Goal: Task Accomplishment & Management: Complete application form

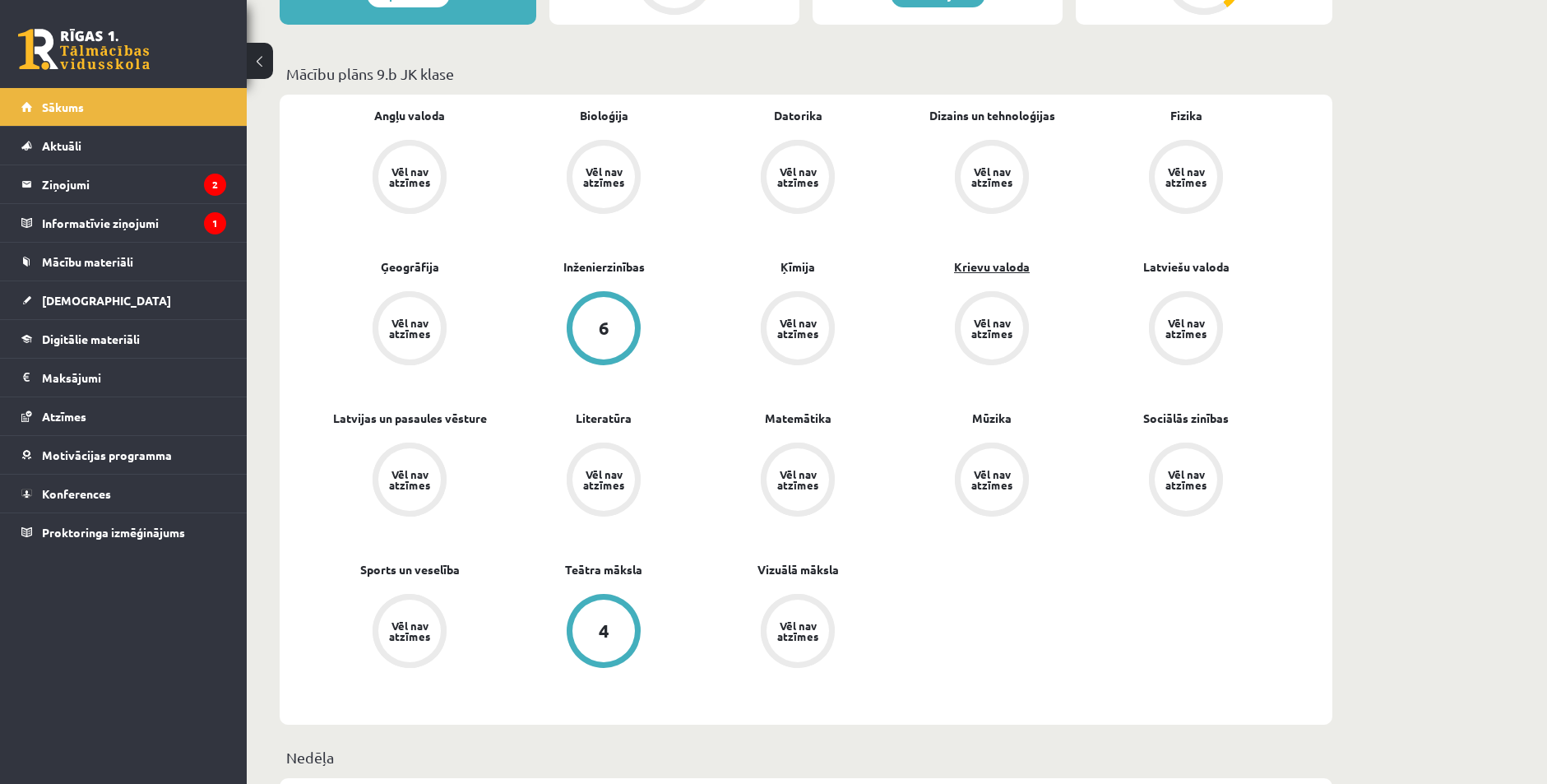
scroll to position [493, 0]
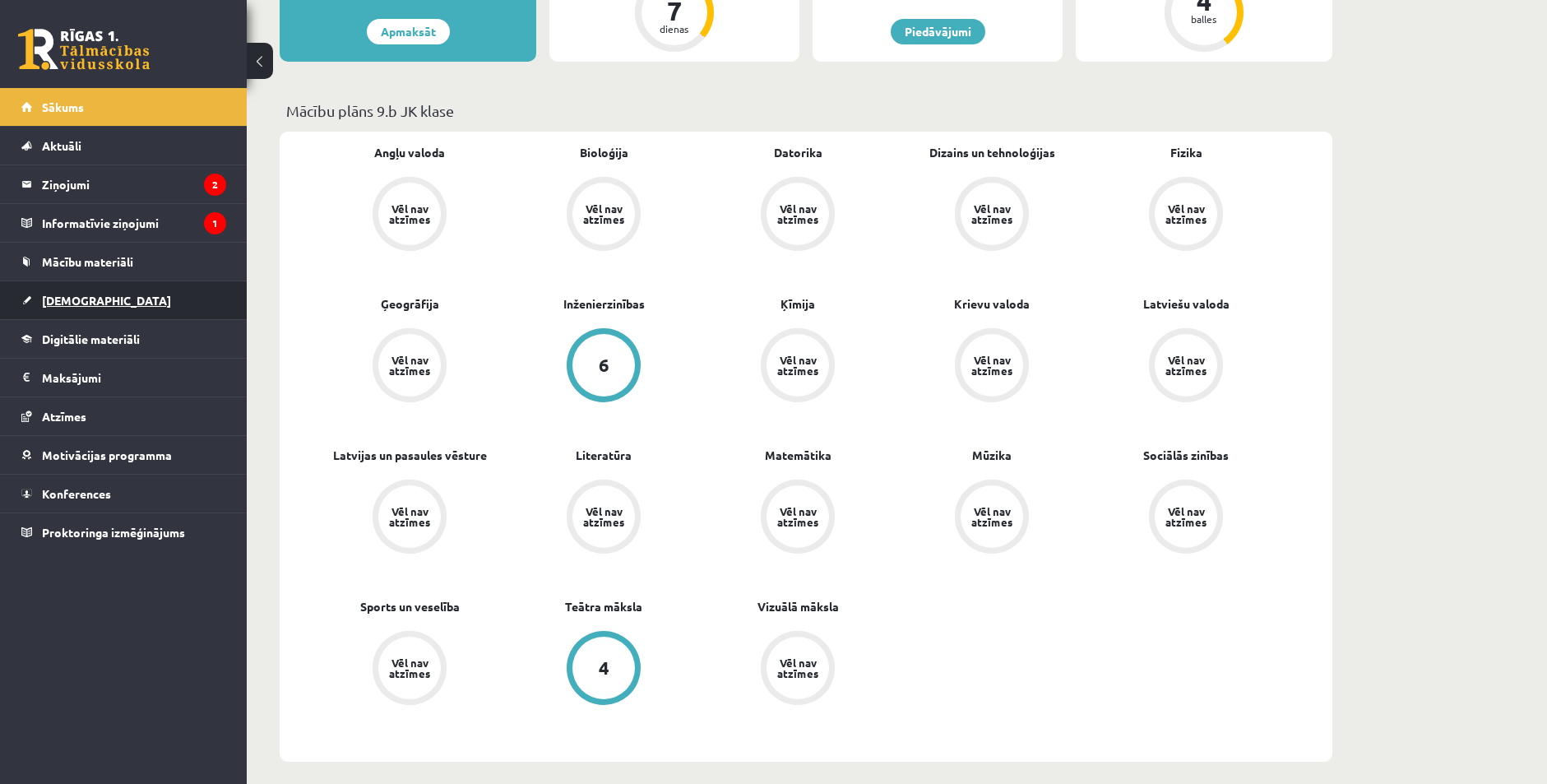
click at [90, 297] on span "[DEMOGRAPHIC_DATA]" at bounding box center [106, 300] width 129 height 15
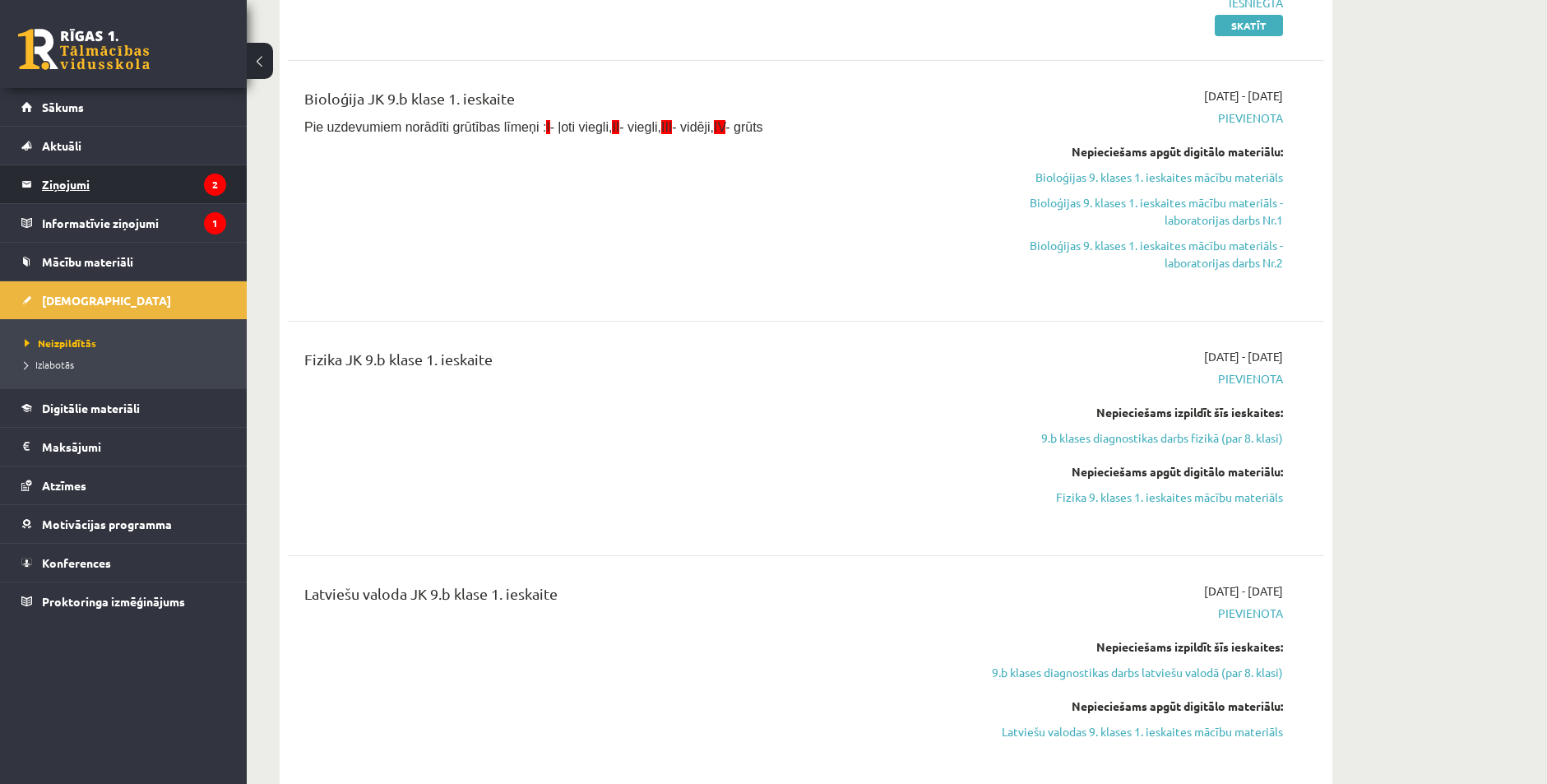
click at [62, 183] on legend "Ziņojumi 2" at bounding box center [134, 184] width 185 height 37
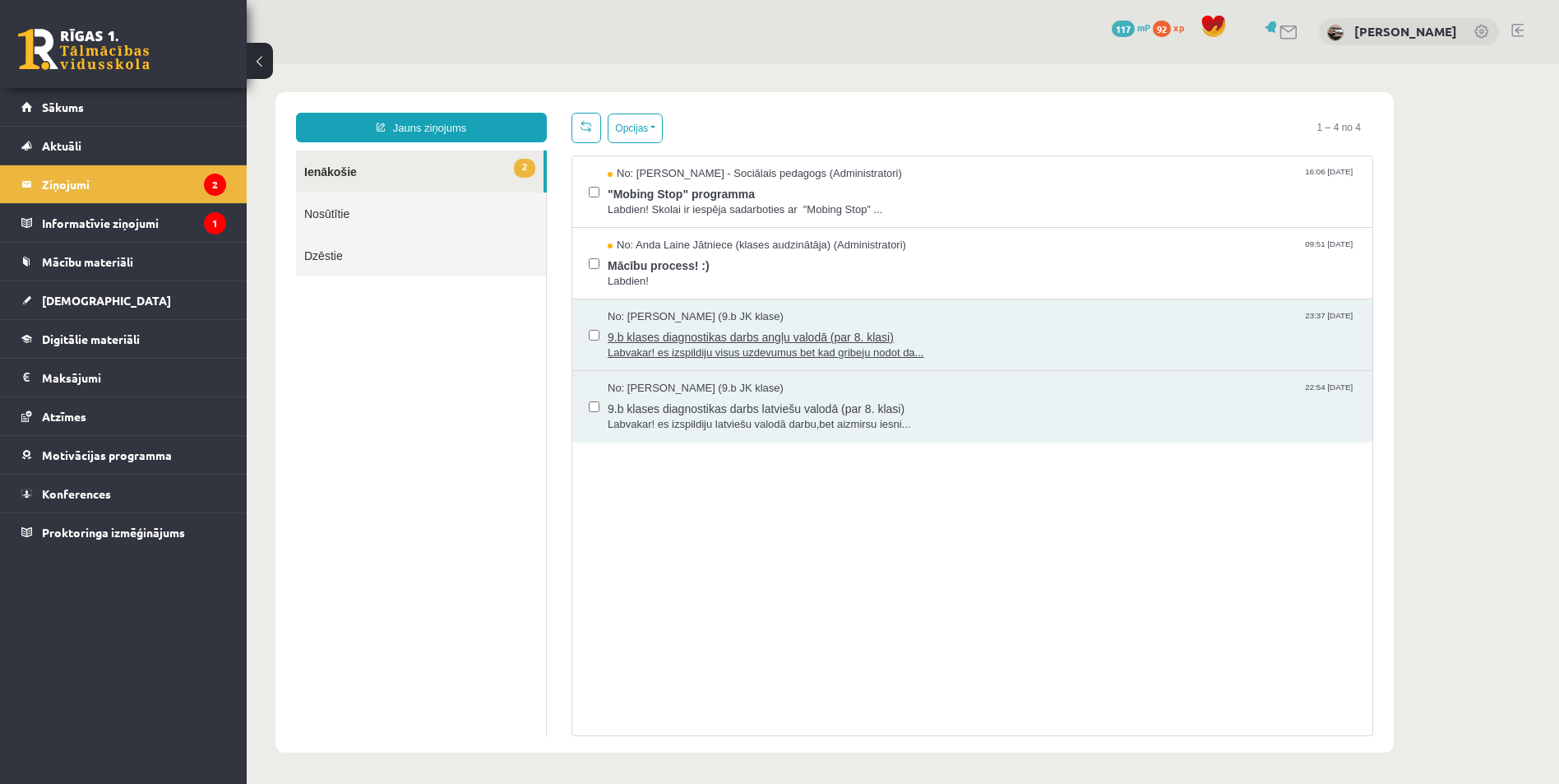
click at [734, 350] on span "Labvakar! es izspildiju visus uzdevumus bet kad gribeju nodot da..." at bounding box center [981, 353] width 748 height 16
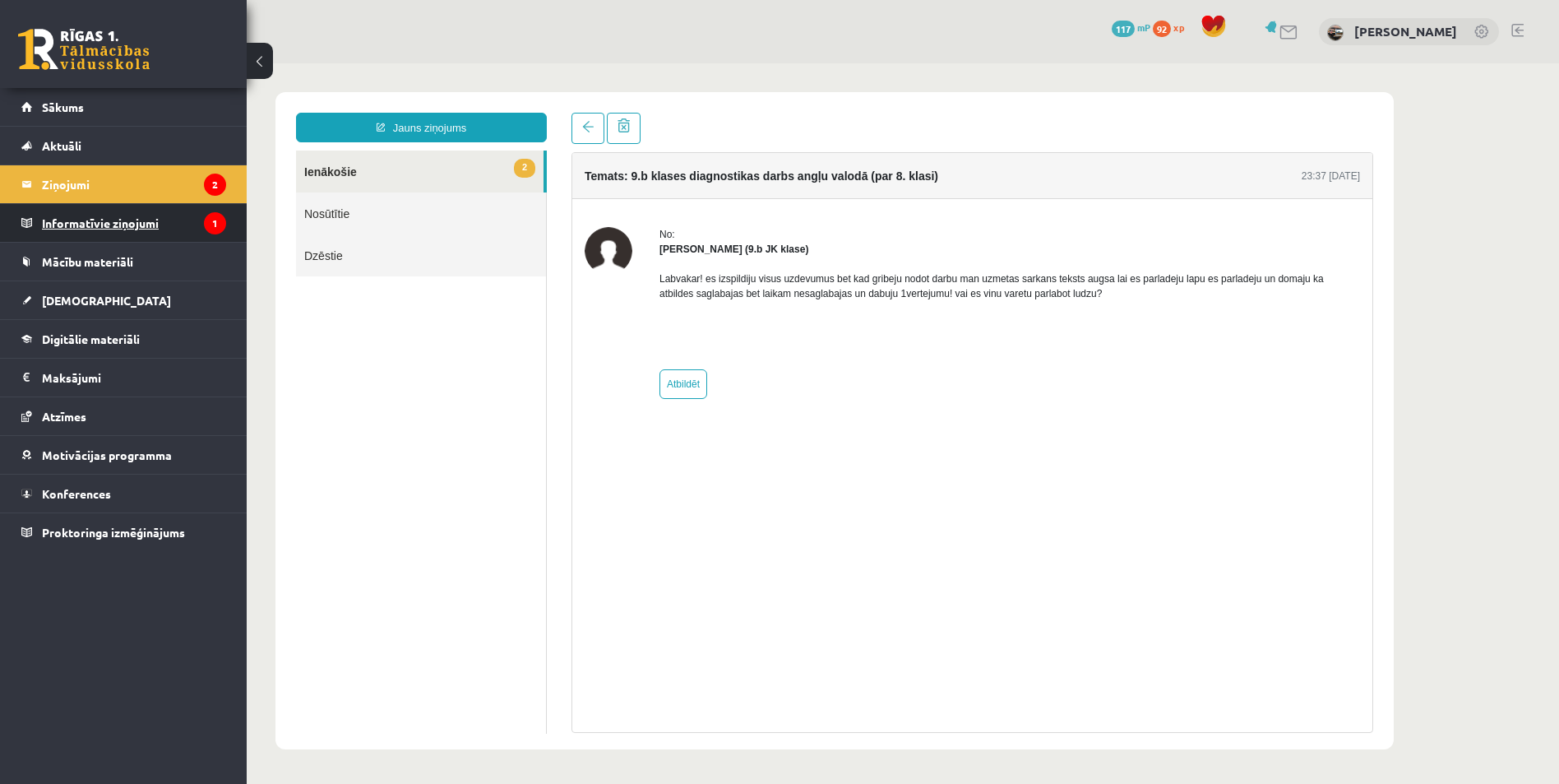
click at [122, 213] on legend "Informatīvie ziņojumi 1" at bounding box center [134, 222] width 185 height 37
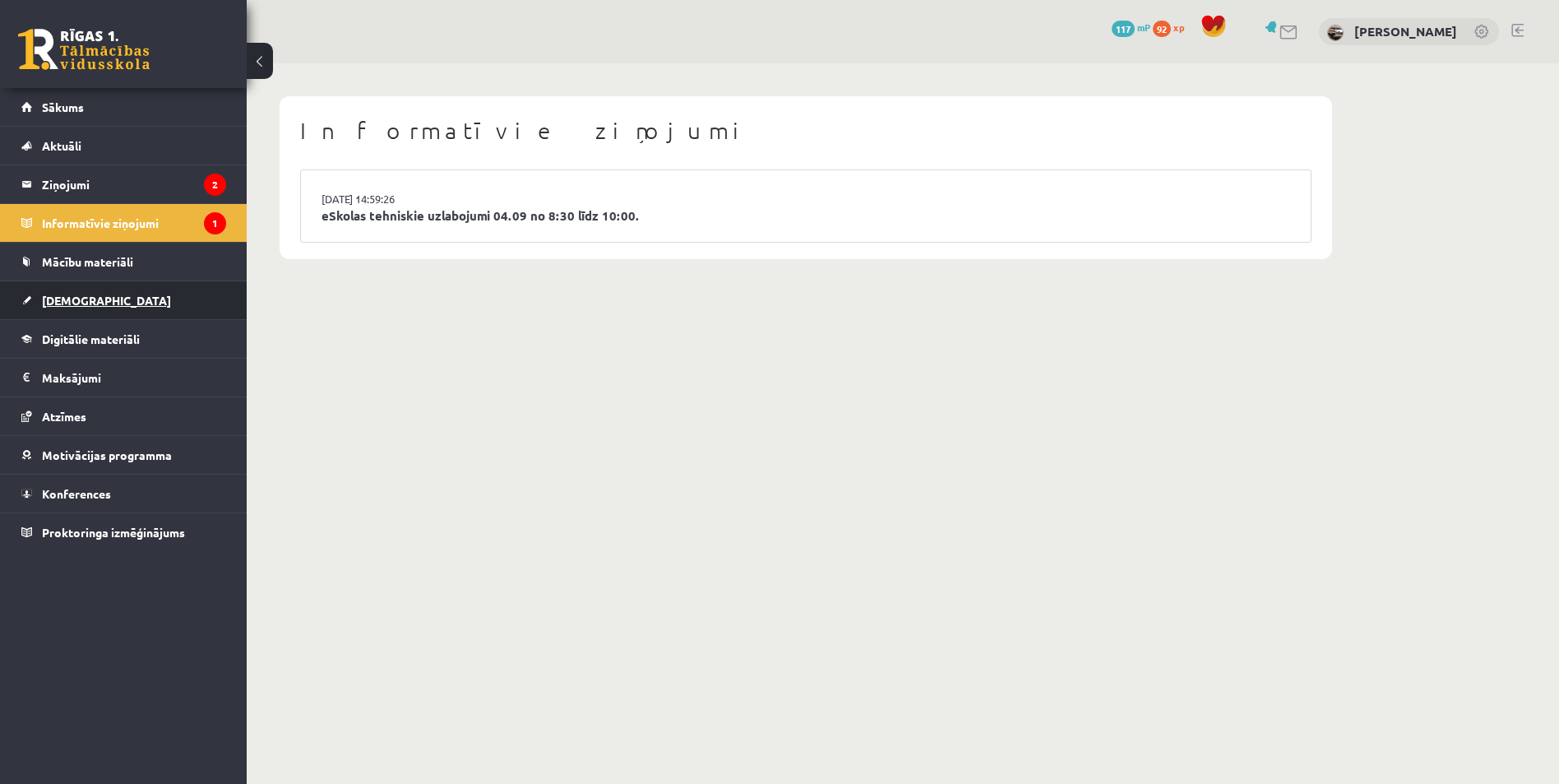
click at [80, 301] on span "[DEMOGRAPHIC_DATA]" at bounding box center [106, 300] width 129 height 15
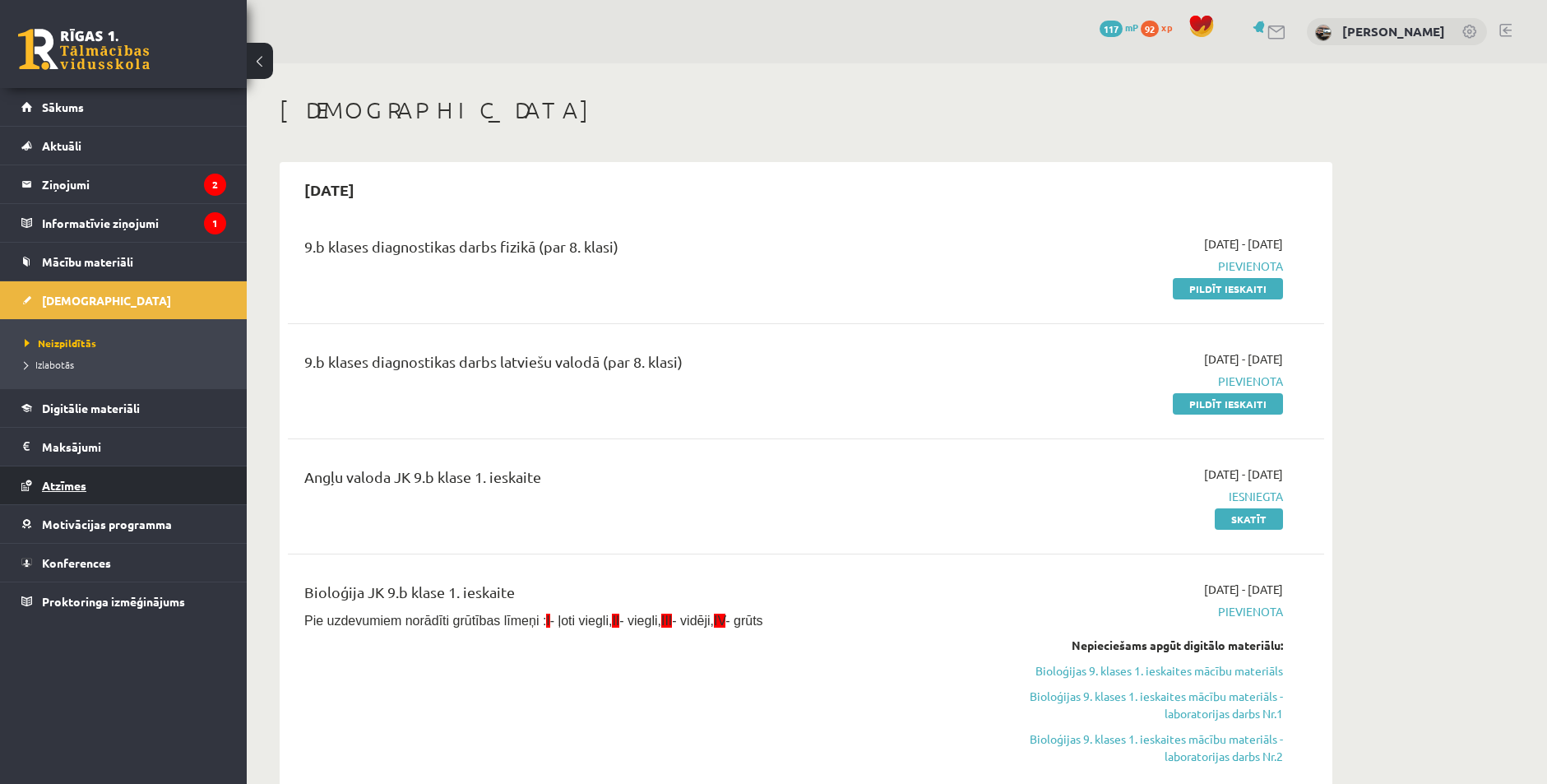
click at [72, 483] on span "Atzīmes" at bounding box center [64, 485] width 45 height 15
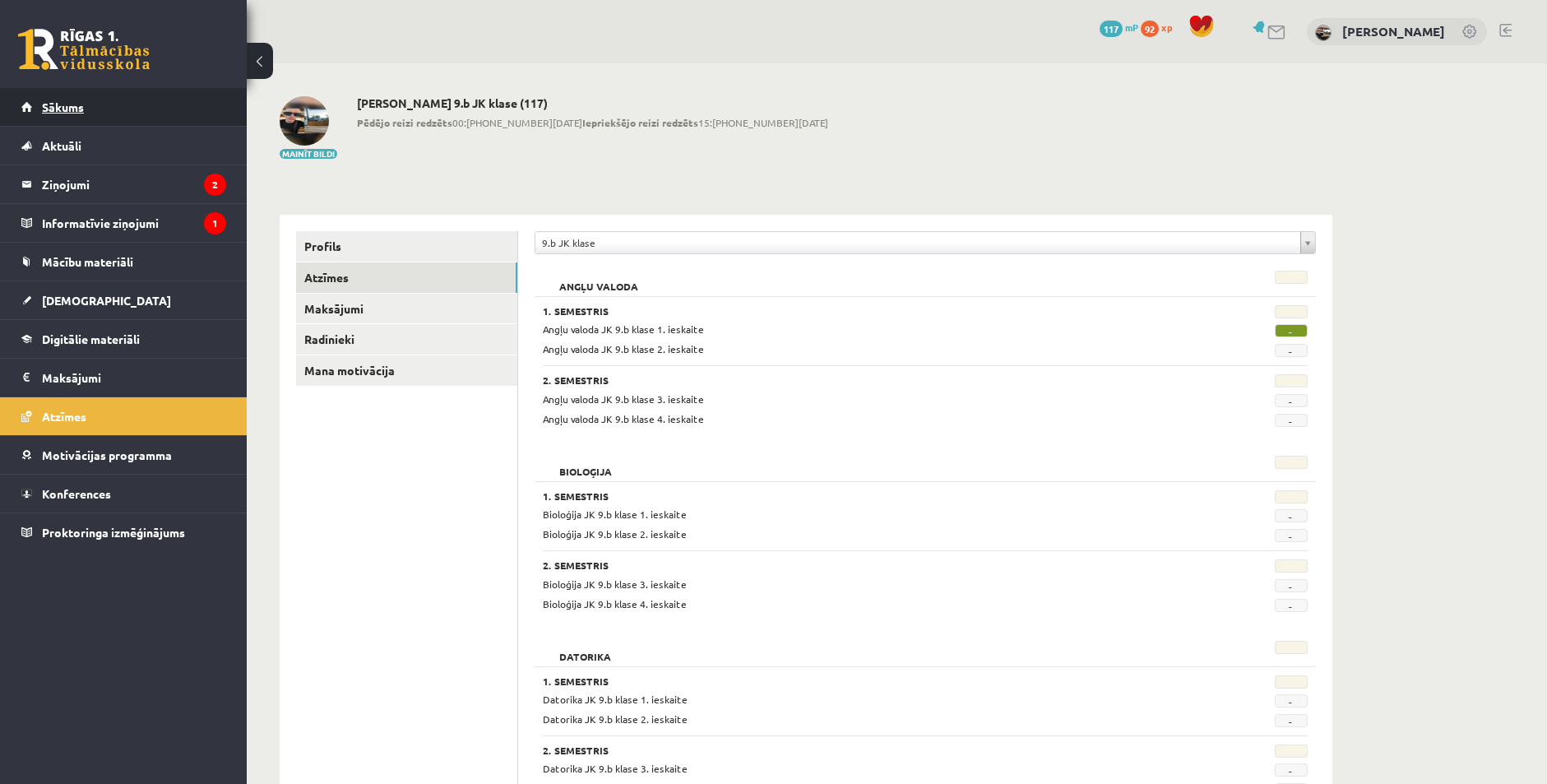
click at [58, 105] on span "Sākums" at bounding box center [63, 107] width 42 height 15
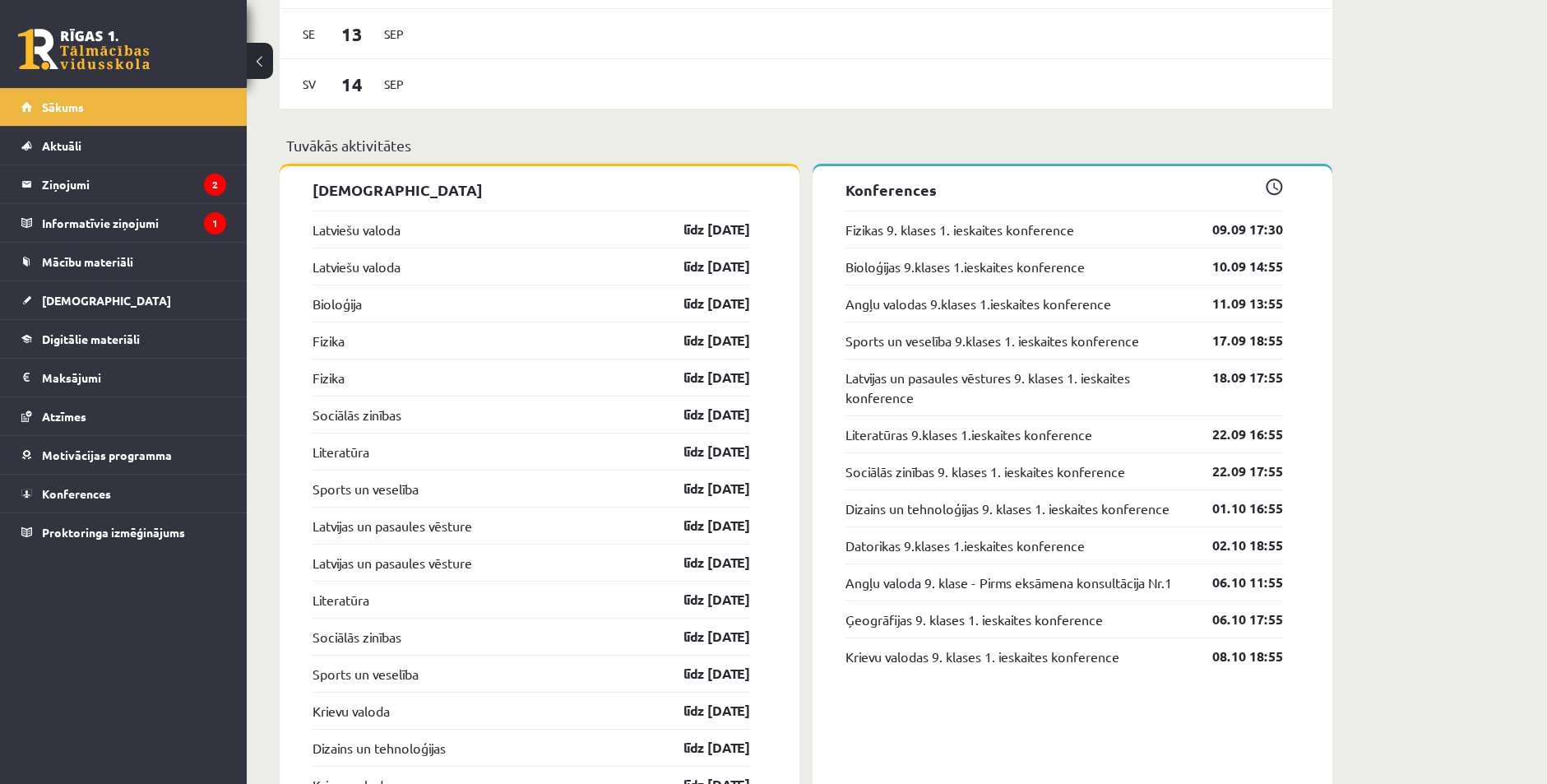
scroll to position [1645, 0]
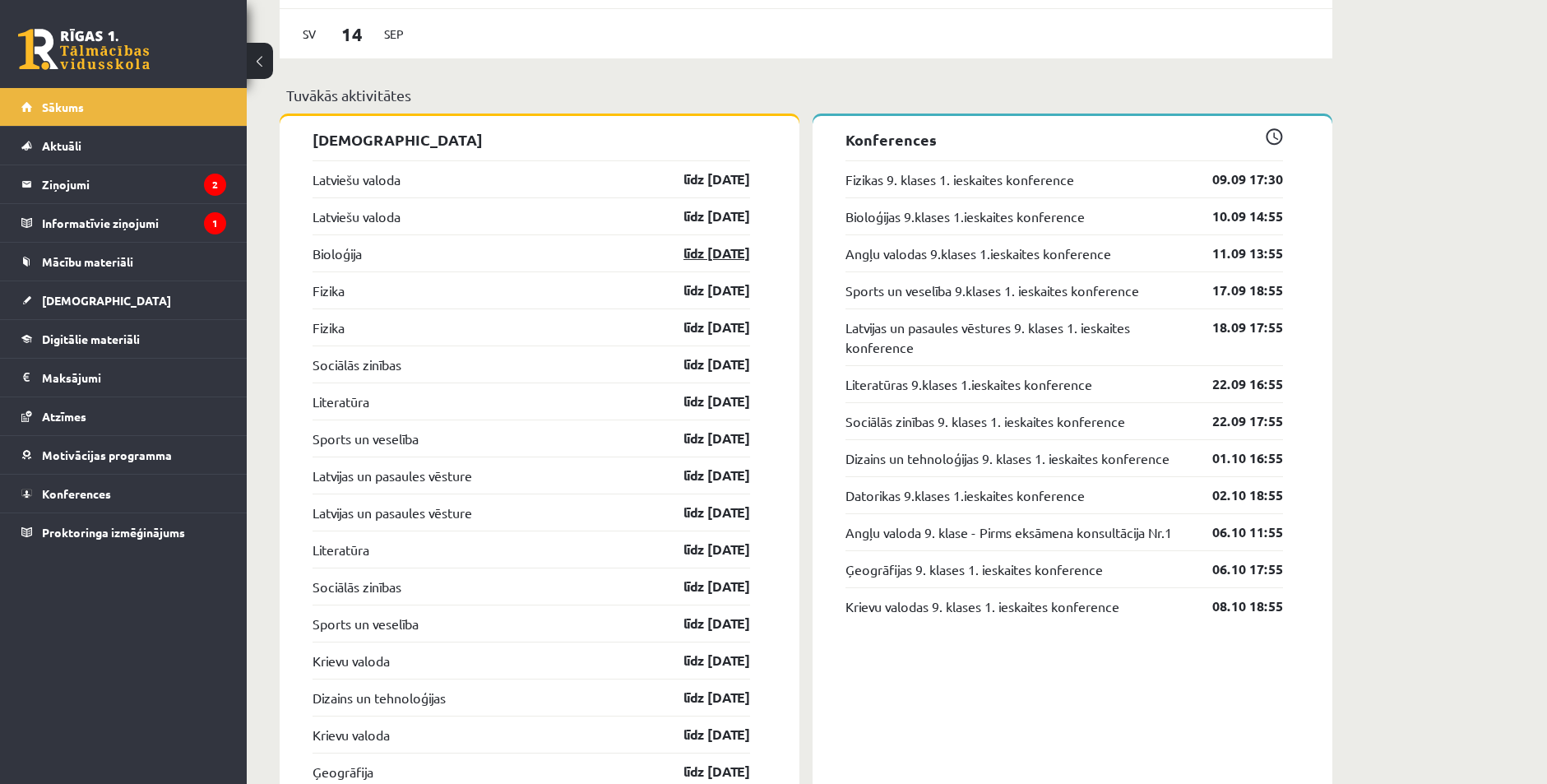
click at [703, 253] on link "līdz 15.09.25" at bounding box center [702, 253] width 95 height 20
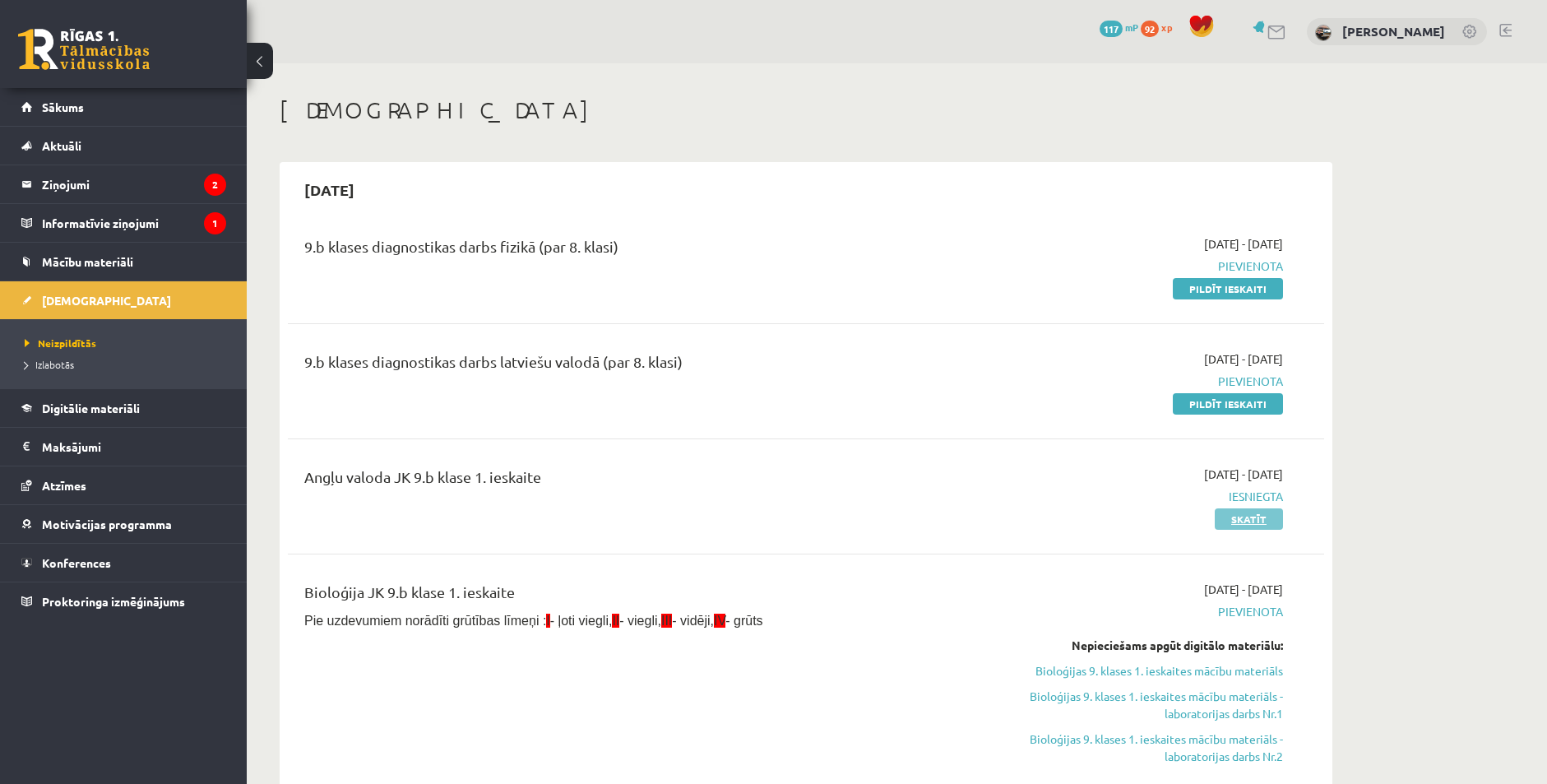
click at [1233, 519] on link "Skatīt" at bounding box center [1248, 518] width 69 height 21
click at [1238, 498] on span "Iesniegta" at bounding box center [1128, 496] width 310 height 17
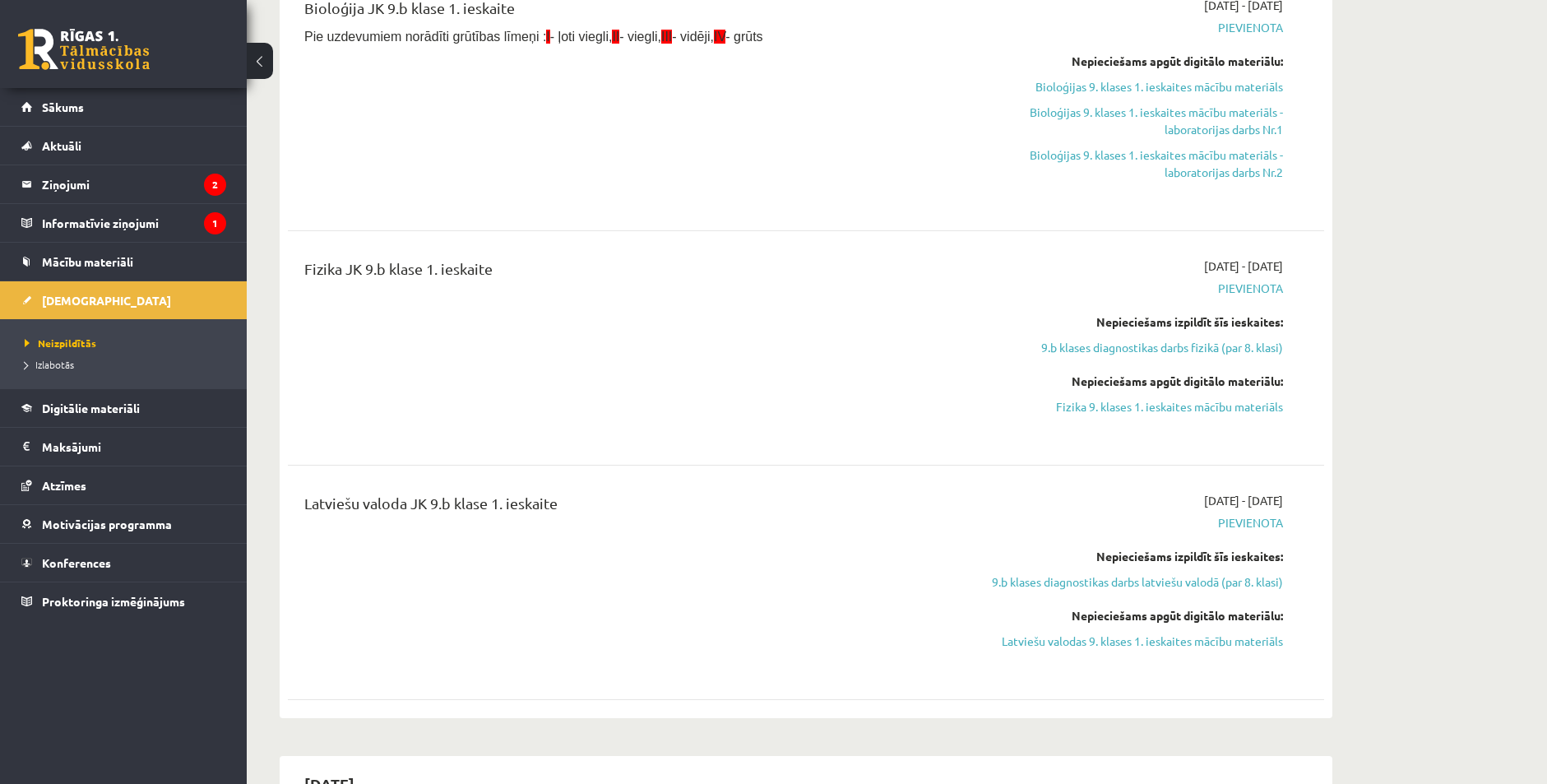
scroll to position [658, 0]
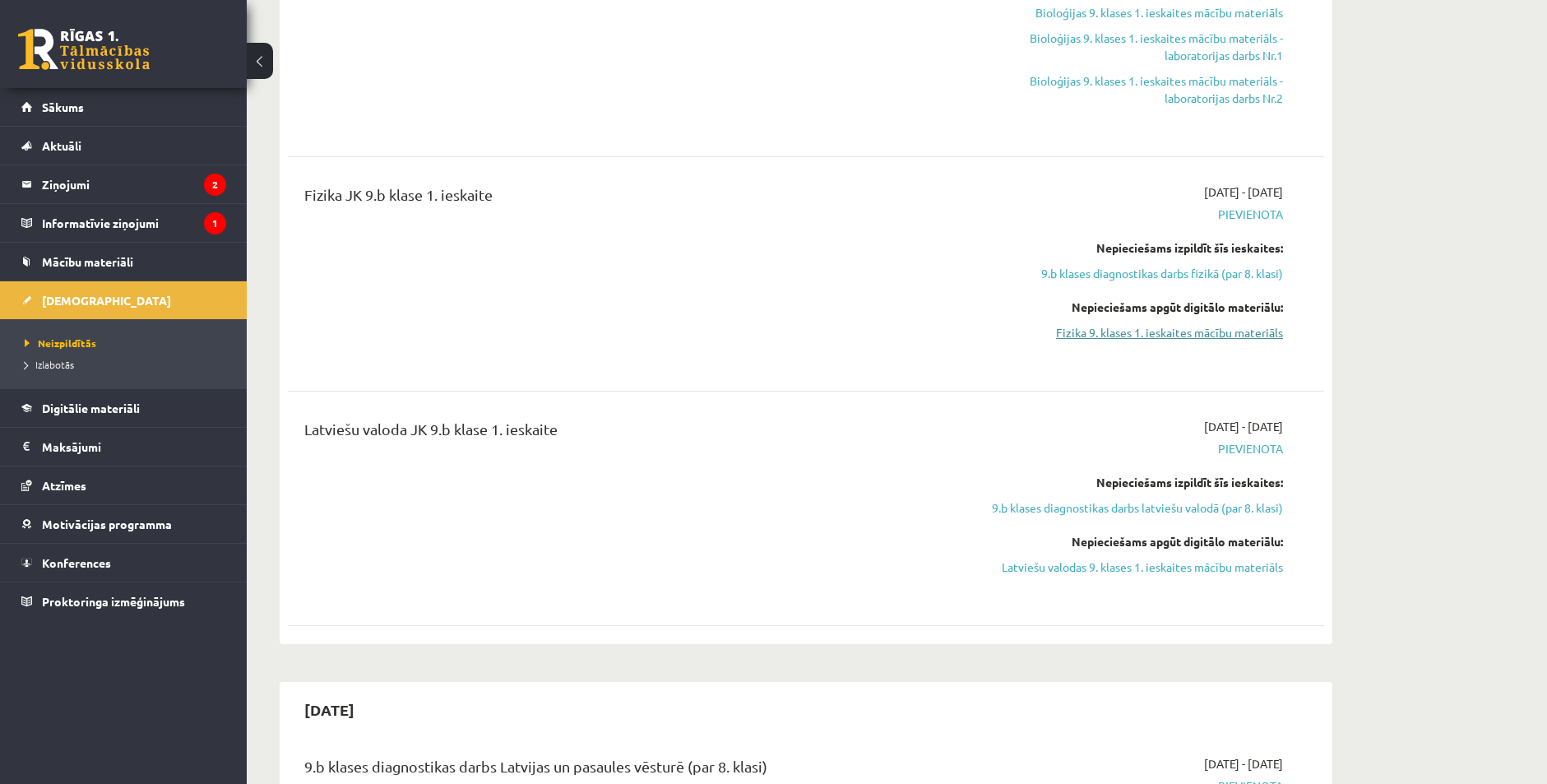
click at [1142, 334] on link "Fizika 9. klases 1. ieskaites mācību materiāls" at bounding box center [1128, 333] width 310 height 17
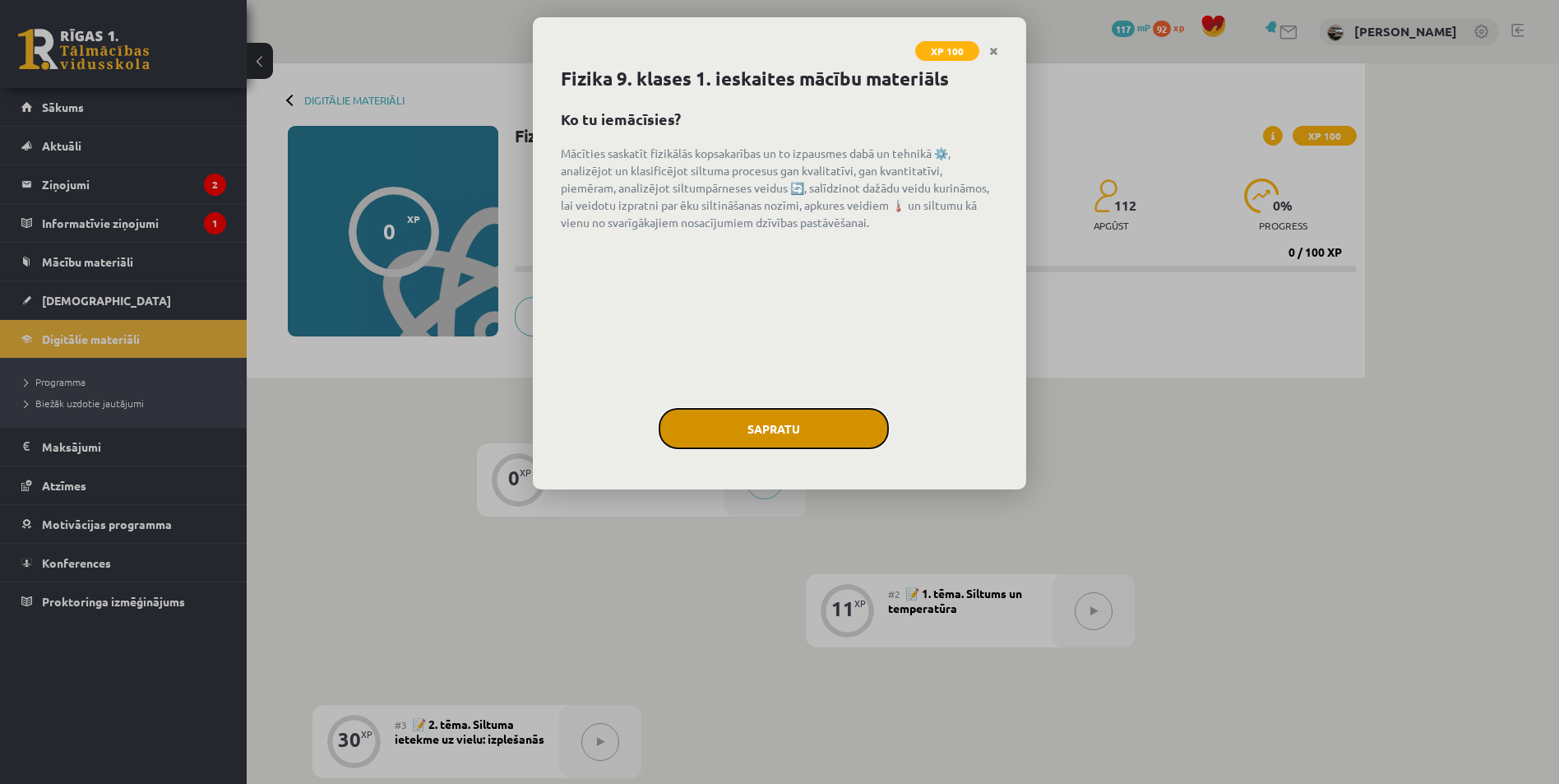
click at [801, 429] on button "Sapratu" at bounding box center [774, 428] width 230 height 41
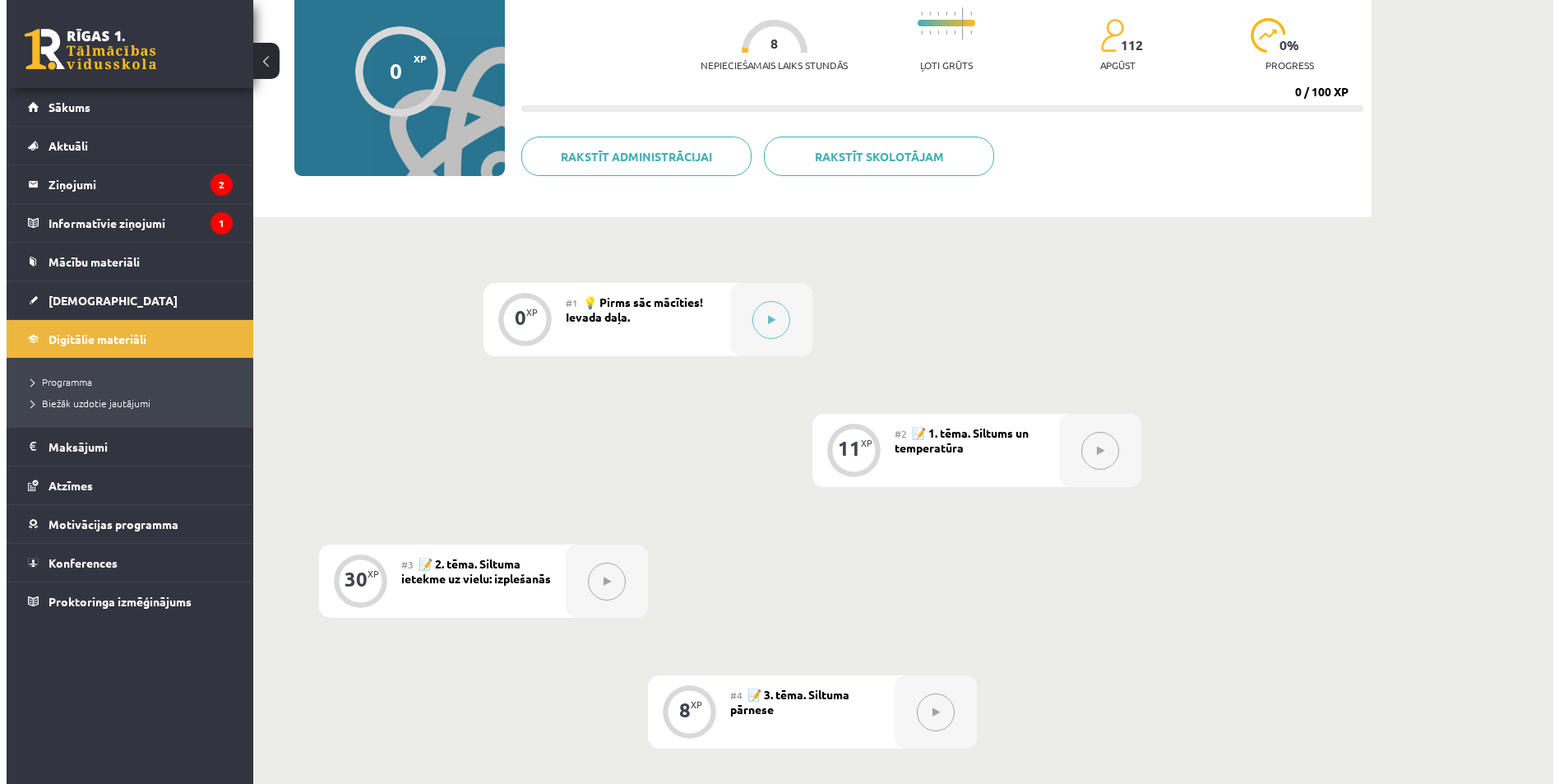
scroll to position [164, 0]
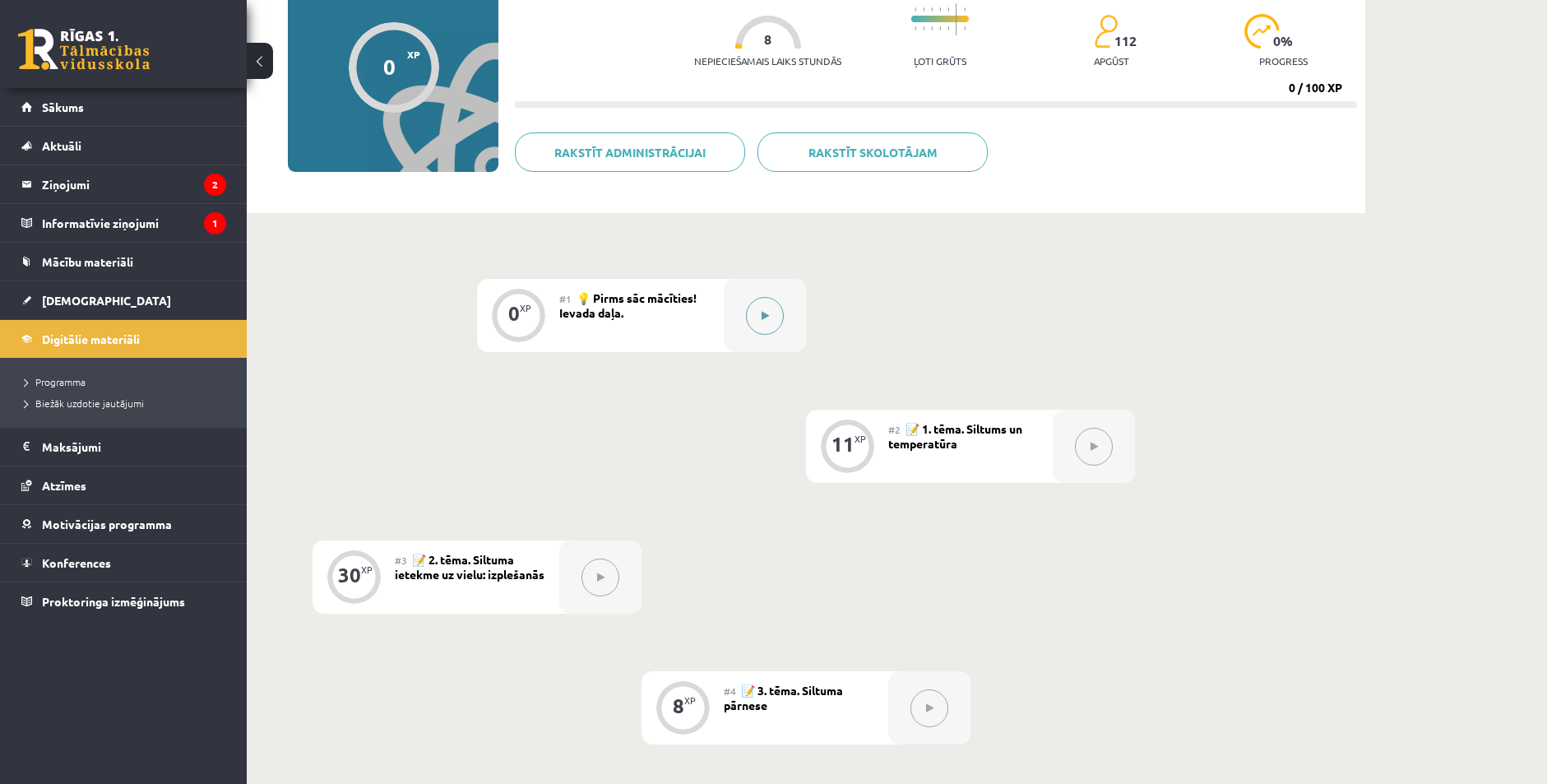
click at [765, 321] on button at bounding box center [764, 315] width 37 height 37
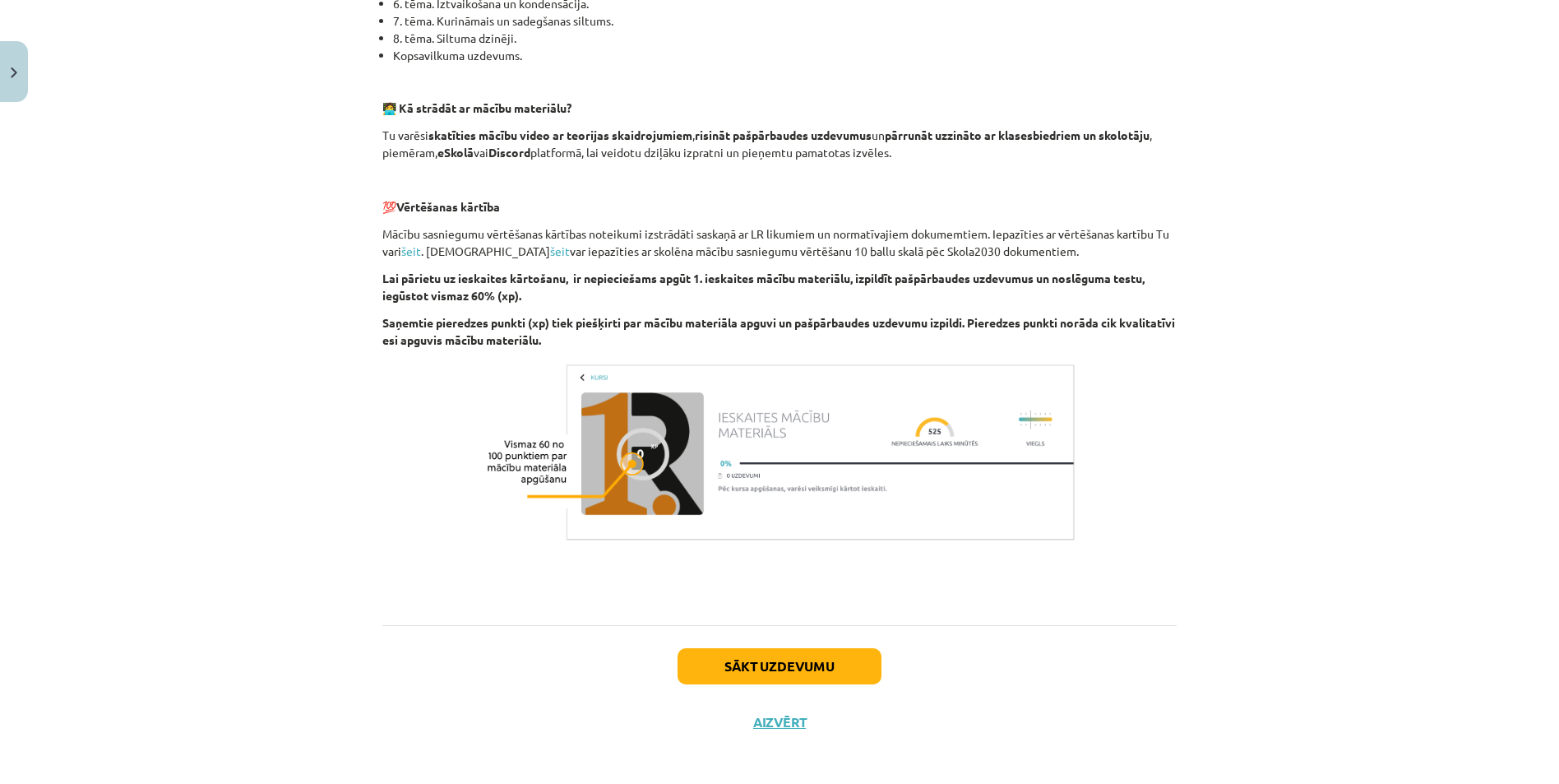
scroll to position [934, 0]
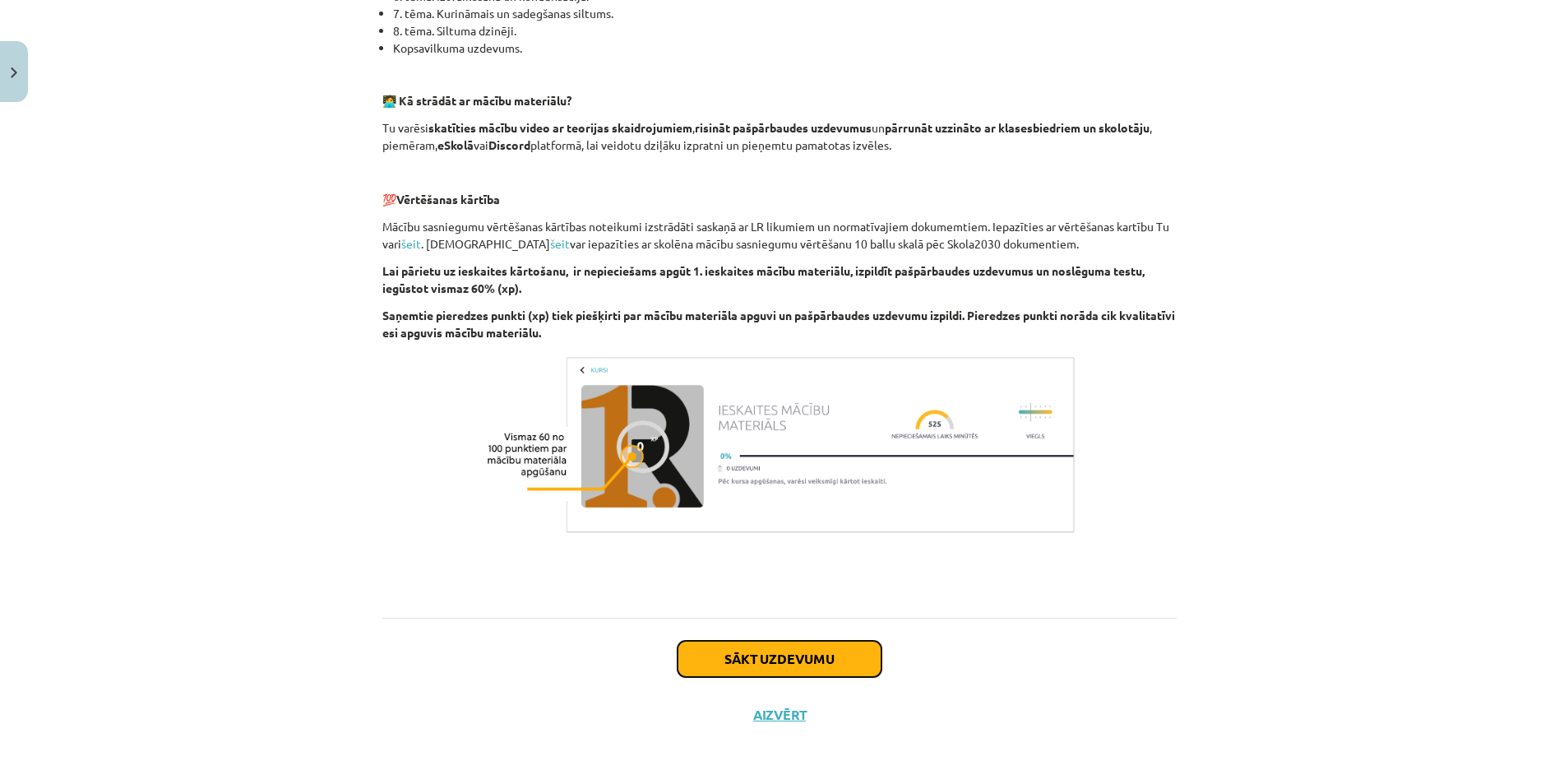
click at [770, 656] on button "Sākt uzdevumu" at bounding box center [780, 659] width 204 height 37
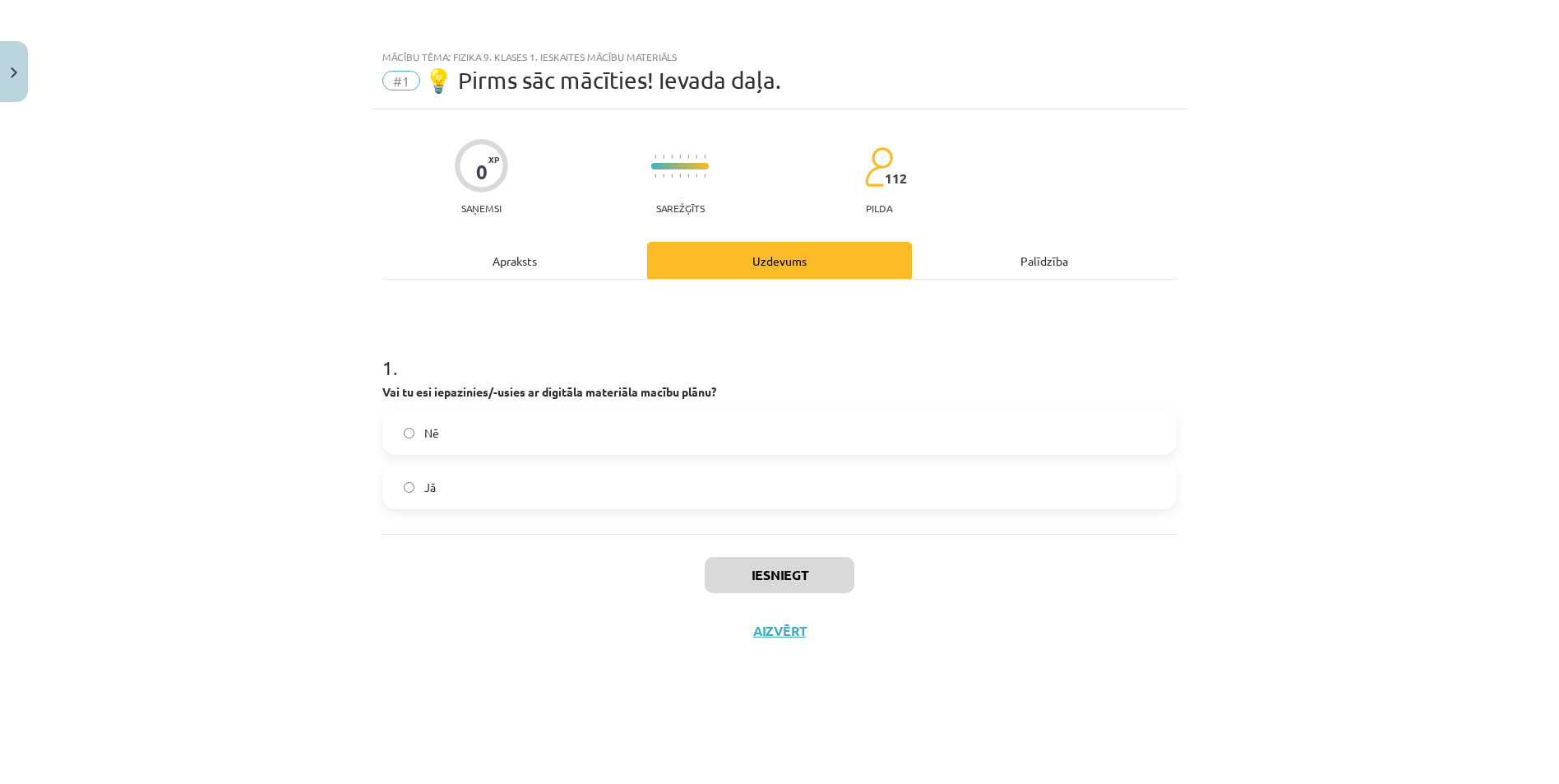
scroll to position [0, 0]
click at [419, 491] on label "Jā" at bounding box center [780, 486] width 791 height 41
click at [811, 577] on button "Iesniegt" at bounding box center [780, 575] width 150 height 37
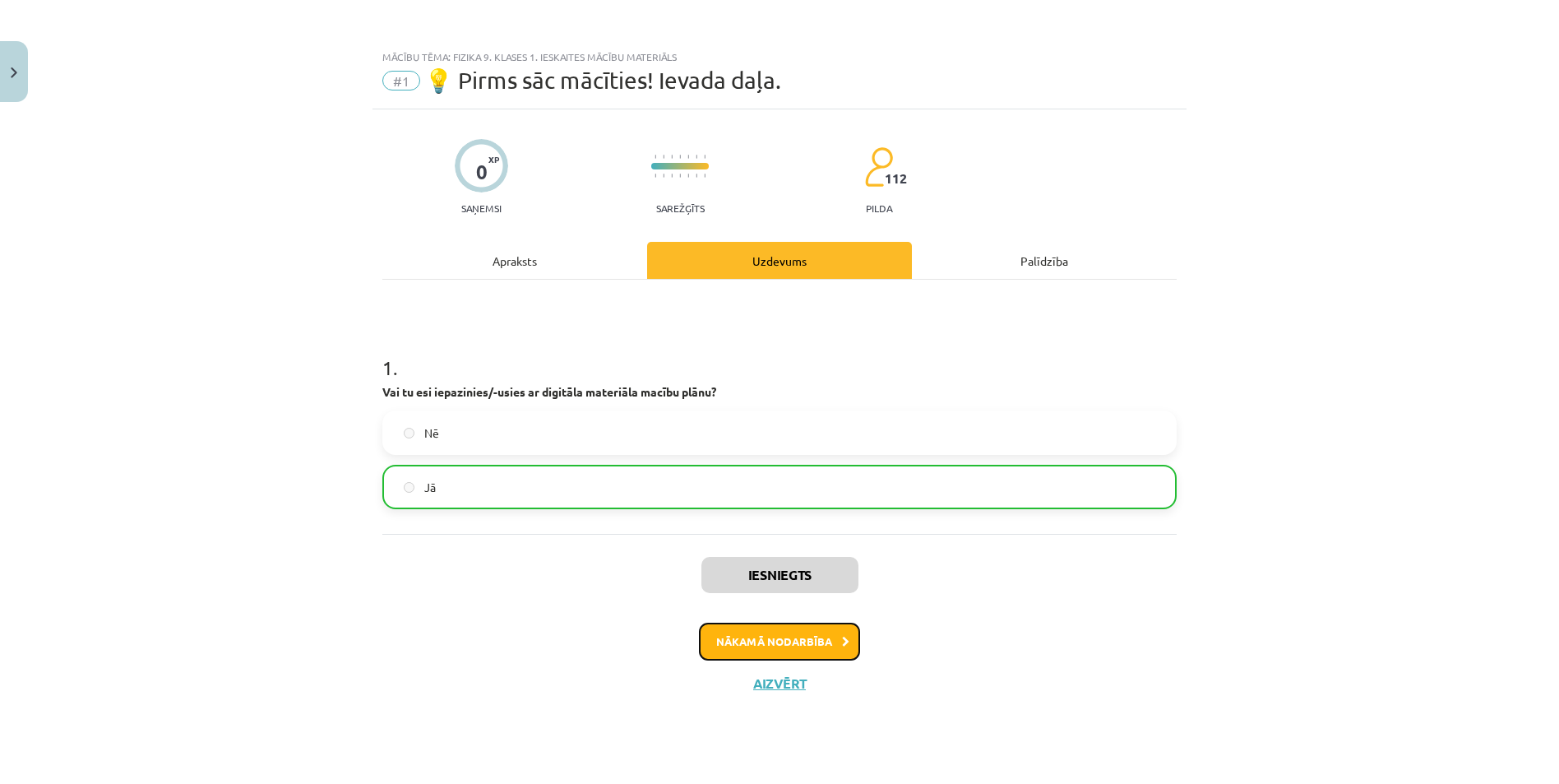
click at [759, 643] on button "Nākamā nodarbība" at bounding box center [780, 641] width 161 height 37
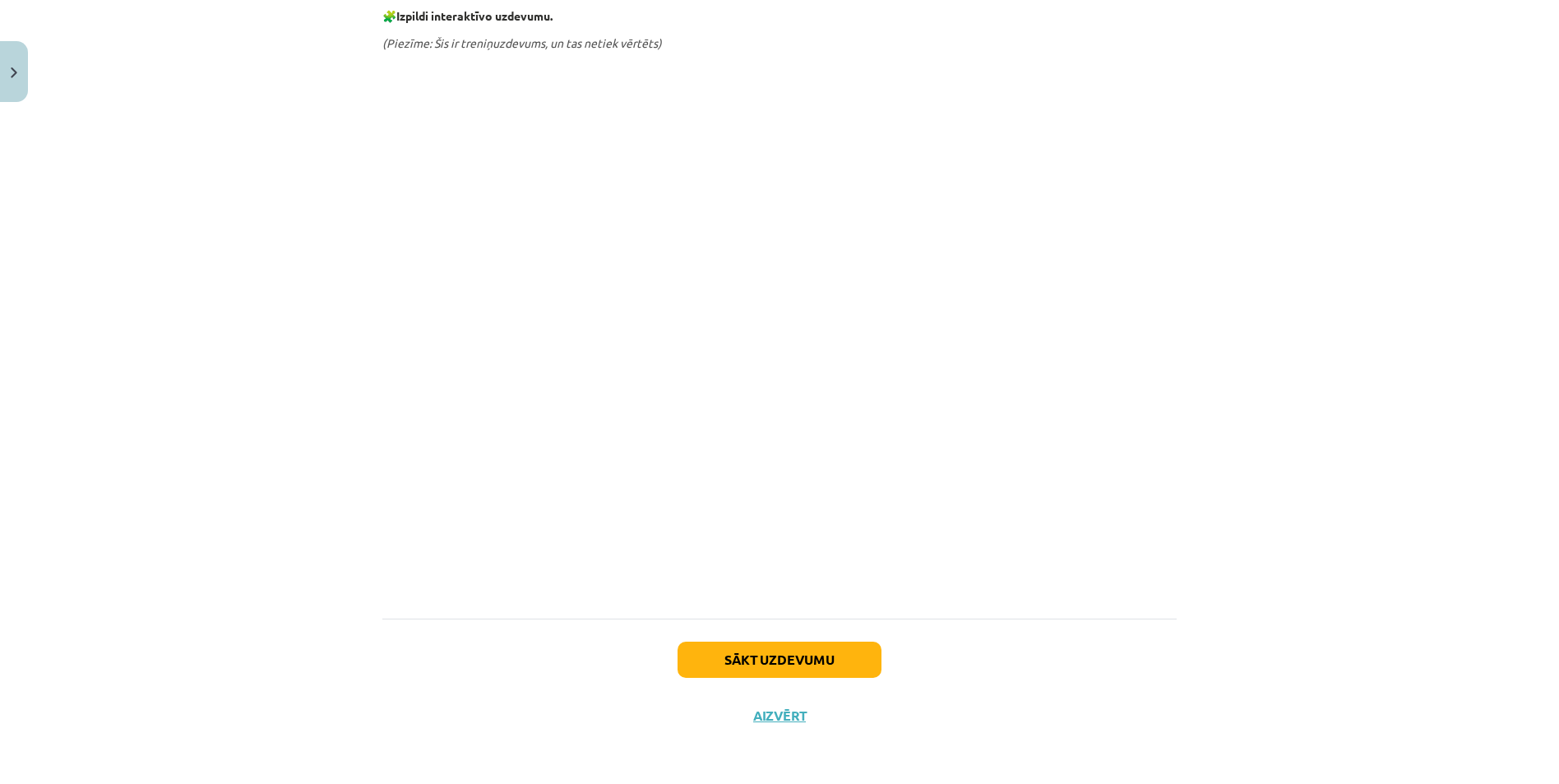
scroll to position [856, 0]
click at [719, 662] on button "Sākt uzdevumu" at bounding box center [780, 659] width 204 height 37
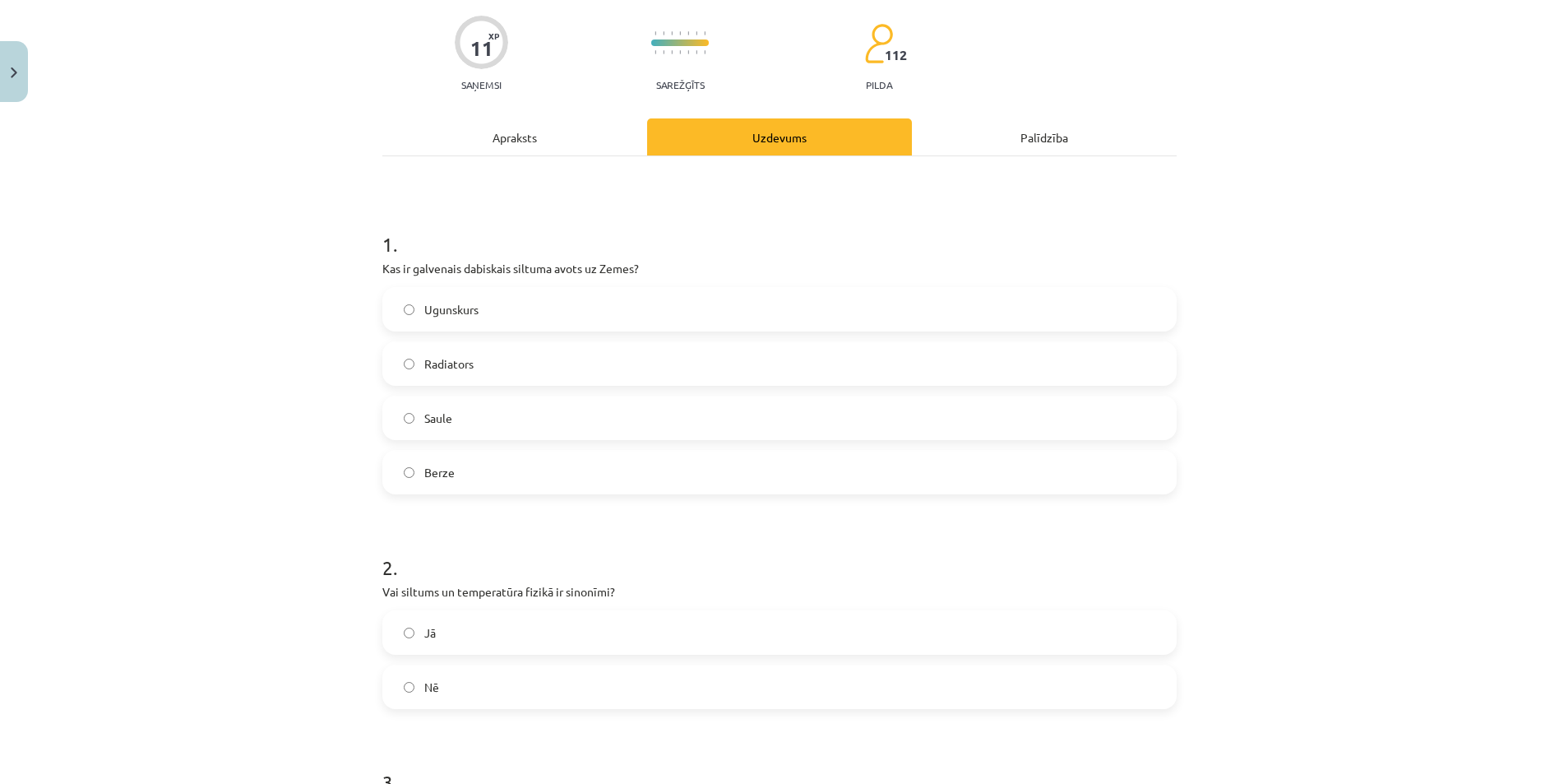
scroll to position [41, 0]
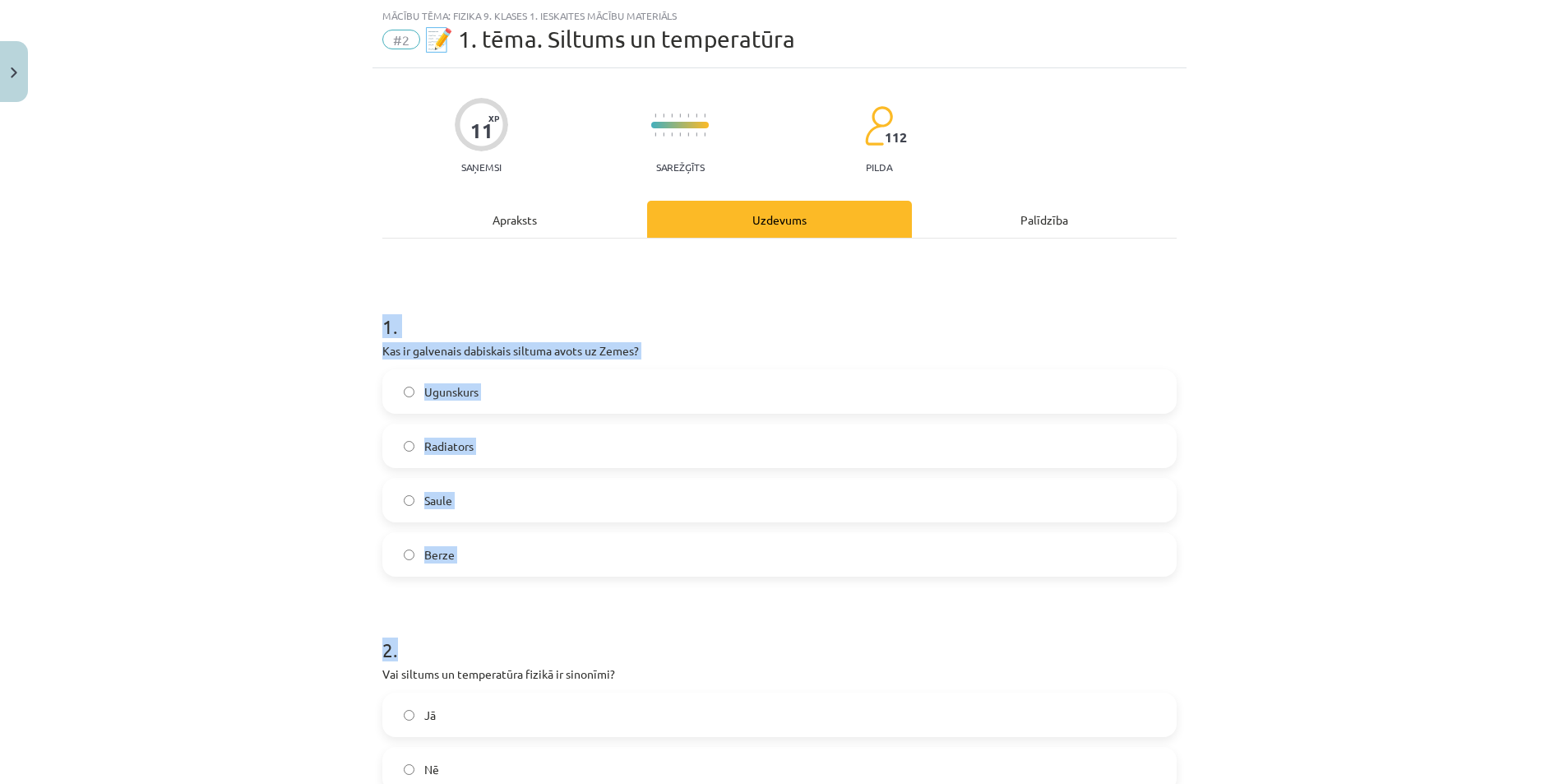
drag, startPoint x: 361, startPoint y: 334, endPoint x: 756, endPoint y: 582, distance: 466.4
click at [756, 582] on div "Mācību tēma: Fizika 9. klases 1. ieskaites mācību materiāls #2 📝 1. tēma. Siltu…" at bounding box center [780, 392] width 1559 height 784
copy form "1 . Kas ir galvenais dabiskais siltuma avots uz Zemes? Ugunskurs Radiators Saul…"
click at [400, 510] on label "Saule" at bounding box center [780, 500] width 791 height 41
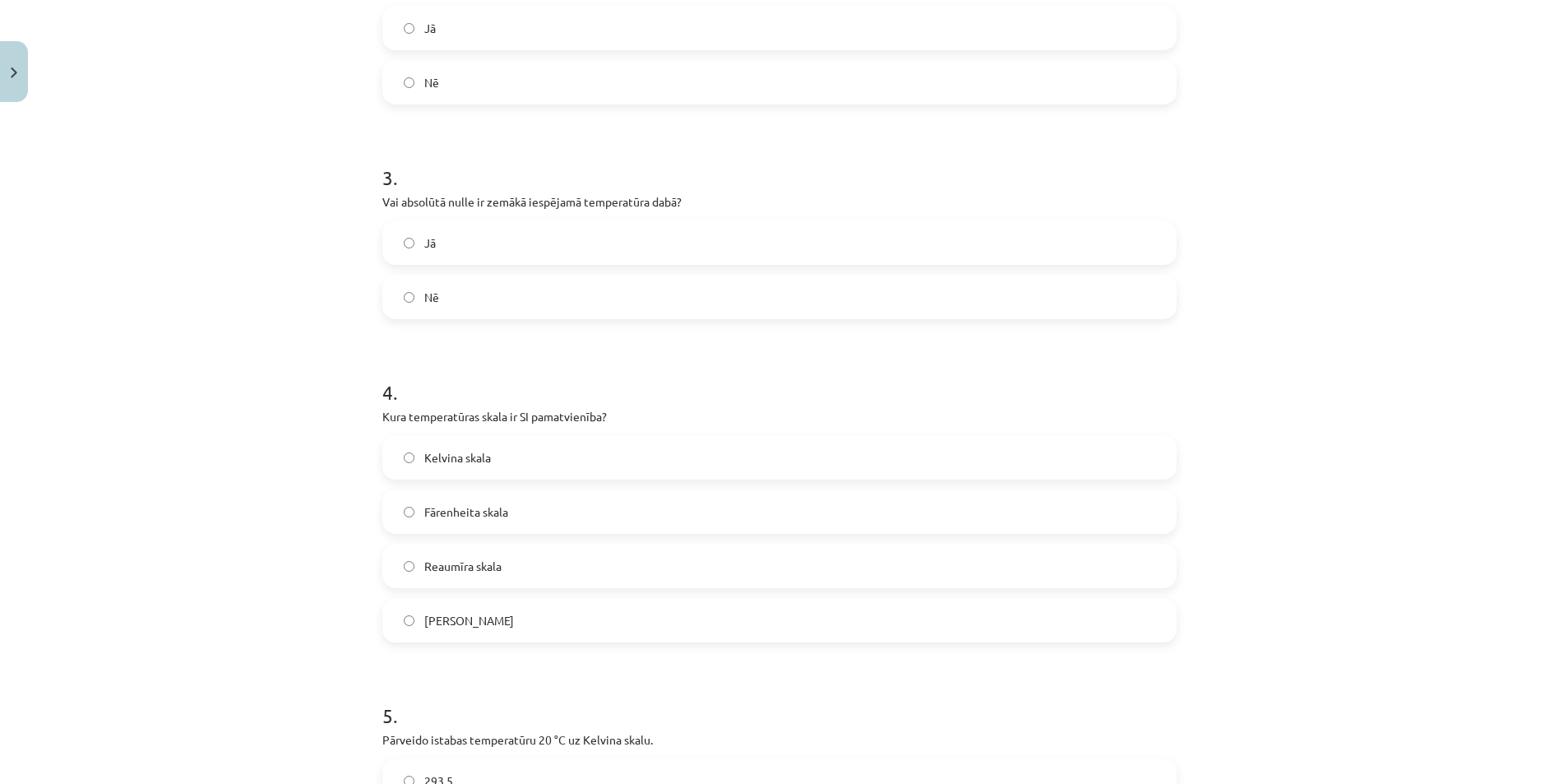
scroll to position [946, 0]
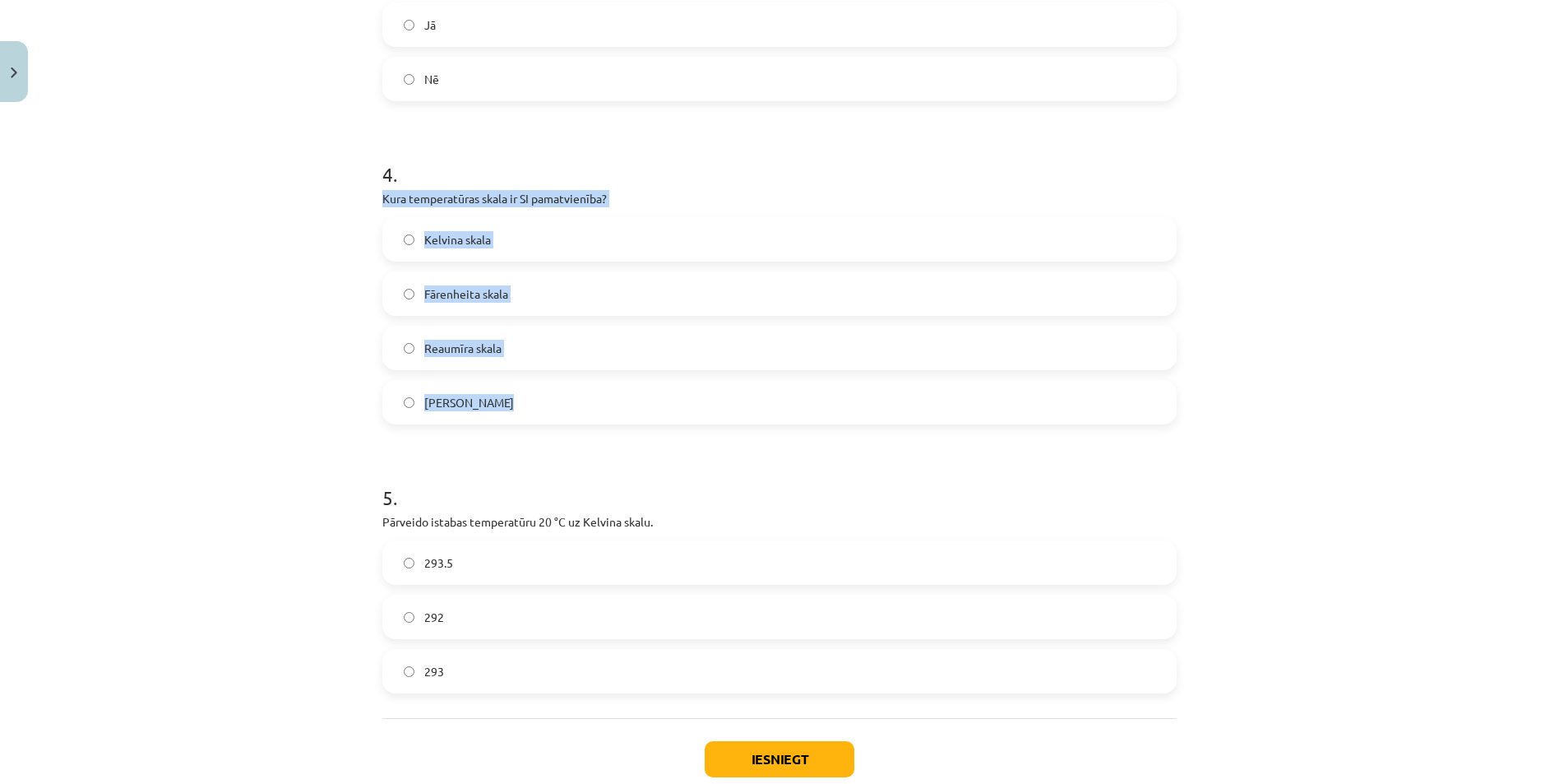
drag, startPoint x: 373, startPoint y: 193, endPoint x: 528, endPoint y: 407, distance: 264.2
click at [528, 408] on div "11 XP Saņemsi Sarežģīts 112 pilda Apraksts Uzdevums Palīdzība 1 . Kas ir galven…" at bounding box center [780, 4] width 814 height 1679
drag, startPoint x: 528, startPoint y: 407, endPoint x: 487, endPoint y: 202, distance: 209.1
copy div "Kura temperatūras skala ir SI pamatvienība? Kelvina skala Fārenheita skala Reau…"
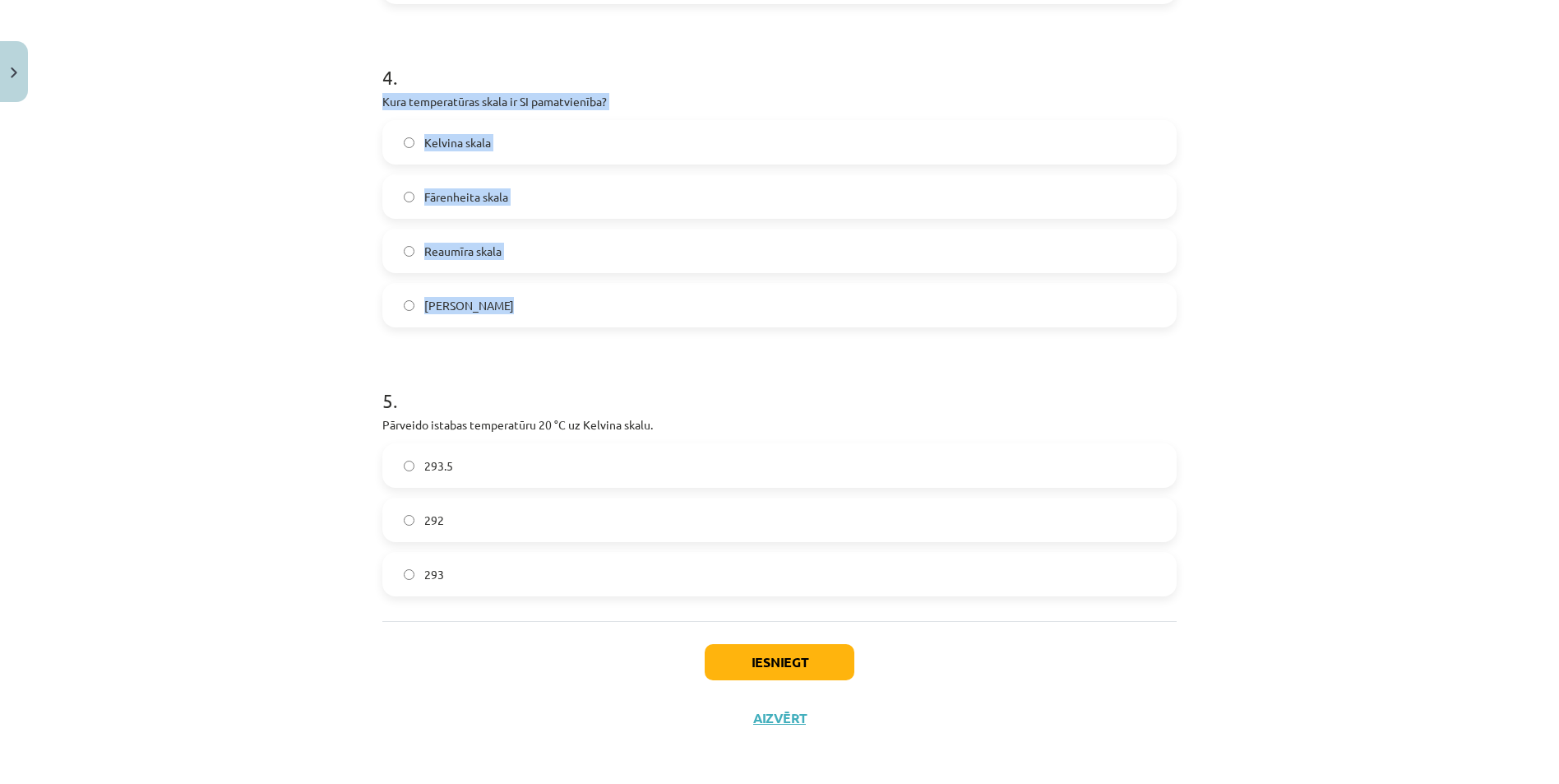
scroll to position [1046, 0]
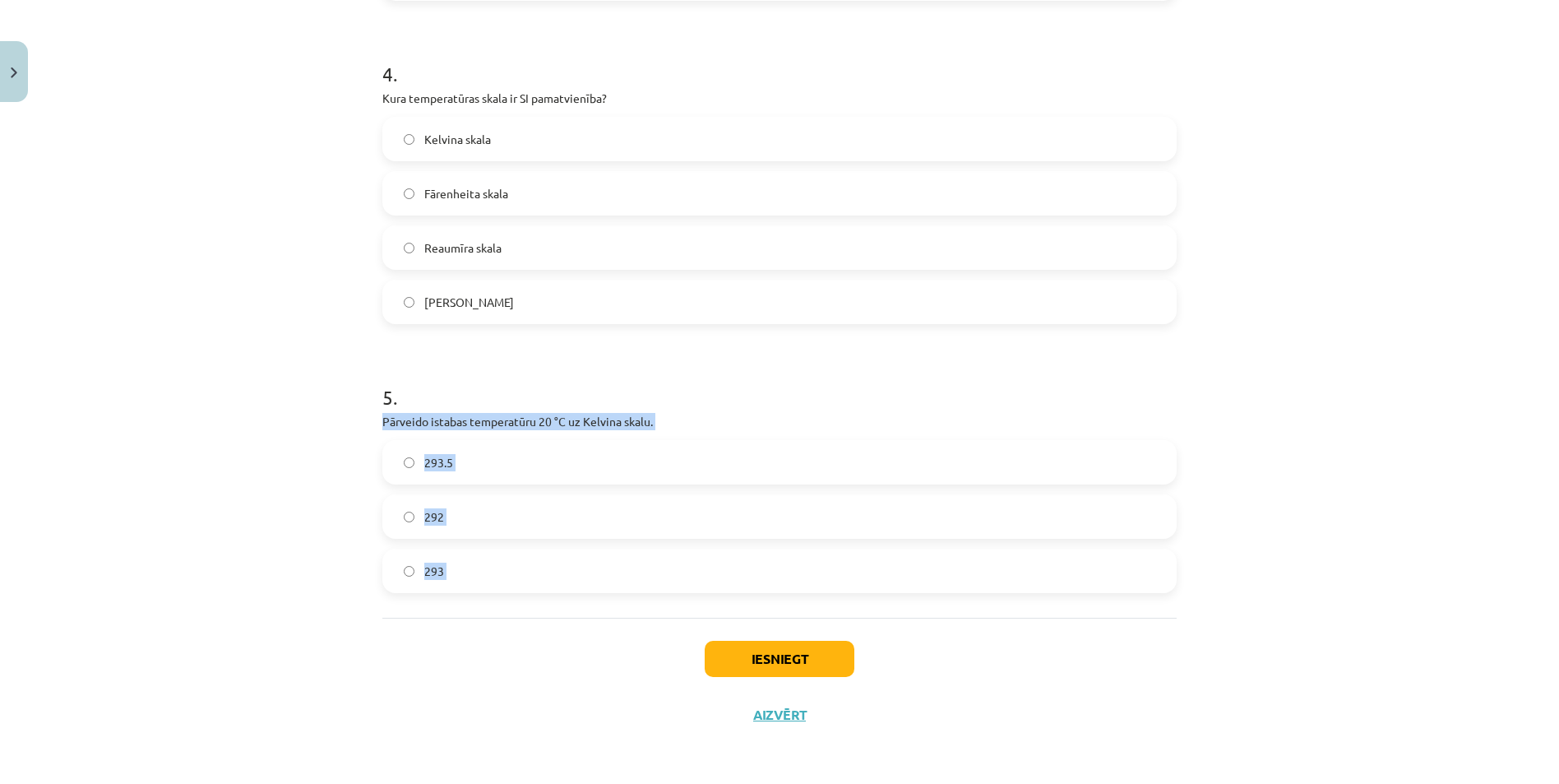
drag, startPoint x: 362, startPoint y: 412, endPoint x: 626, endPoint y: 619, distance: 335.5
click at [626, 619] on div "Mācību tēma: Fizika 9. klases 1. ieskaites mācību materiāls #2 📝 1. tēma. Siltu…" at bounding box center [780, 392] width 1559 height 784
drag, startPoint x: 626, startPoint y: 619, endPoint x: 548, endPoint y: 424, distance: 210.0
copy div "Pārveido istabas temperatūru 20 °C uz Kelvina skalu. 293.5 292 293"
click at [788, 663] on button "Iesniegt" at bounding box center [780, 659] width 150 height 37
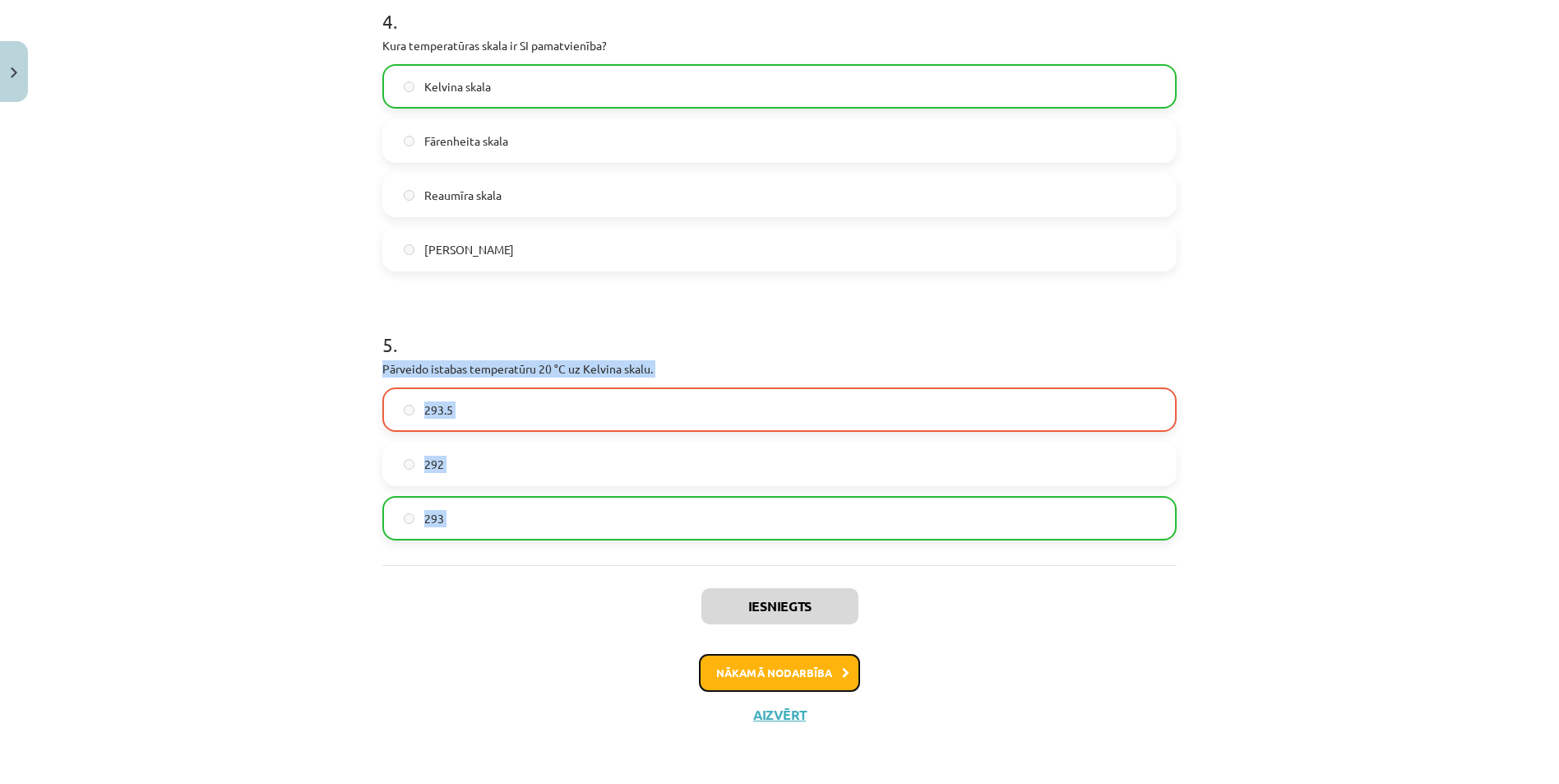
click at [774, 679] on button "Nākamā nodarbība" at bounding box center [780, 673] width 161 height 37
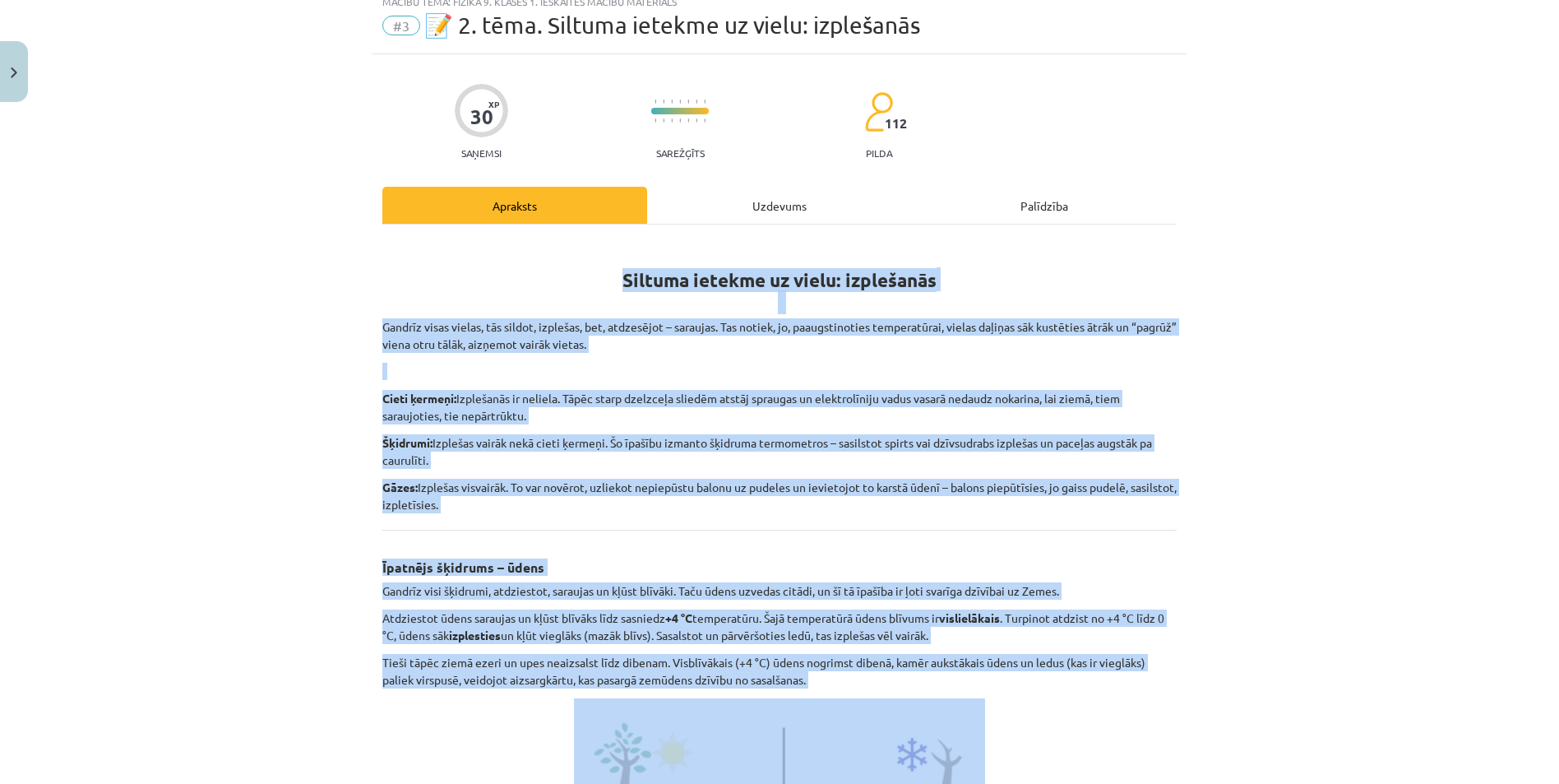
scroll to position [41, 0]
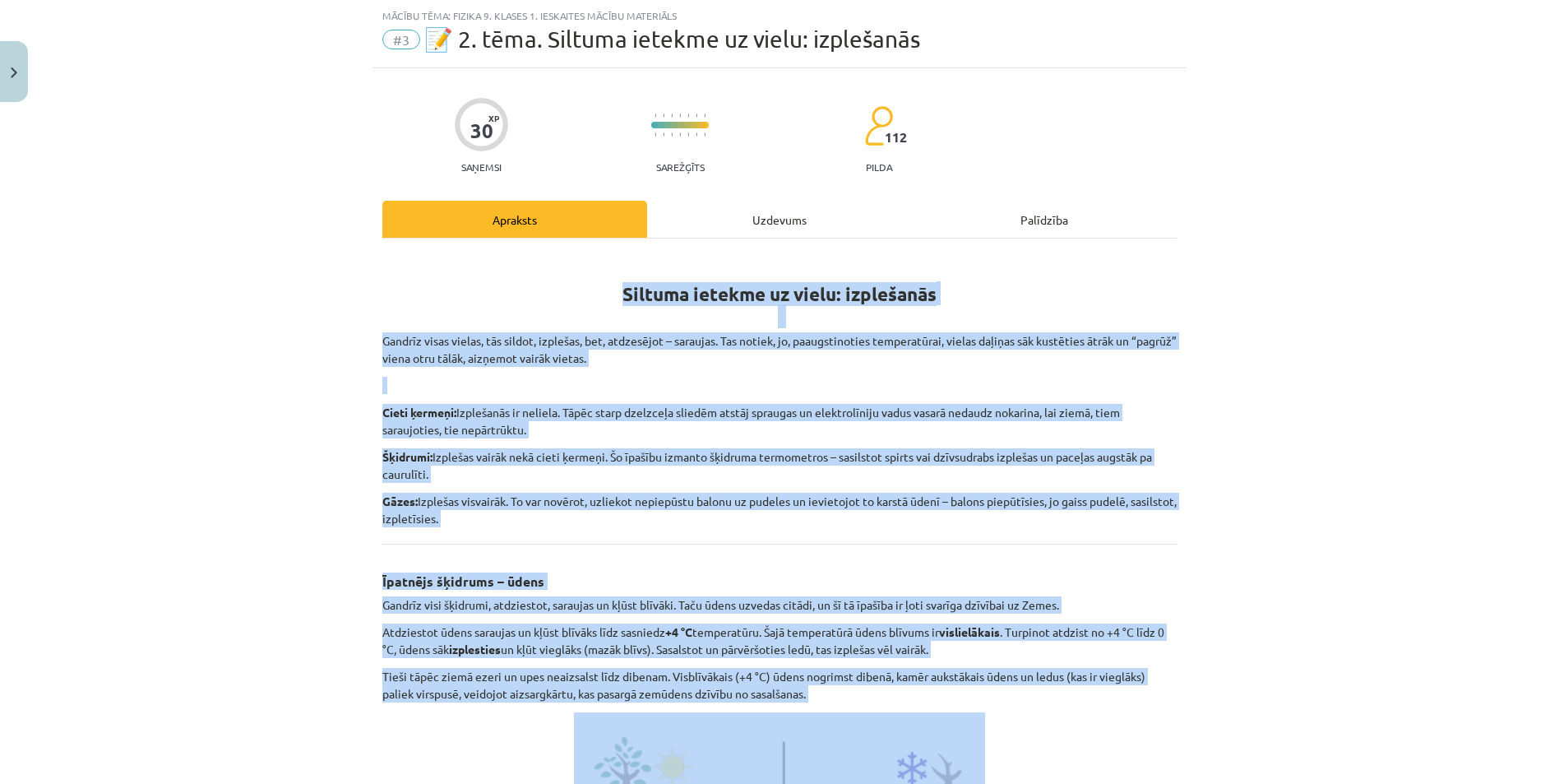
click at [1079, 305] on h1 "Siltuma ietekme uz vielu: izplešanās" at bounding box center [780, 290] width 794 height 74
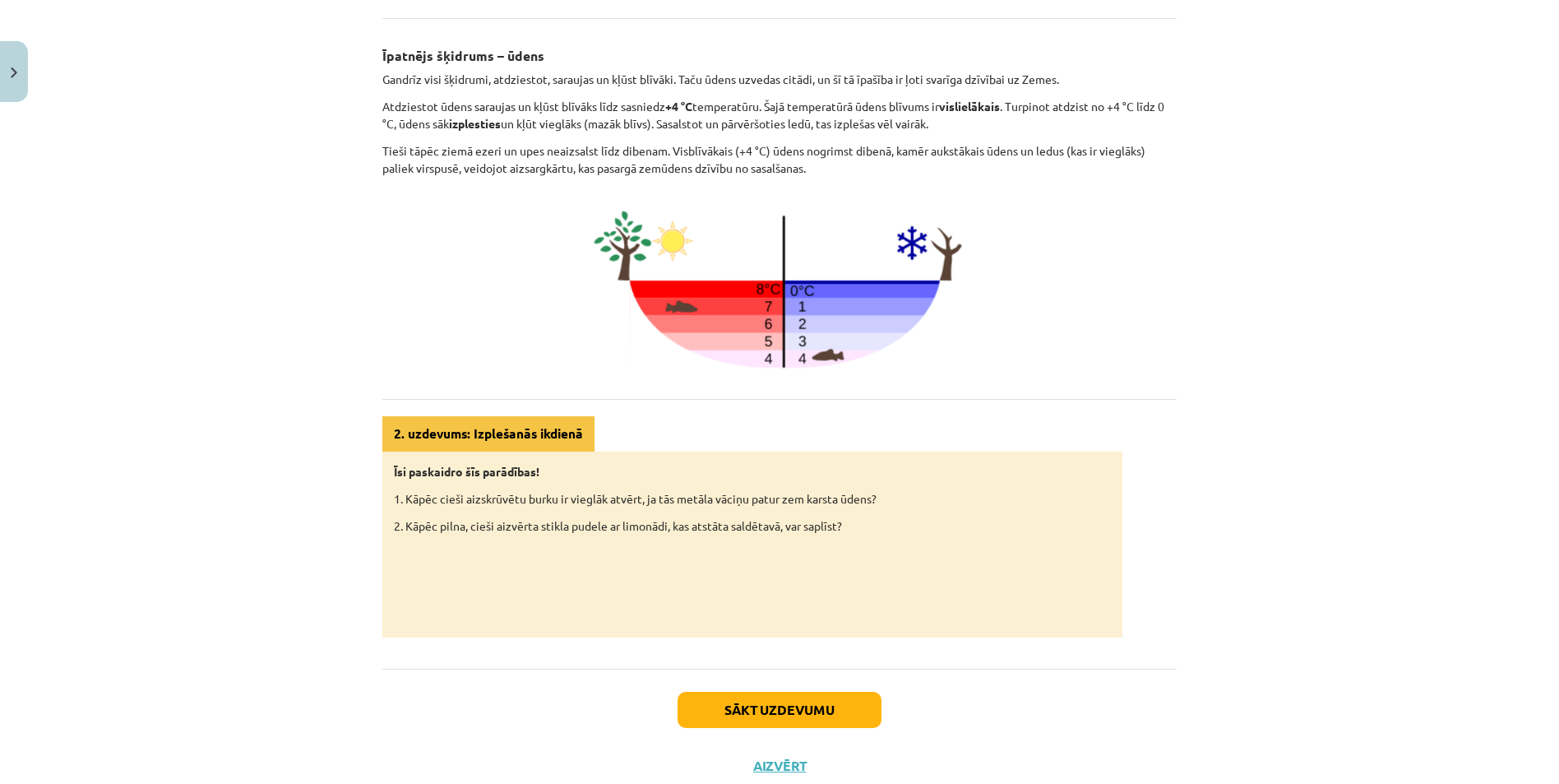
scroll to position [576, 0]
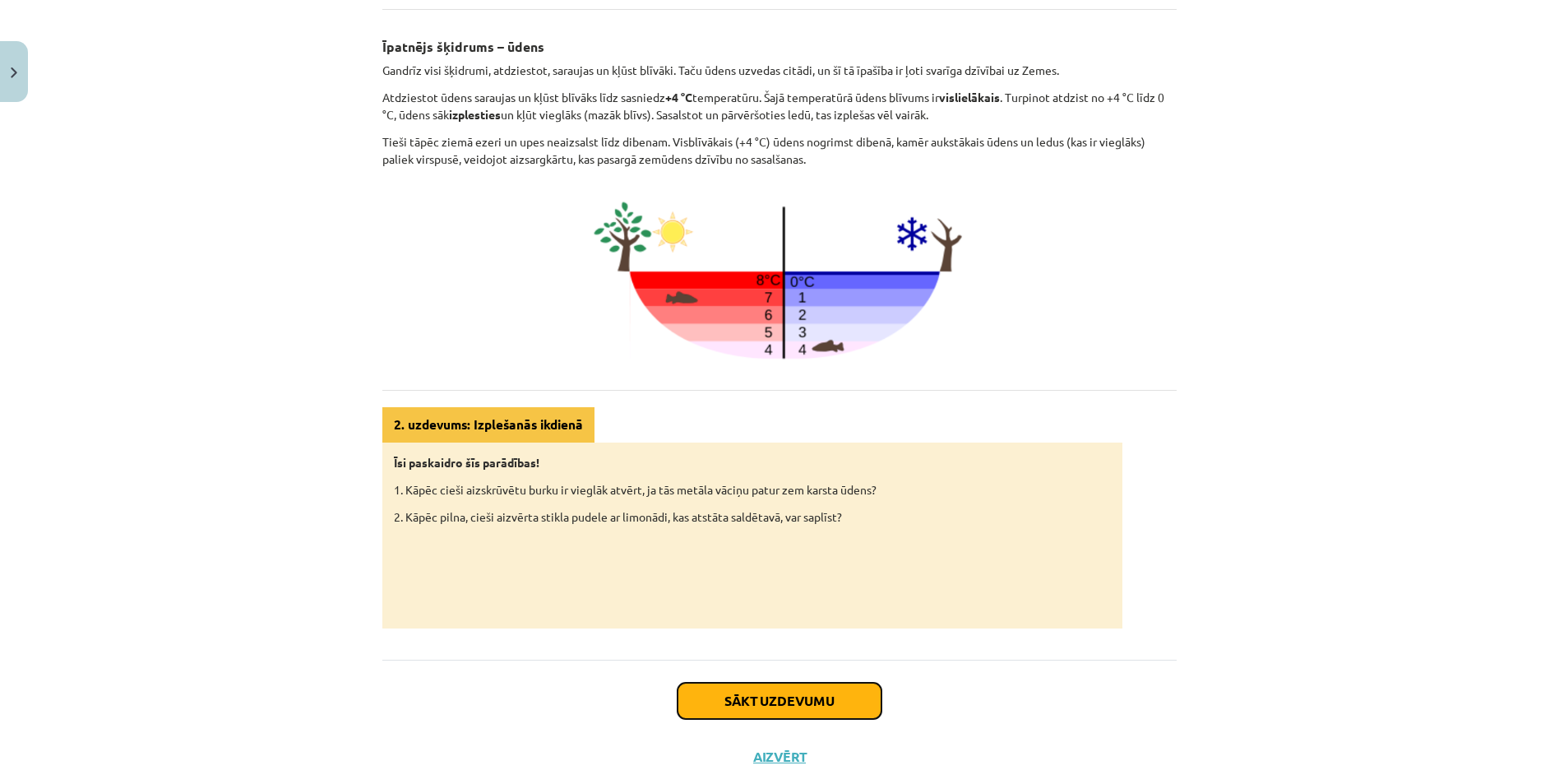
click at [720, 697] on button "Sākt uzdevumu" at bounding box center [780, 701] width 204 height 37
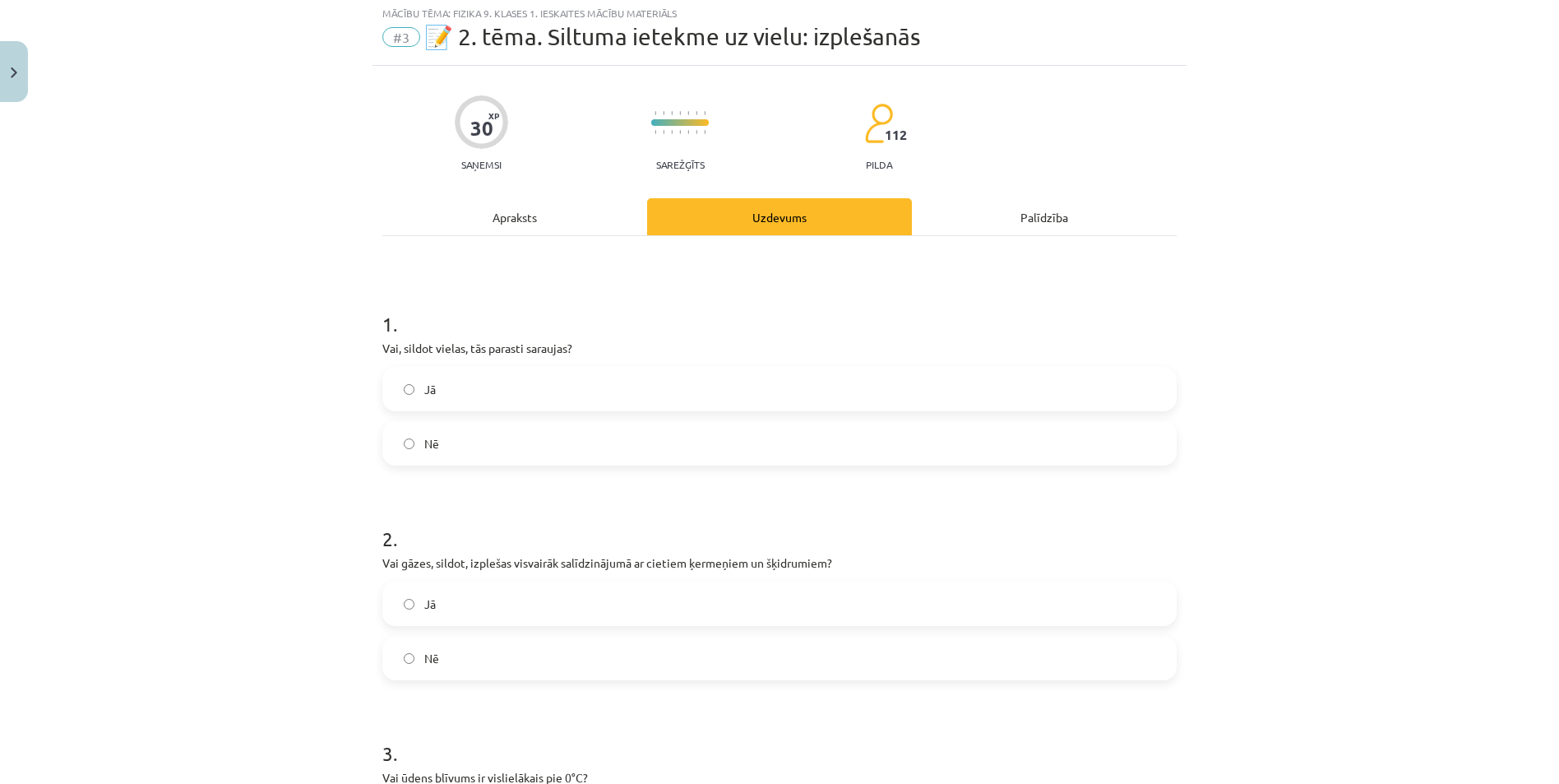
scroll to position [41, 0]
click at [403, 397] on label "Jā" at bounding box center [780, 391] width 791 height 41
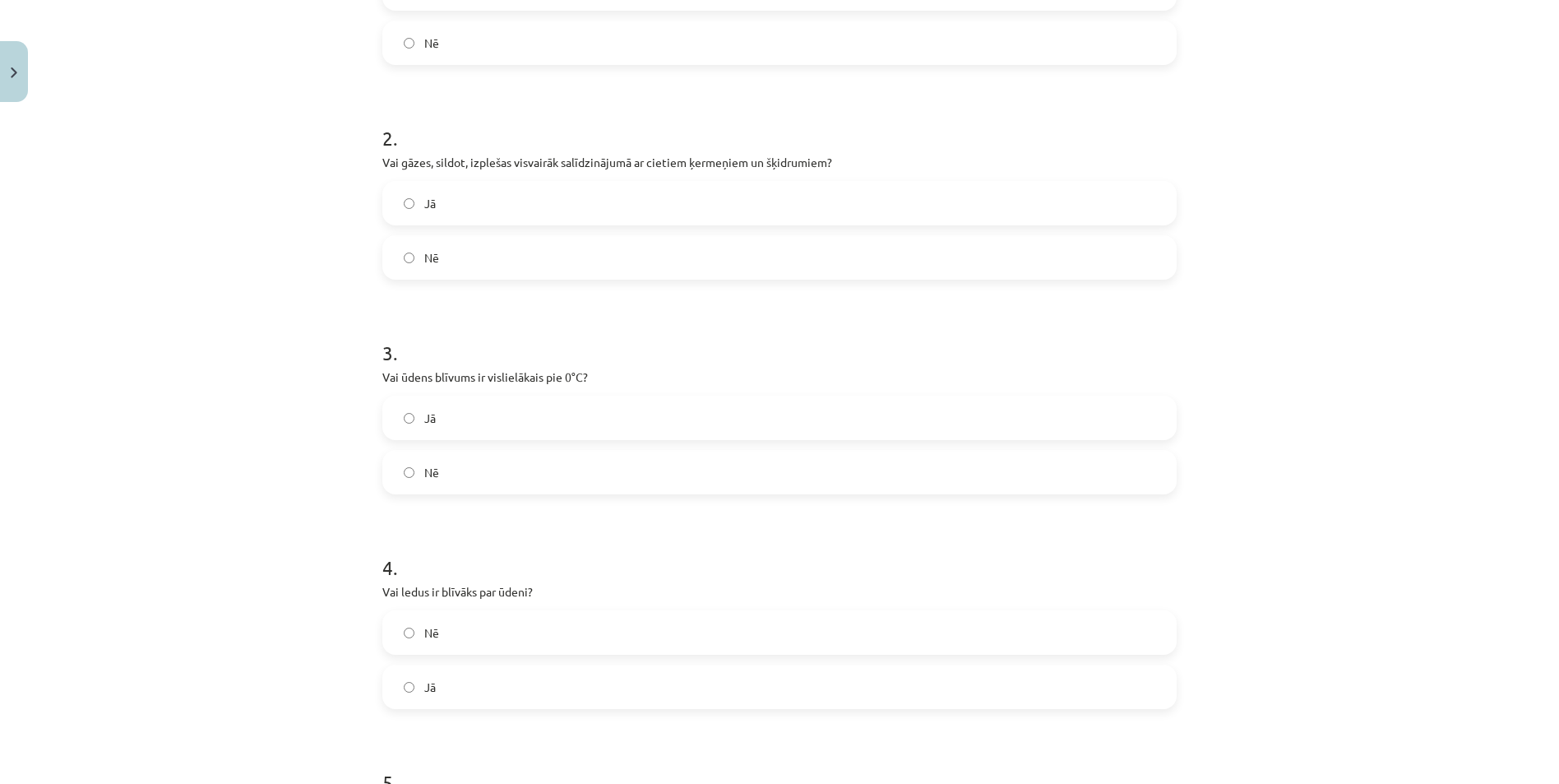
scroll to position [452, 0]
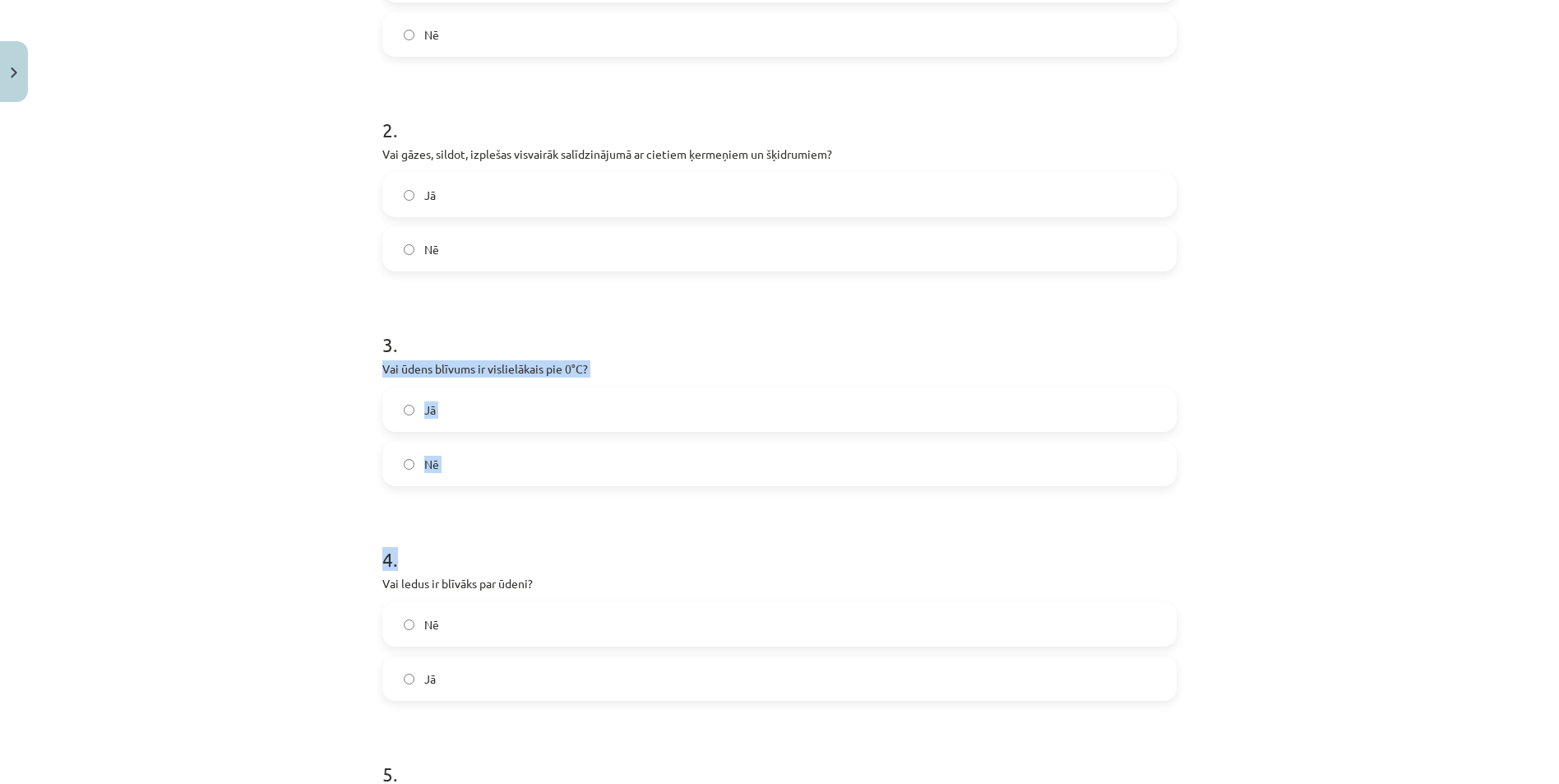
drag, startPoint x: 373, startPoint y: 367, endPoint x: 645, endPoint y: 493, distance: 299.8
copy form "Vai ūdens blīvums ir vislielākais pie 0°C? Jā Nē 4 ."
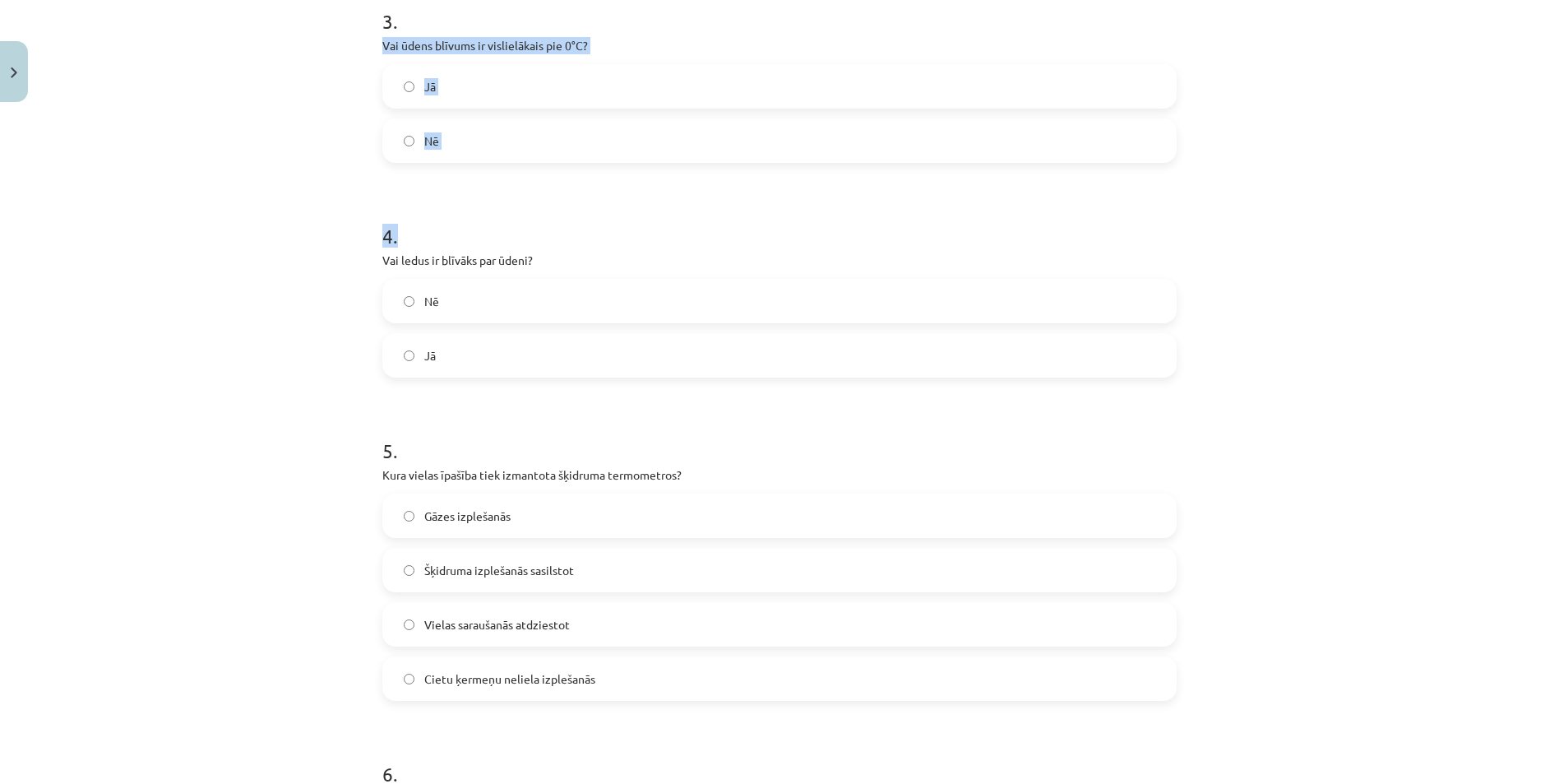
scroll to position [781, 0]
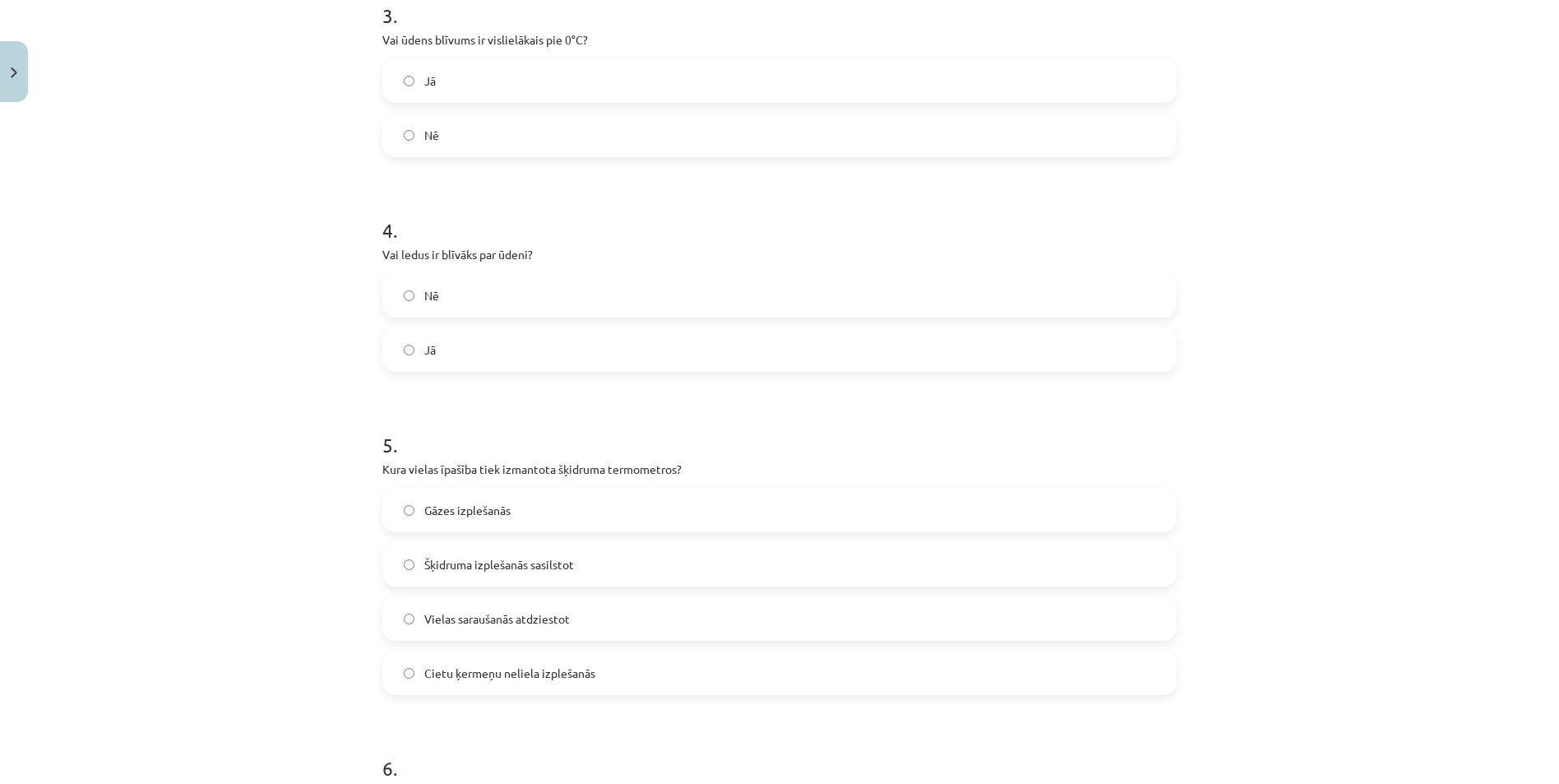
click at [325, 376] on div "Mācību tēma: Fizika 9. klases 1. ieskaites mācību materiāls #3 📝 2. tēma. Siltu…" at bounding box center [780, 392] width 1559 height 784
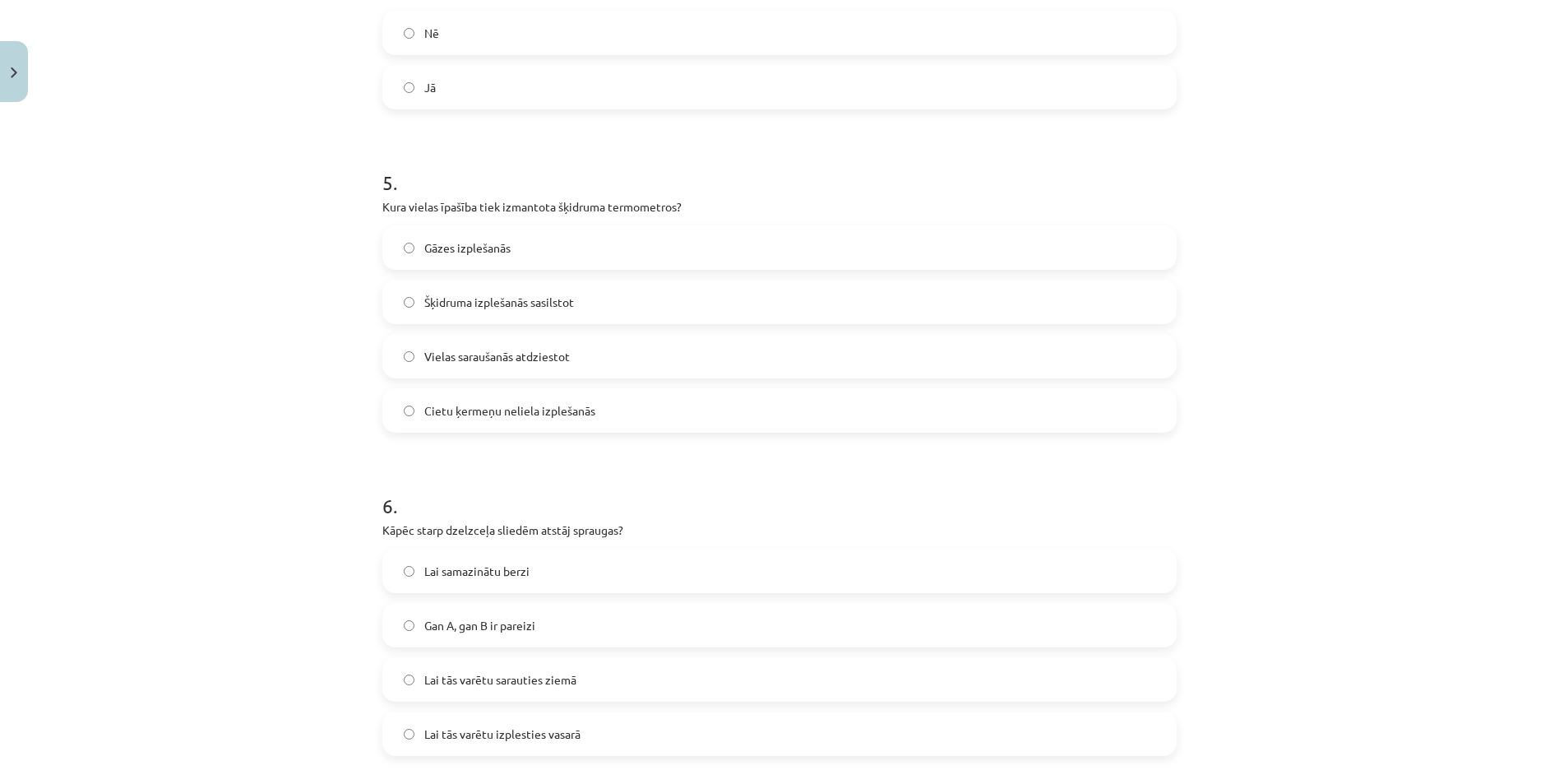
scroll to position [1110, 0]
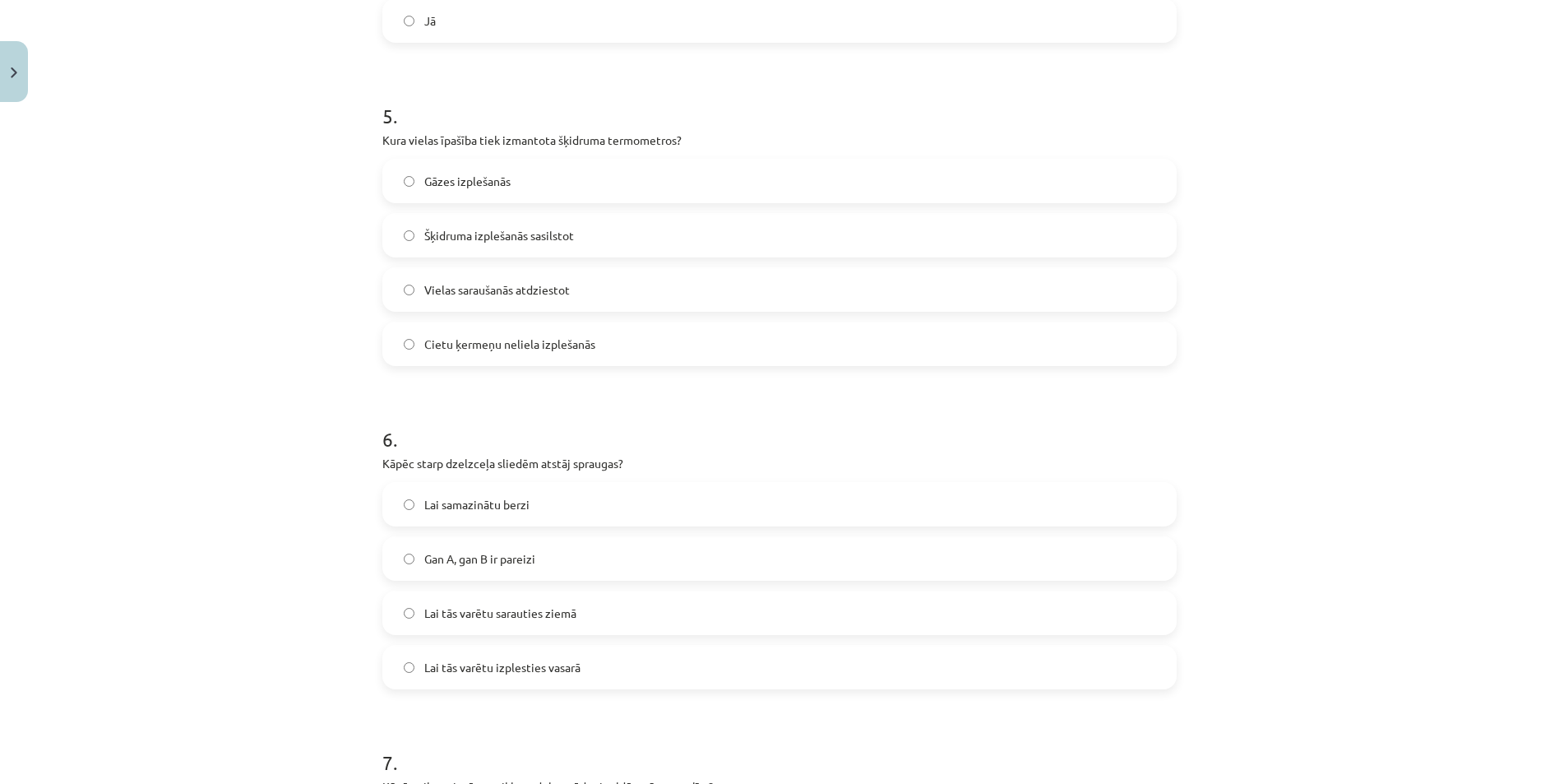
click at [403, 228] on label "Šķidruma izplešanās sasilstot" at bounding box center [780, 235] width 791 height 41
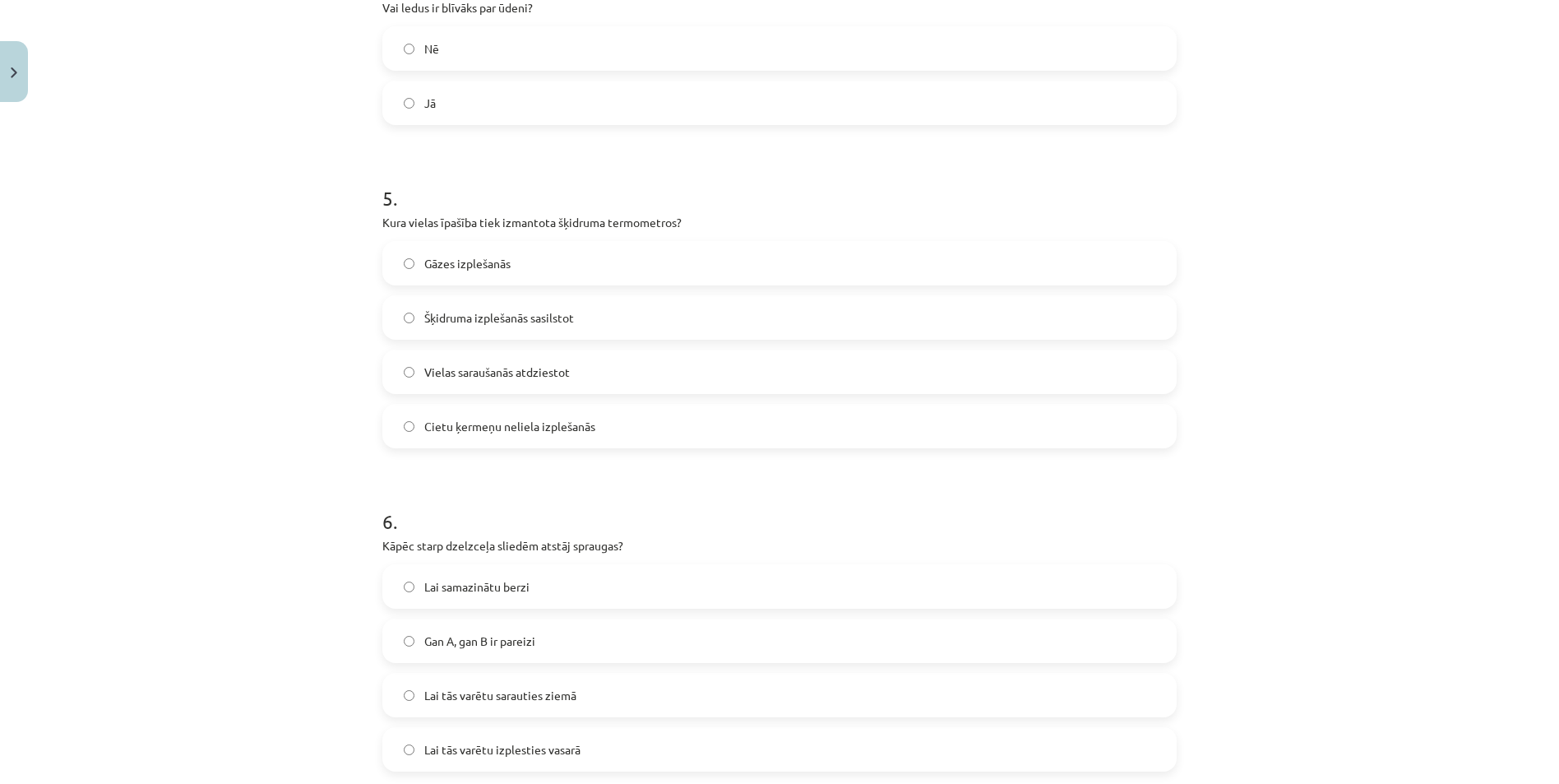
click at [414, 316] on label "Šķidruma izplešanās sasilstot" at bounding box center [780, 317] width 791 height 41
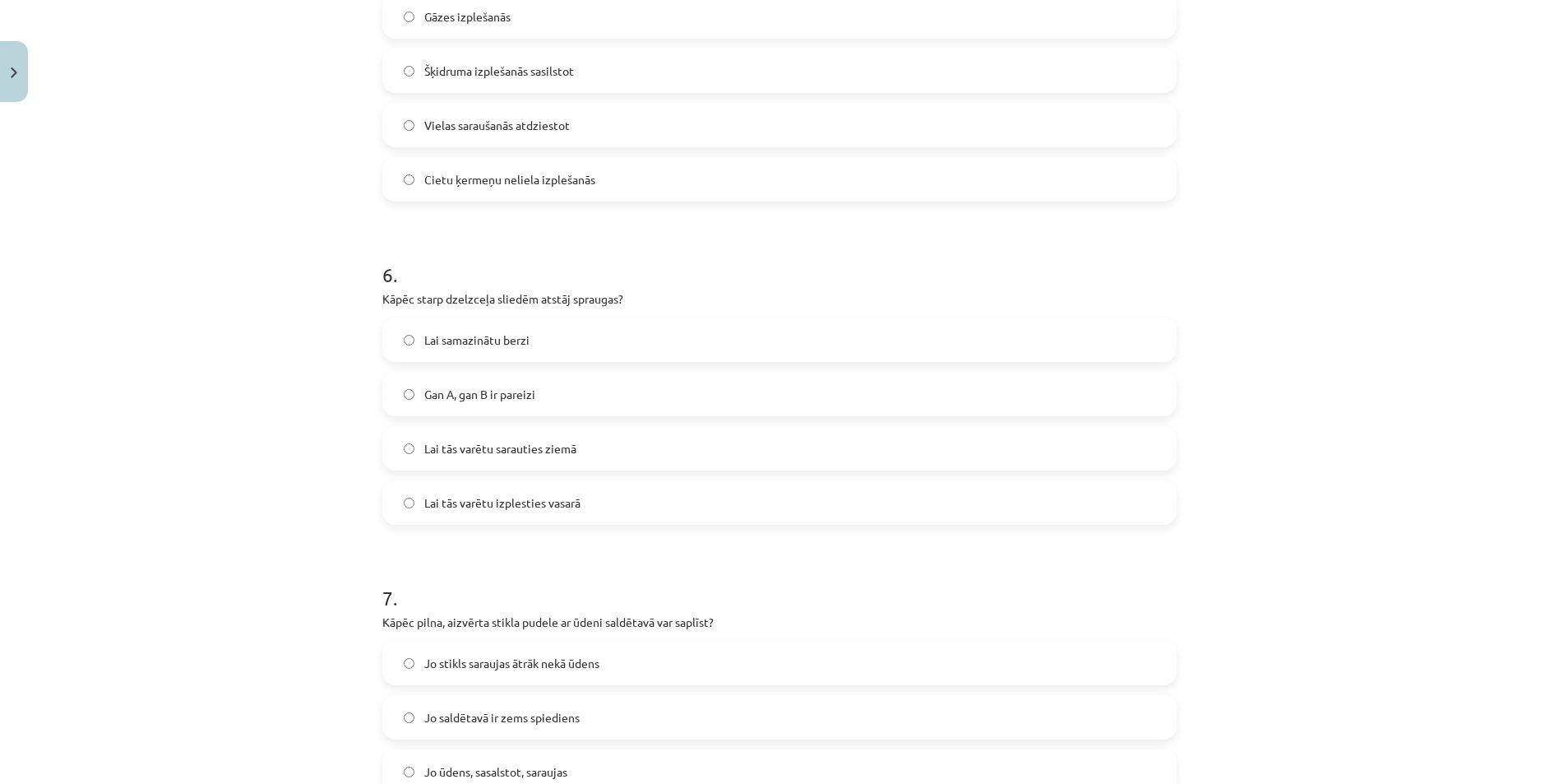
scroll to position [1357, 0]
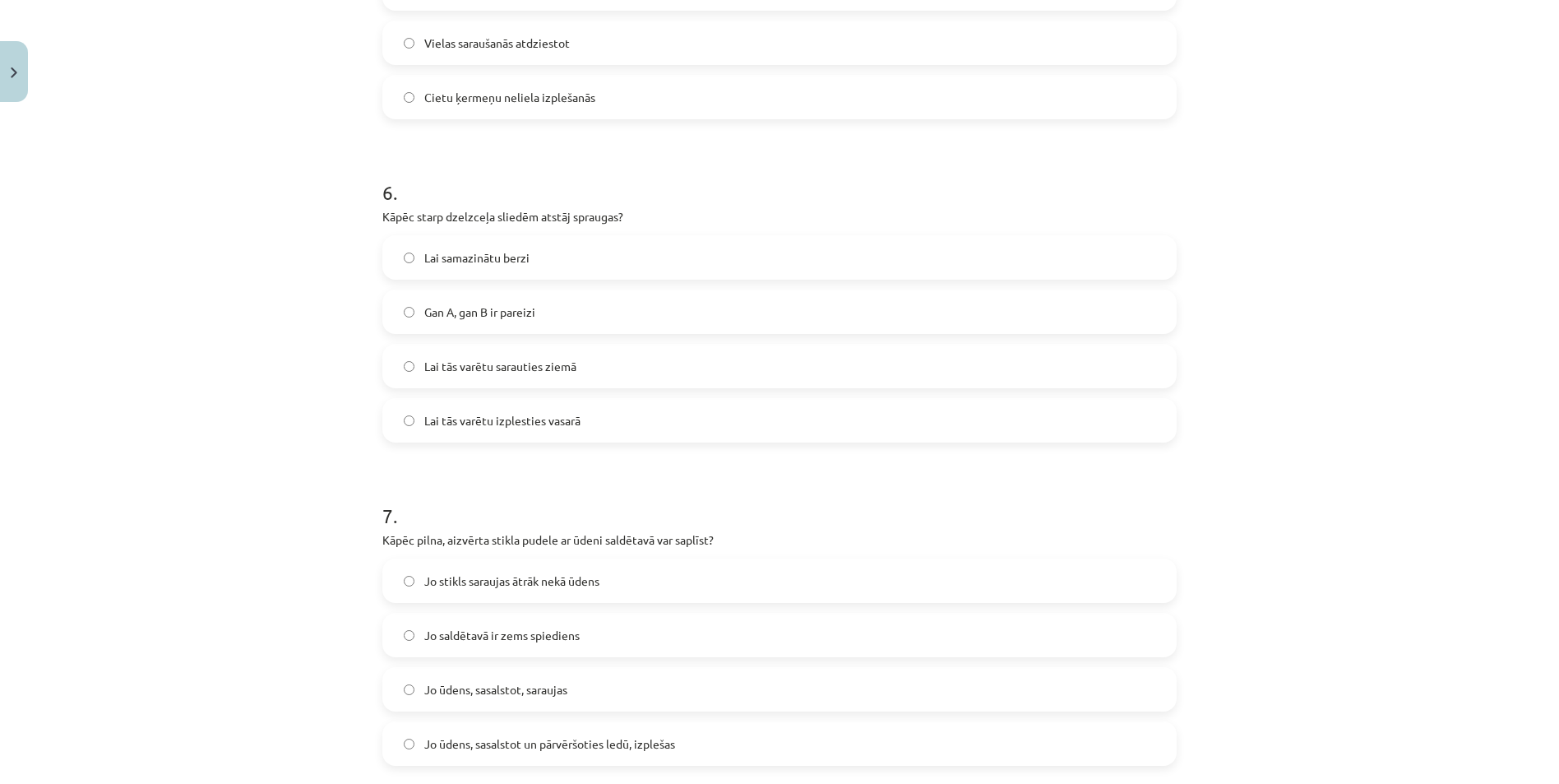
click at [397, 418] on label "Lai tās varētu izplesties vasarā" at bounding box center [780, 419] width 791 height 41
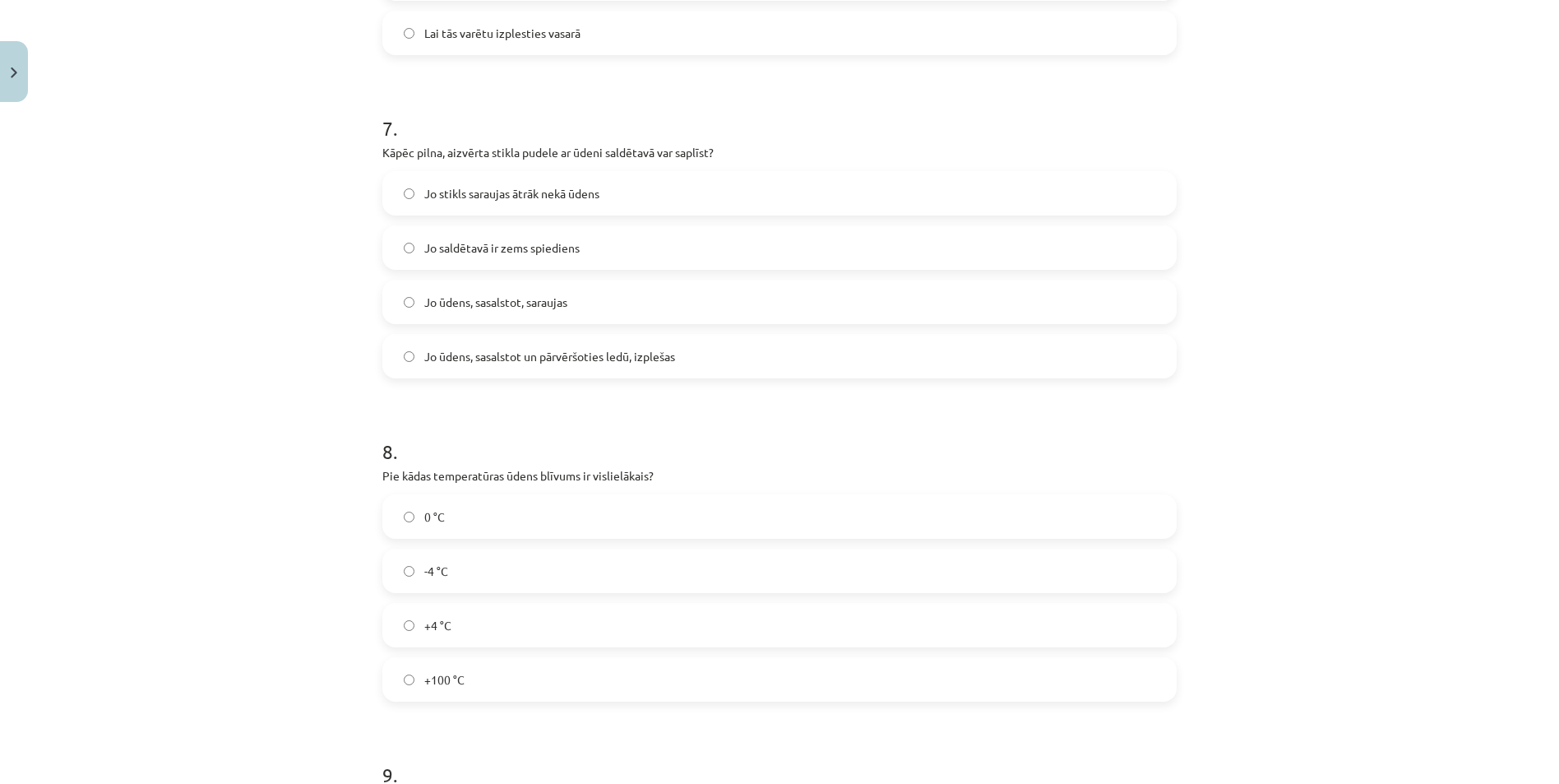
scroll to position [1686, 0]
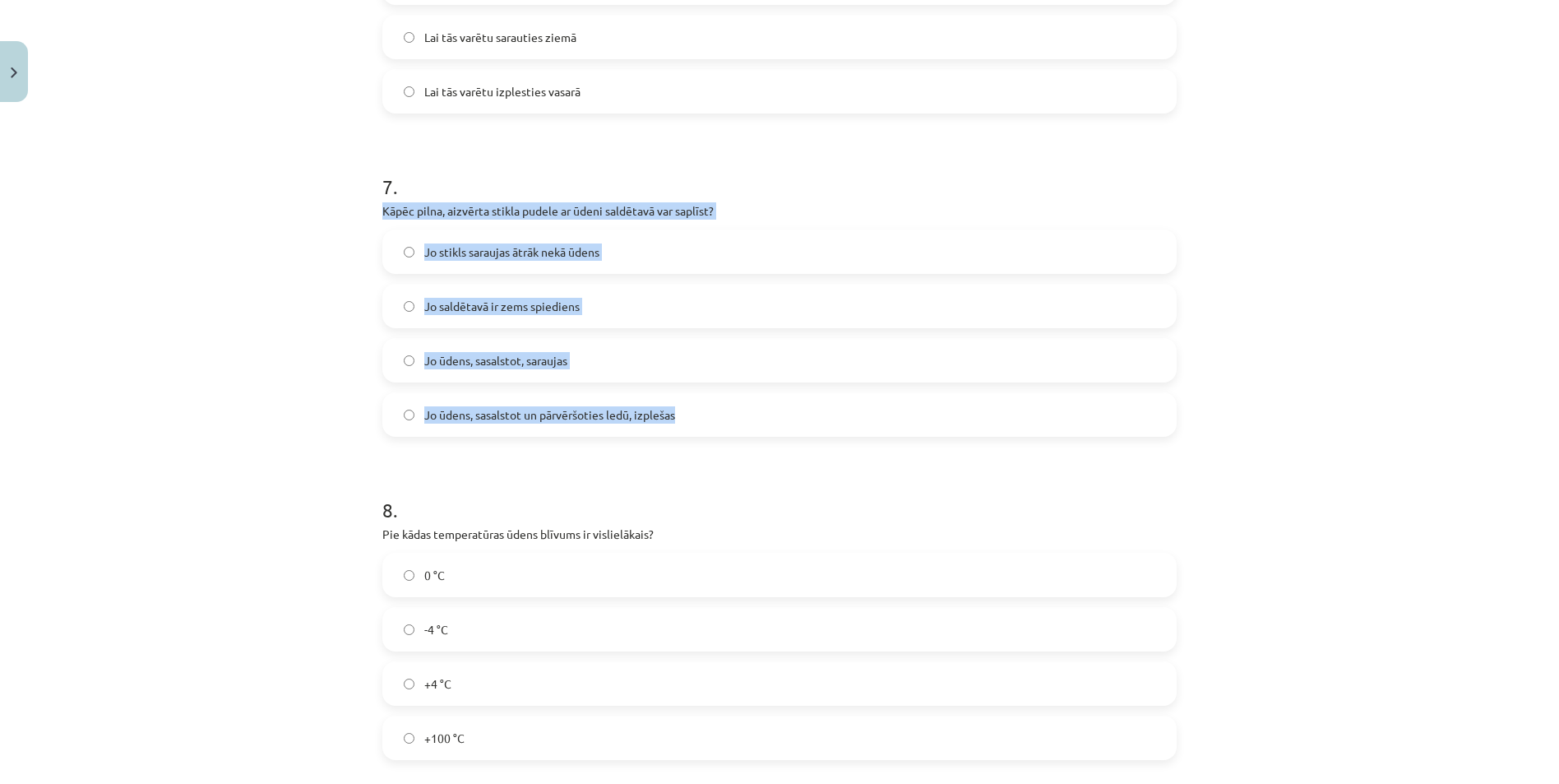
drag, startPoint x: 385, startPoint y: 208, endPoint x: 701, endPoint y: 432, distance: 387.3
copy div "Kāpēc pilna, aizvērta stikla pudele ar ūdeni saldētavā var saplīst? Jo stikls s…"
click at [340, 433] on div "Mācību tēma: Fizika 9. klases 1. ieskaites mācību materiāls #3 📝 2. tēma. Siltu…" at bounding box center [780, 392] width 1559 height 784
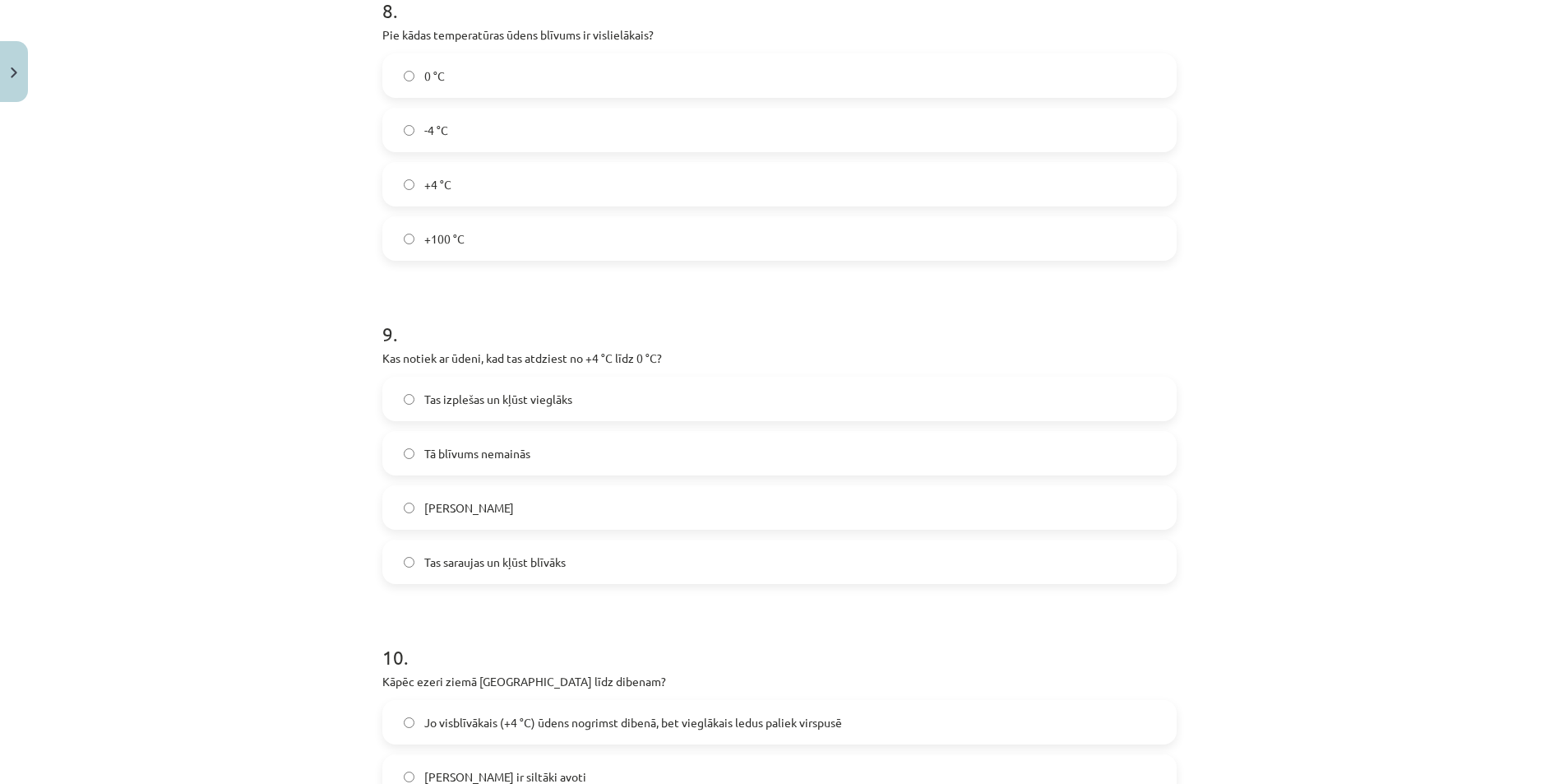
scroll to position [2262, 0]
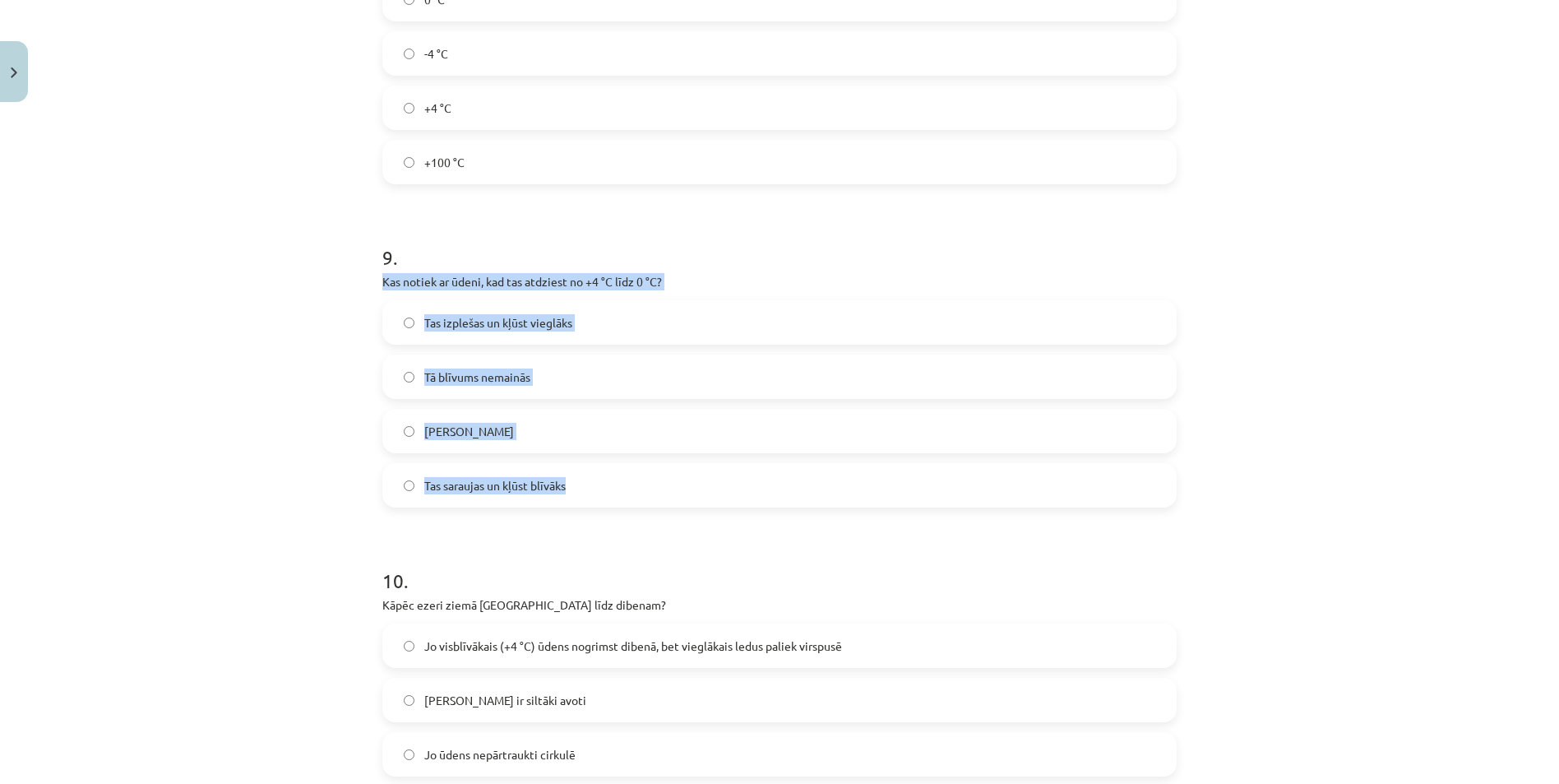
drag, startPoint x: 376, startPoint y: 275, endPoint x: 707, endPoint y: 493, distance: 396.3
drag, startPoint x: 707, startPoint y: 493, endPoint x: 578, endPoint y: 278, distance: 250.7
copy div "Kas notiek ar ūdeni, kad tas atdziest no +4 °C līdz 0 °C? Tas izplešas un kļūst…"
click at [366, 374] on div "Mācību tēma: Fizika 9. klases 1. ieskaites mācību materiāls #3 📝 2. tēma. Siltu…" at bounding box center [780, 392] width 1559 height 784
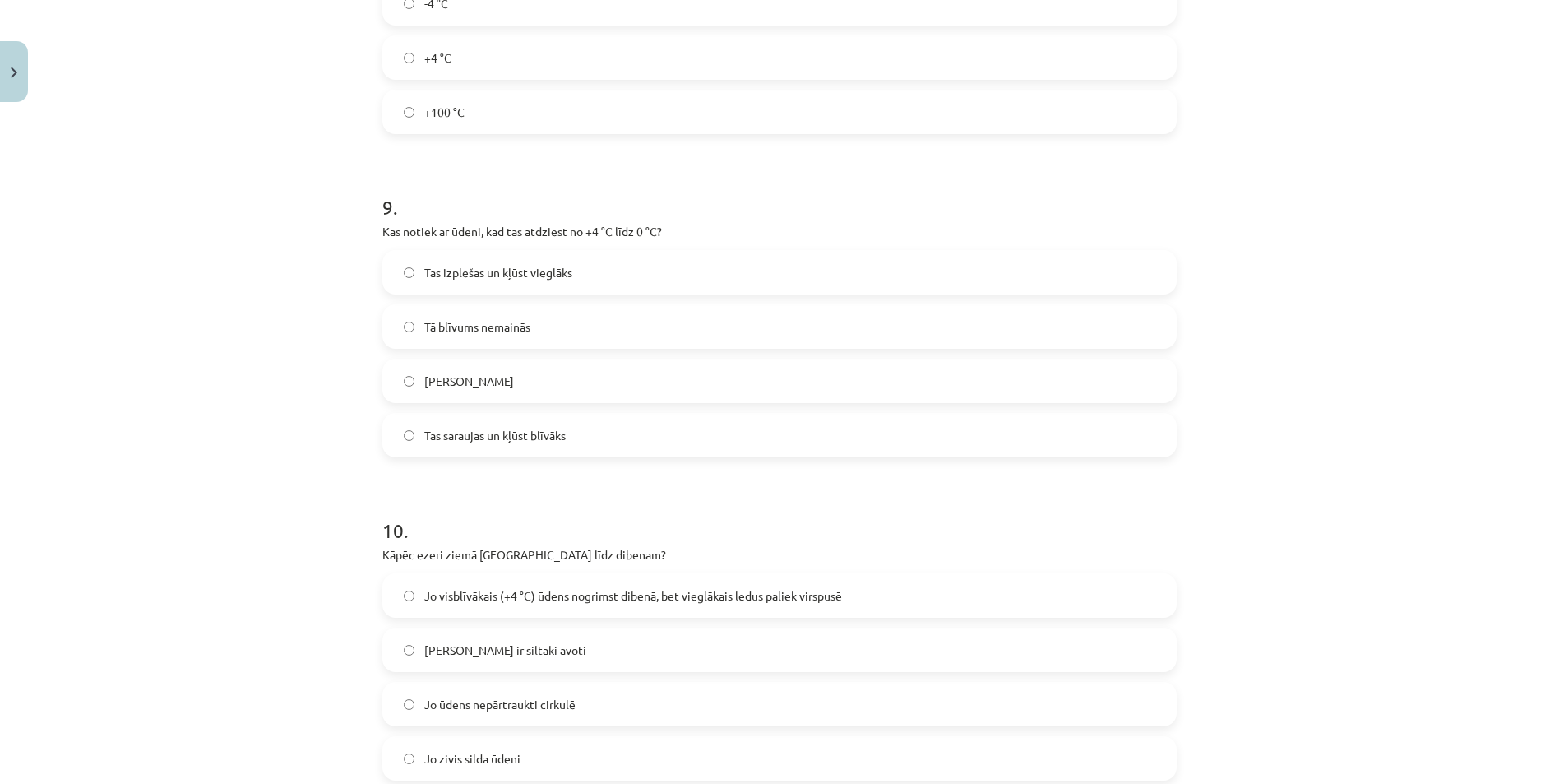
scroll to position [2499, 0]
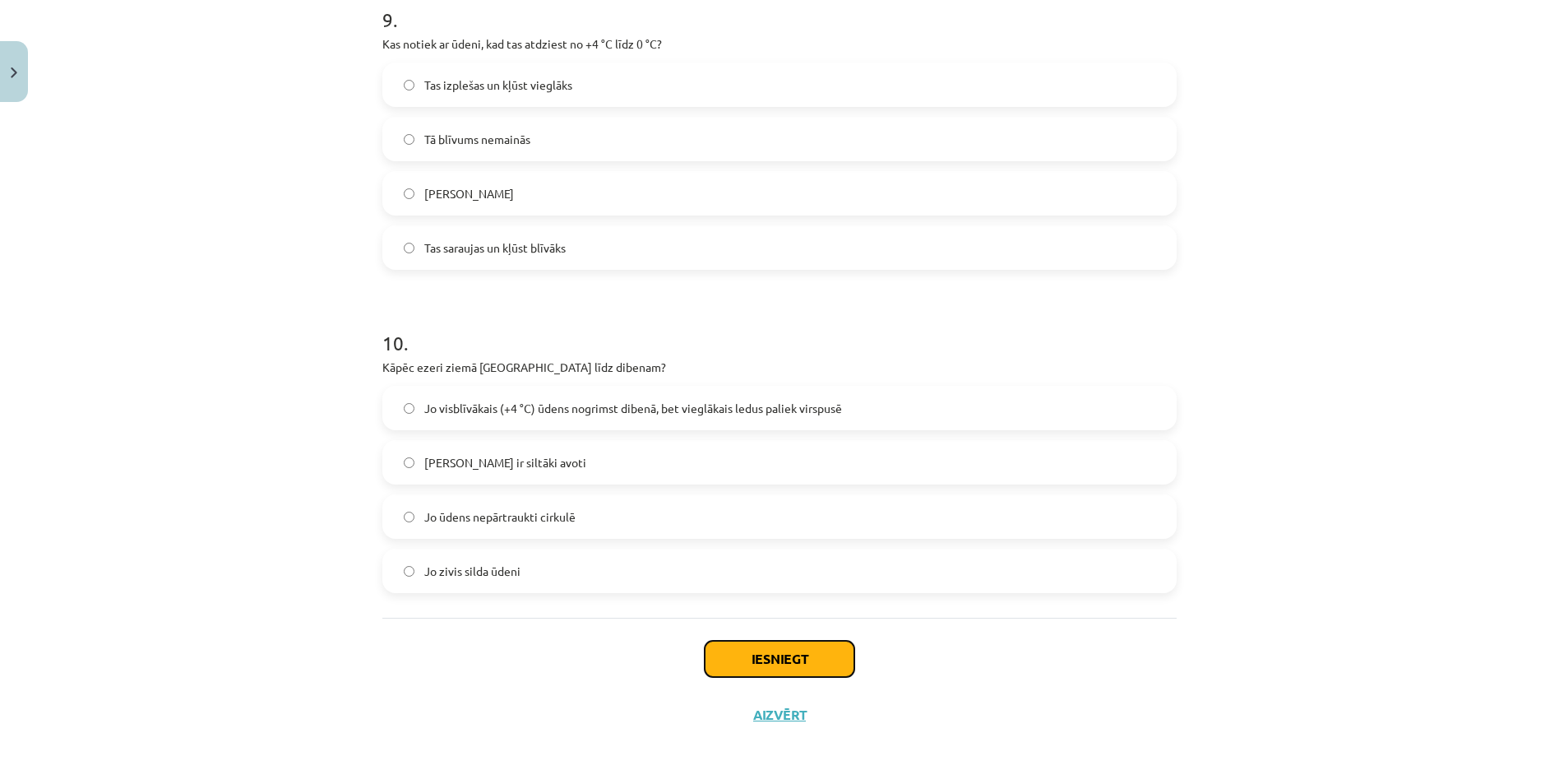
click at [740, 658] on button "Iesniegt" at bounding box center [780, 659] width 150 height 37
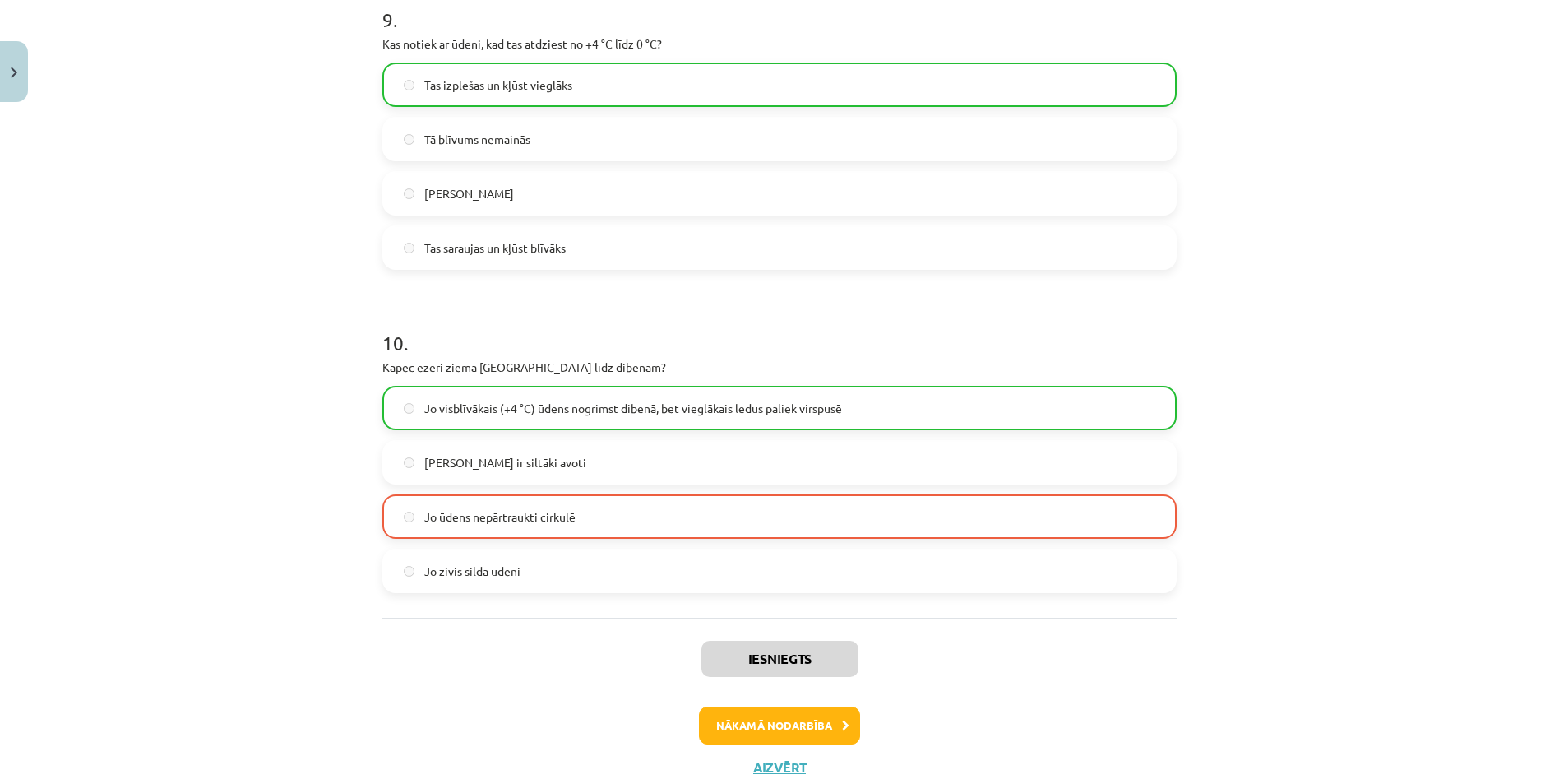
click at [570, 520] on span "Jo ūdens nepārtraukti cirkulē" at bounding box center [500, 516] width 152 height 17
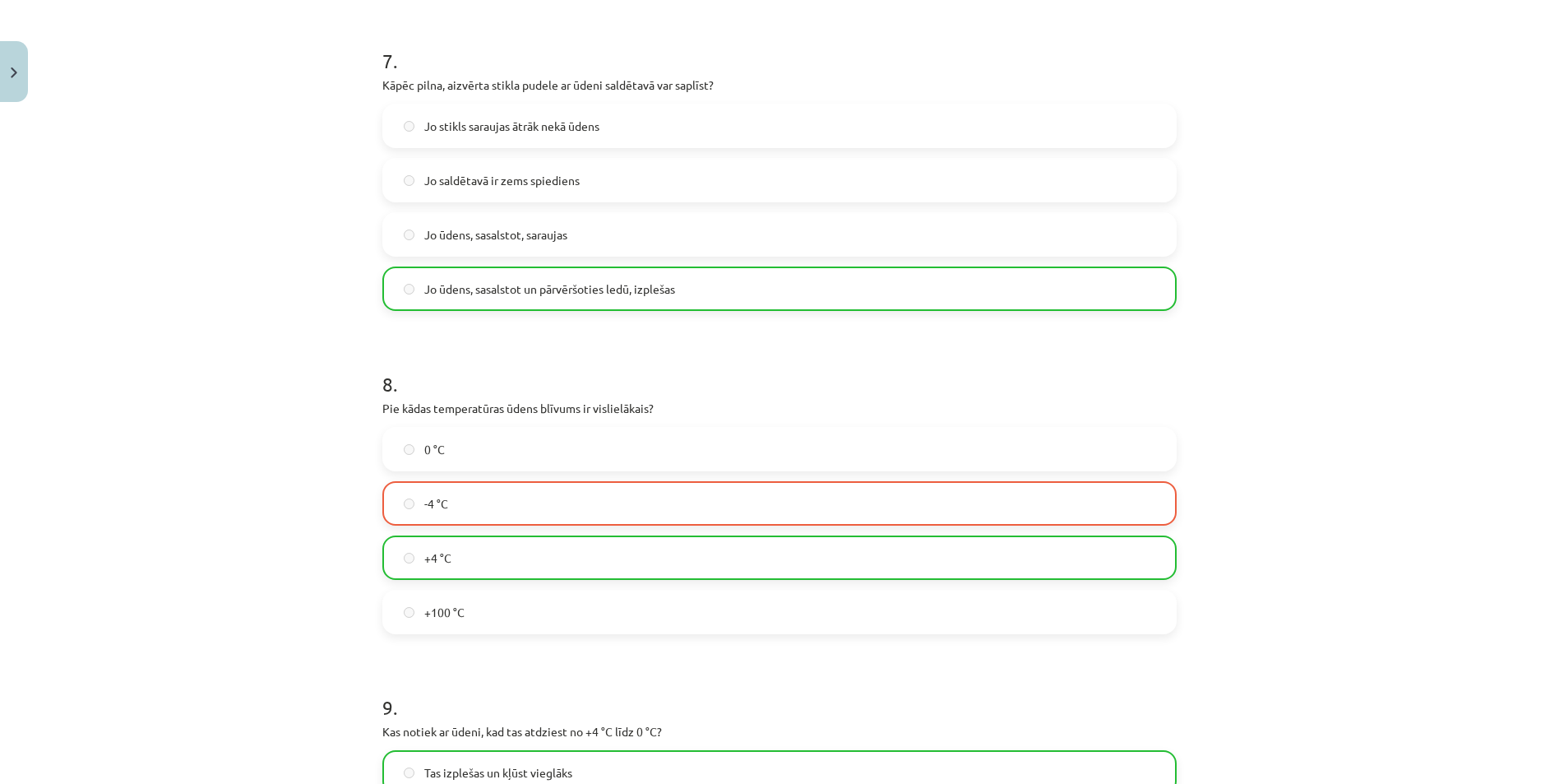
scroll to position [1730, 0]
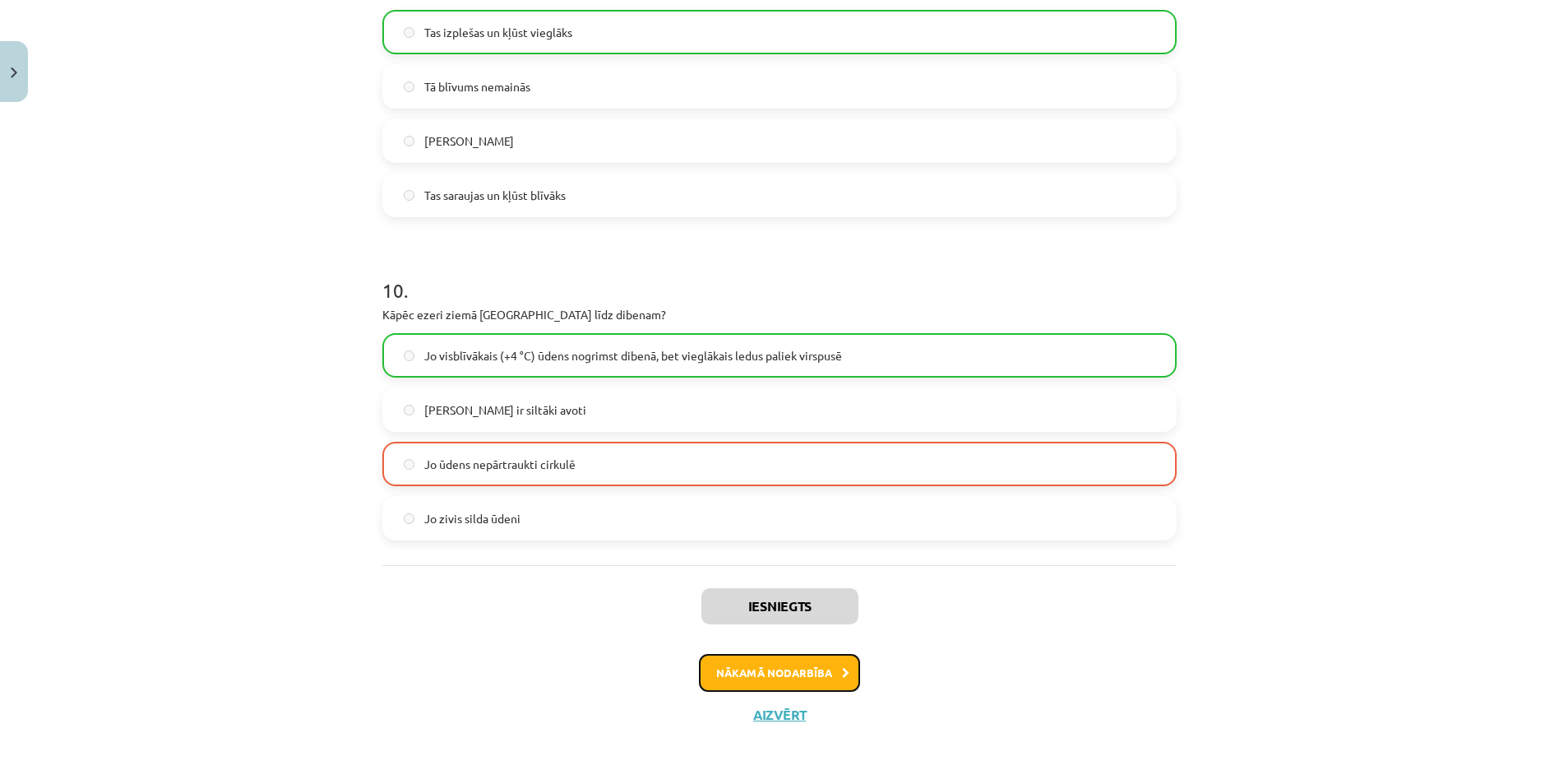
click at [699, 671] on button "Nākamā nodarbība" at bounding box center [780, 673] width 161 height 37
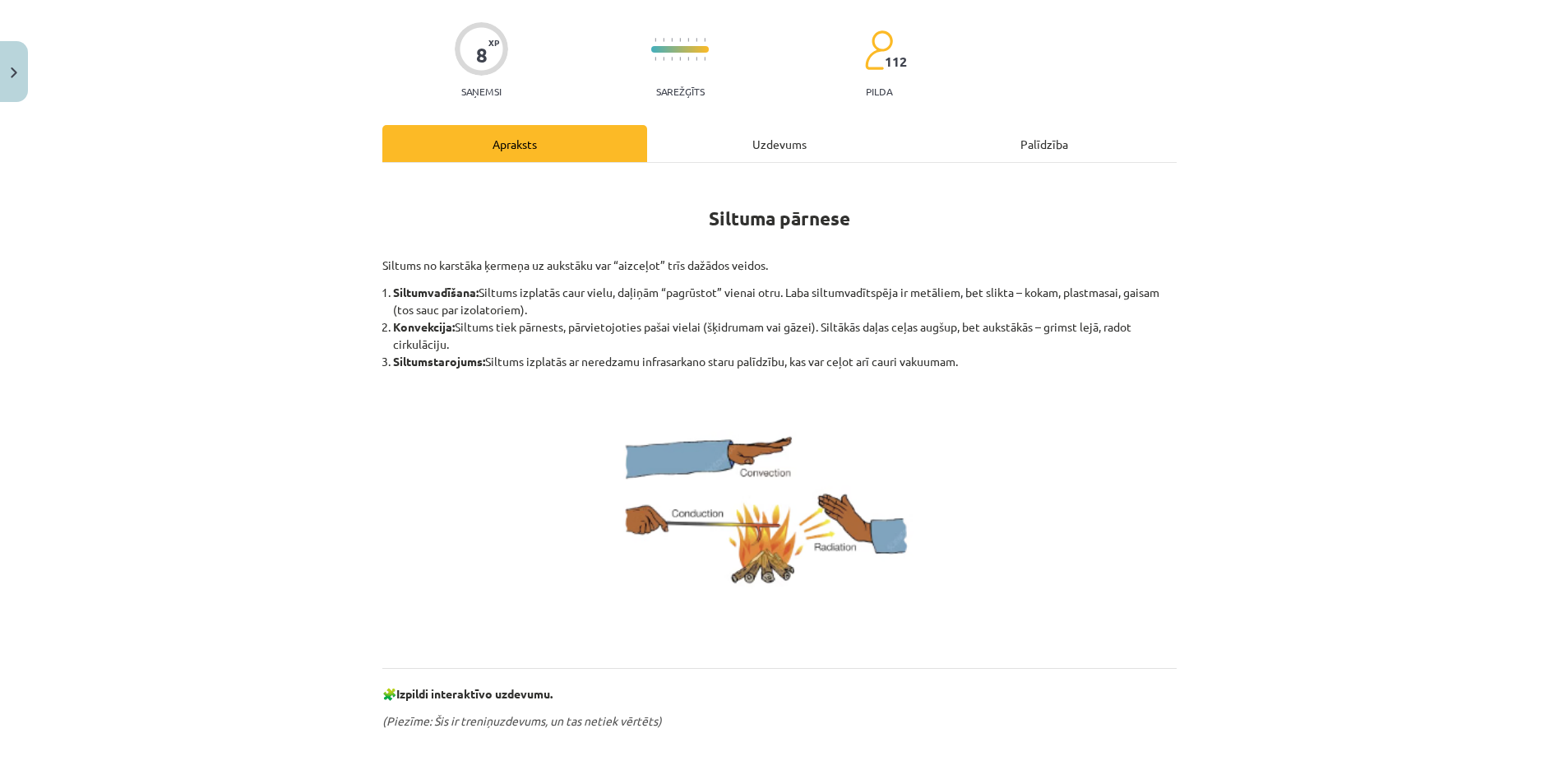
scroll to position [41, 0]
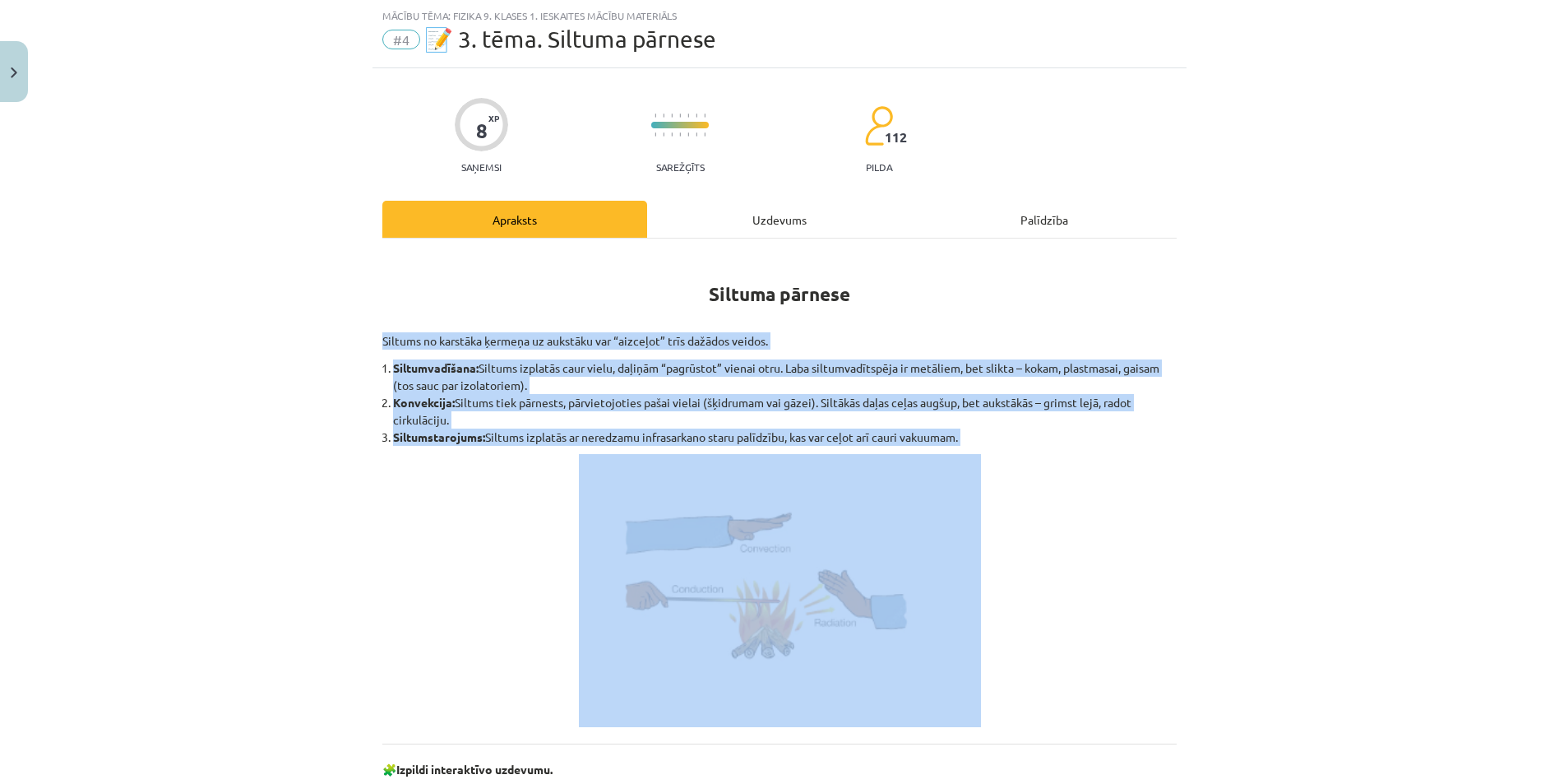
drag, startPoint x: 374, startPoint y: 339, endPoint x: 1003, endPoint y: 513, distance: 652.6
copy div "Siltums no karstāka ķermeņa uz aukstāku var “aizceļot” trīs dažādos veidos. Sil…"
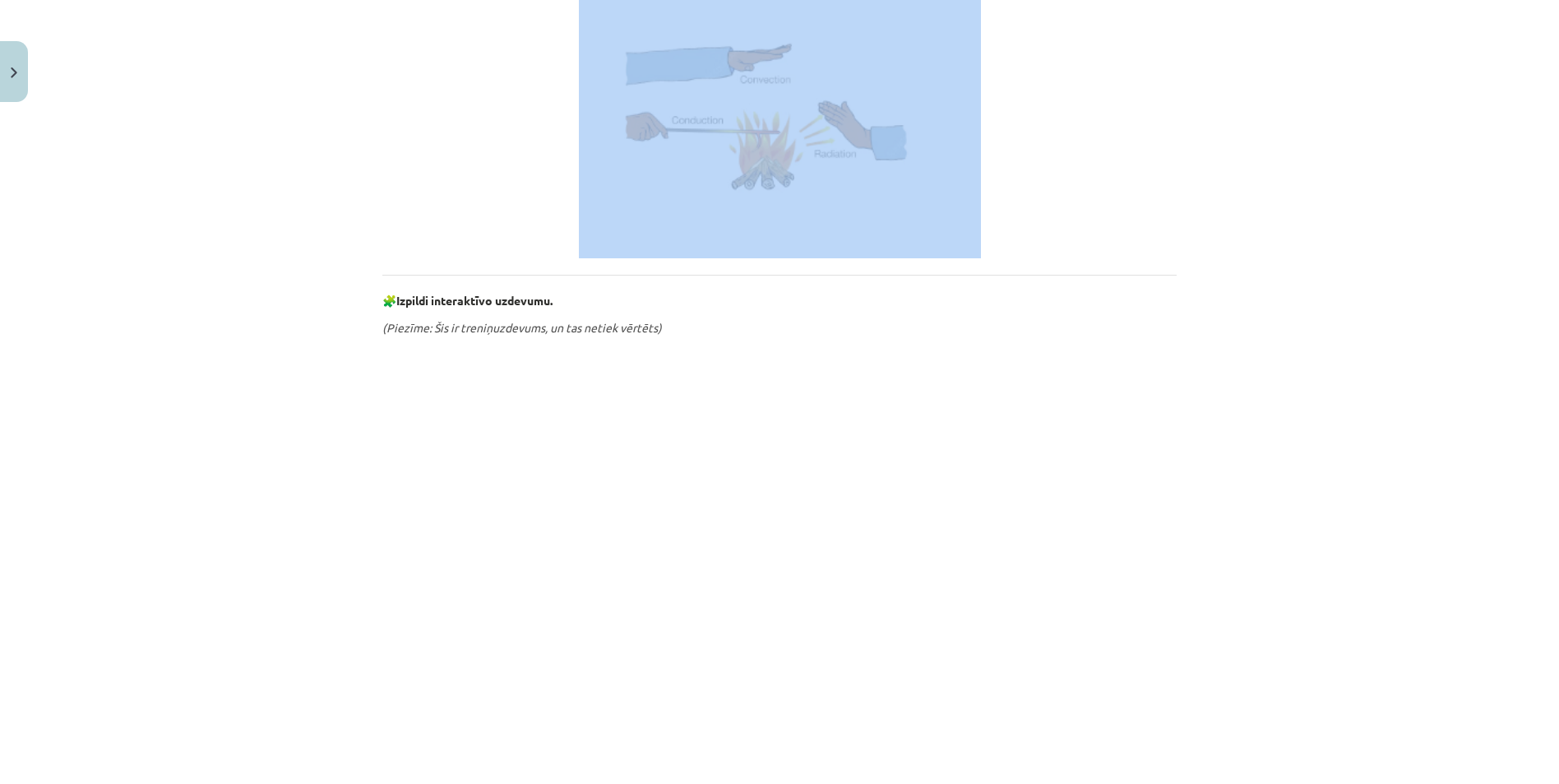
scroll to position [839, 0]
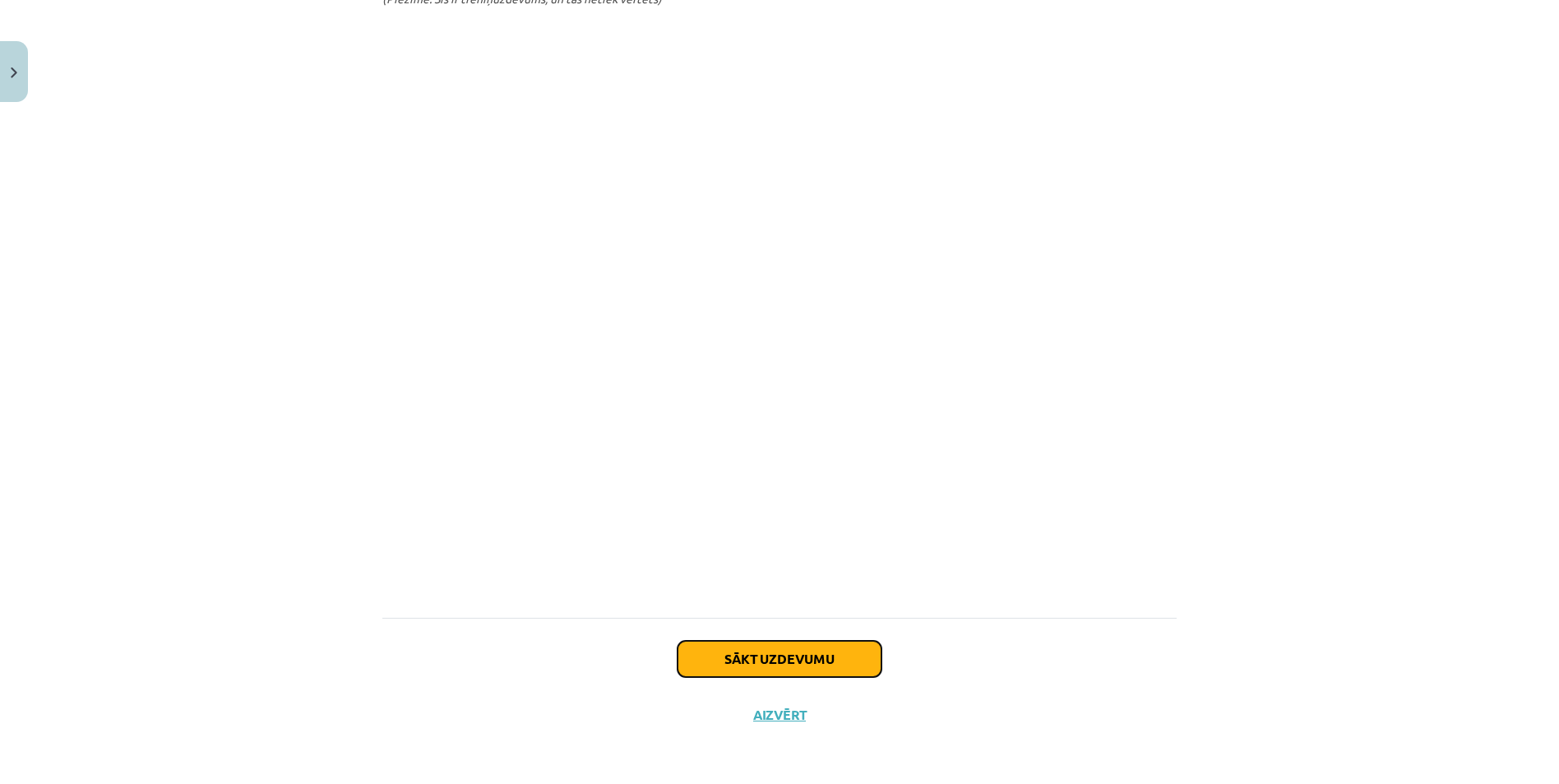
click at [728, 667] on button "Sākt uzdevumu" at bounding box center [780, 659] width 204 height 37
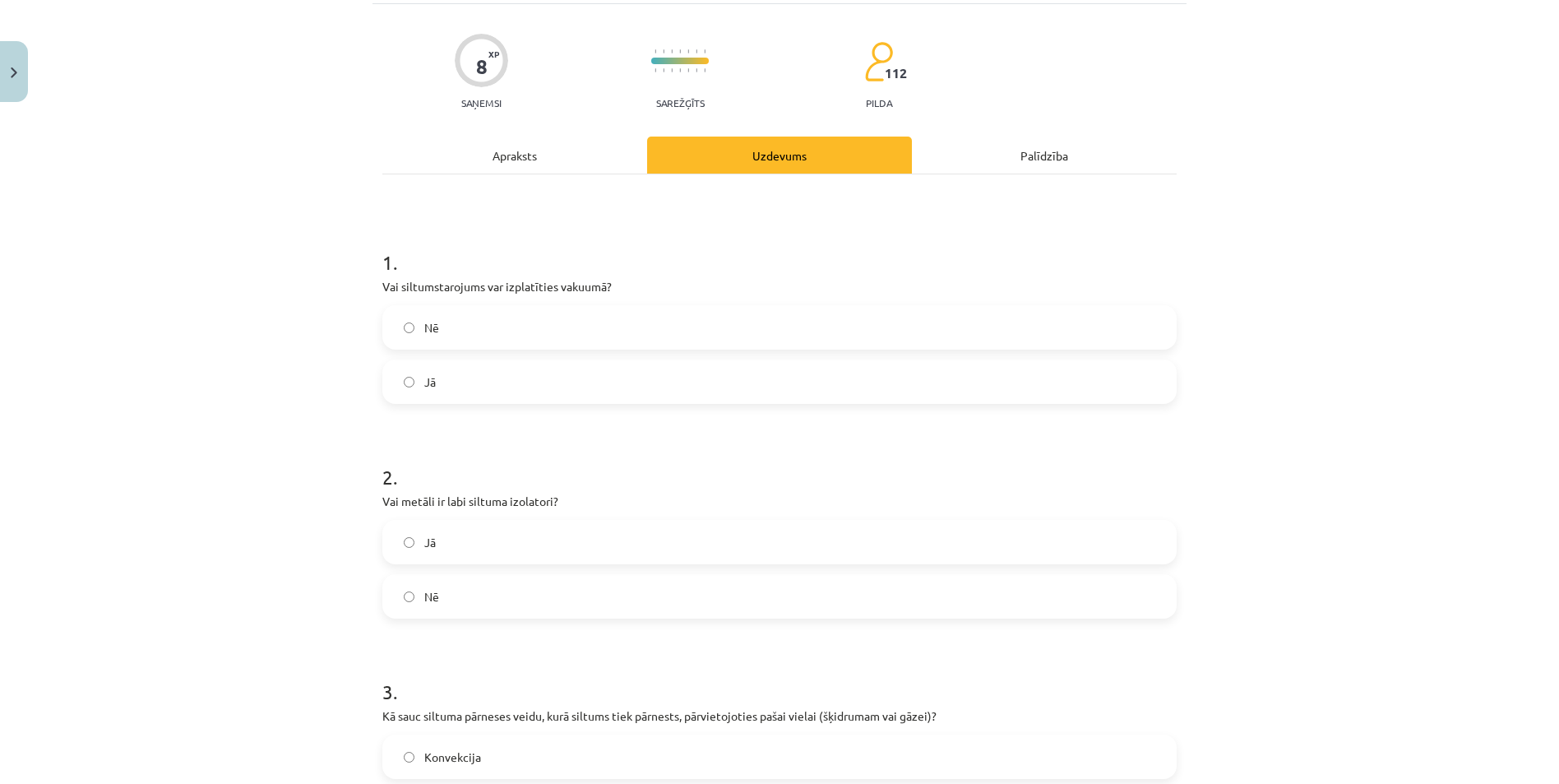
scroll to position [41, 0]
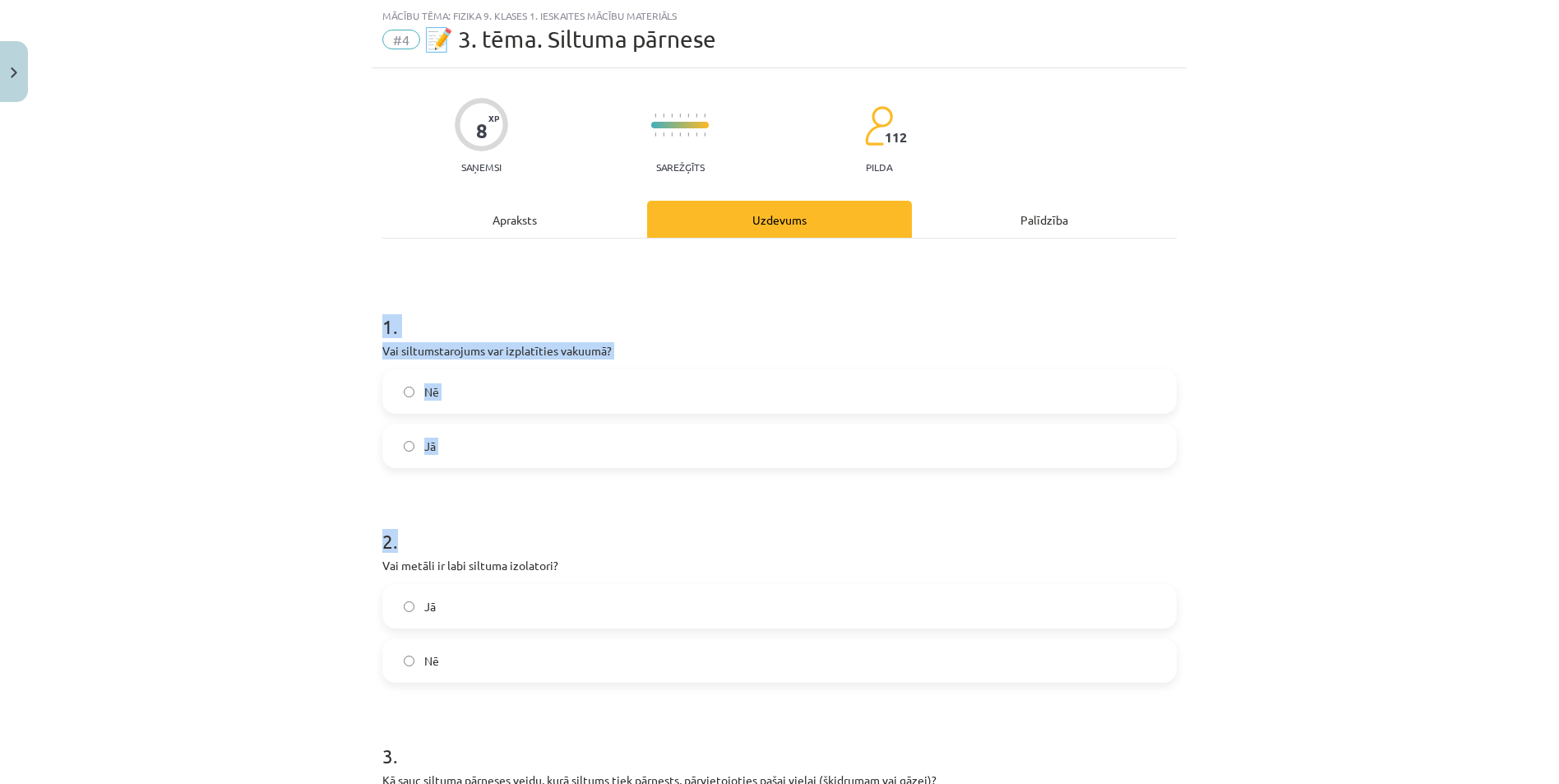
drag, startPoint x: 369, startPoint y: 327, endPoint x: 688, endPoint y: 494, distance: 360.1
click at [689, 495] on div "Mācību tēma: Fizika 9. klases 1. ieskaites mācību materiāls #4 📝 3. tēma. Siltu…" at bounding box center [780, 392] width 1559 height 784
drag, startPoint x: 688, startPoint y: 494, endPoint x: 575, endPoint y: 350, distance: 183.0
copy form "1 . Vai siltumstarojums var izplatīties vakuumā? Nē Jā 2 ."
click at [406, 451] on label "Jā" at bounding box center [780, 445] width 791 height 41
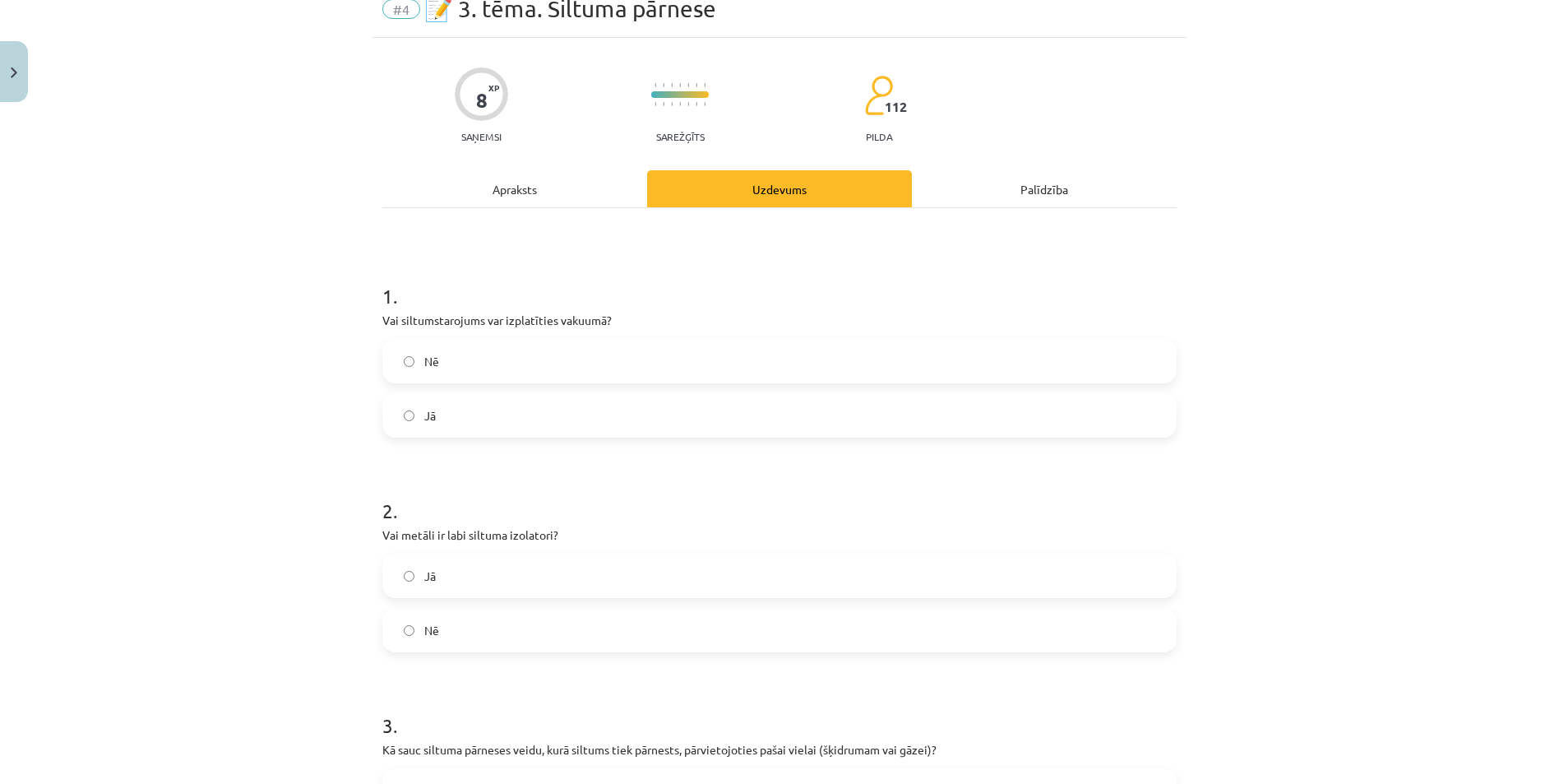
scroll to position [288, 0]
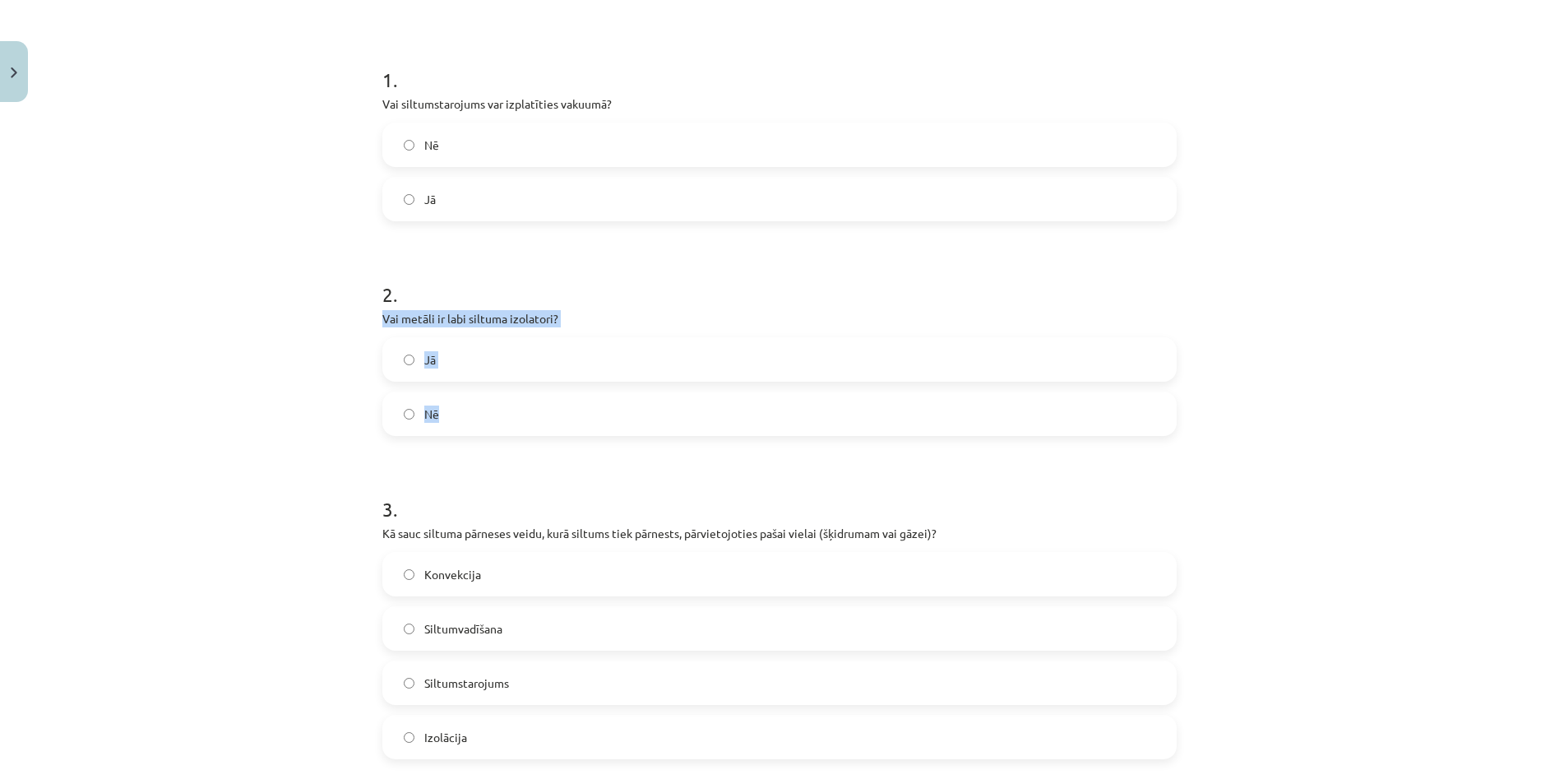
drag, startPoint x: 367, startPoint y: 314, endPoint x: 577, endPoint y: 409, distance: 230.5
click at [578, 410] on div "8 XP Saņemsi Sarežģīts 112 pilda Apraksts Uzdevums Palīdzība 1 . Vai siltumstar…" at bounding box center [780, 527] width 814 height 1411
drag, startPoint x: 577, startPoint y: 409, endPoint x: 479, endPoint y: 314, distance: 136.5
copy div "Vai metāli ir labi siltuma izolatori? Jā Nē"
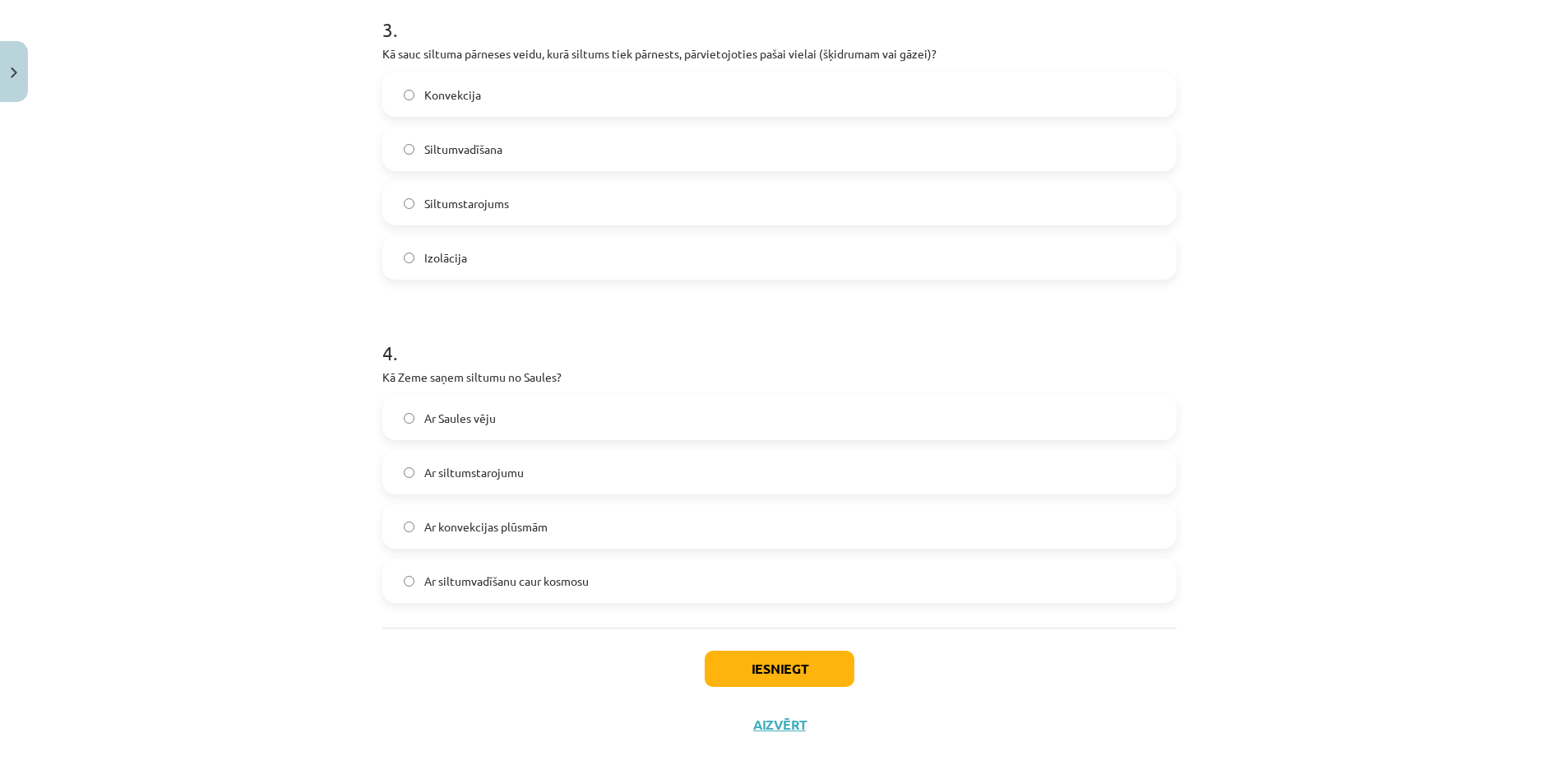
scroll to position [778, 0]
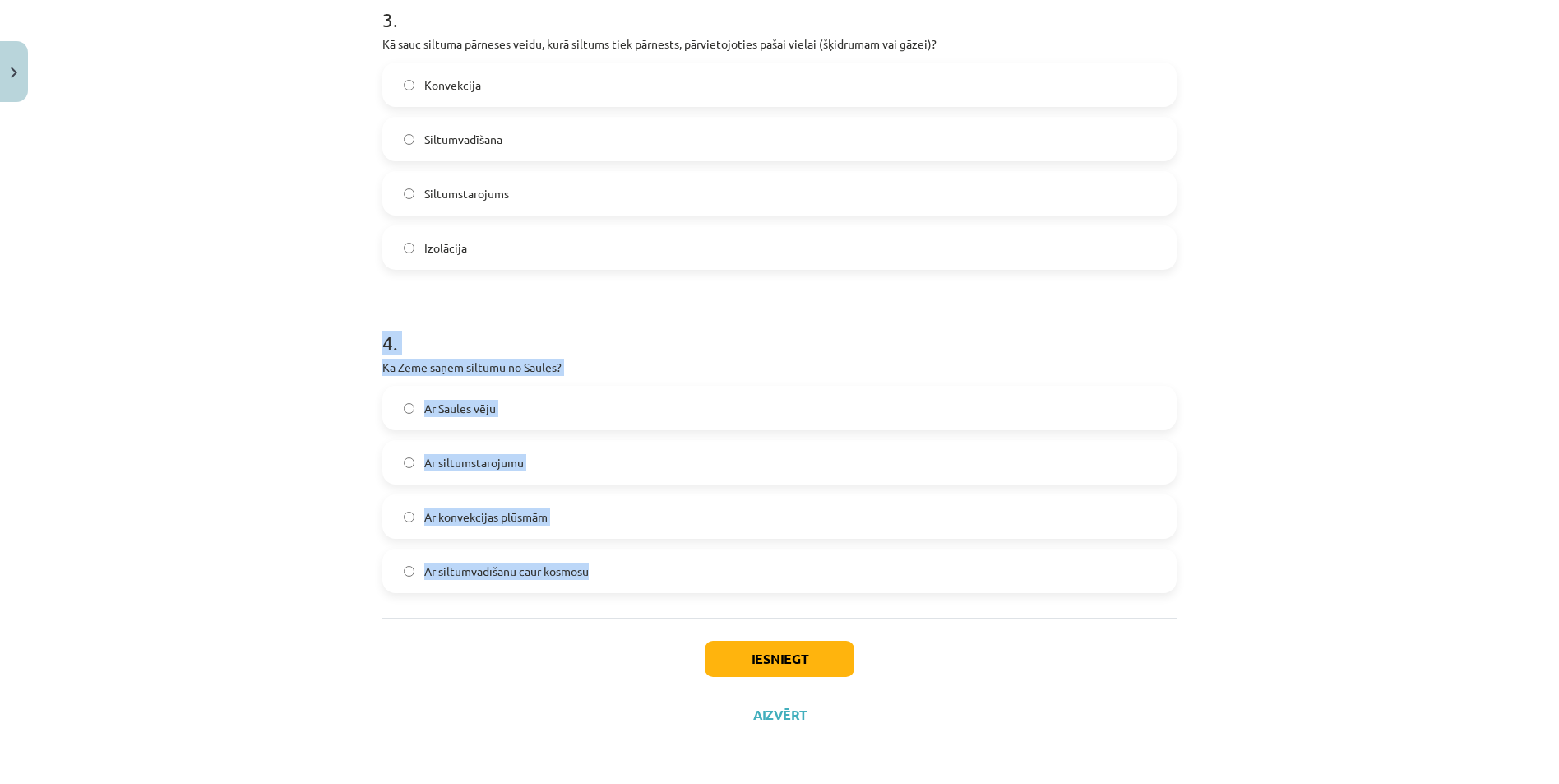
drag, startPoint x: 363, startPoint y: 355, endPoint x: 597, endPoint y: 610, distance: 346.1
click at [597, 610] on div "Mācību tēma: Fizika 9. klases 1. ieskaites mācību materiāls #4 📝 3. tēma. Siltu…" at bounding box center [780, 392] width 1559 height 784
drag, startPoint x: 597, startPoint y: 610, endPoint x: 519, endPoint y: 358, distance: 263.8
copy div "4 . Kā Zeme saņem siltumu no Saules? Ar Saules vēju Ar siltumstarojumu Ar konve…"
click at [754, 644] on button "Iesniegt" at bounding box center [780, 659] width 150 height 37
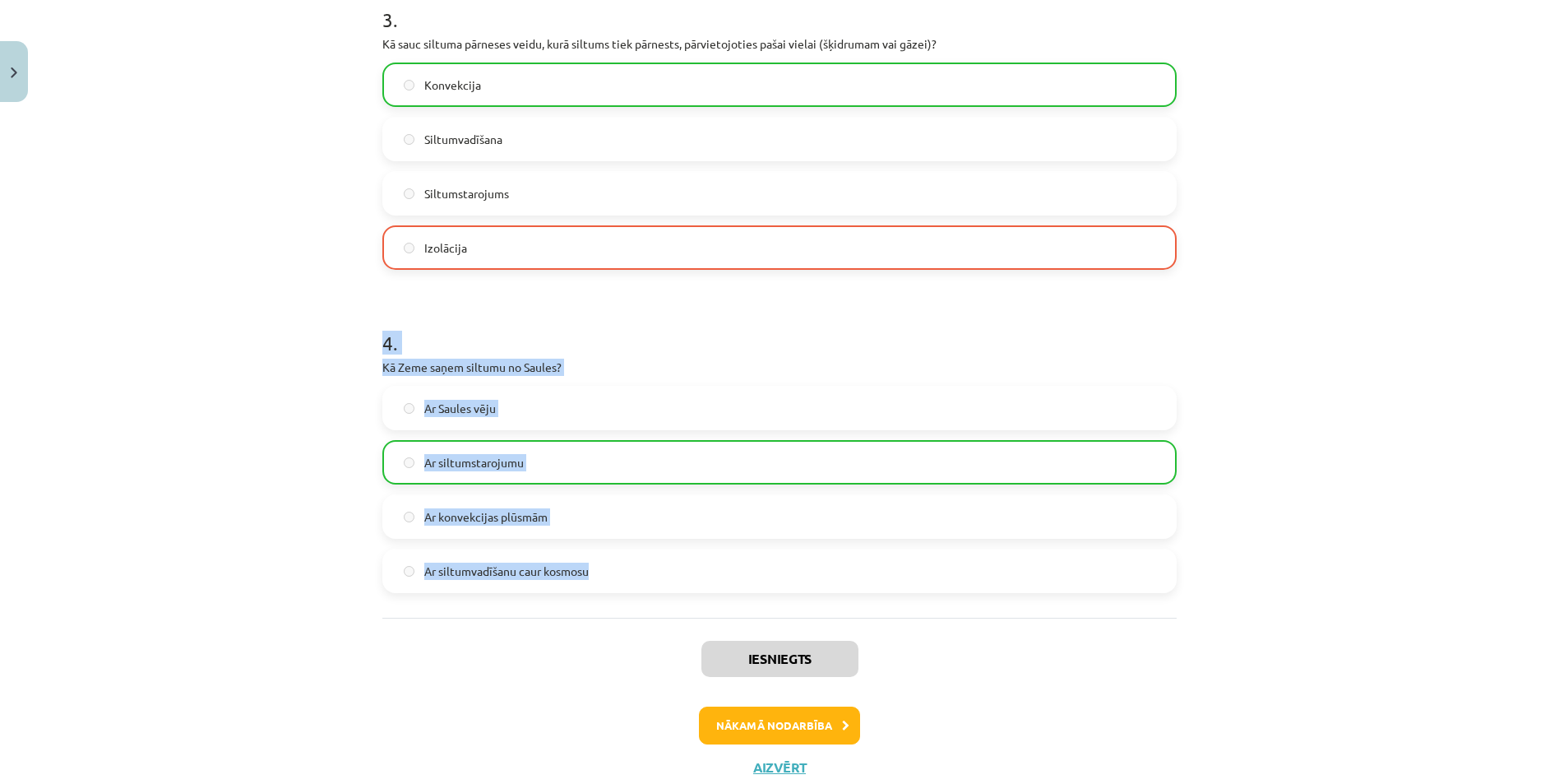
click at [605, 391] on label "Ar Saules vēju" at bounding box center [780, 408] width 791 height 41
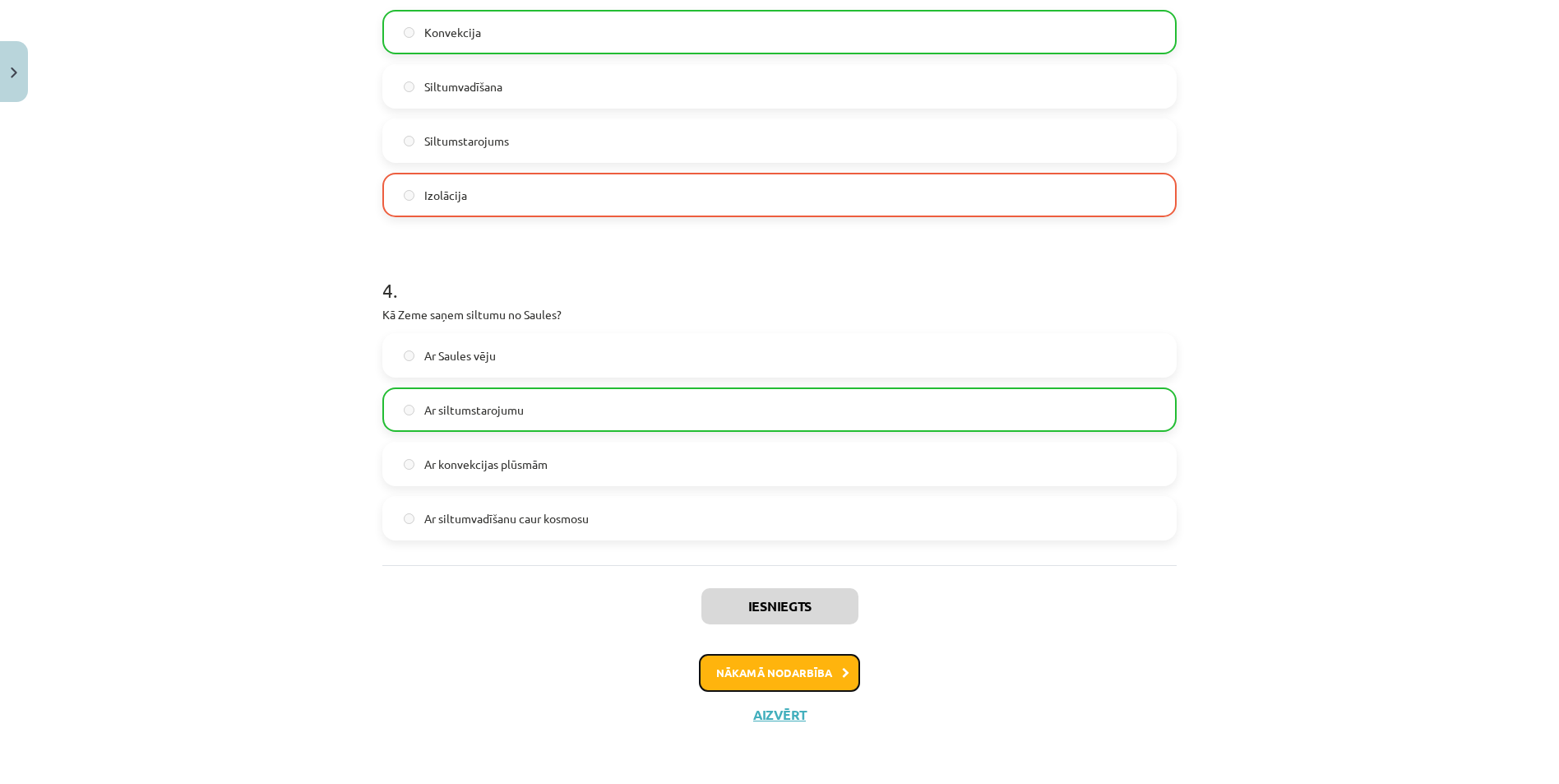
click at [778, 673] on button "Nākamā nodarbība" at bounding box center [780, 673] width 161 height 37
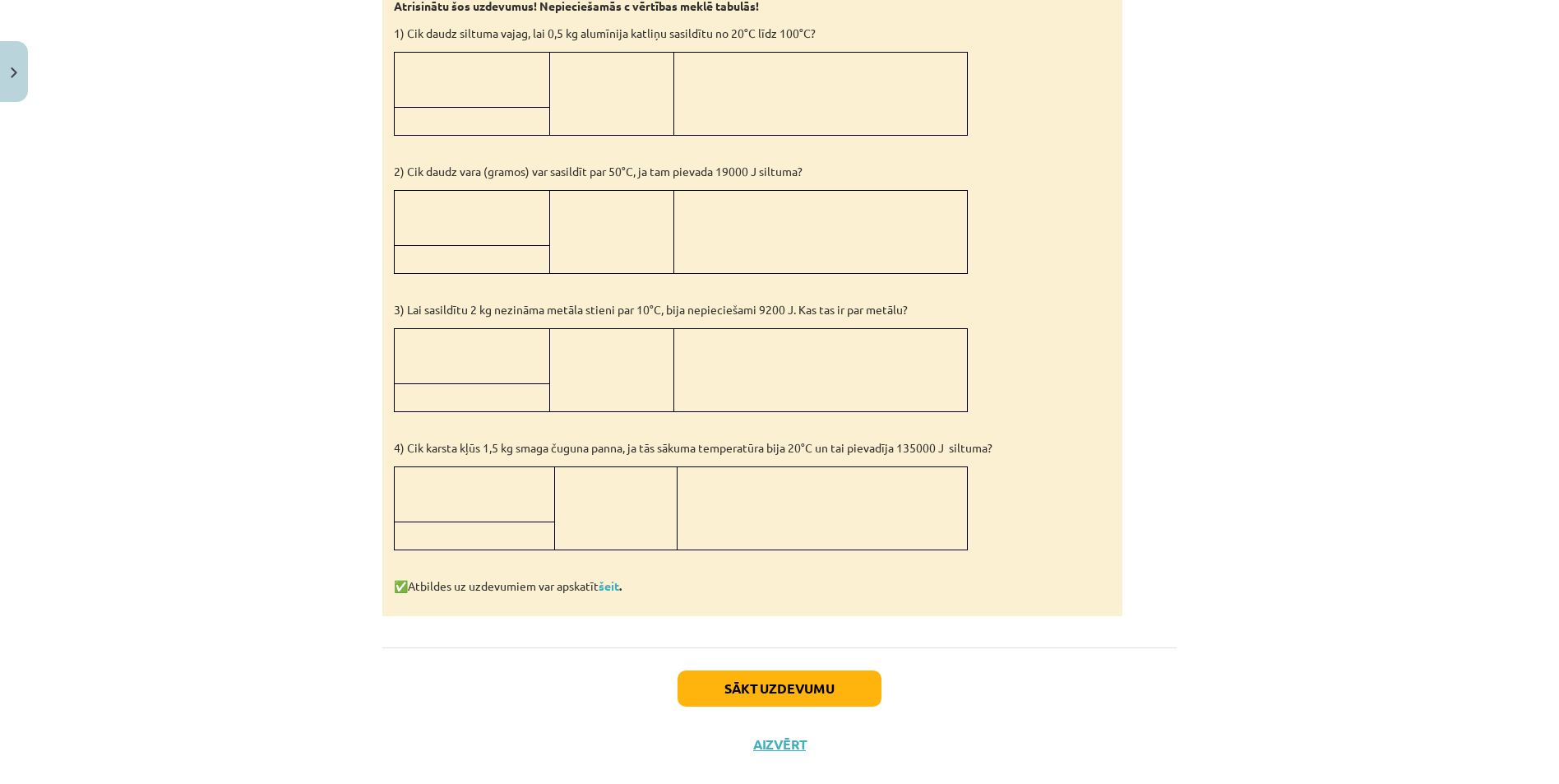
scroll to position [1446, 0]
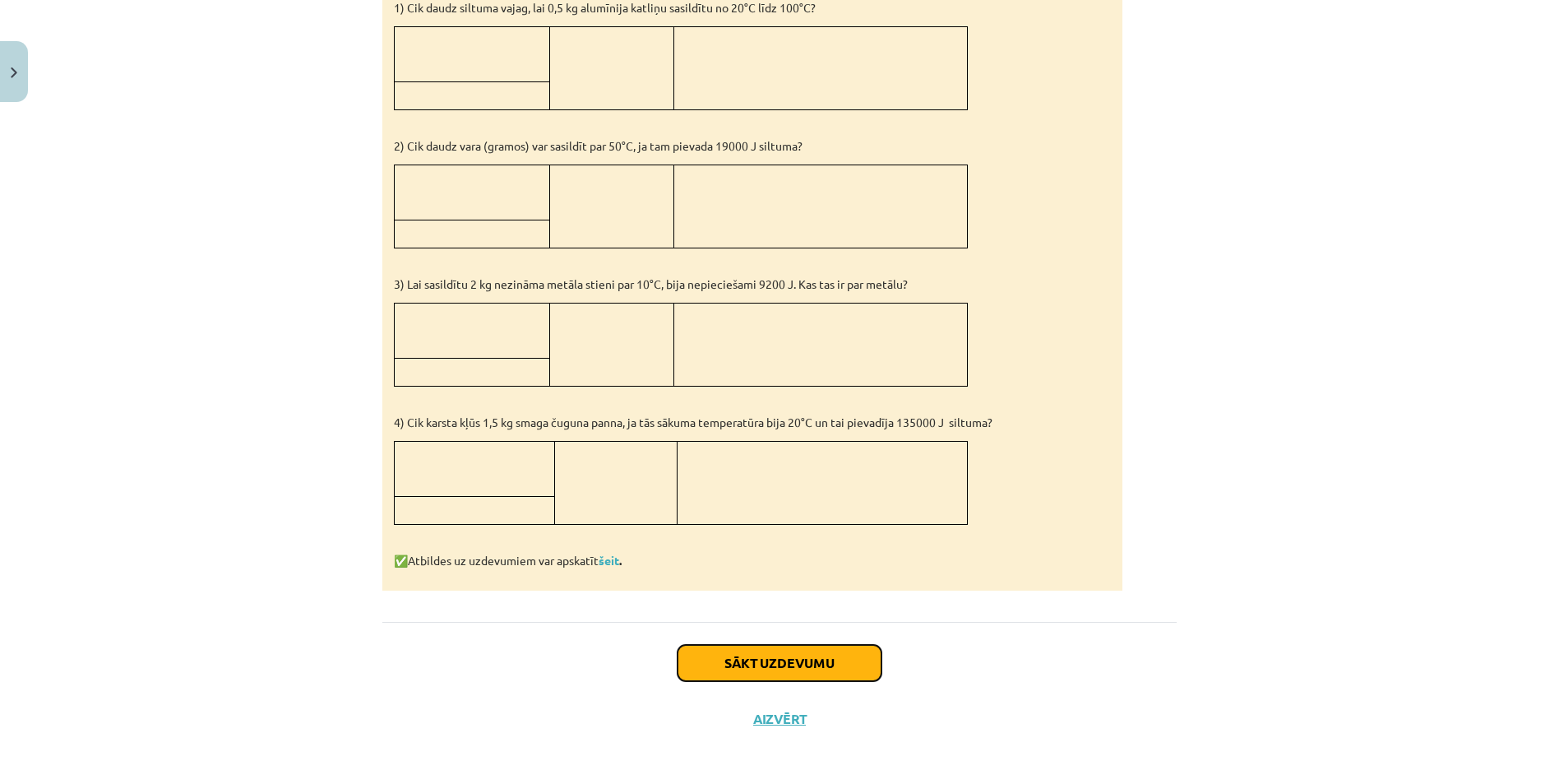
click at [758, 668] on button "Sākt uzdevumu" at bounding box center [780, 663] width 204 height 37
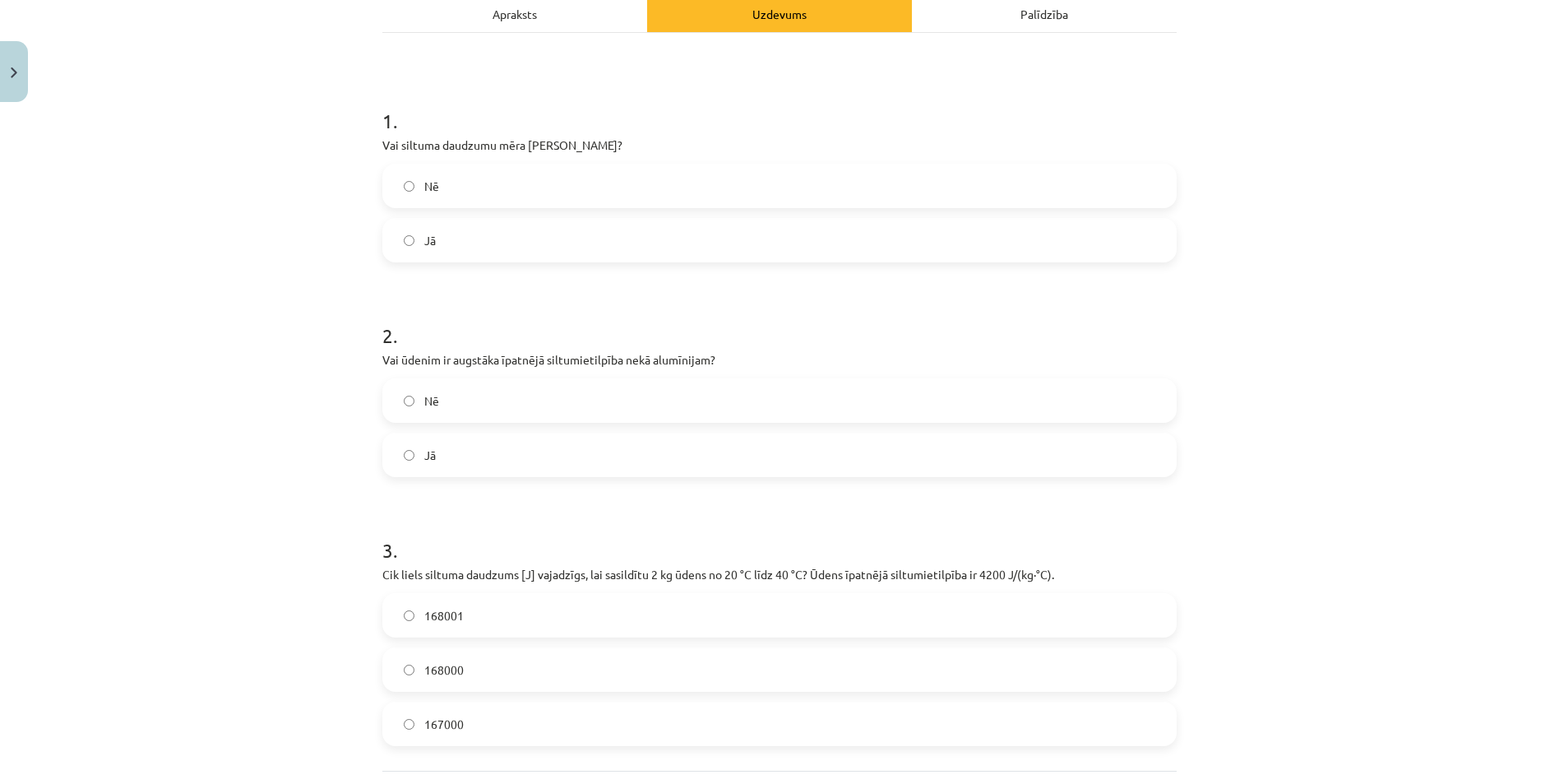
scroll to position [288, 0]
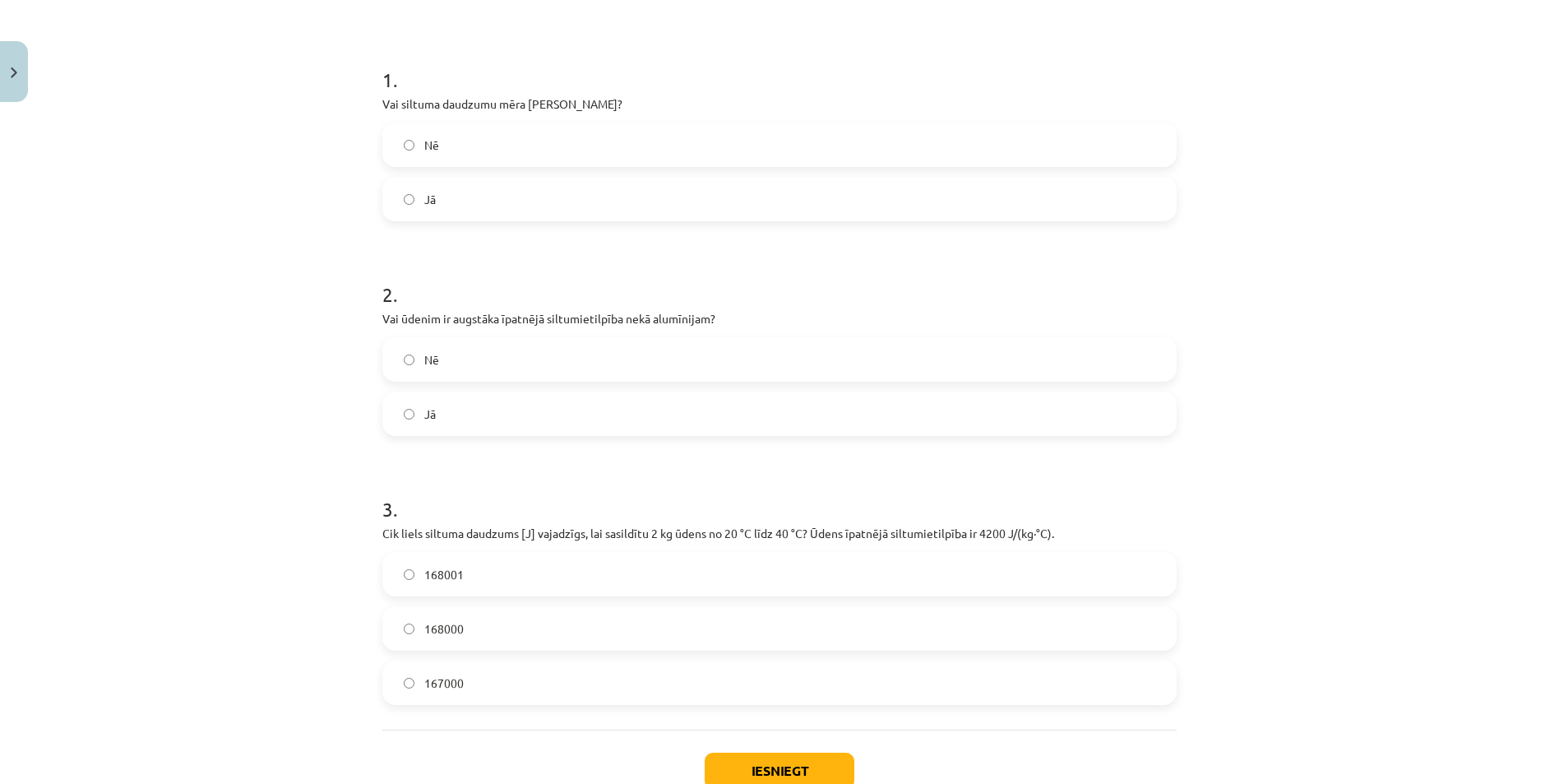
click at [397, 360] on label "Nē" at bounding box center [780, 359] width 791 height 41
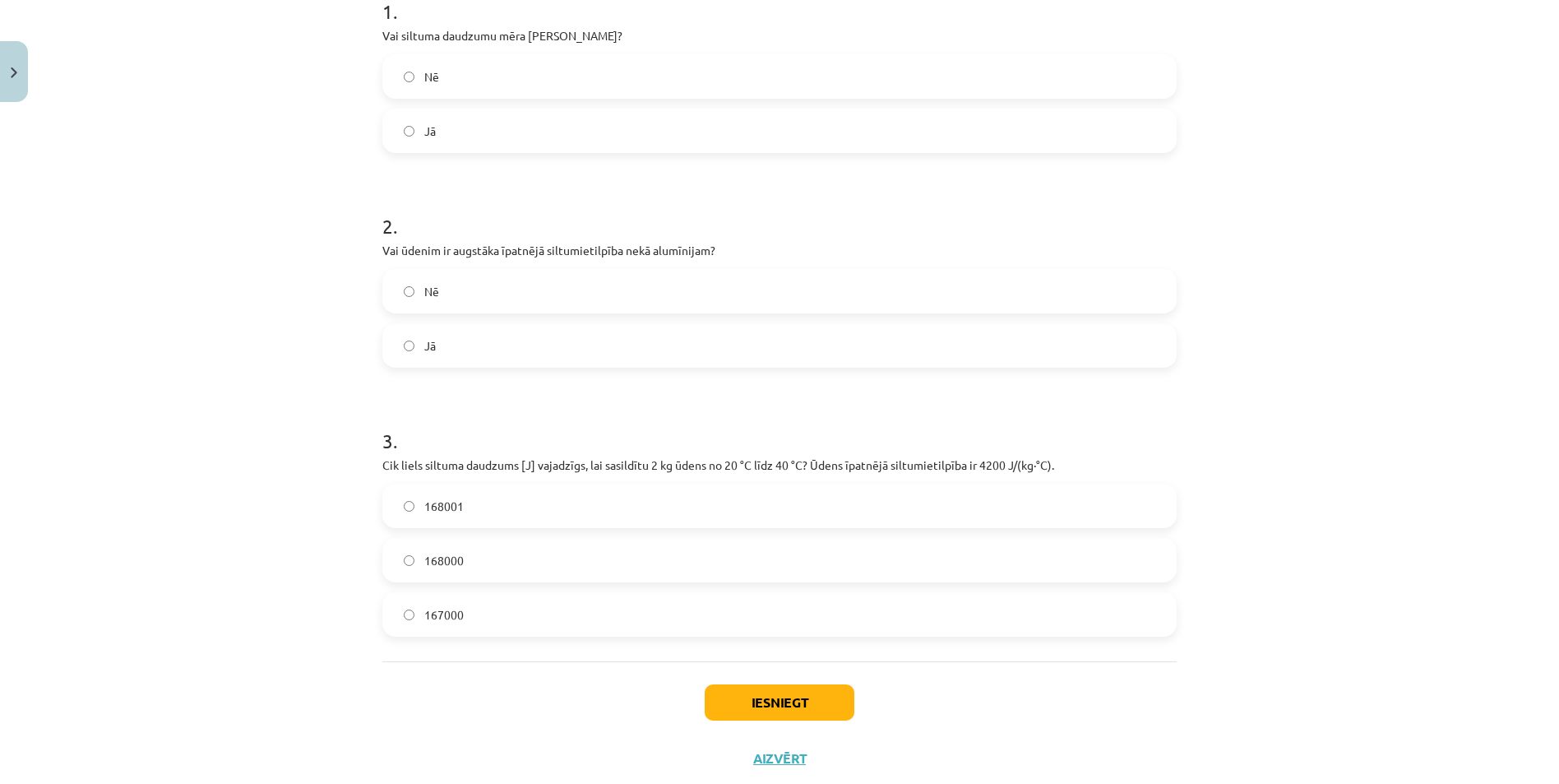
scroll to position [399, 0]
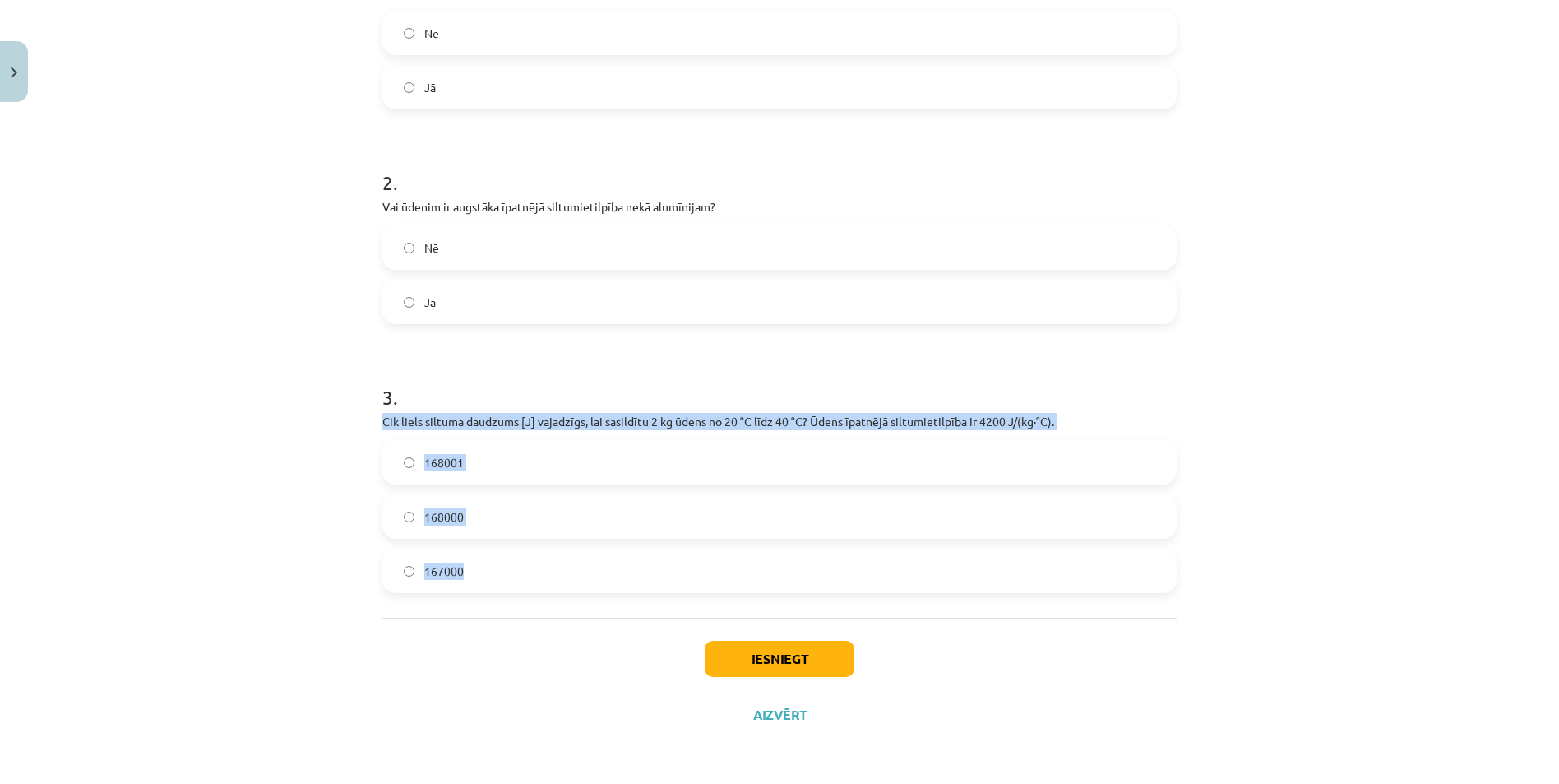
drag, startPoint x: 375, startPoint y: 418, endPoint x: 578, endPoint y: 588, distance: 264.8
click at [578, 588] on div "7 XP Saņemsi Sarežģīts 112 pilda Apraksts Uzdevums Palīdzība 1 . Vai siltuma da…" at bounding box center [780, 226] width 814 height 1033
drag, startPoint x: 578, startPoint y: 588, endPoint x: 571, endPoint y: 415, distance: 173.1
click at [769, 668] on button "Iesniegt" at bounding box center [780, 659] width 150 height 37
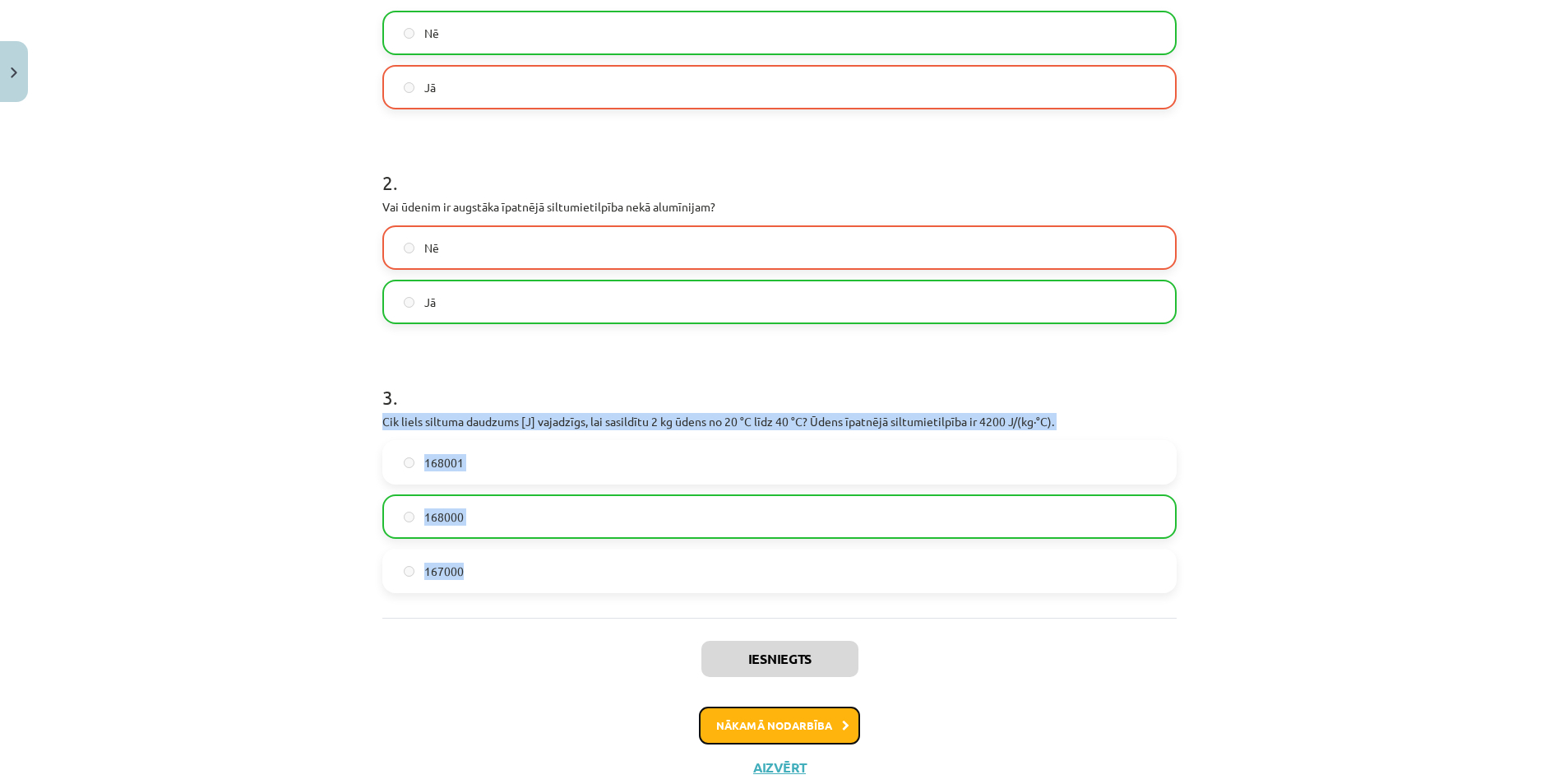
click at [787, 729] on button "Nākamā nodarbība" at bounding box center [780, 725] width 161 height 37
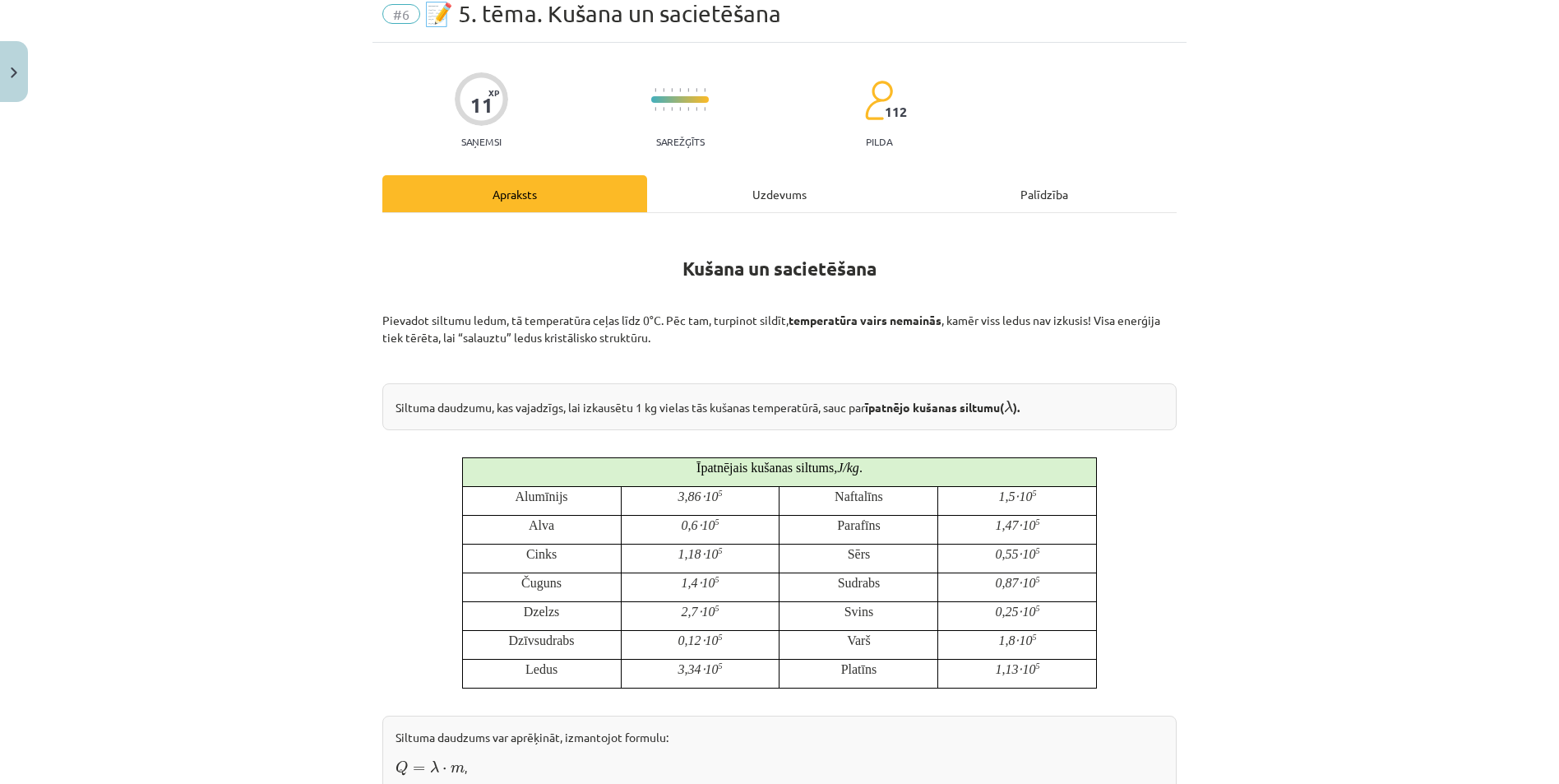
scroll to position [41, 0]
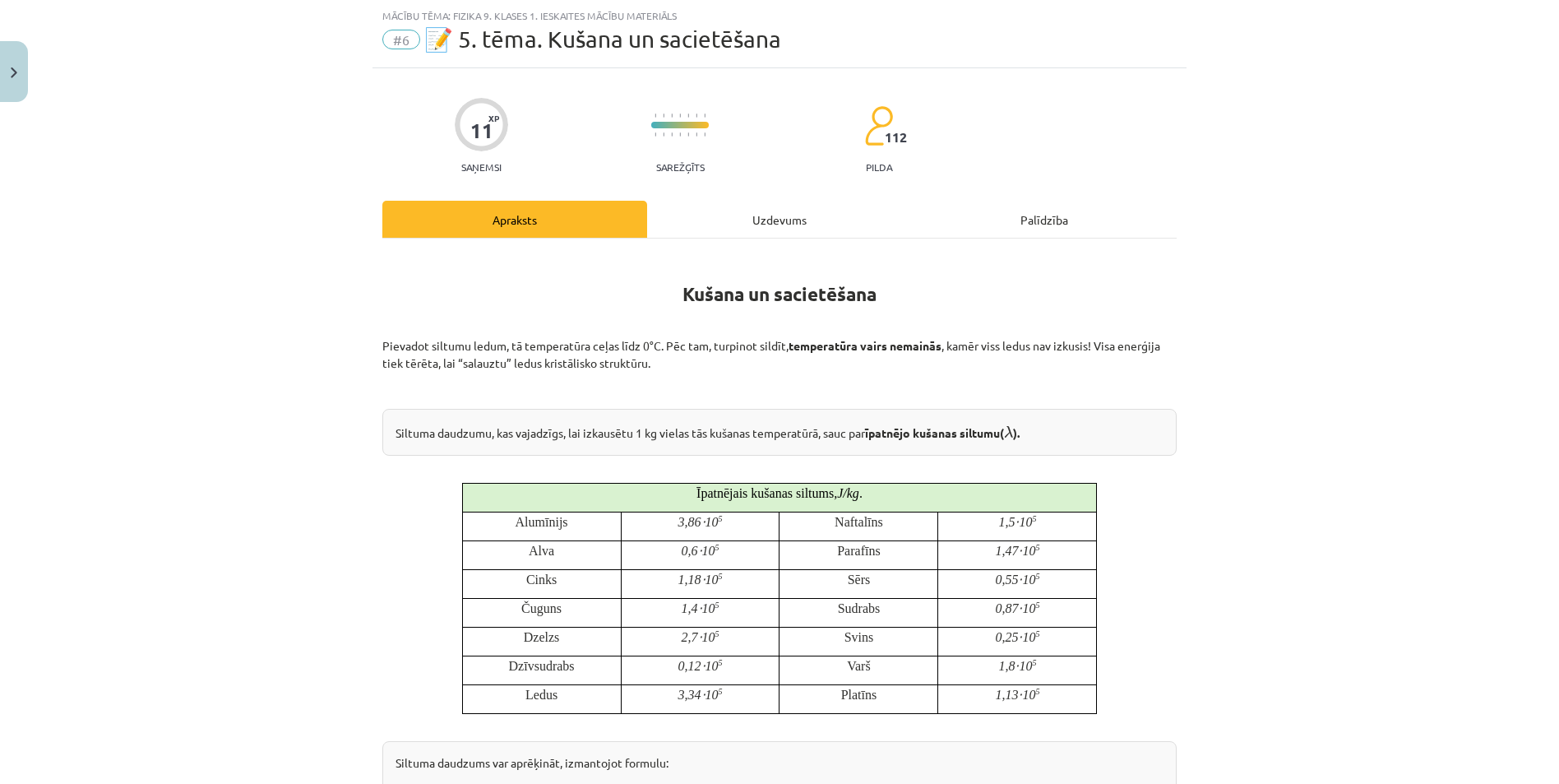
click at [748, 226] on div "Uzdevums" at bounding box center [780, 219] width 265 height 37
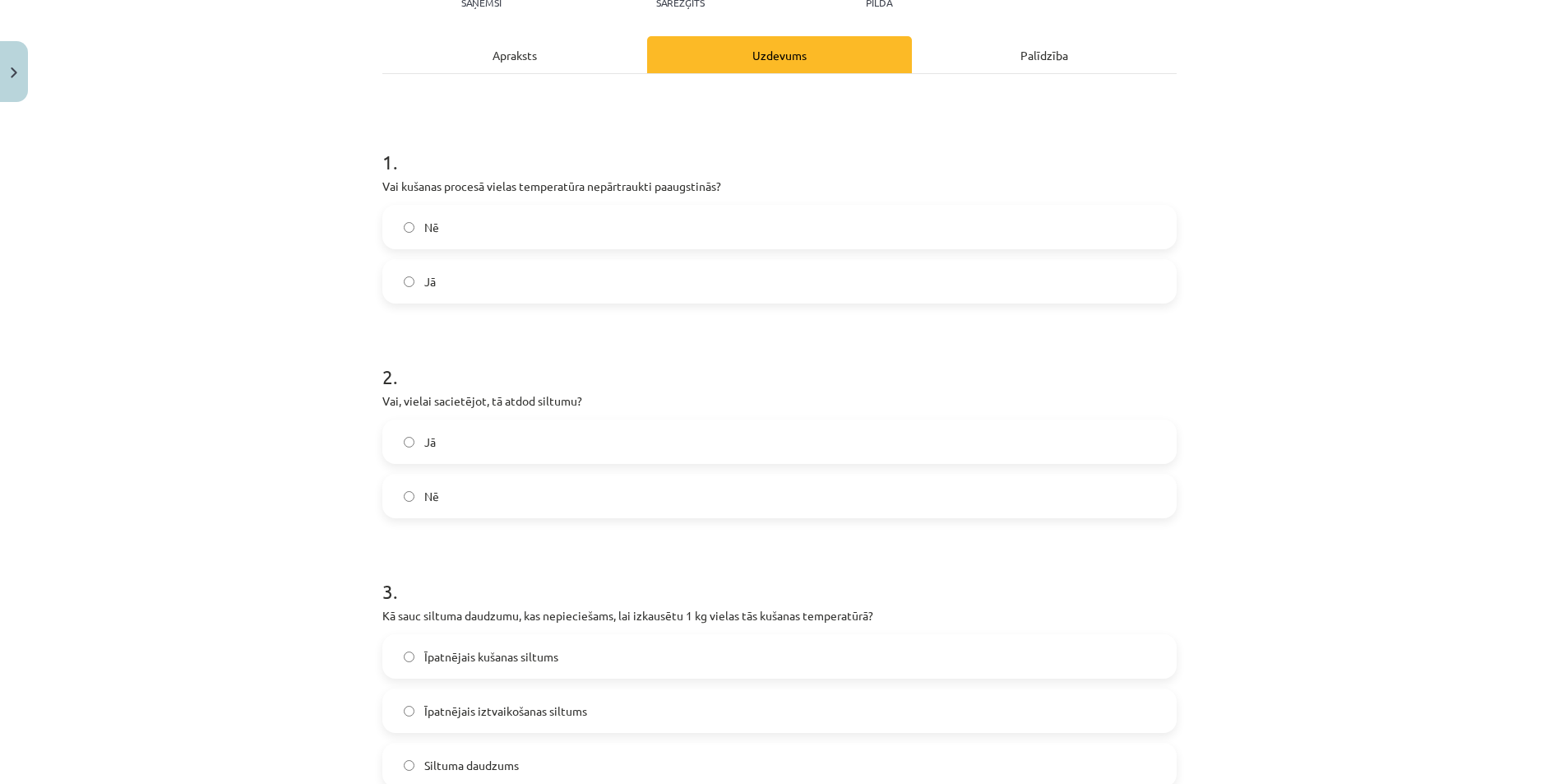
scroll to position [535, 0]
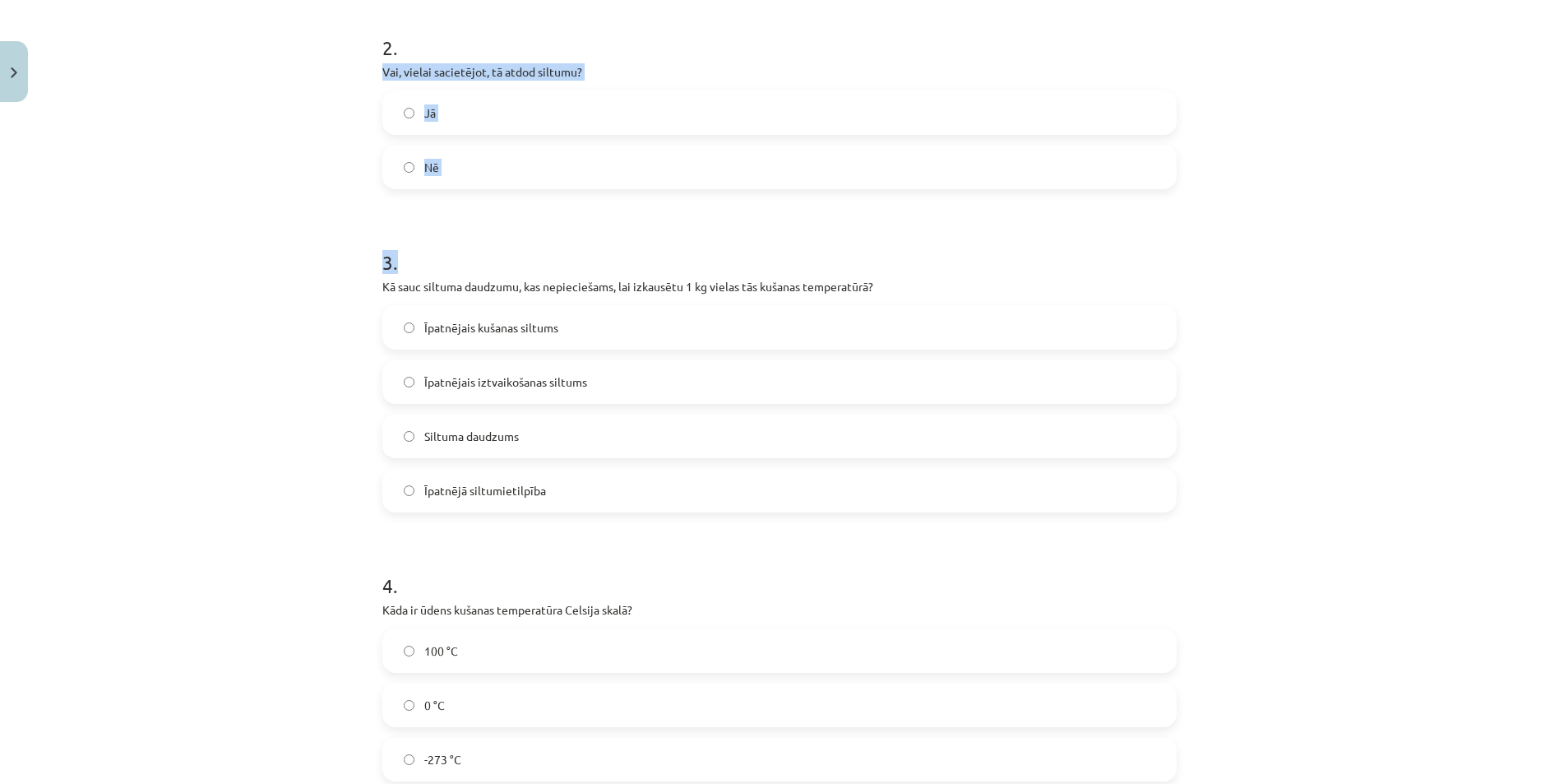
drag, startPoint x: 374, startPoint y: 74, endPoint x: 482, endPoint y: 194, distance: 161.4
click at [482, 194] on div "11 XP Saņemsi Sarežģīts 112 pilda Apraksts Uzdevums Palīdzība 1 . Vai kušanas p…" at bounding box center [780, 415] width 814 height 1679
drag, startPoint x: 482, startPoint y: 194, endPoint x: 450, endPoint y: 70, distance: 128.1
click at [414, 202] on form "1 . Vai kušanas procesā vielas temperatūra nepārtraukti paaugstinās? Nē Jā 2 . …" at bounding box center [780, 449] width 794 height 1312
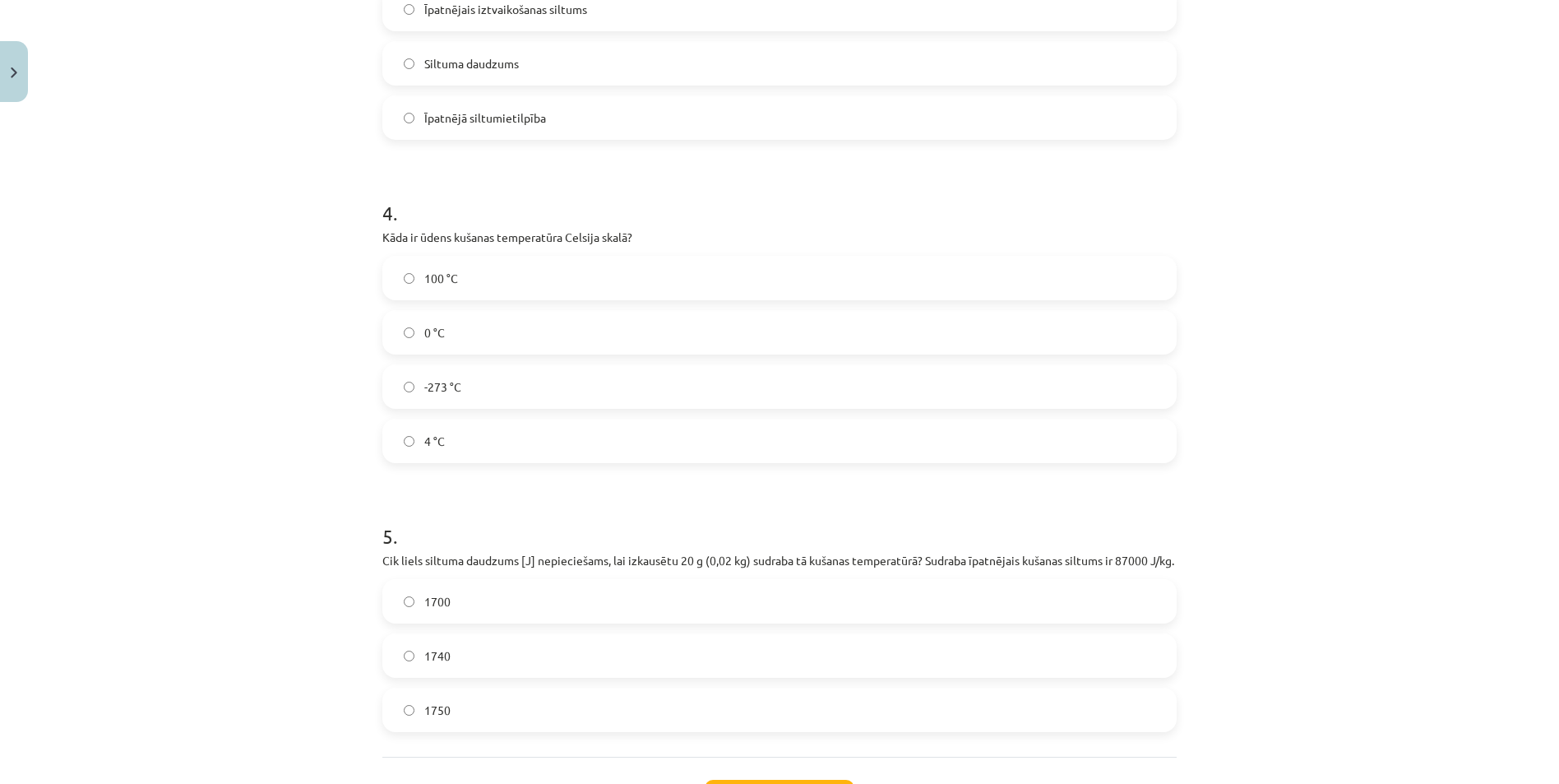
scroll to position [946, 0]
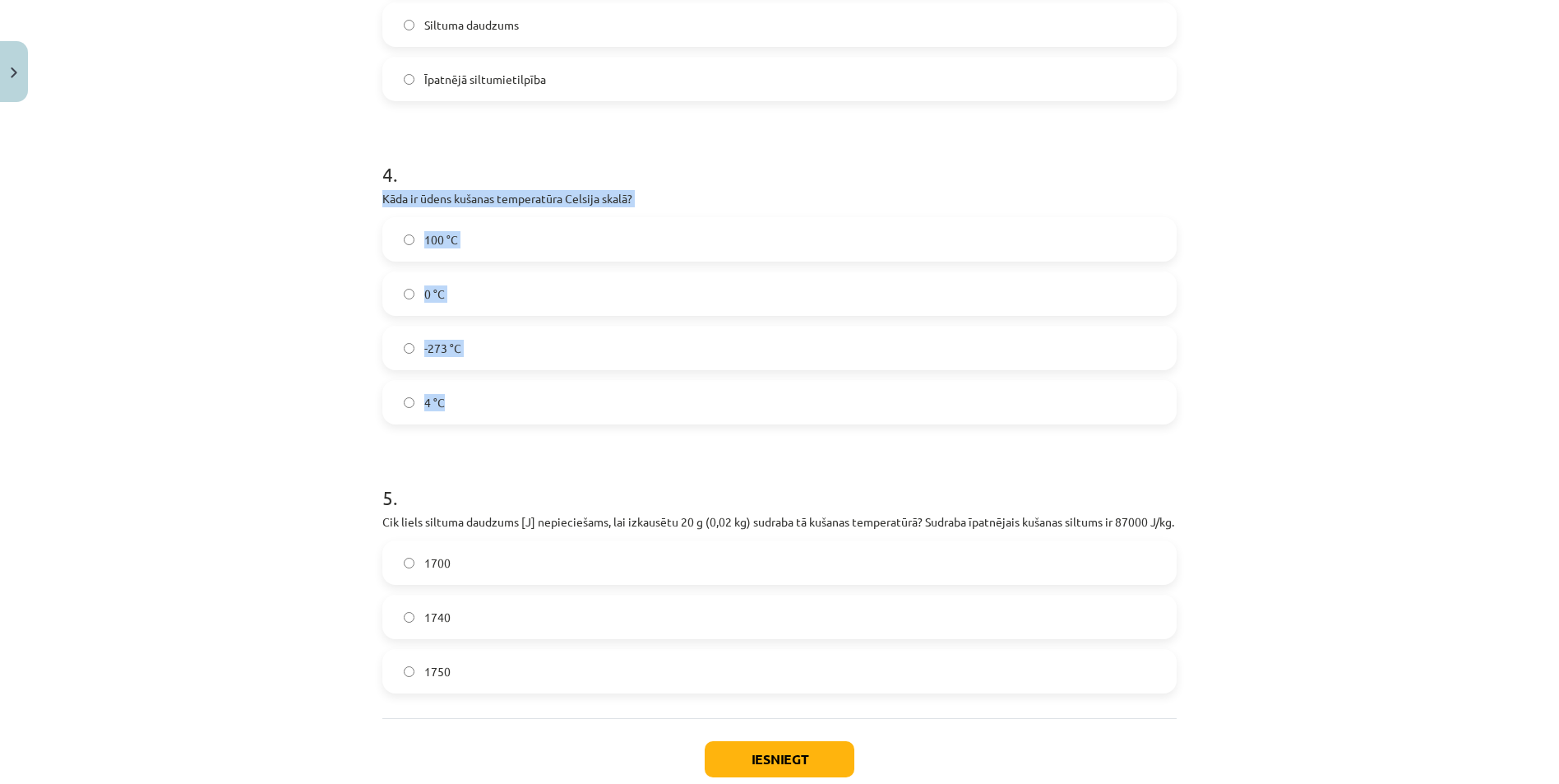
drag, startPoint x: 376, startPoint y: 198, endPoint x: 510, endPoint y: 396, distance: 239.1
click at [510, 396] on div "4 . Kāda ir ūdens kušanas temperatūra Celsija skalā? 100 °C 0 °C -273 °C 4 °C" at bounding box center [780, 280] width 794 height 291
drag, startPoint x: 510, startPoint y: 396, endPoint x: 458, endPoint y: 194, distance: 208.6
click at [401, 302] on label "0 °C" at bounding box center [780, 293] width 791 height 41
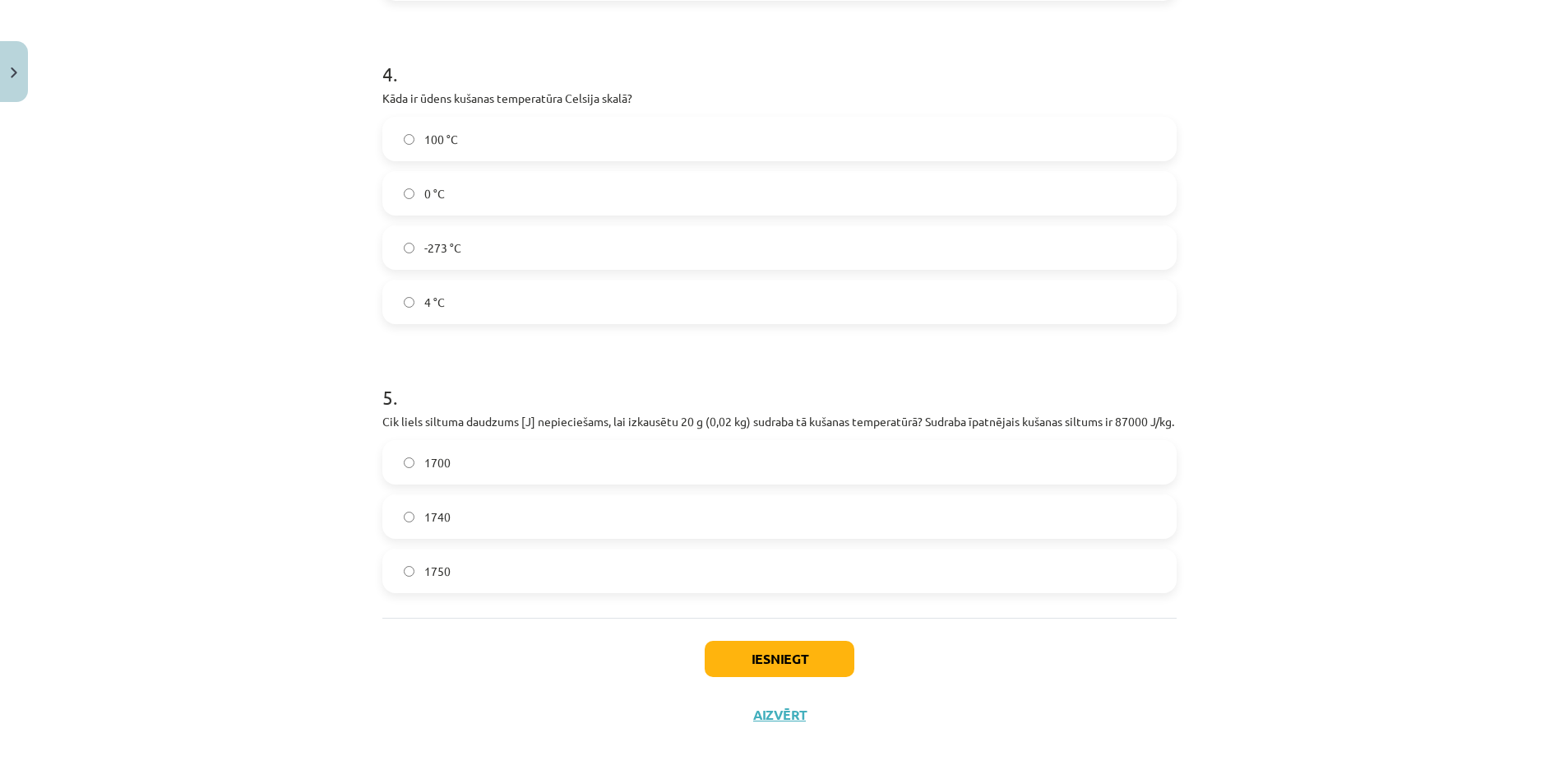
scroll to position [1064, 0]
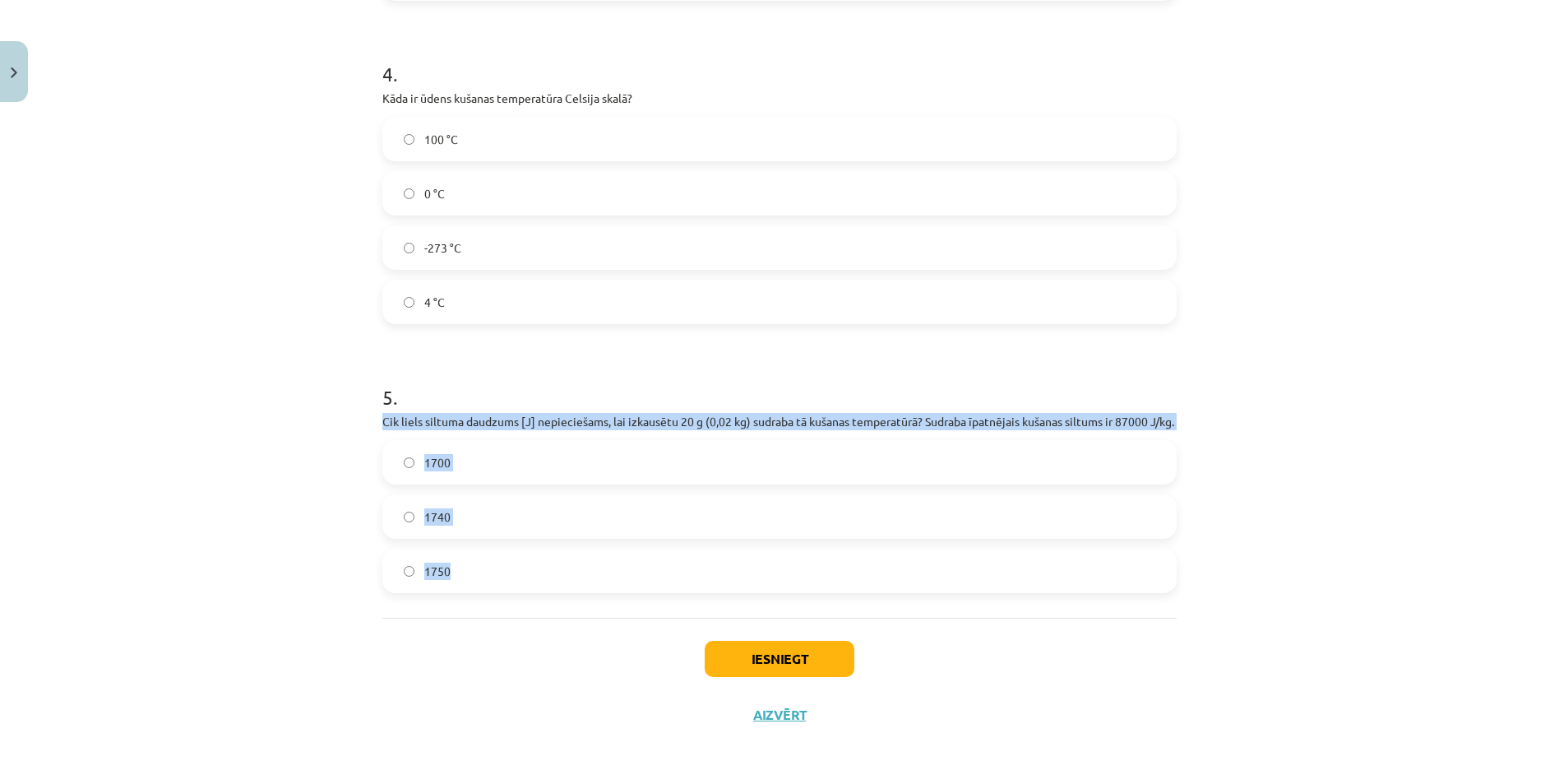
drag, startPoint x: 357, startPoint y: 406, endPoint x: 506, endPoint y: 562, distance: 215.7
click at [506, 562] on div "Mācību tēma: Fizika 9. klases 1. ieskaites mācību materiāls #6 📝 5. tēma. Kušan…" at bounding box center [780, 392] width 1559 height 784
drag, startPoint x: 506, startPoint y: 562, endPoint x: 485, endPoint y: 402, distance: 161.4
click at [778, 674] on button "Iesniegt" at bounding box center [780, 659] width 150 height 37
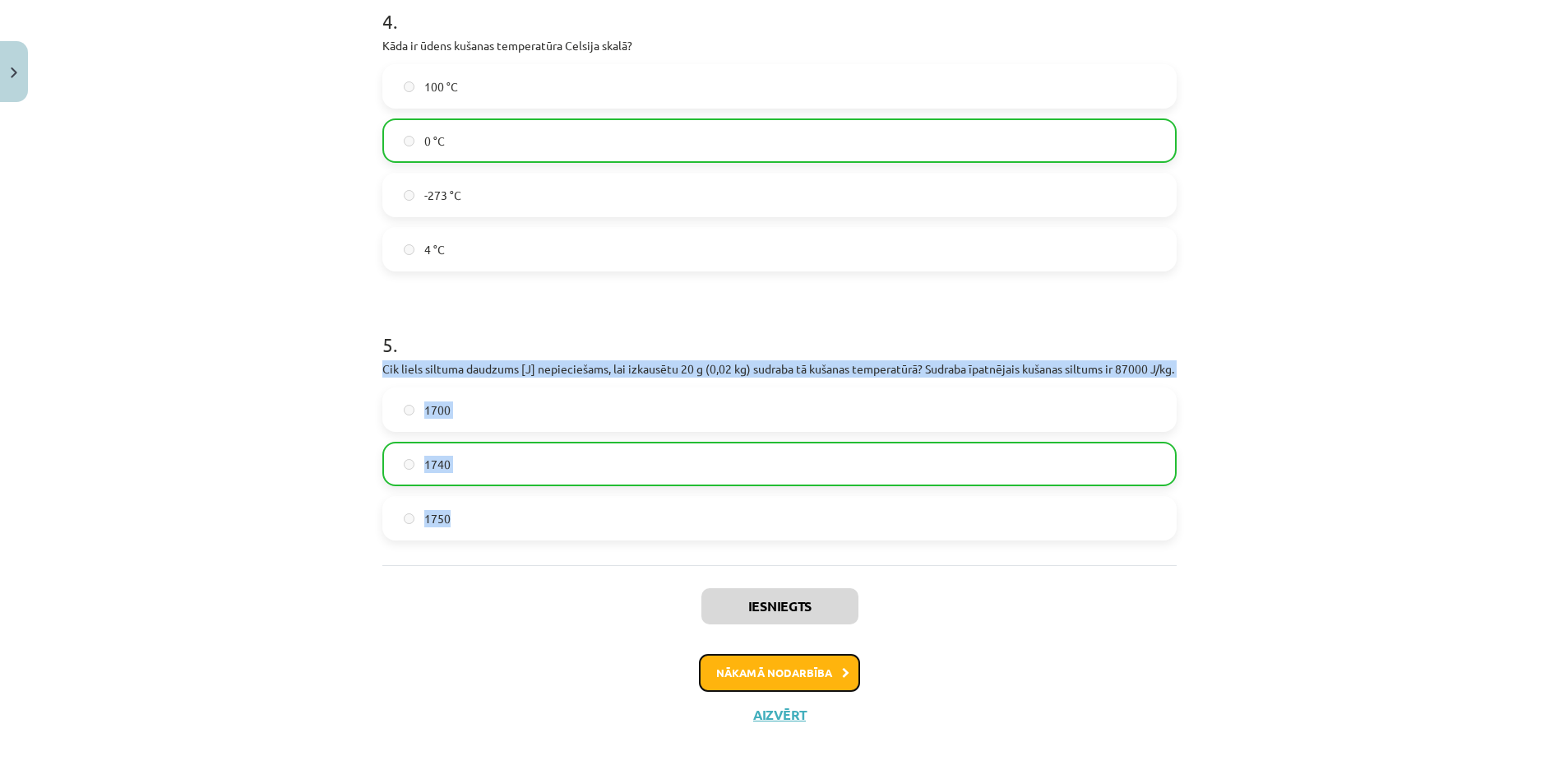
click at [720, 674] on button "Nākamā nodarbība" at bounding box center [780, 673] width 161 height 37
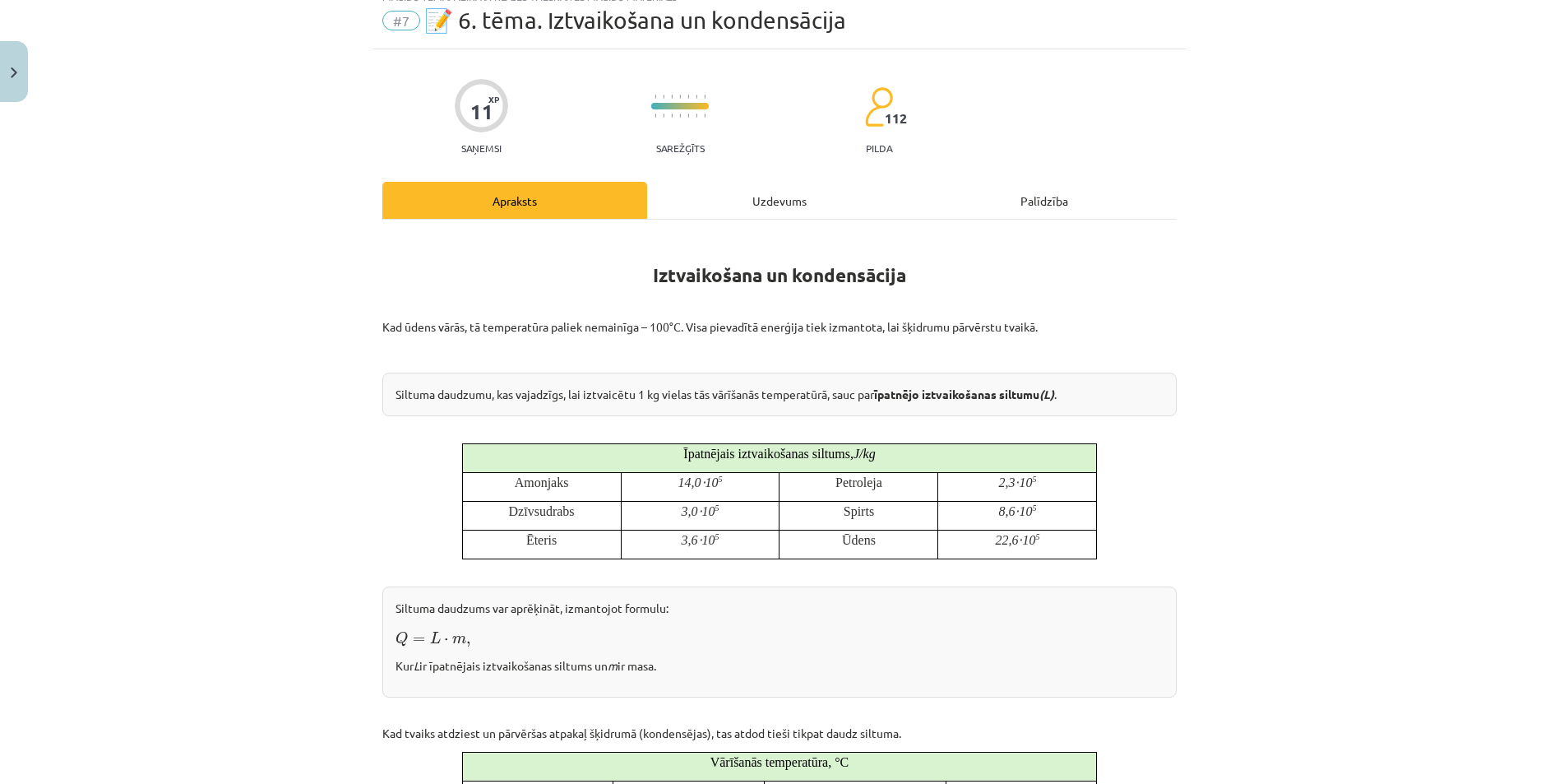
scroll to position [41, 0]
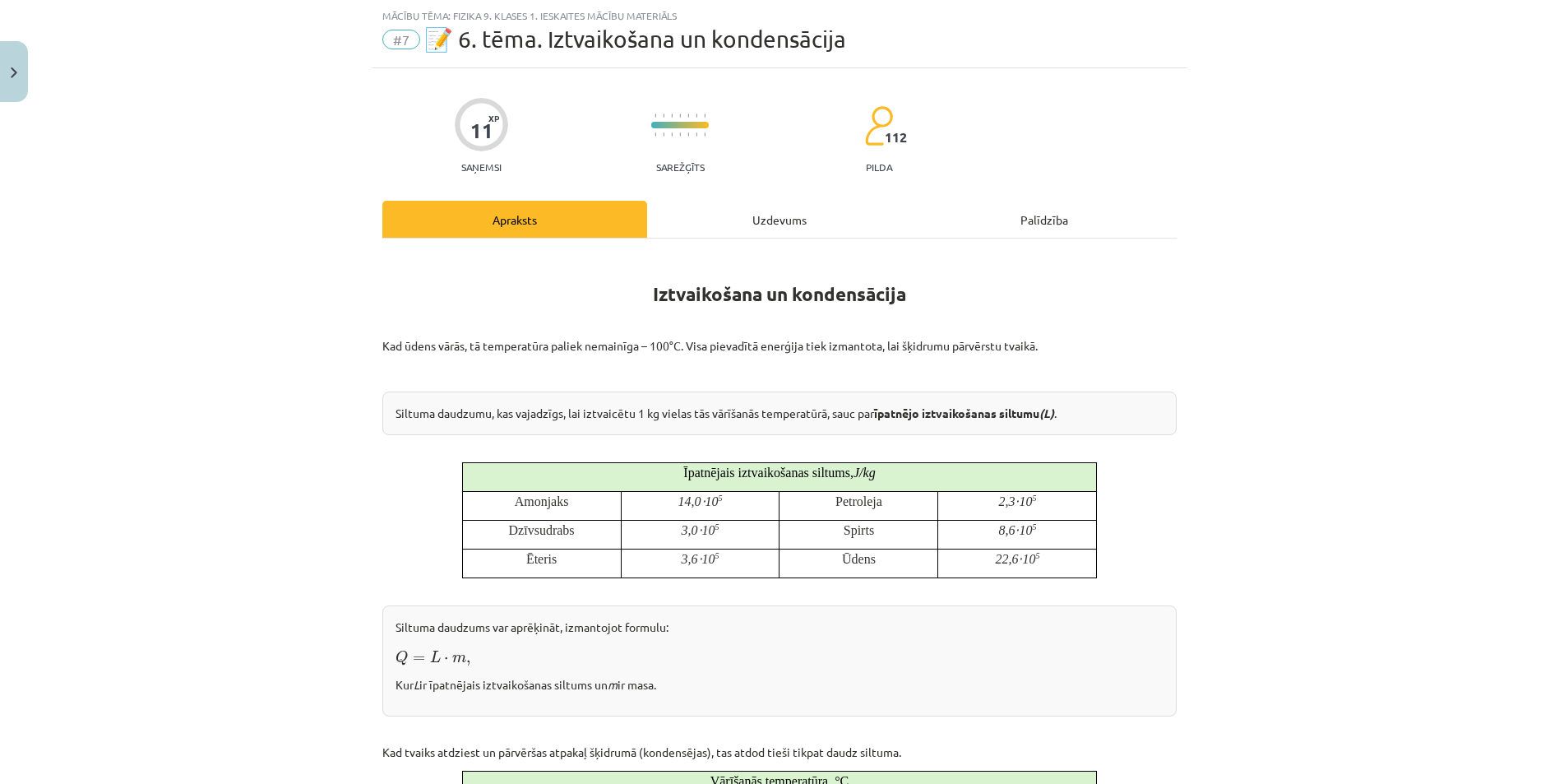
click at [759, 223] on div "Uzdevums" at bounding box center [780, 219] width 265 height 37
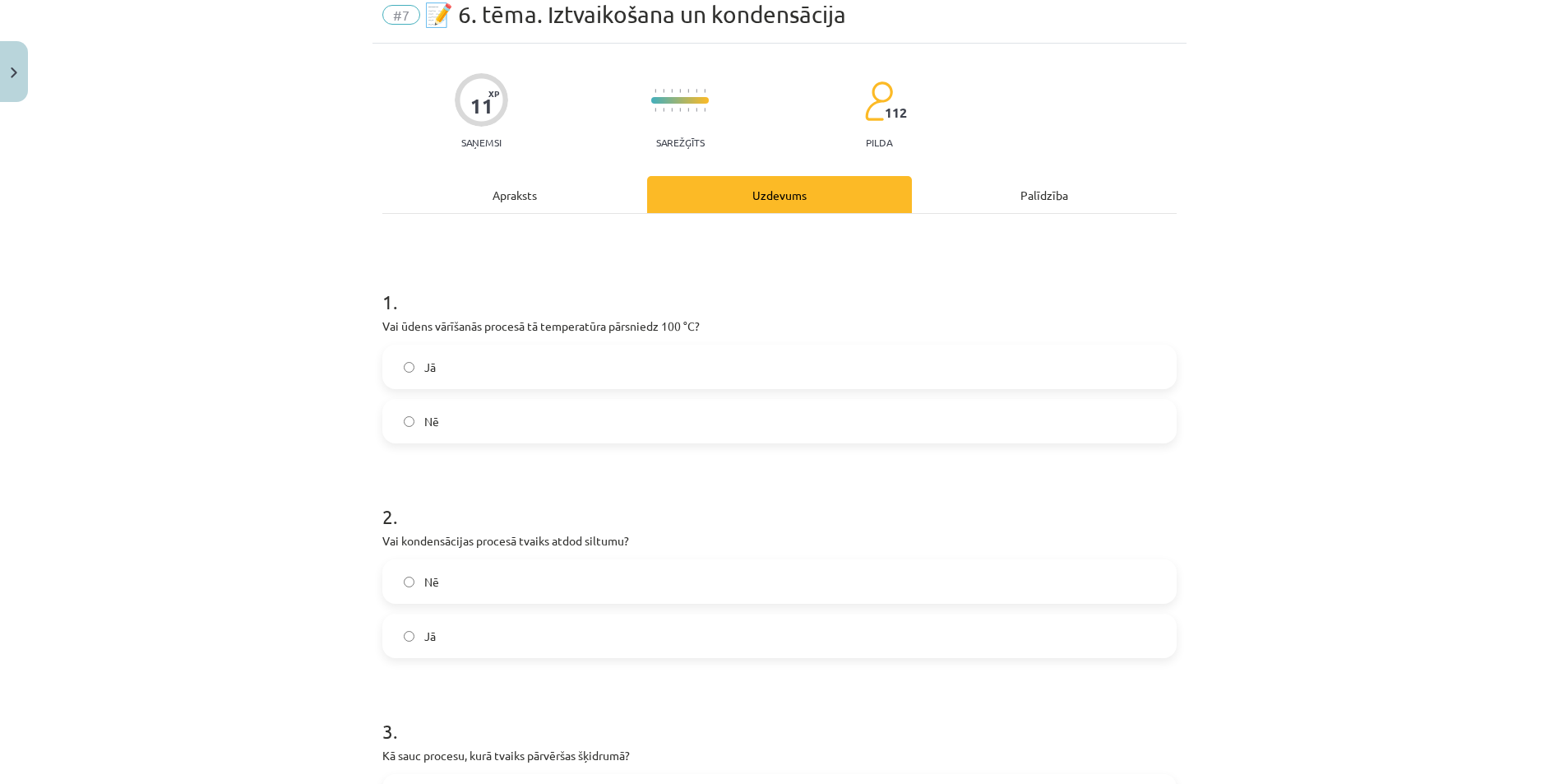
scroll to position [123, 0]
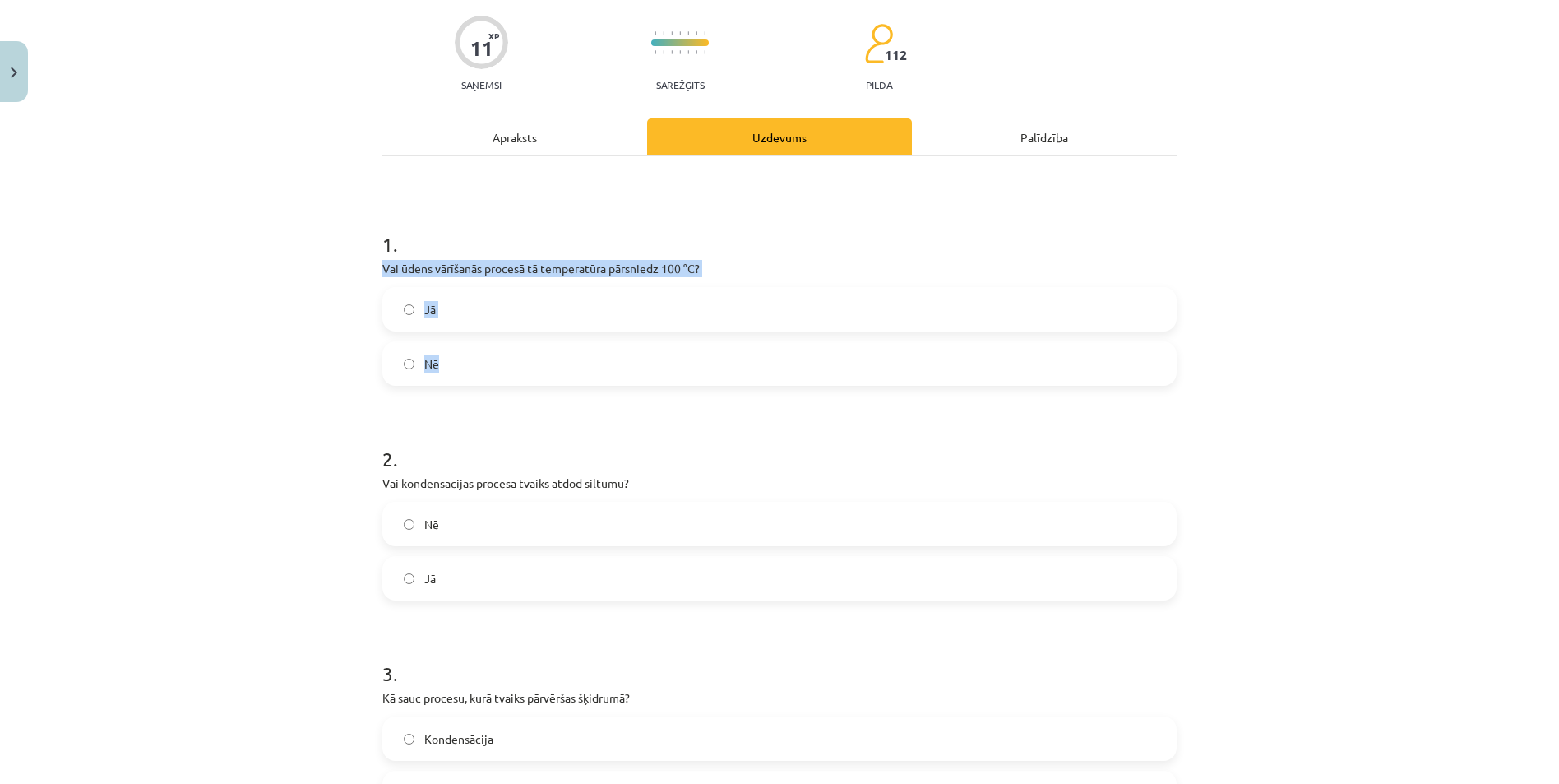
drag, startPoint x: 374, startPoint y: 261, endPoint x: 526, endPoint y: 353, distance: 177.7
drag, startPoint x: 526, startPoint y: 353, endPoint x: 502, endPoint y: 260, distance: 96.0
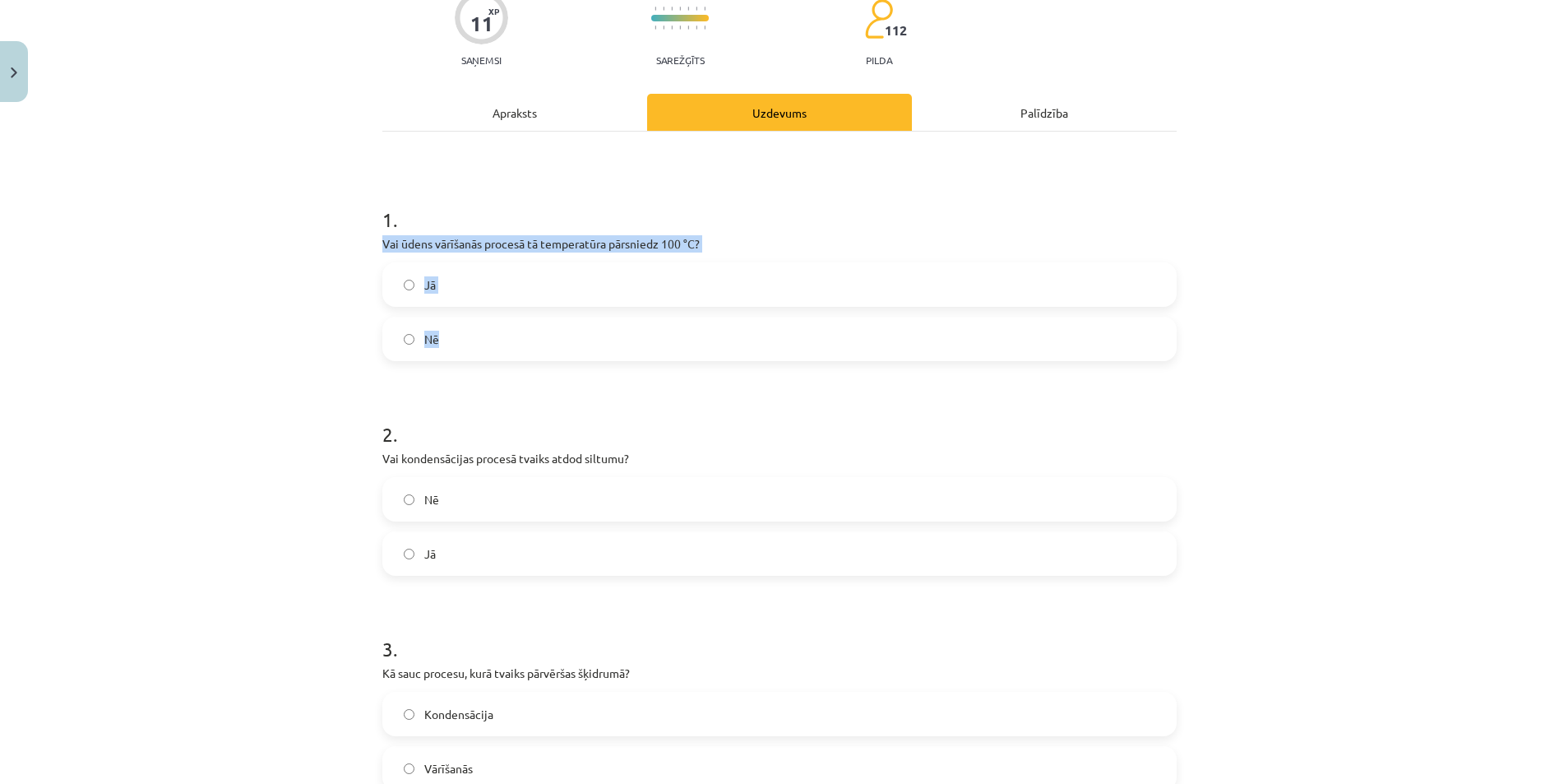
scroll to position [206, 0]
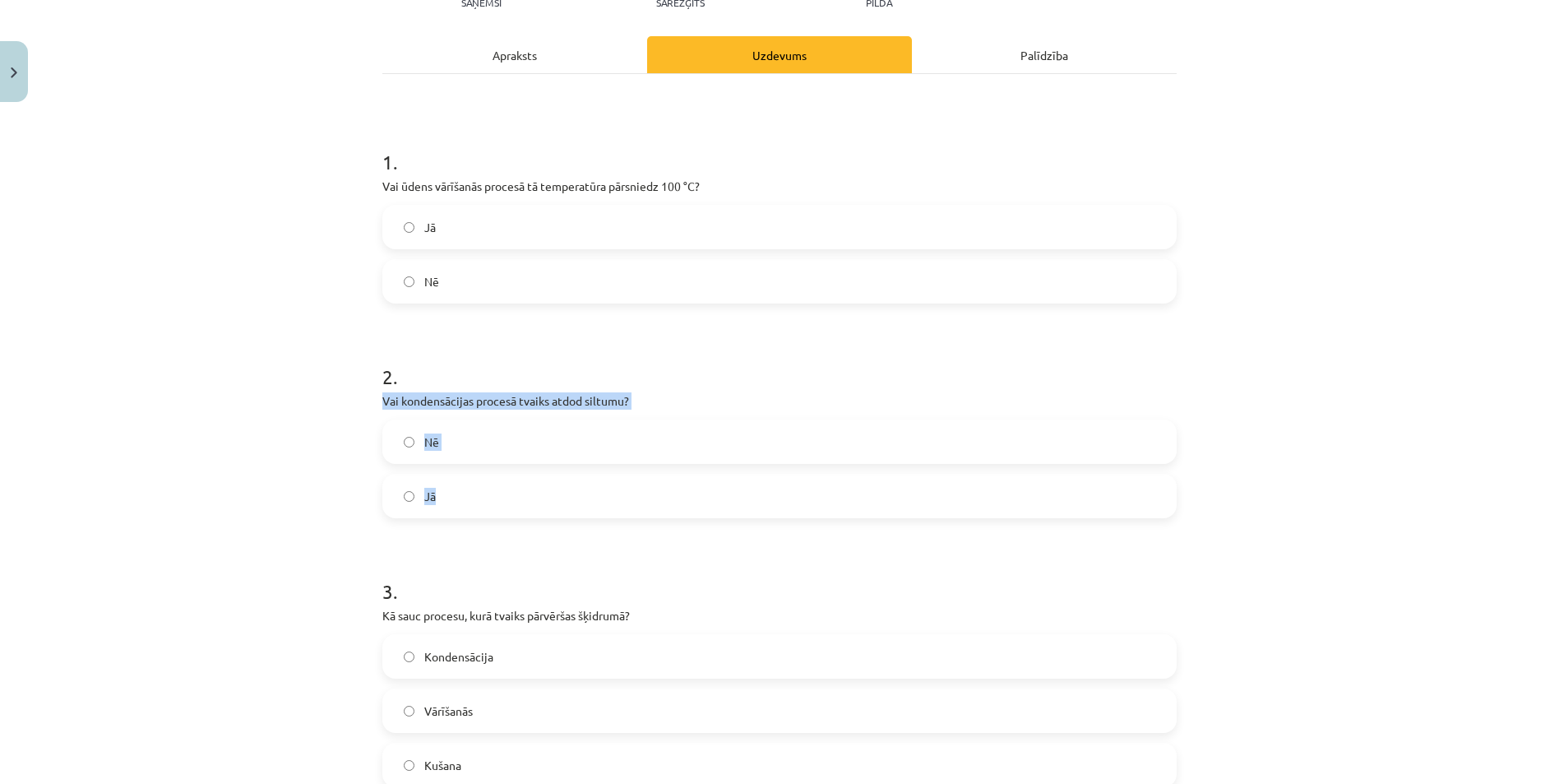
drag, startPoint x: 379, startPoint y: 403, endPoint x: 563, endPoint y: 487, distance: 202.3
click at [563, 487] on div "2 . Vai kondensācijas procesā tvaiks atdod siltumu? Nē Jā" at bounding box center [780, 427] width 794 height 182
drag, startPoint x: 563, startPoint y: 487, endPoint x: 533, endPoint y: 399, distance: 93.0
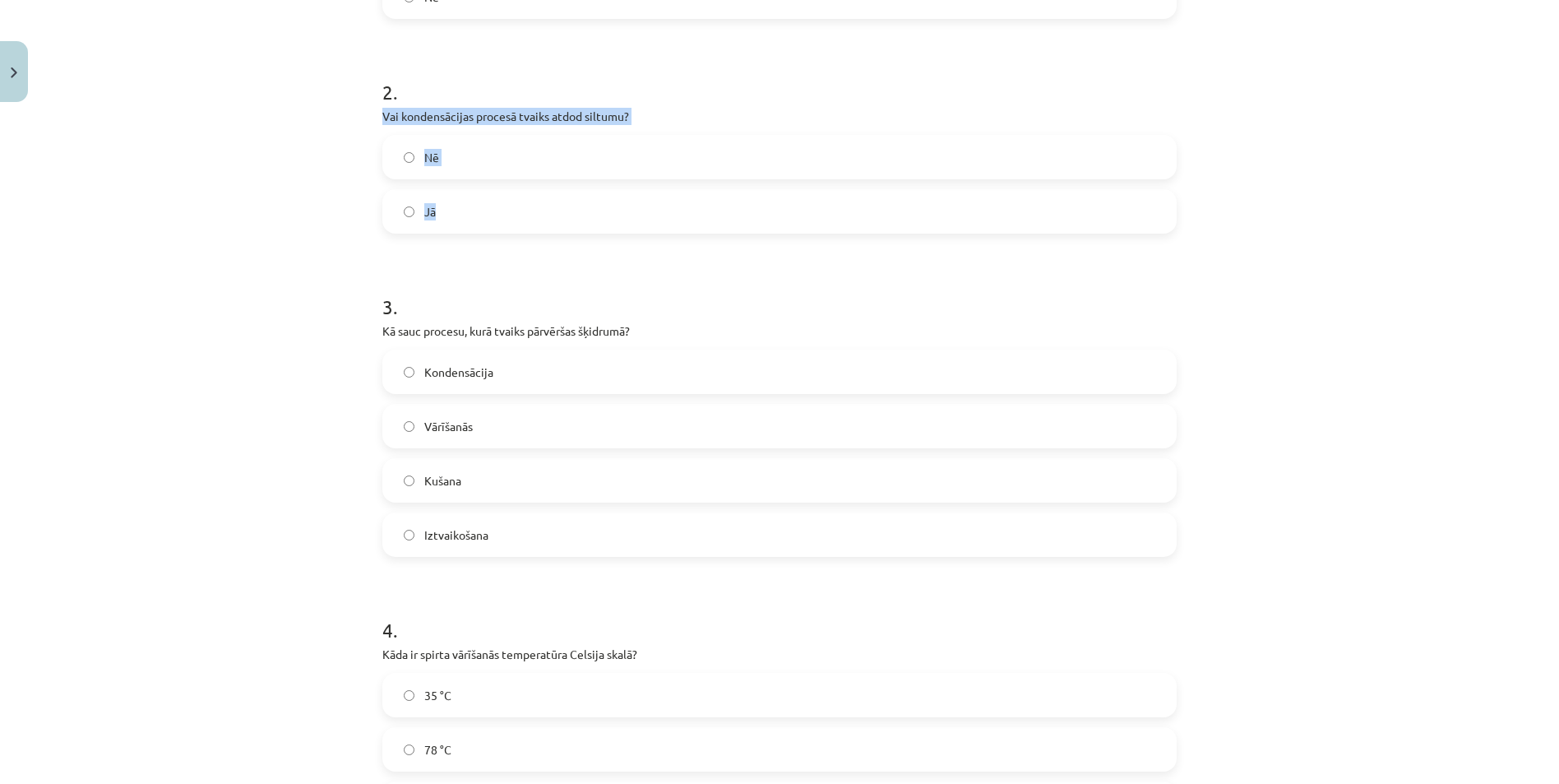
scroll to position [699, 0]
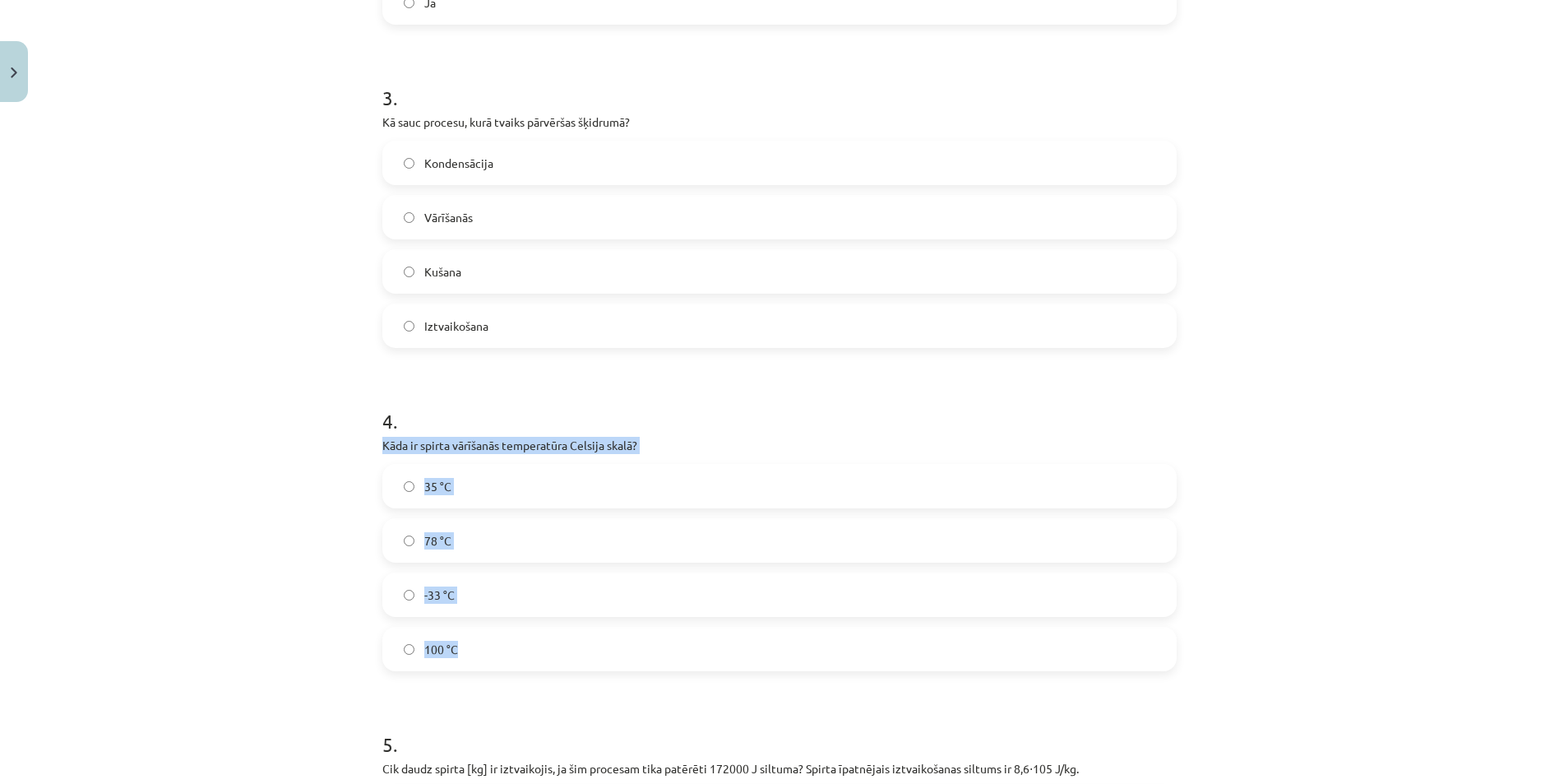
drag, startPoint x: 366, startPoint y: 446, endPoint x: 572, endPoint y: 657, distance: 294.9
click at [572, 658] on div "11 XP Saņemsi Sarežģīts 112 pilda Apraksts Uzdevums Palīdzība 1 . Vai ūdens vār…" at bounding box center [780, 250] width 814 height 1679
drag, startPoint x: 572, startPoint y: 657, endPoint x: 507, endPoint y: 450, distance: 217.0
click at [397, 544] on label "78 °C" at bounding box center [780, 540] width 791 height 41
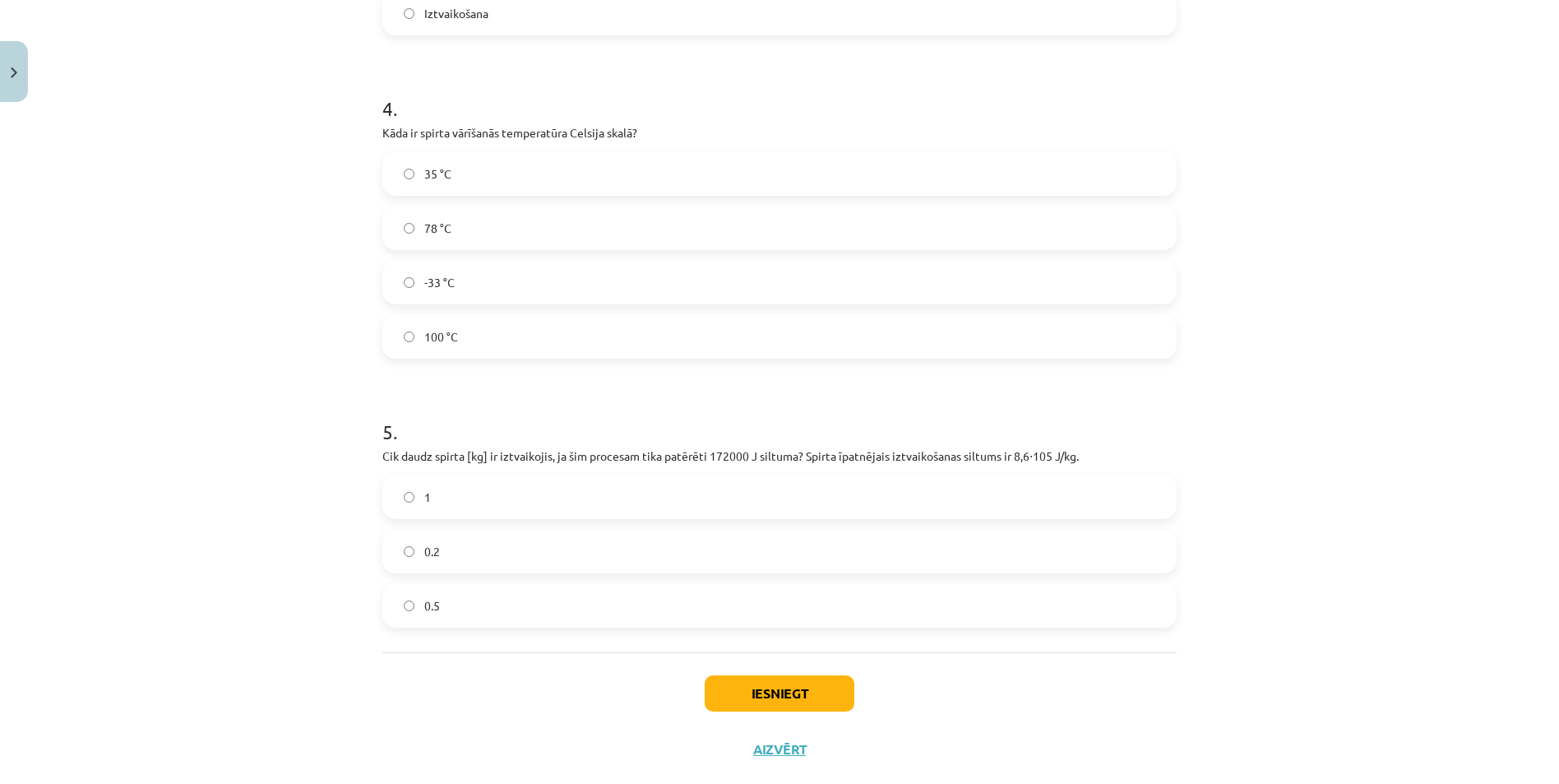
scroll to position [1046, 0]
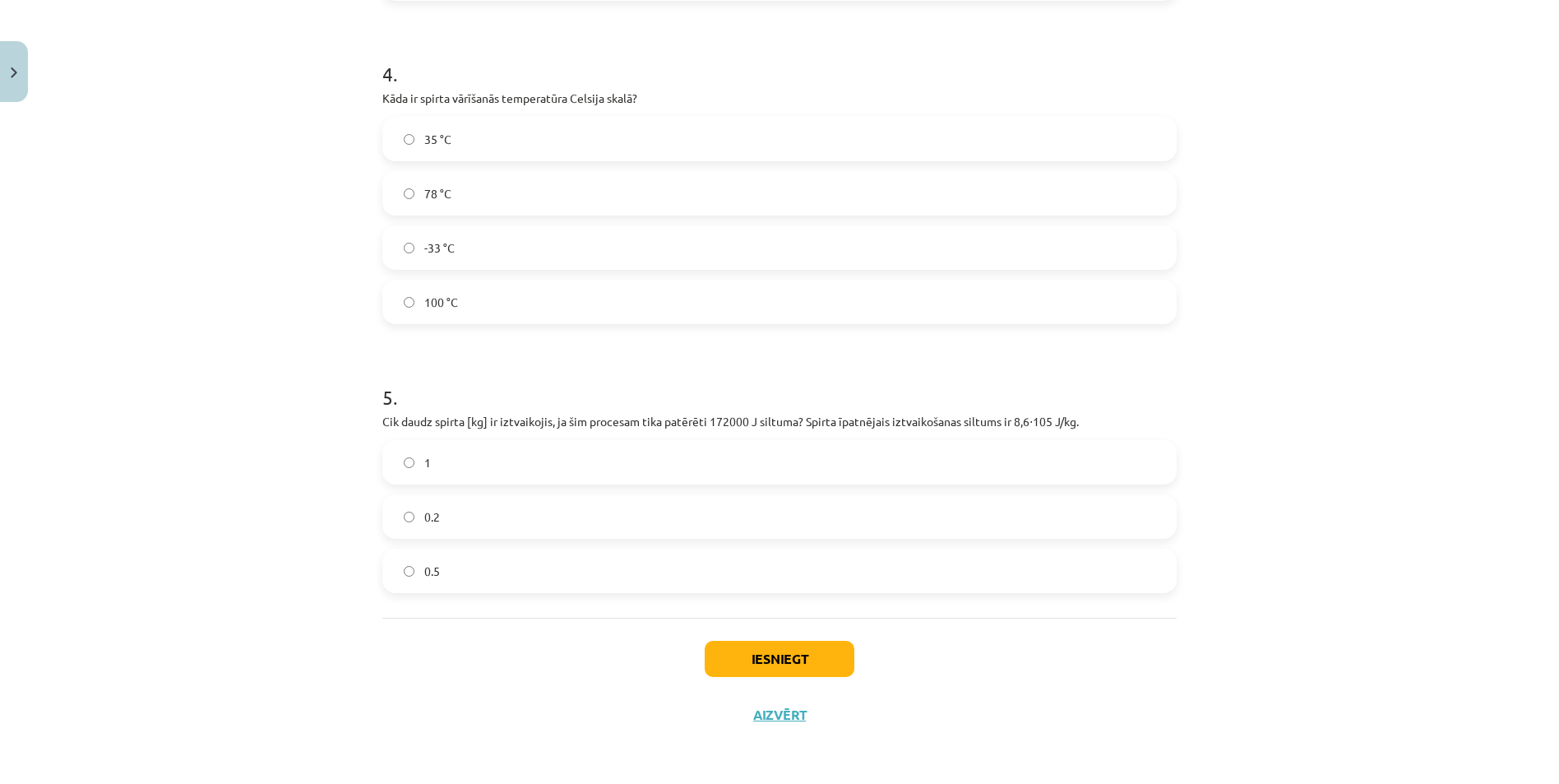
drag, startPoint x: 432, startPoint y: 492, endPoint x: 359, endPoint y: 474, distance: 75.2
click at [268, 436] on div "Mācību tēma: Fizika 9. klases 1. ieskaites mācību materiāls #7 📝 6. tēma. Iztva…" at bounding box center [780, 392] width 1559 height 784
click at [737, 658] on button "Iesniegt" at bounding box center [780, 659] width 150 height 37
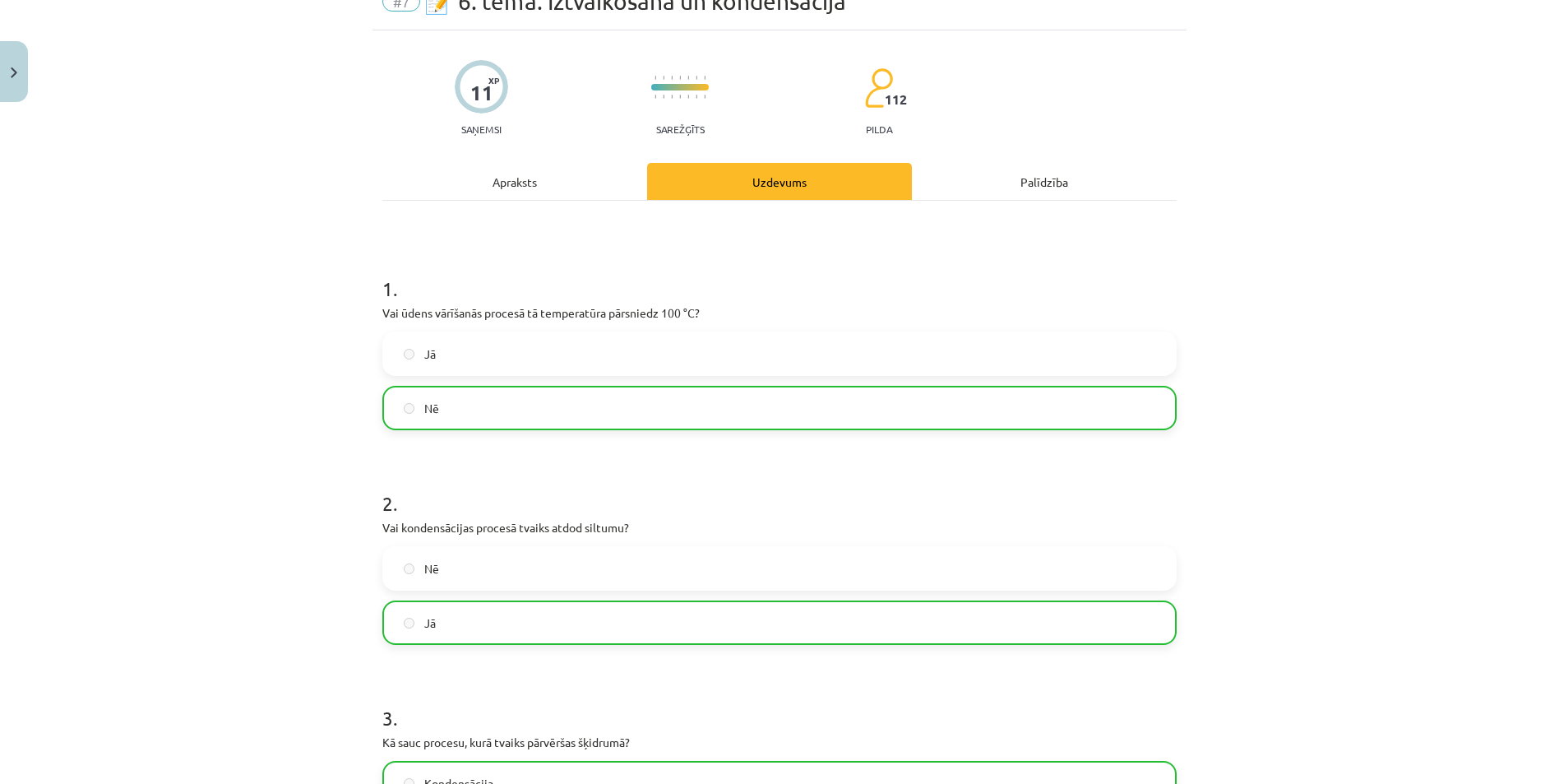
scroll to position [0, 0]
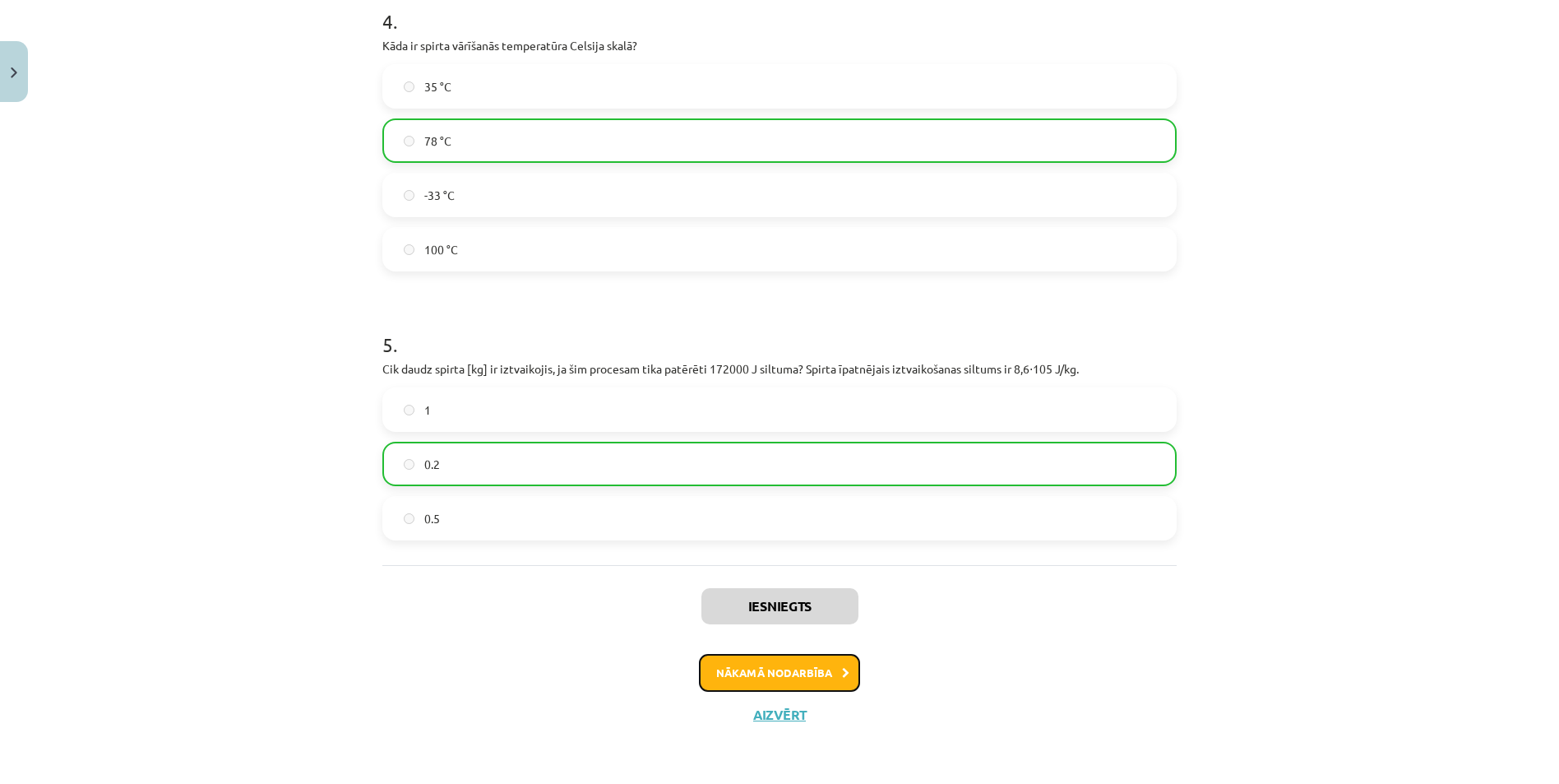
click at [722, 671] on button "Nākamā nodarbība" at bounding box center [780, 673] width 161 height 37
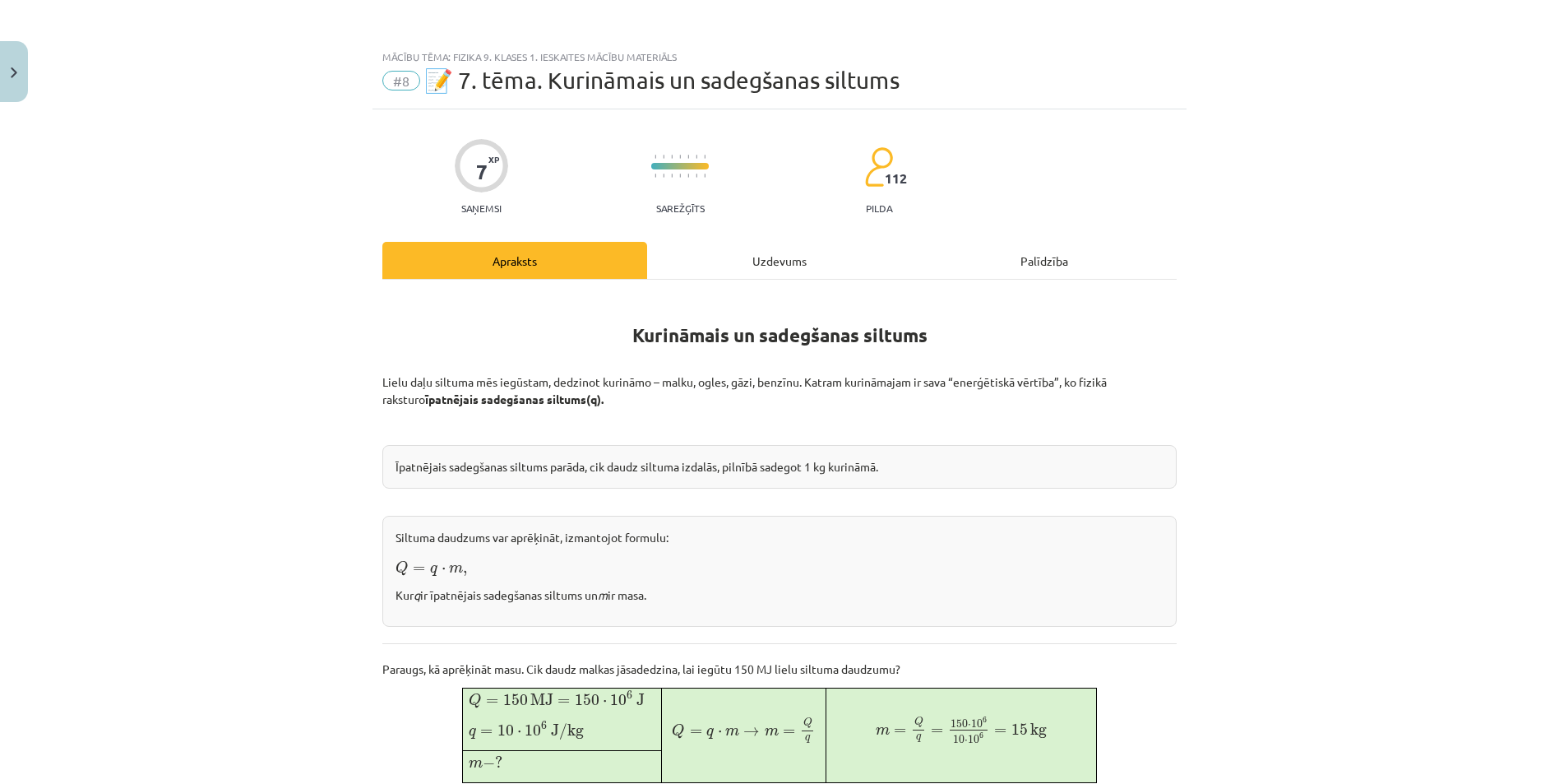
click at [746, 268] on div "Uzdevums" at bounding box center [780, 260] width 265 height 37
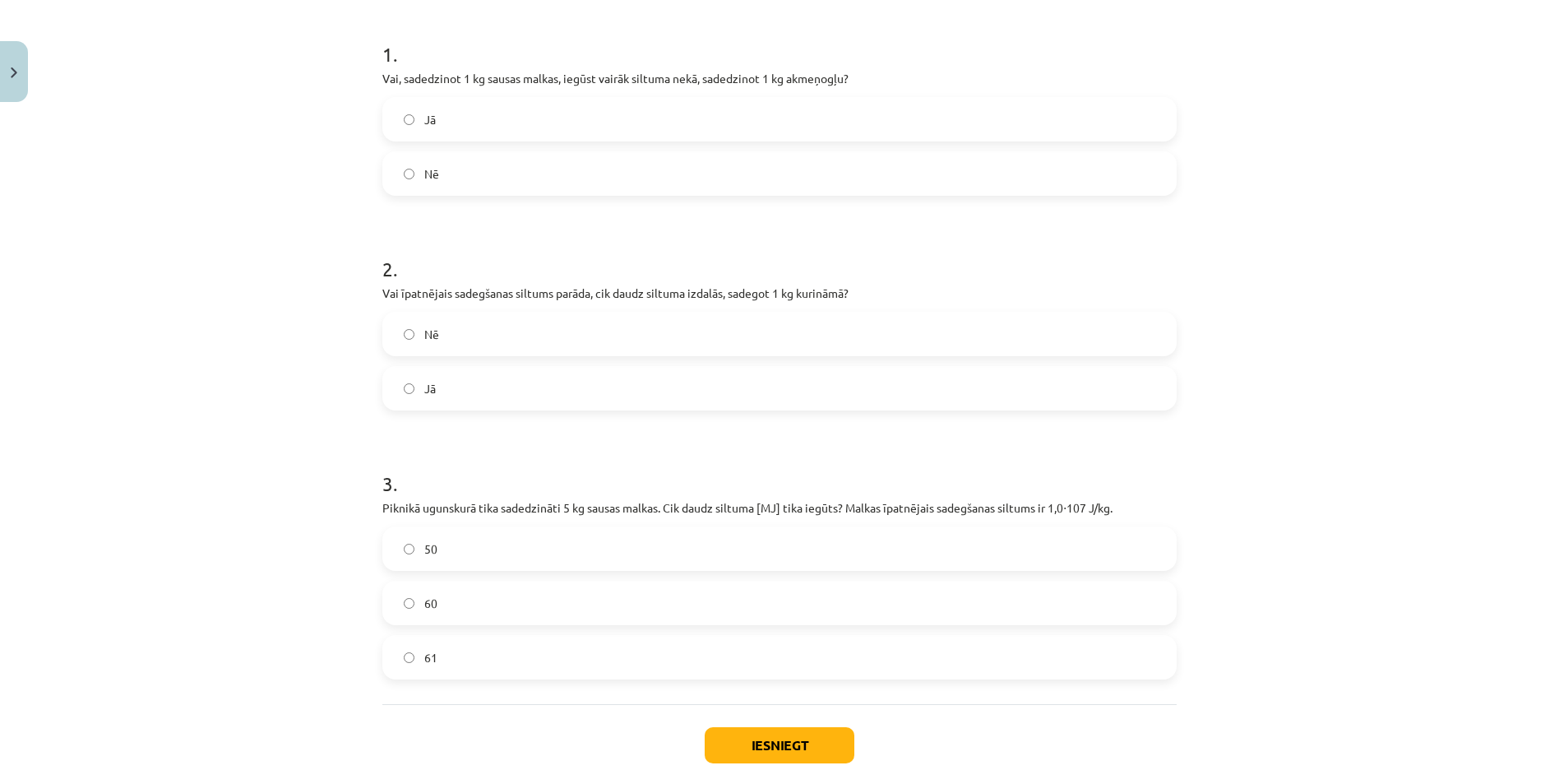
scroll to position [399, 0]
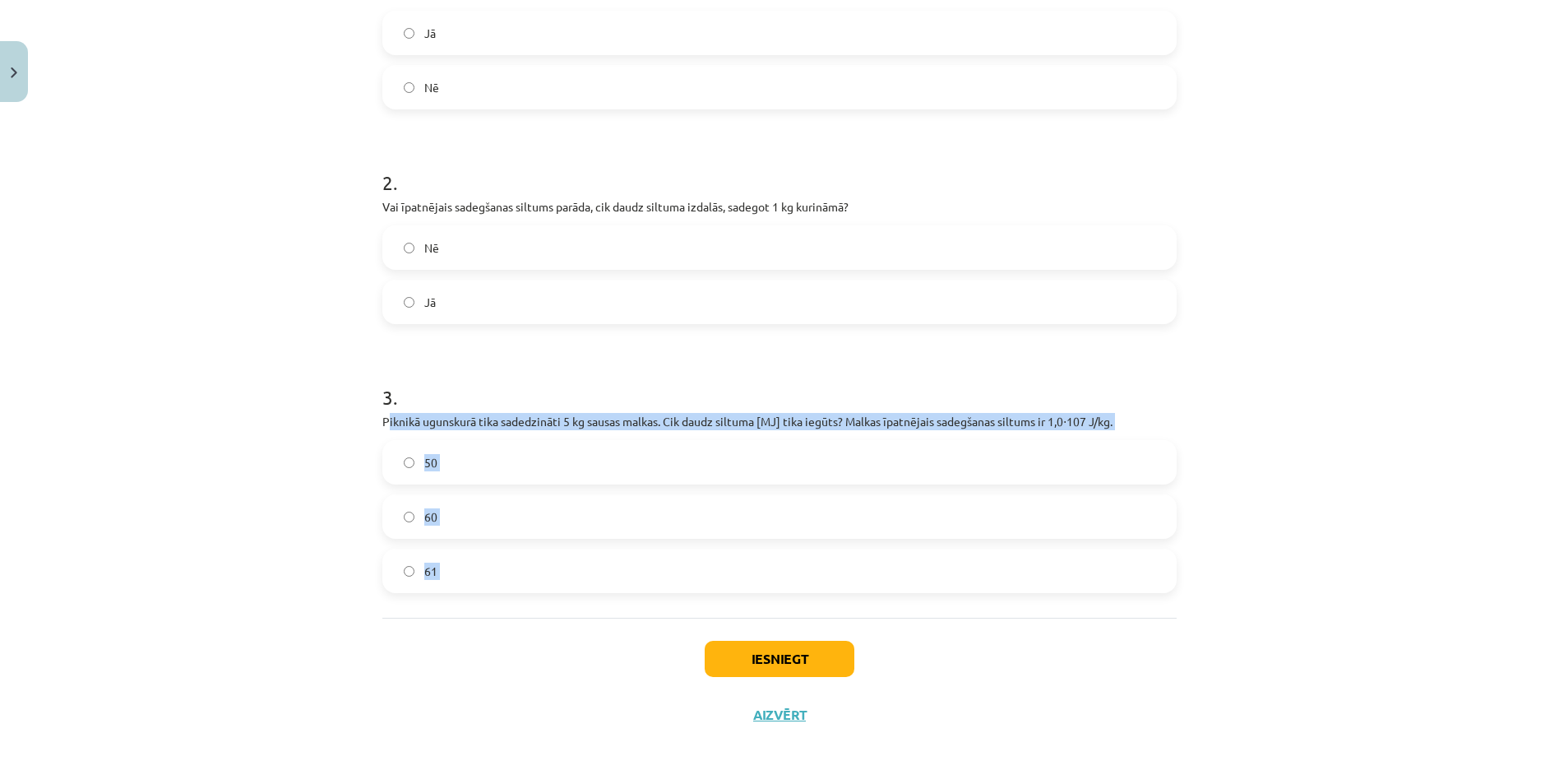
drag, startPoint x: 380, startPoint y: 426, endPoint x: 565, endPoint y: 667, distance: 303.8
click at [565, 669] on div "7 XP Saņemsi Sarežģīts 112 pilda Apraksts Uzdevums Palīdzība 1 . Vai, sadedzino…" at bounding box center [780, 226] width 814 height 1033
drag, startPoint x: 565, startPoint y: 667, endPoint x: 478, endPoint y: 433, distance: 249.6
drag, startPoint x: 478, startPoint y: 433, endPoint x: 483, endPoint y: 419, distance: 14.9
click at [397, 461] on label "50" at bounding box center [780, 461] width 791 height 41
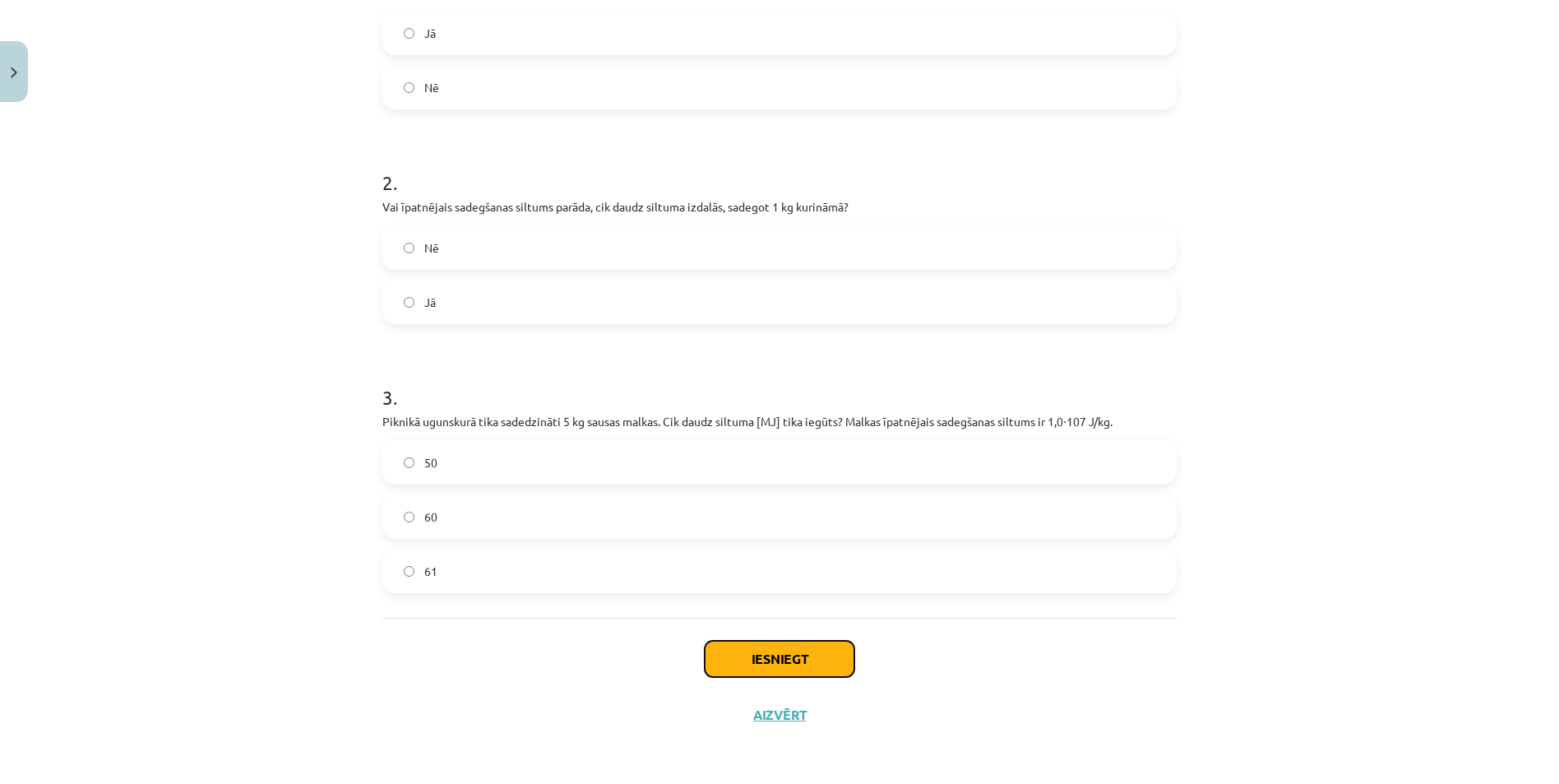
click at [735, 667] on button "Iesniegt" at bounding box center [780, 659] width 150 height 37
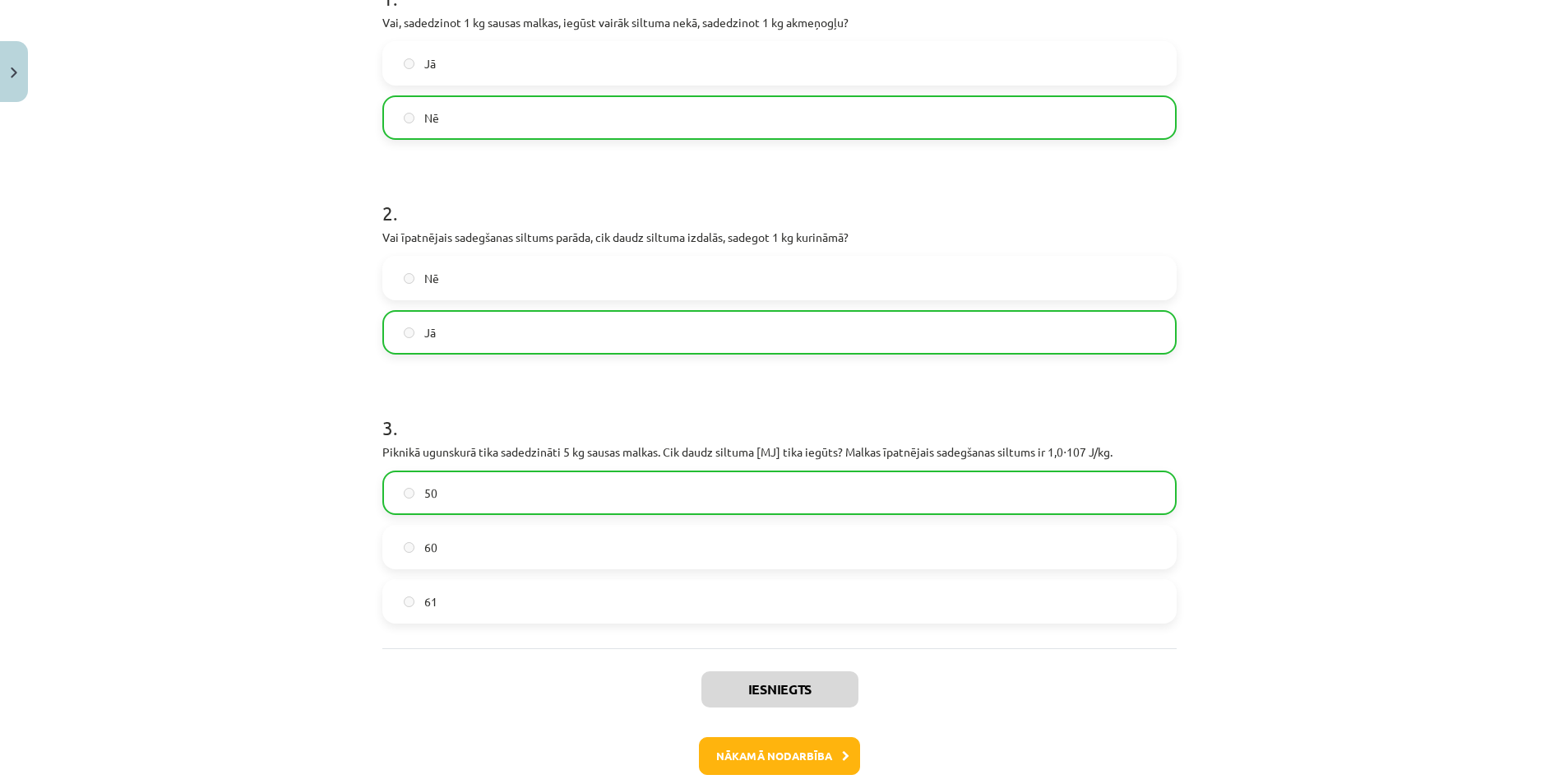
scroll to position [41, 0]
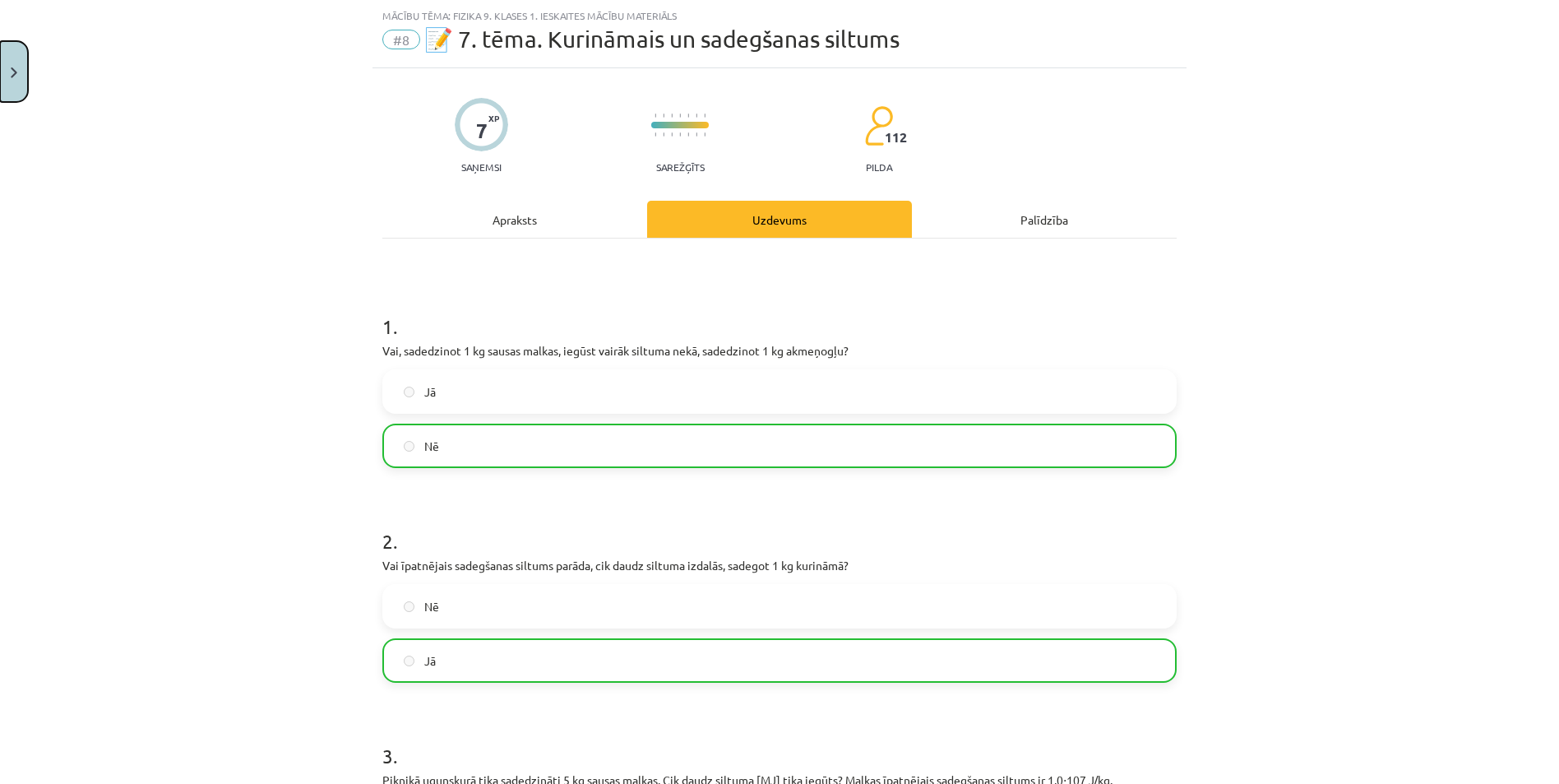
click at [14, 79] on button "Close" at bounding box center [14, 71] width 28 height 61
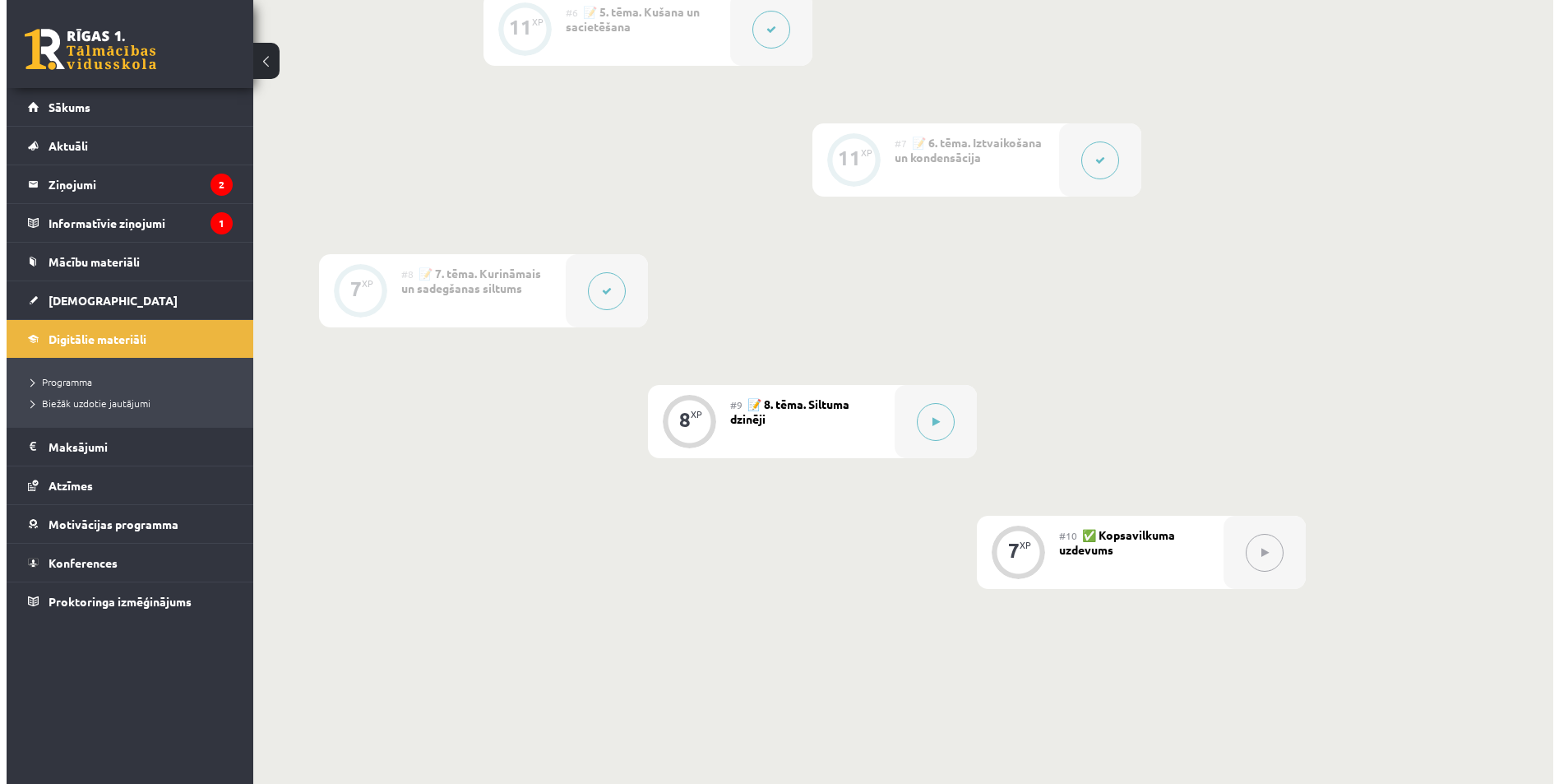
scroll to position [1197, 0]
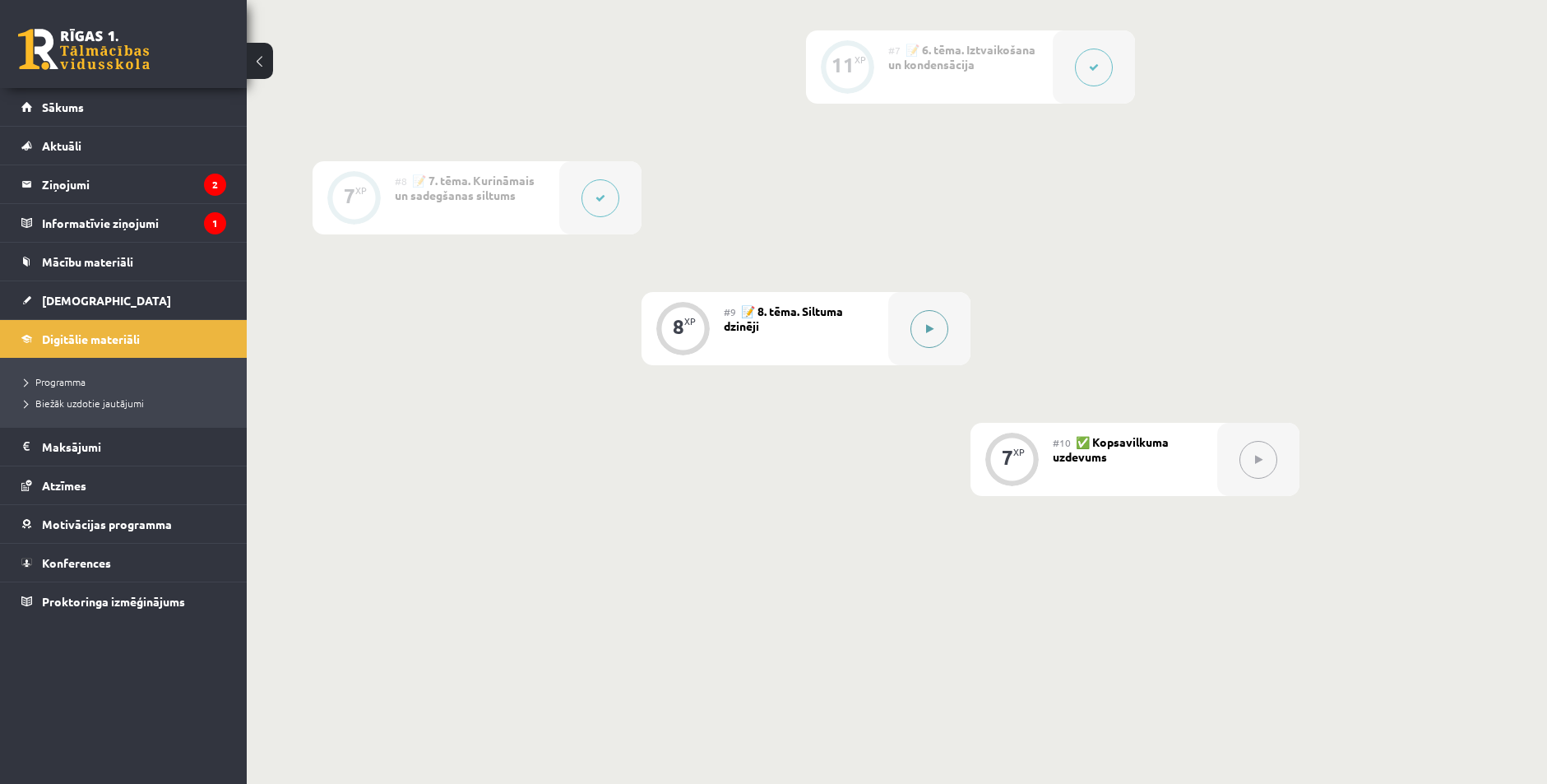
click at [930, 339] on button at bounding box center [928, 328] width 37 height 37
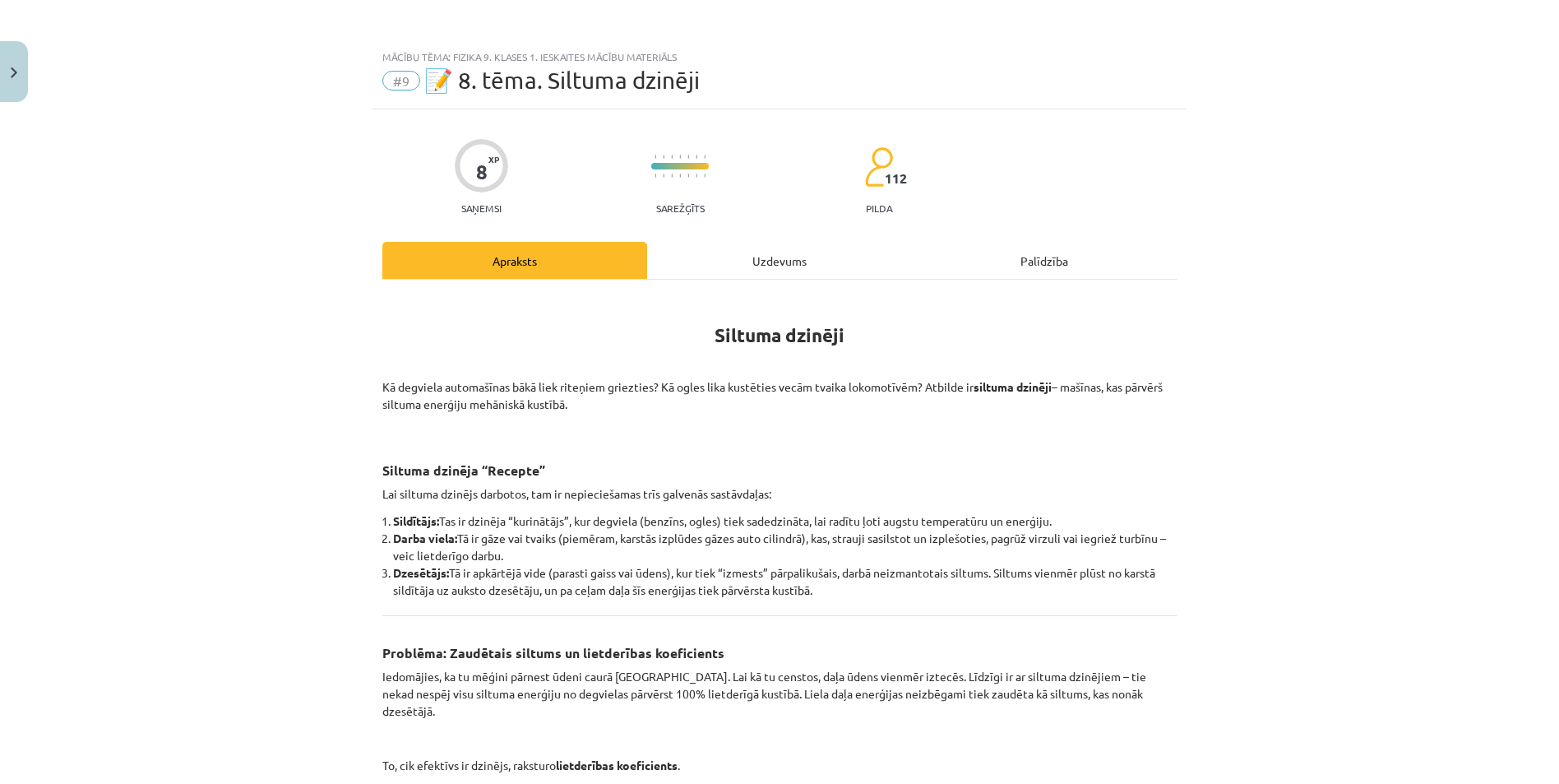
click at [699, 266] on div "Uzdevums" at bounding box center [780, 260] width 265 height 37
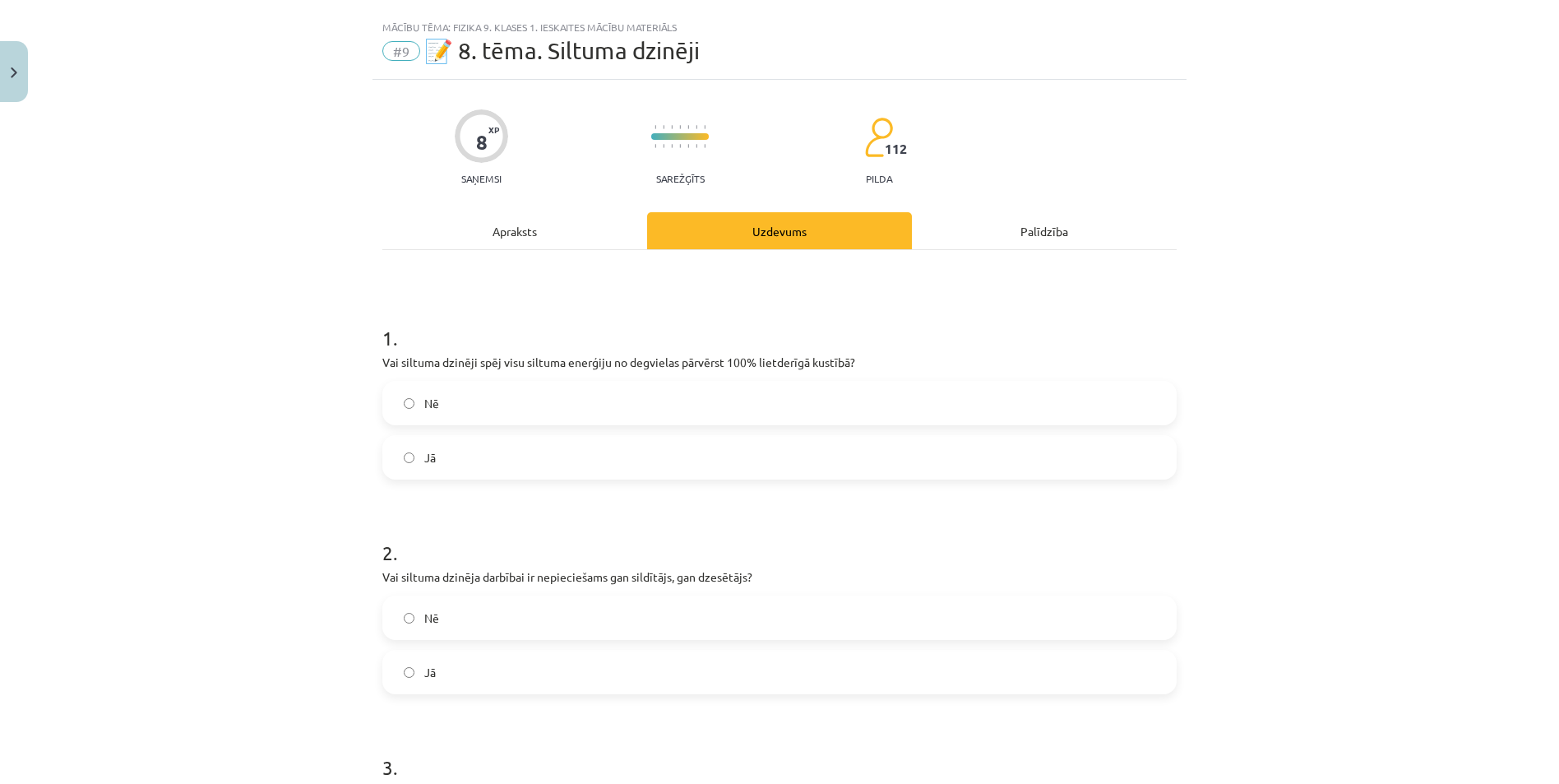
scroll to position [41, 0]
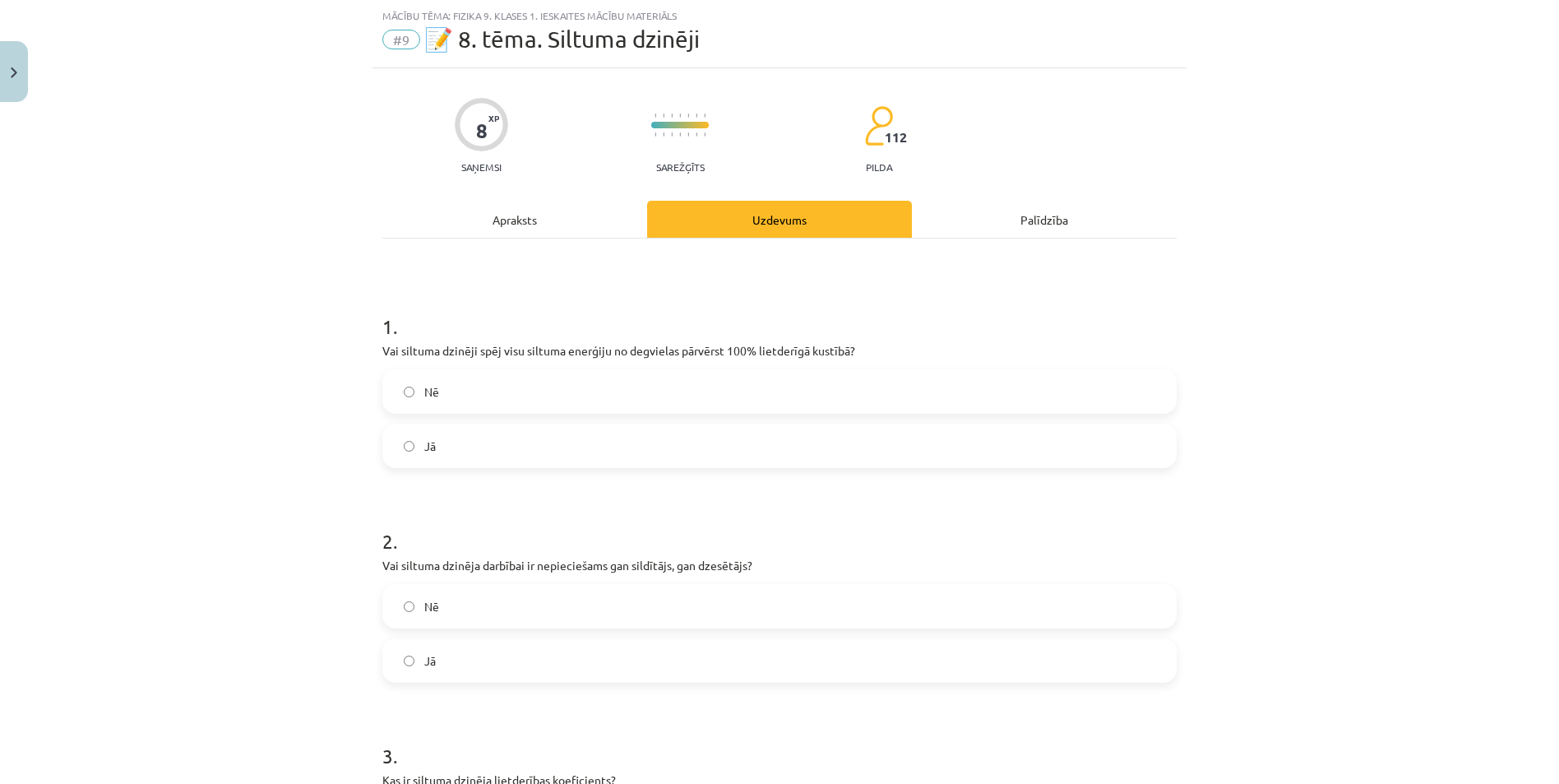
click at [401, 455] on label "Jā" at bounding box center [780, 445] width 791 height 41
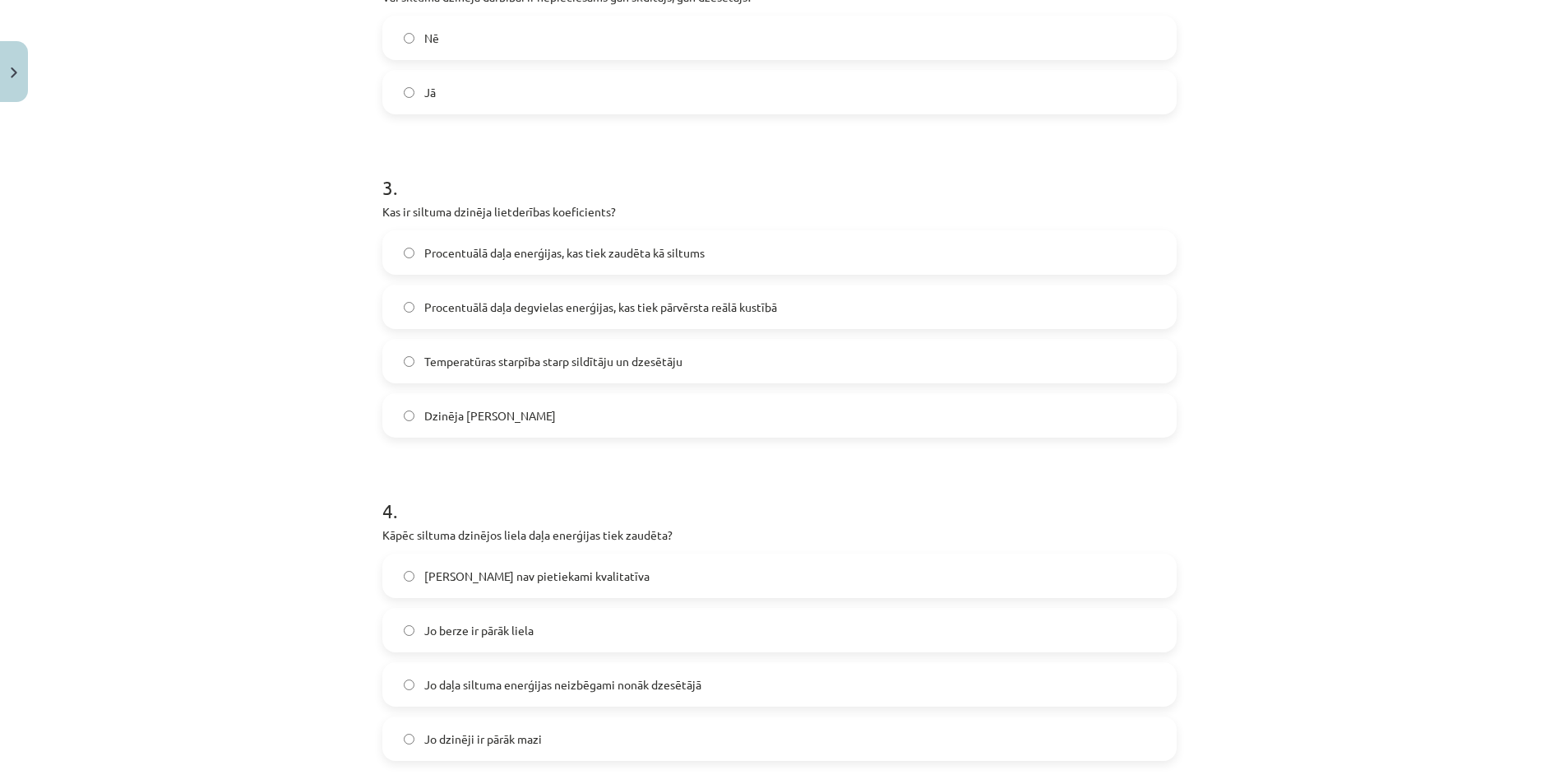
scroll to position [617, 0]
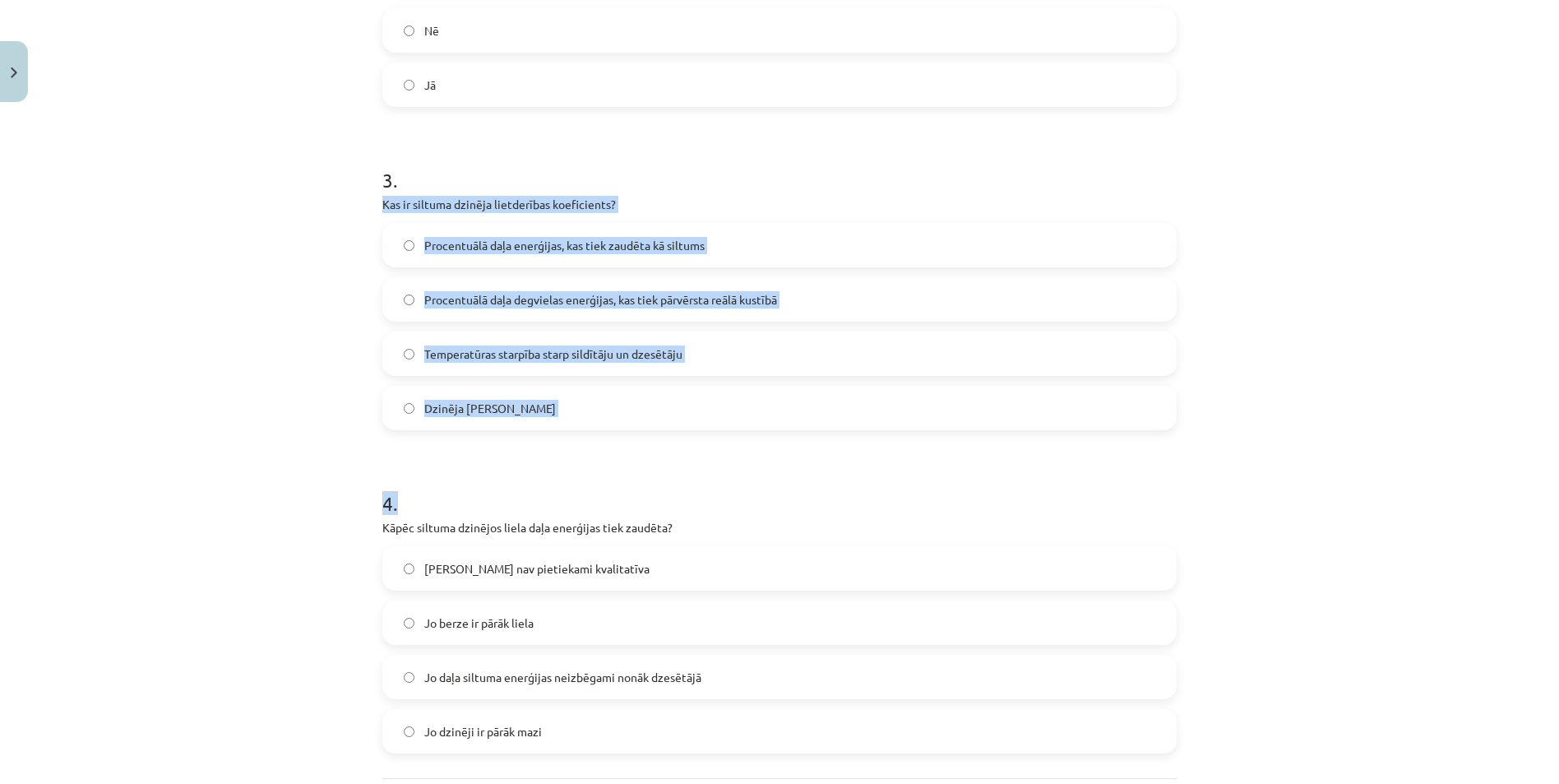
drag, startPoint x: 502, startPoint y: 315, endPoint x: 638, endPoint y: 435, distance: 181.4
click at [638, 435] on div "8 XP Saņemsi Sarežģīts 112 pilda Apraksts Uzdevums Palīdzība 1 . Vai siltuma dz…" at bounding box center [780, 198] width 814 height 1411
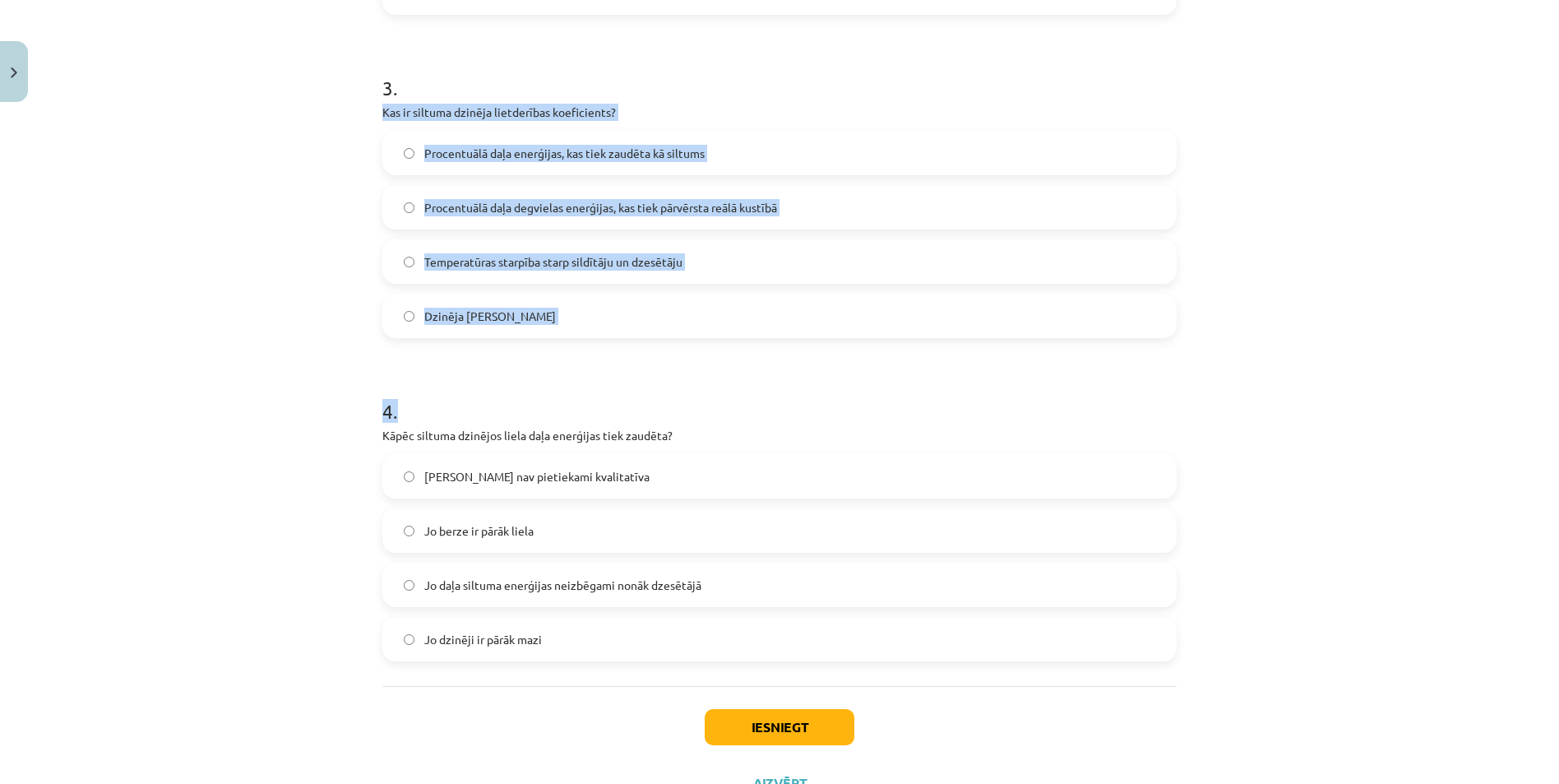
scroll to position [778, 0]
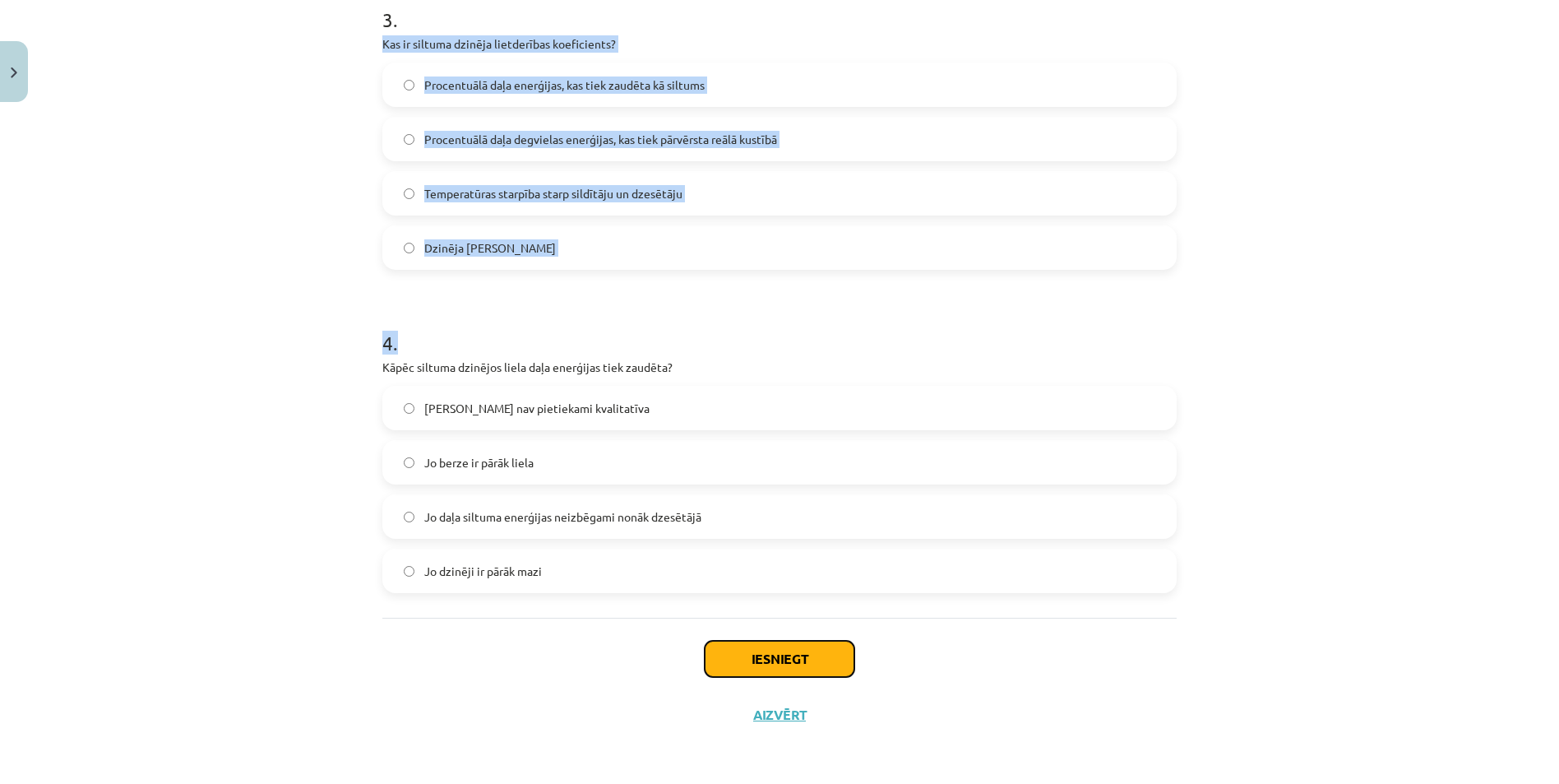
click at [753, 656] on button "Iesniegt" at bounding box center [780, 659] width 150 height 37
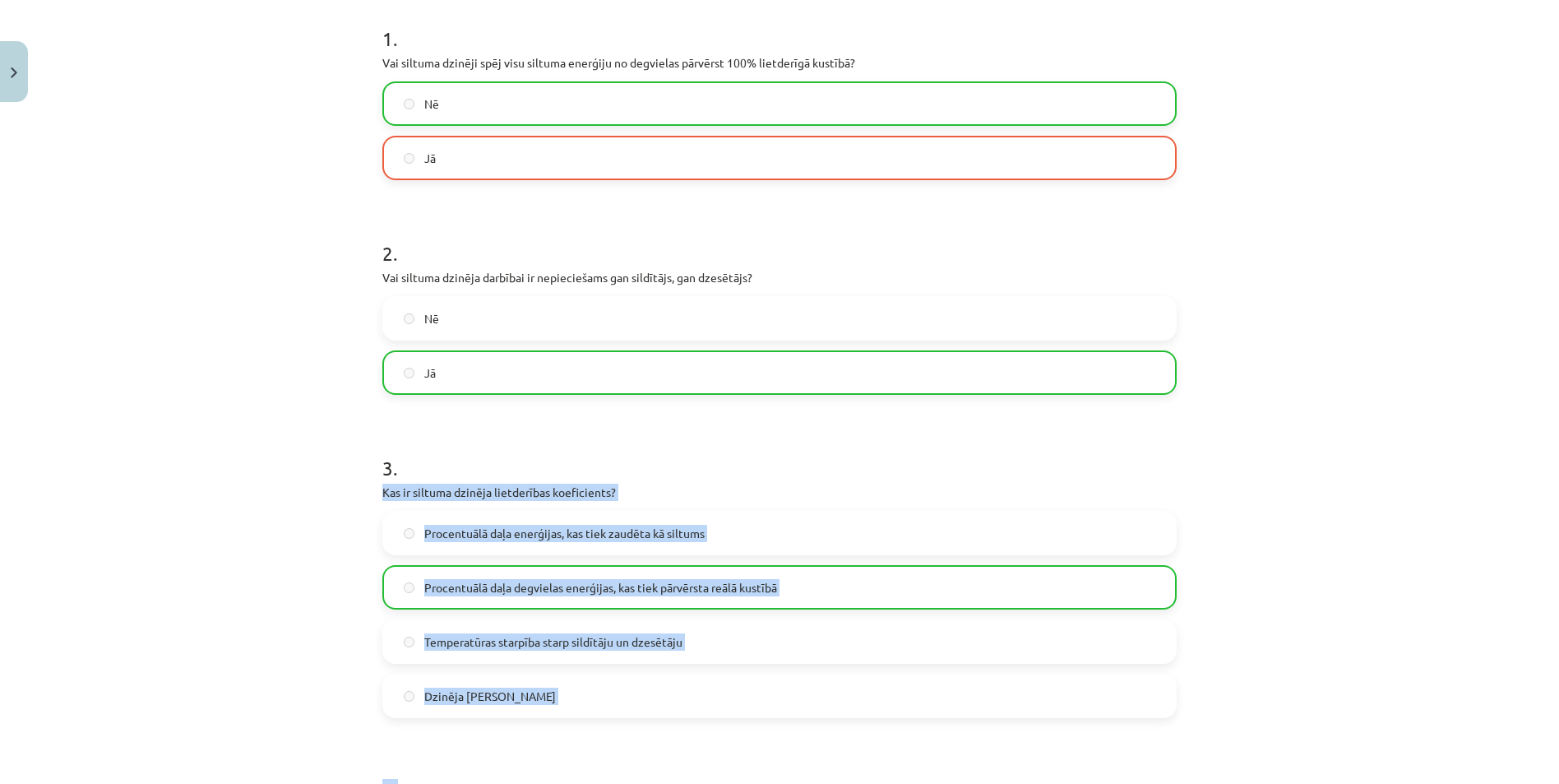
scroll to position [247, 0]
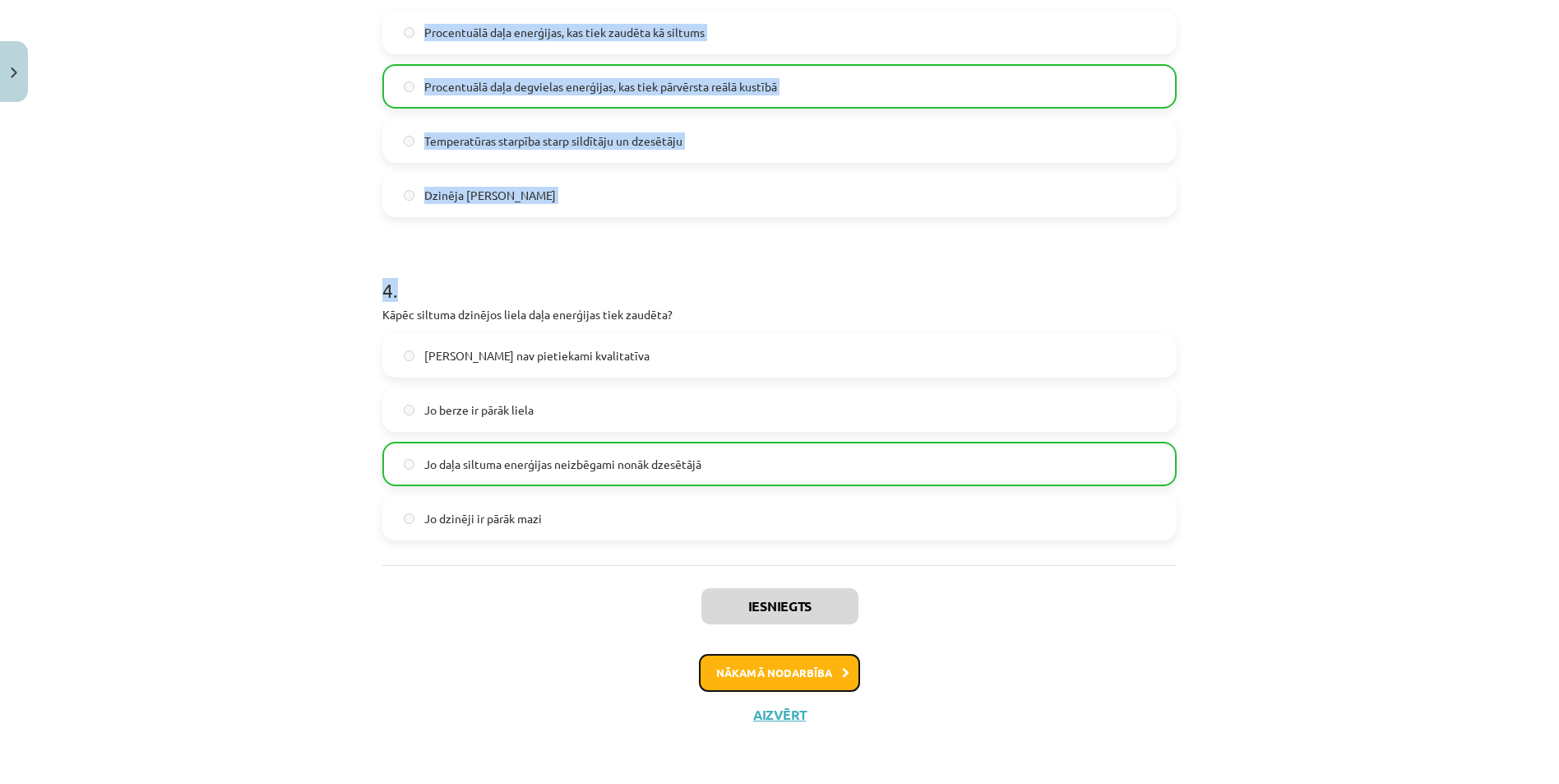
click at [748, 668] on button "Nākamā nodarbība" at bounding box center [780, 673] width 161 height 37
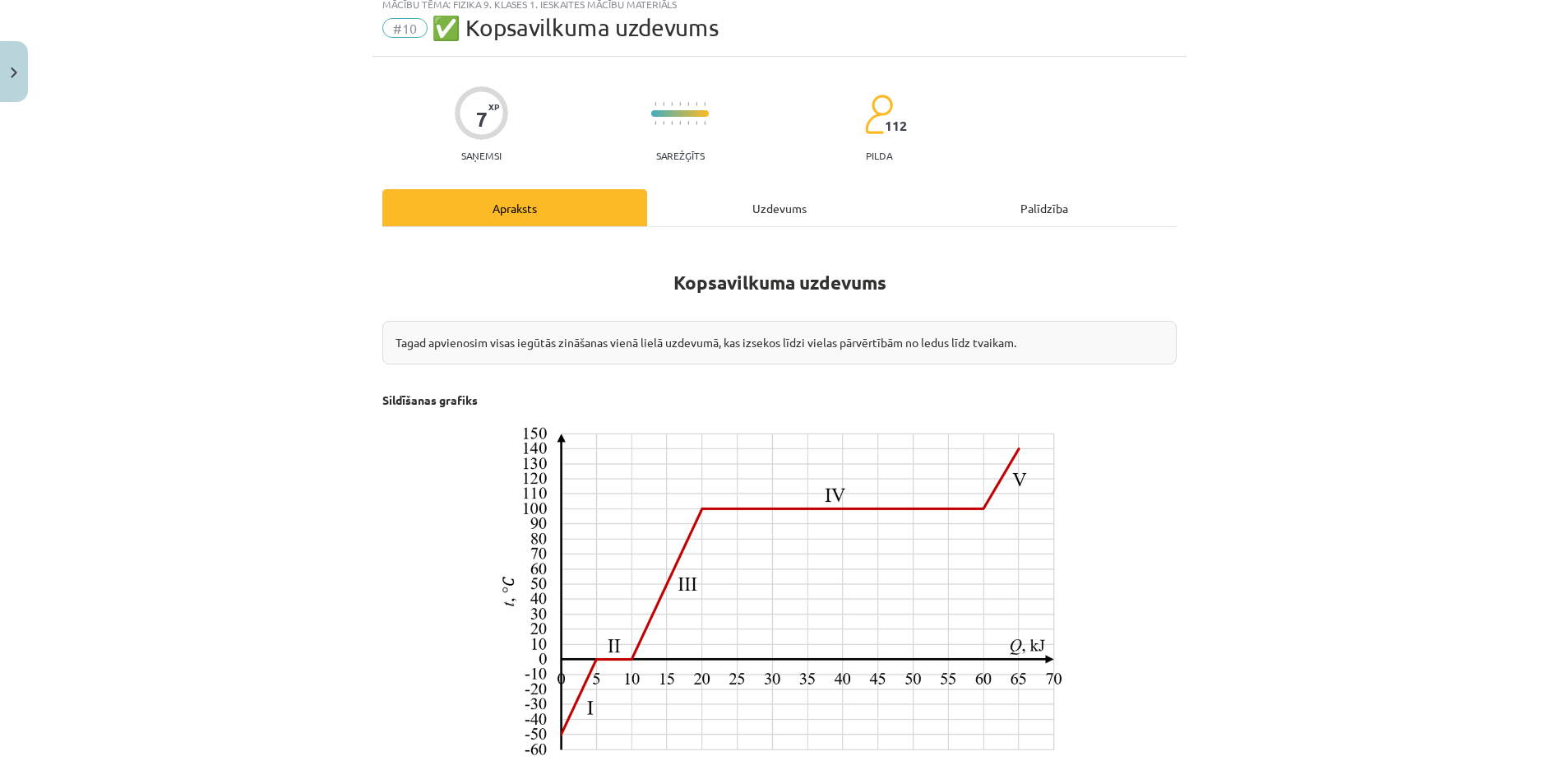
scroll to position [41, 0]
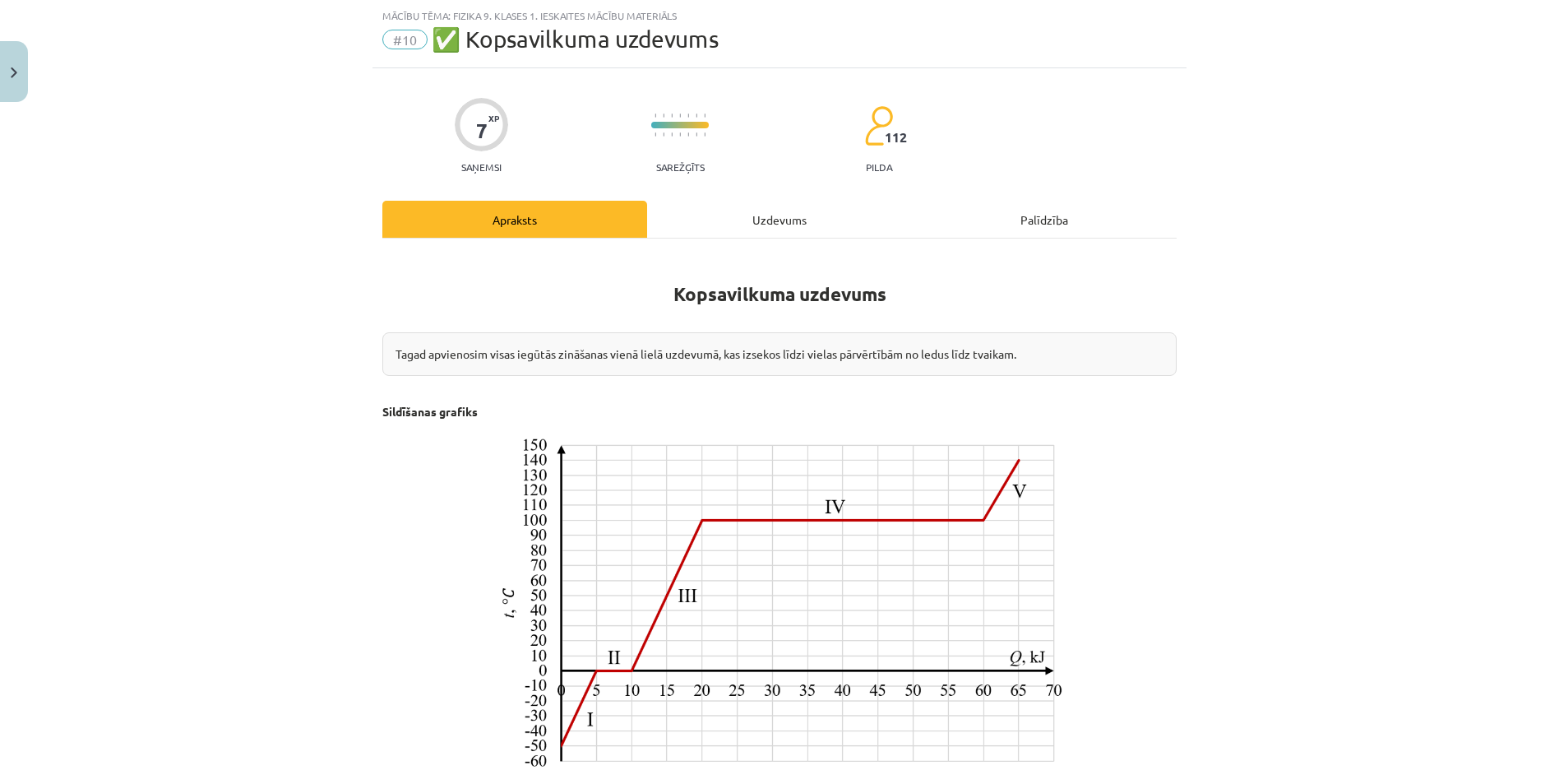
click at [747, 227] on div "Uzdevums" at bounding box center [780, 219] width 265 height 37
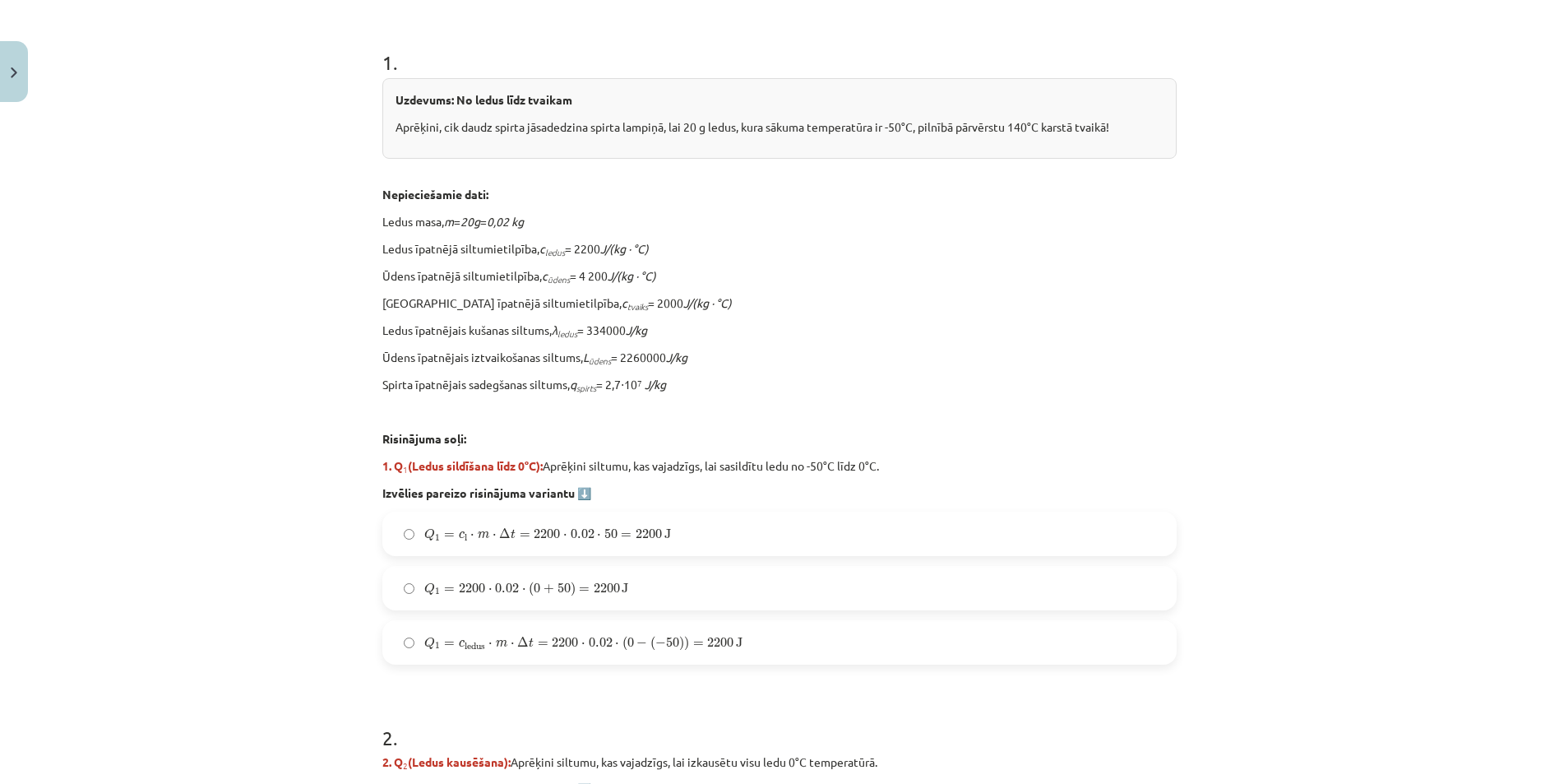
scroll to position [288, 0]
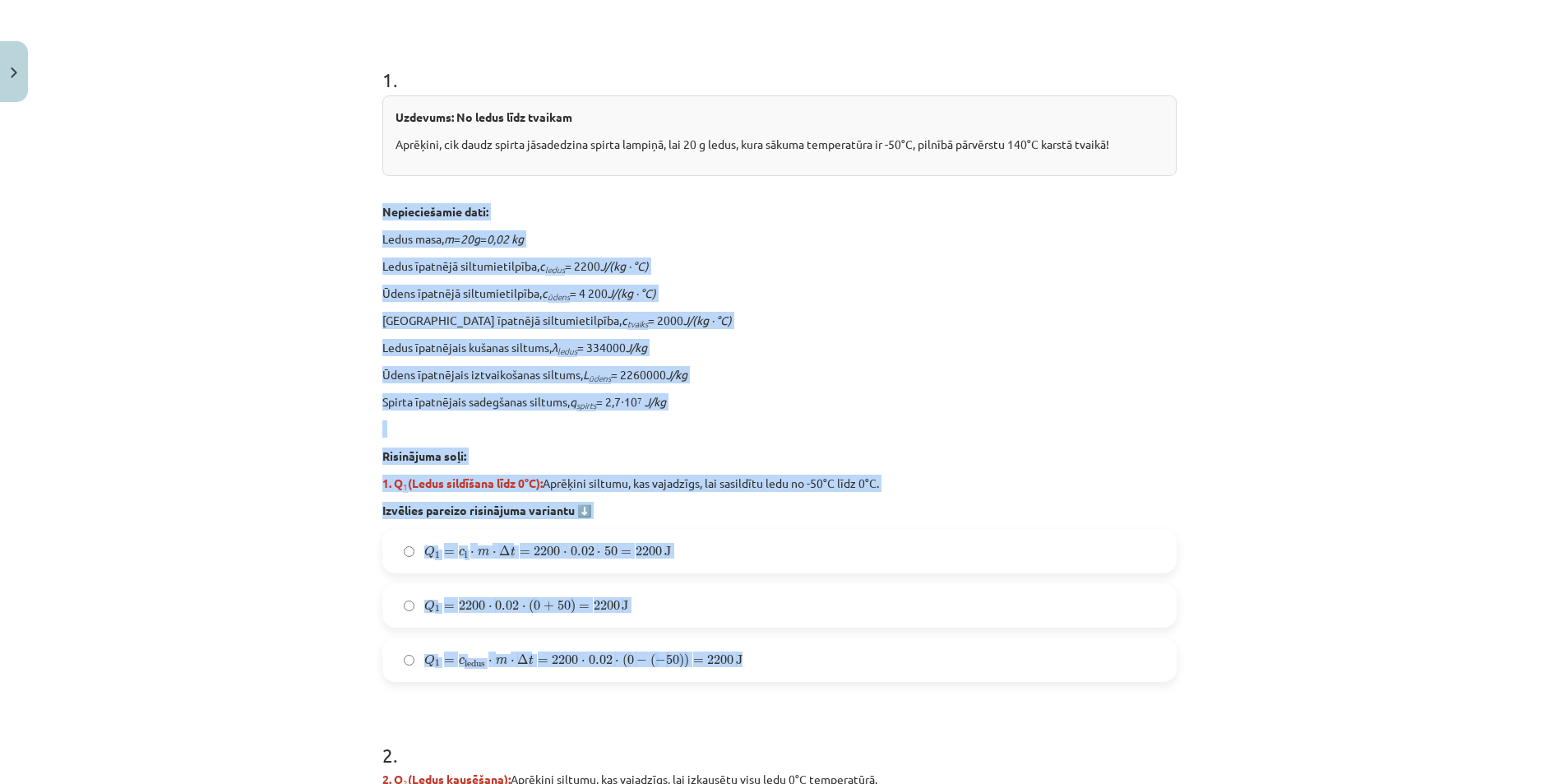
drag, startPoint x: 436, startPoint y: 266, endPoint x: 730, endPoint y: 669, distance: 498.8
click at [730, 669] on div "Mācību tēma: Fizika 9. klases 1. ieskaites mācību materiāls #10 ✅ Kopsavilkuma …" at bounding box center [780, 392] width 1559 height 784
click at [351, 603] on div "Mācību tēma: Fizika 9. klases 1. ieskaites mācību materiāls #10 ✅ Kopsavilkuma …" at bounding box center [780, 392] width 1559 height 784
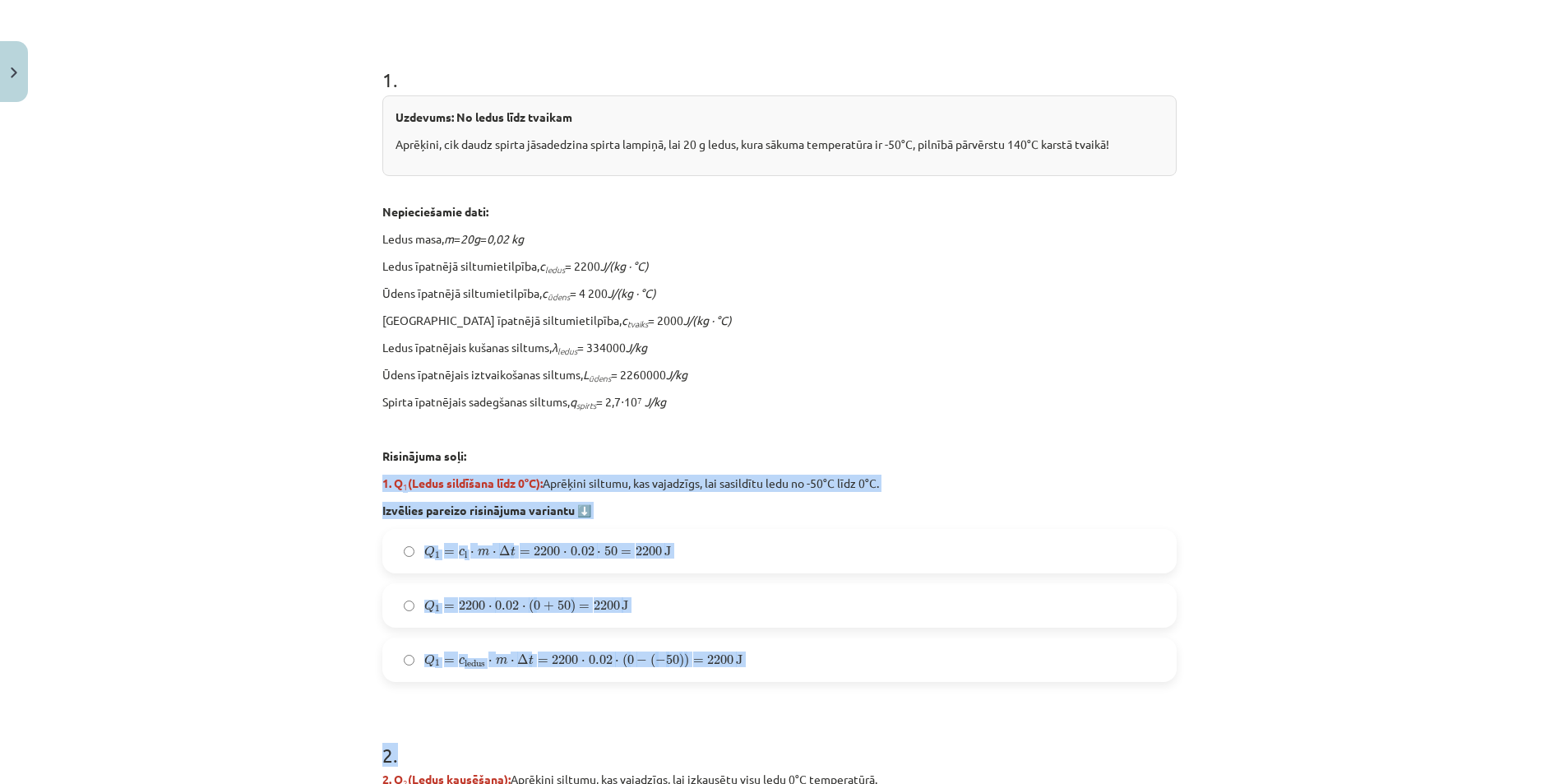
drag, startPoint x: 366, startPoint y: 472, endPoint x: 730, endPoint y: 702, distance: 430.6
click at [730, 704] on div "Mācību tēma: Fizika 9. klases 1. ieskaites mācību materiāls #10 ✅ Kopsavilkuma …" at bounding box center [780, 392] width 1559 height 784
drag, startPoint x: 730, startPoint y: 702, endPoint x: 597, endPoint y: 484, distance: 255.4
click at [339, 623] on div "Mācību tēma: Fizika 9. klases 1. ieskaites mācību materiāls #10 ✅ Kopsavilkuma …" at bounding box center [780, 392] width 1559 height 784
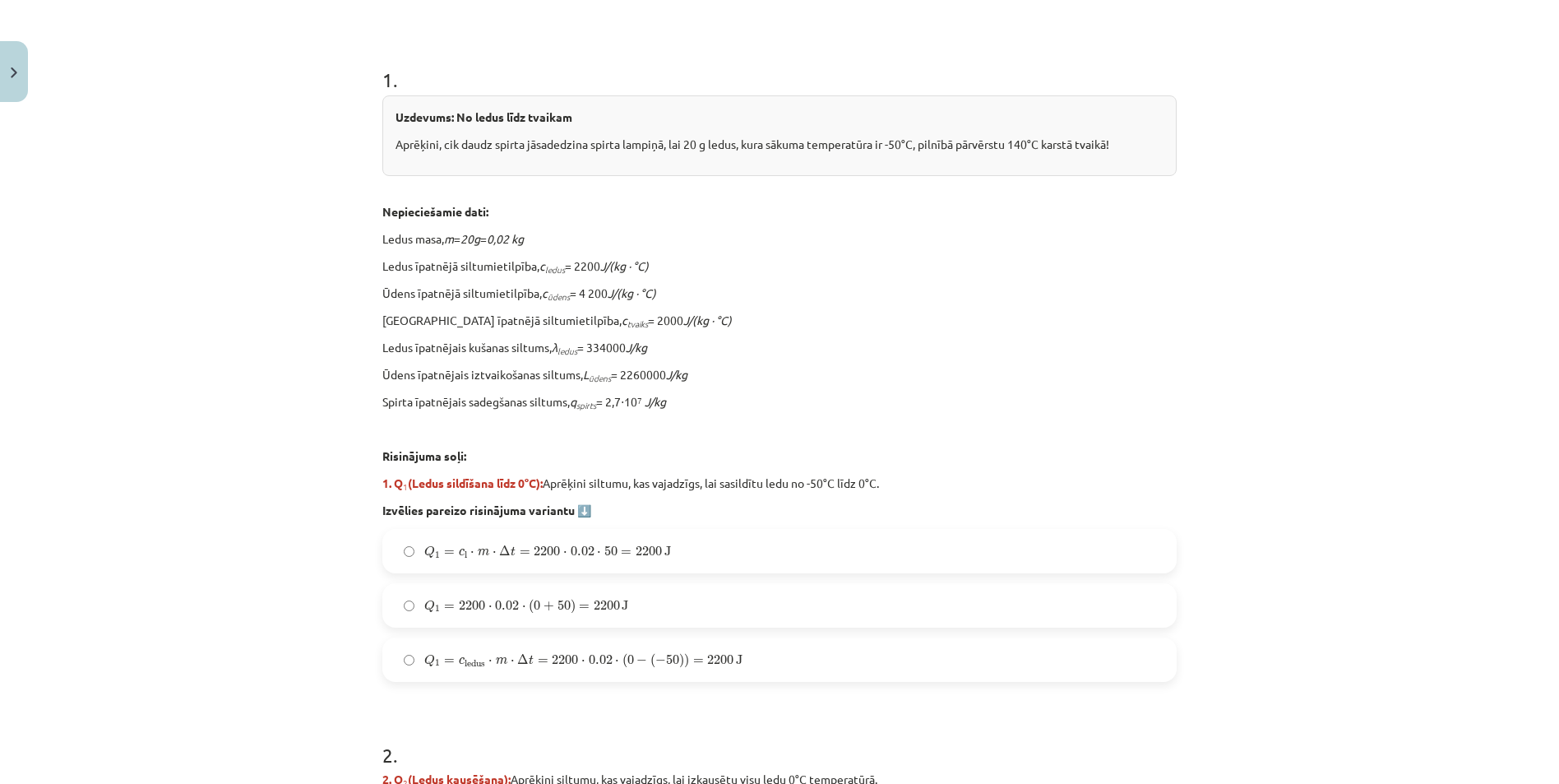
click at [397, 661] on label "Q 1 = c ledus ⋅ m ⋅ Δ t = 2200 ⋅ 0.02 ⋅ ( 0 − ( − 50 ) ) = 2200 J Q 1 = c ledus…" at bounding box center [780, 659] width 791 height 41
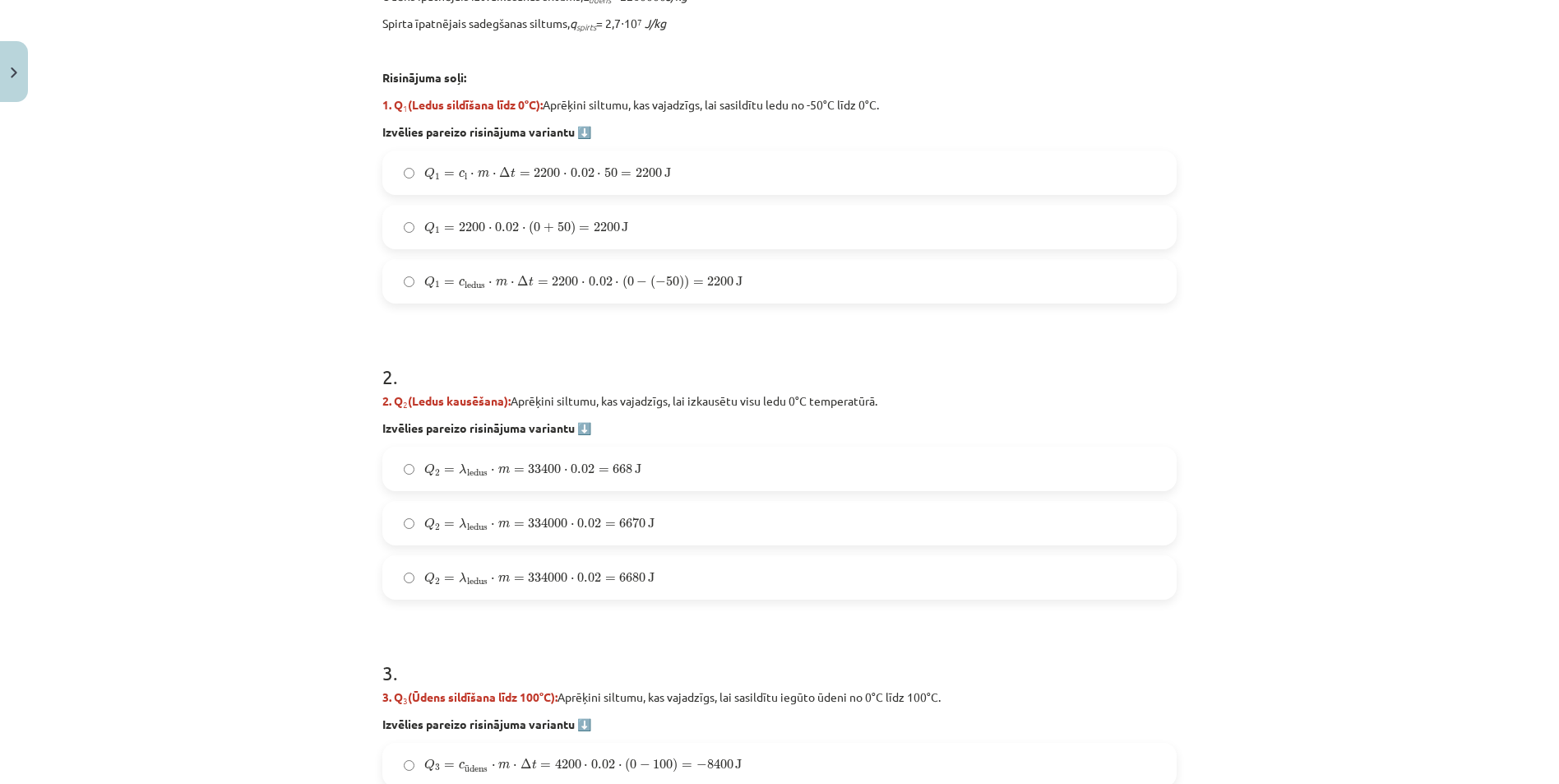
scroll to position [863, 0]
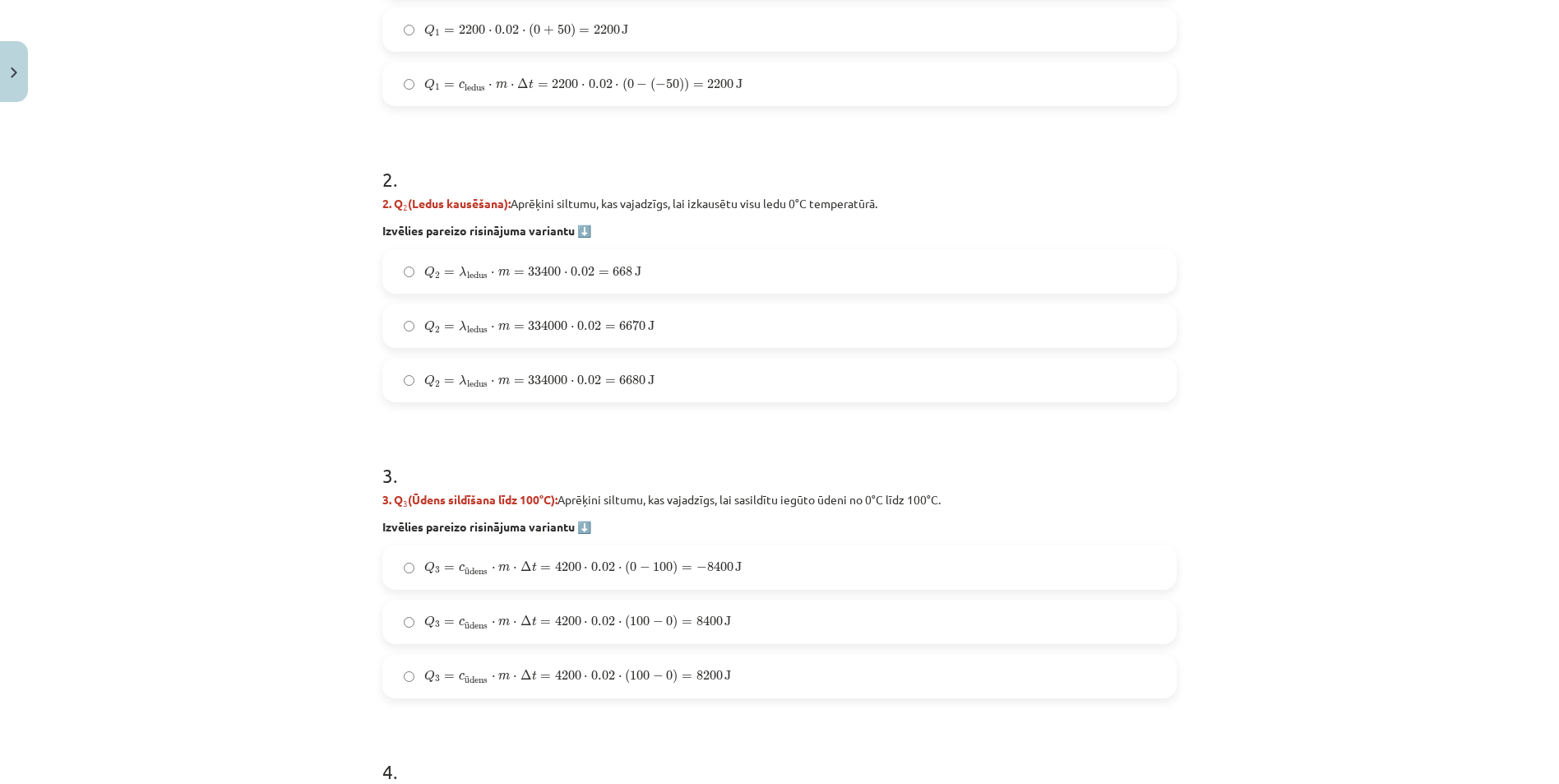
click at [408, 668] on label "Q 3 = c ū dens ⋅ m ⋅ Δ t = 4200 ⋅ 0.02 ⋅ ( 100 − 0 ) = 8200 J Q 3 = c ūdens ⋅ m…" at bounding box center [780, 675] width 791 height 41
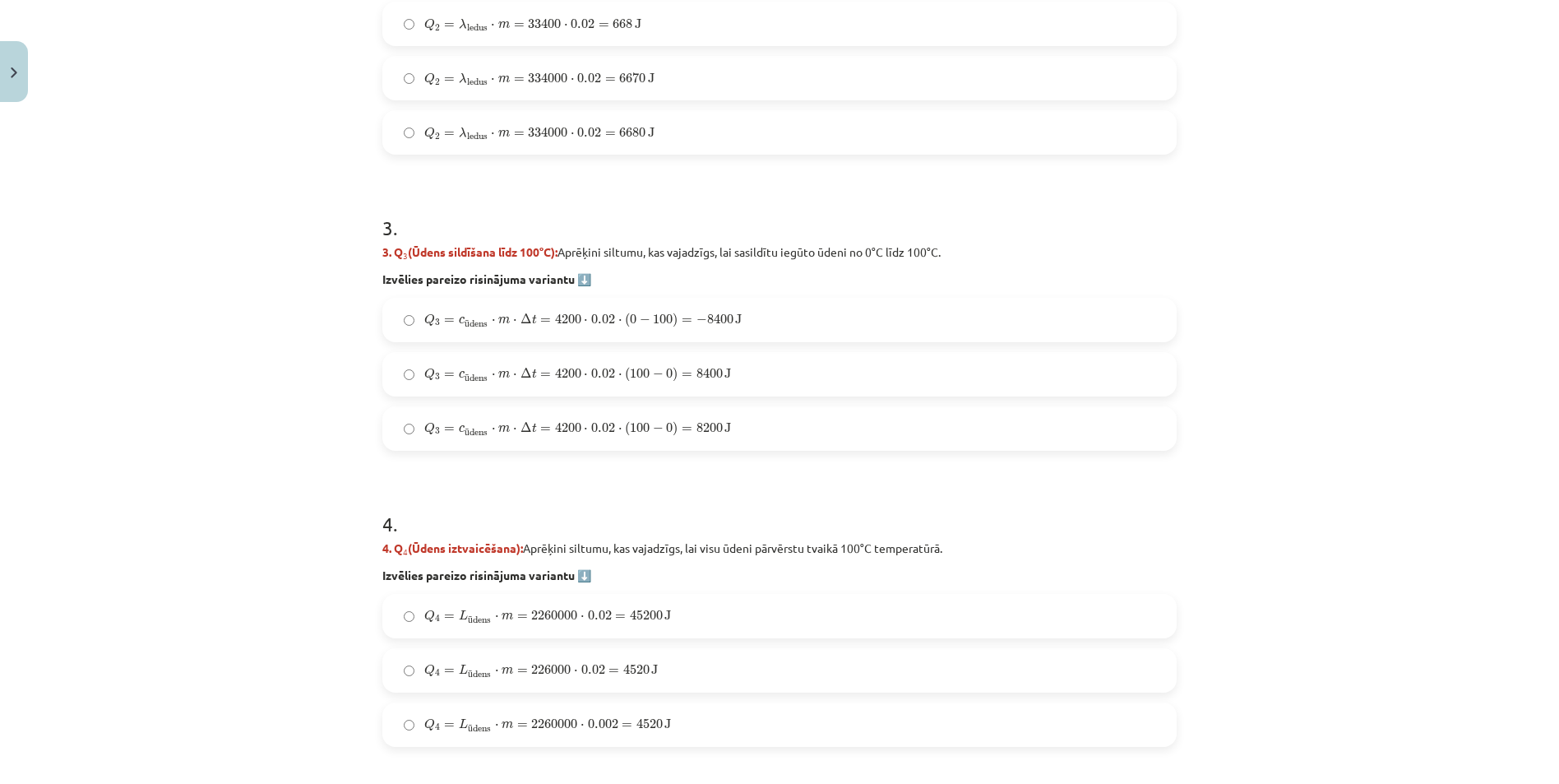
scroll to position [1192, 0]
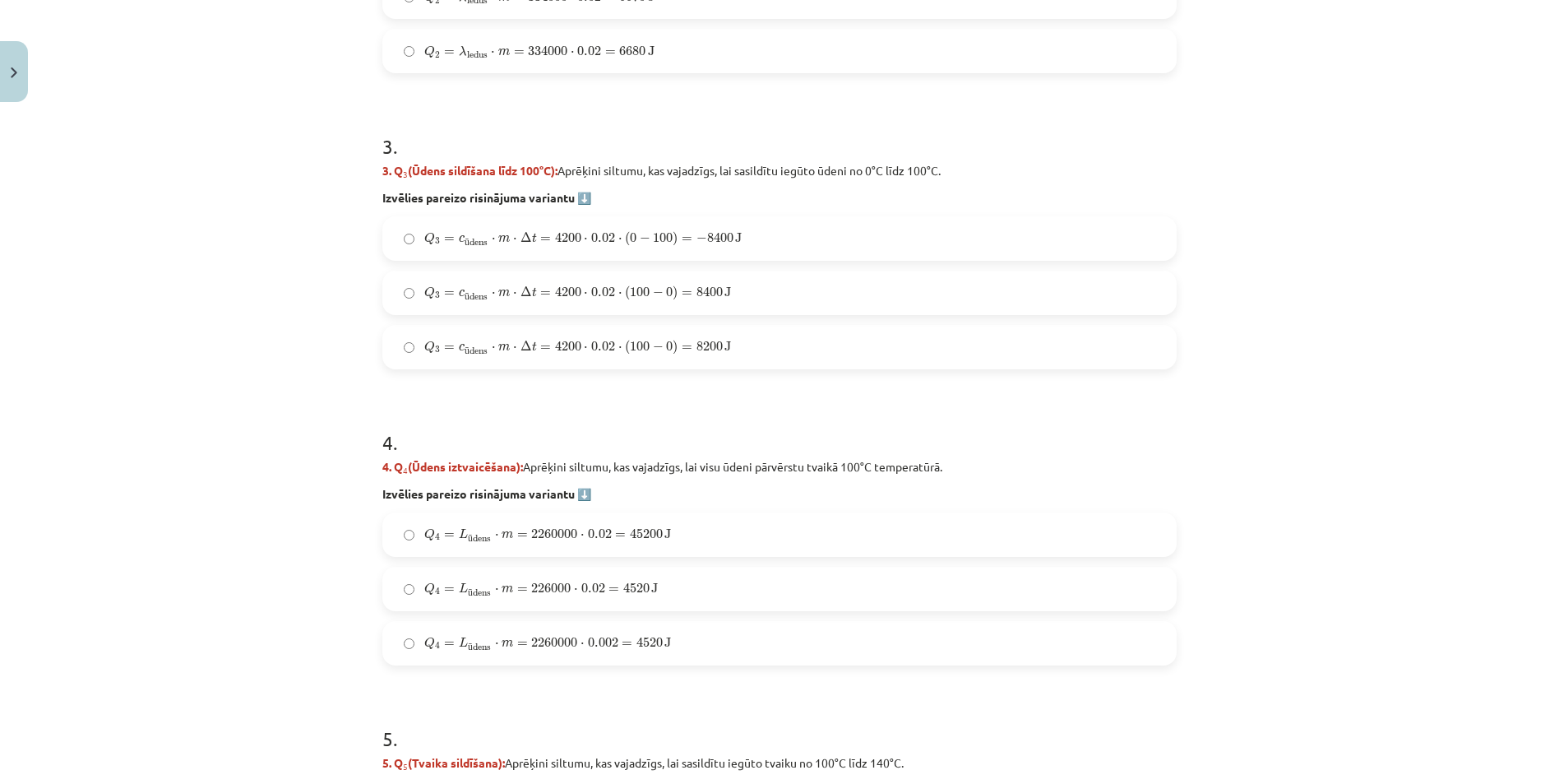
click at [402, 543] on label "Q 4 = L ū dens ⋅ m = 2260000 ⋅ 0.02 = 45200 J Q 4 = L ūdens ⋅ m = 2260000 ⋅ 0.0…" at bounding box center [780, 535] width 791 height 41
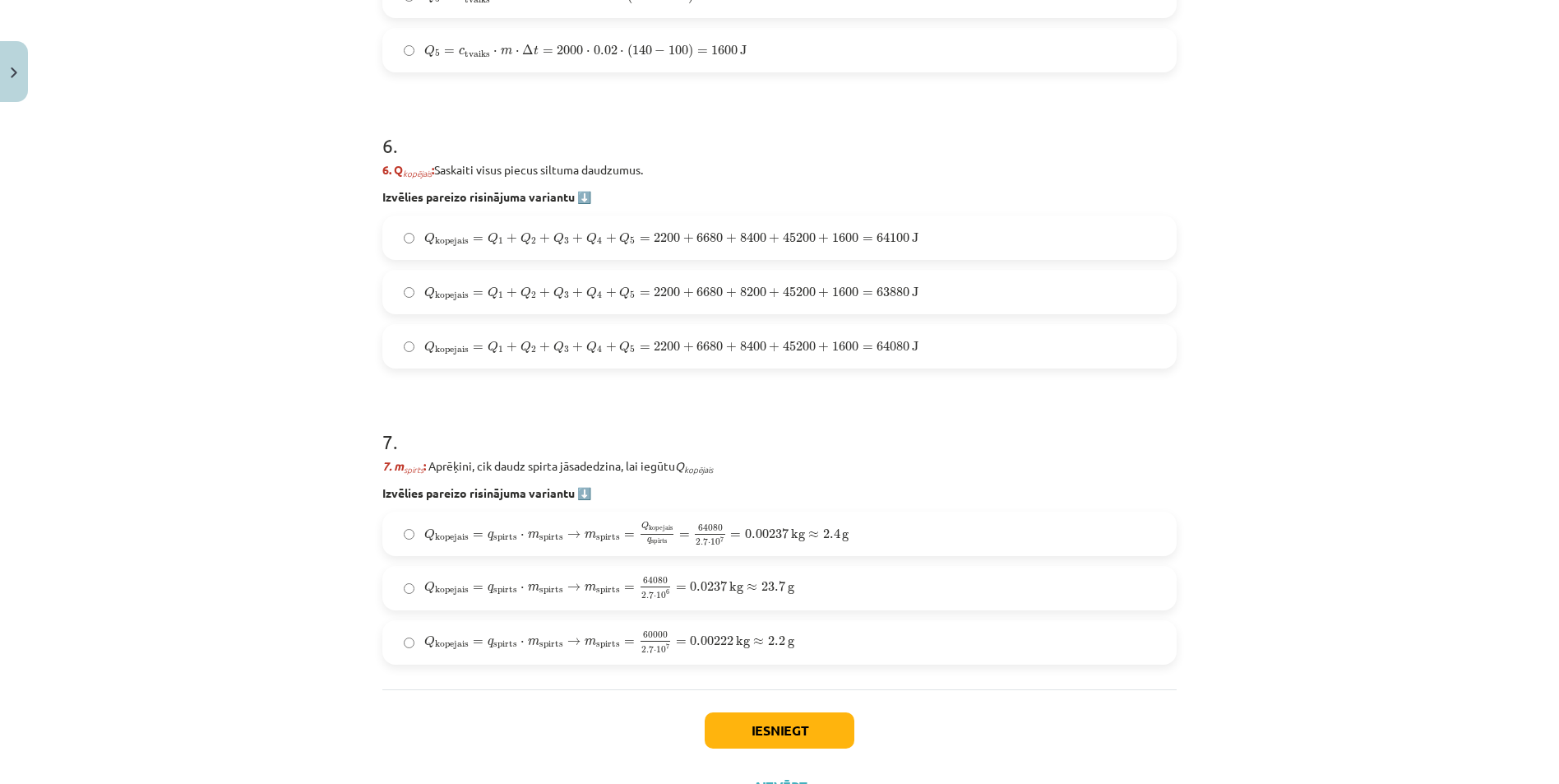
scroll to position [2153, 0]
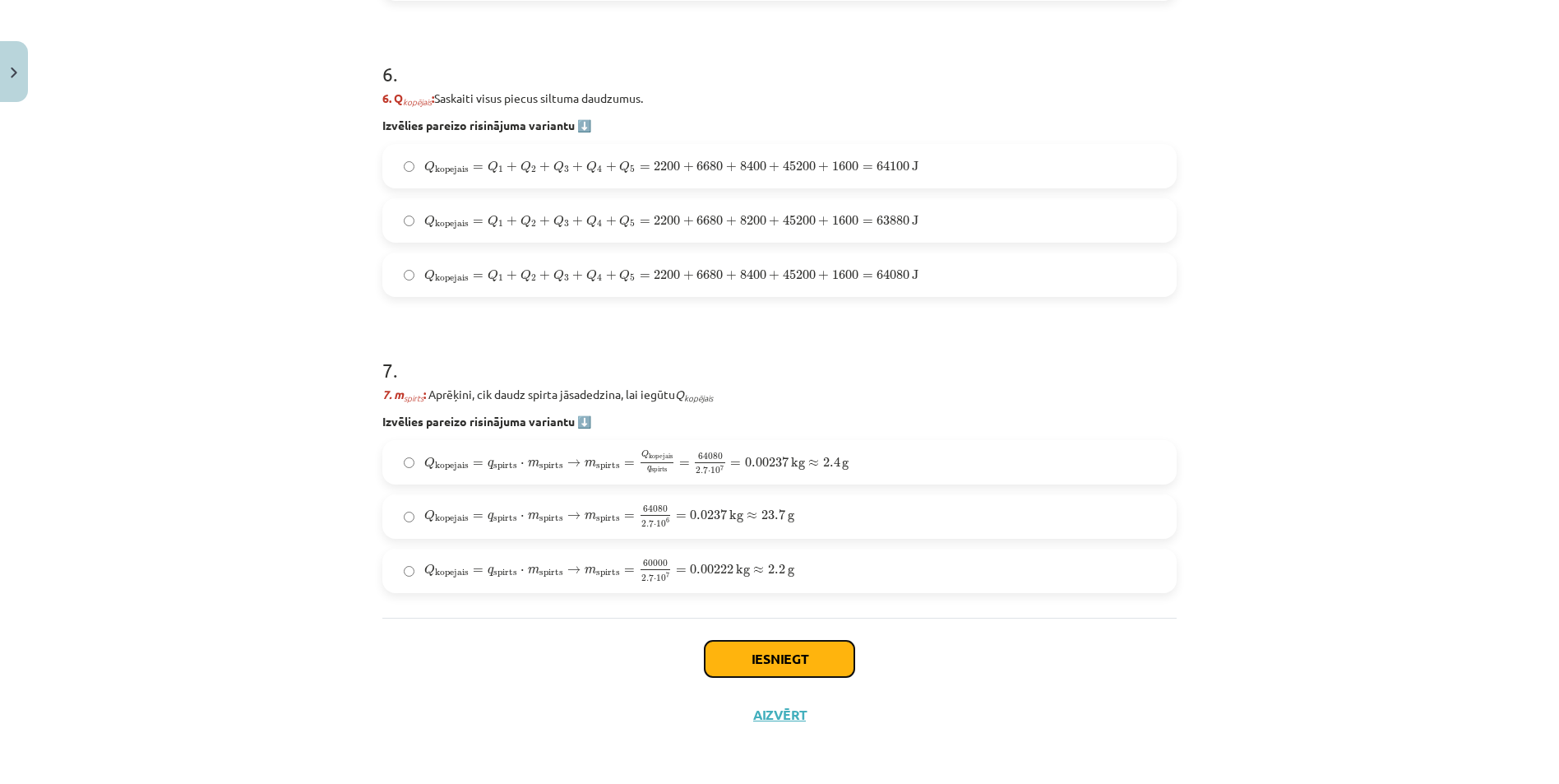
click at [739, 658] on button "Iesniegt" at bounding box center [780, 659] width 150 height 37
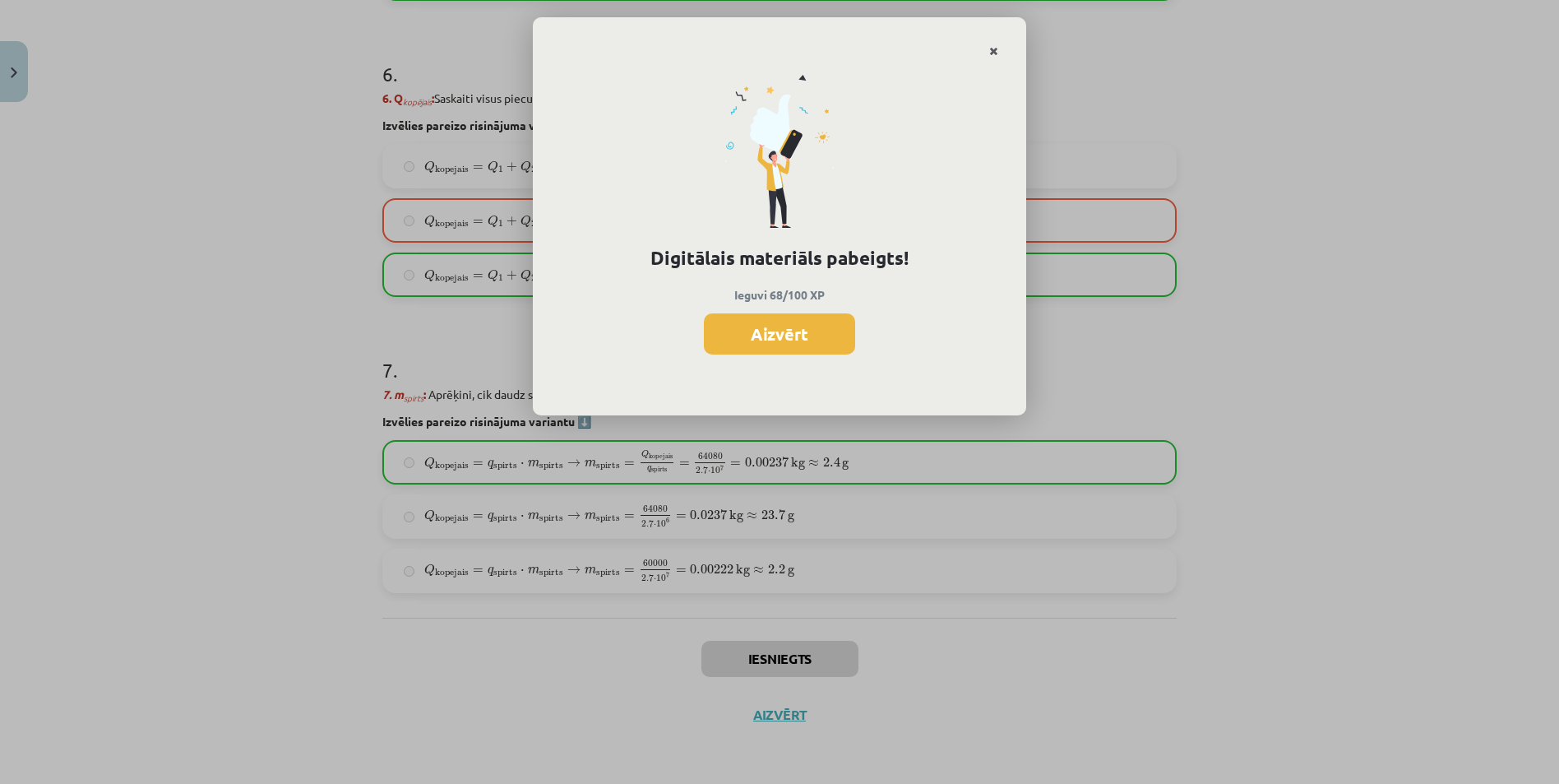
click at [992, 54] on icon "Close" at bounding box center [994, 51] width 9 height 12
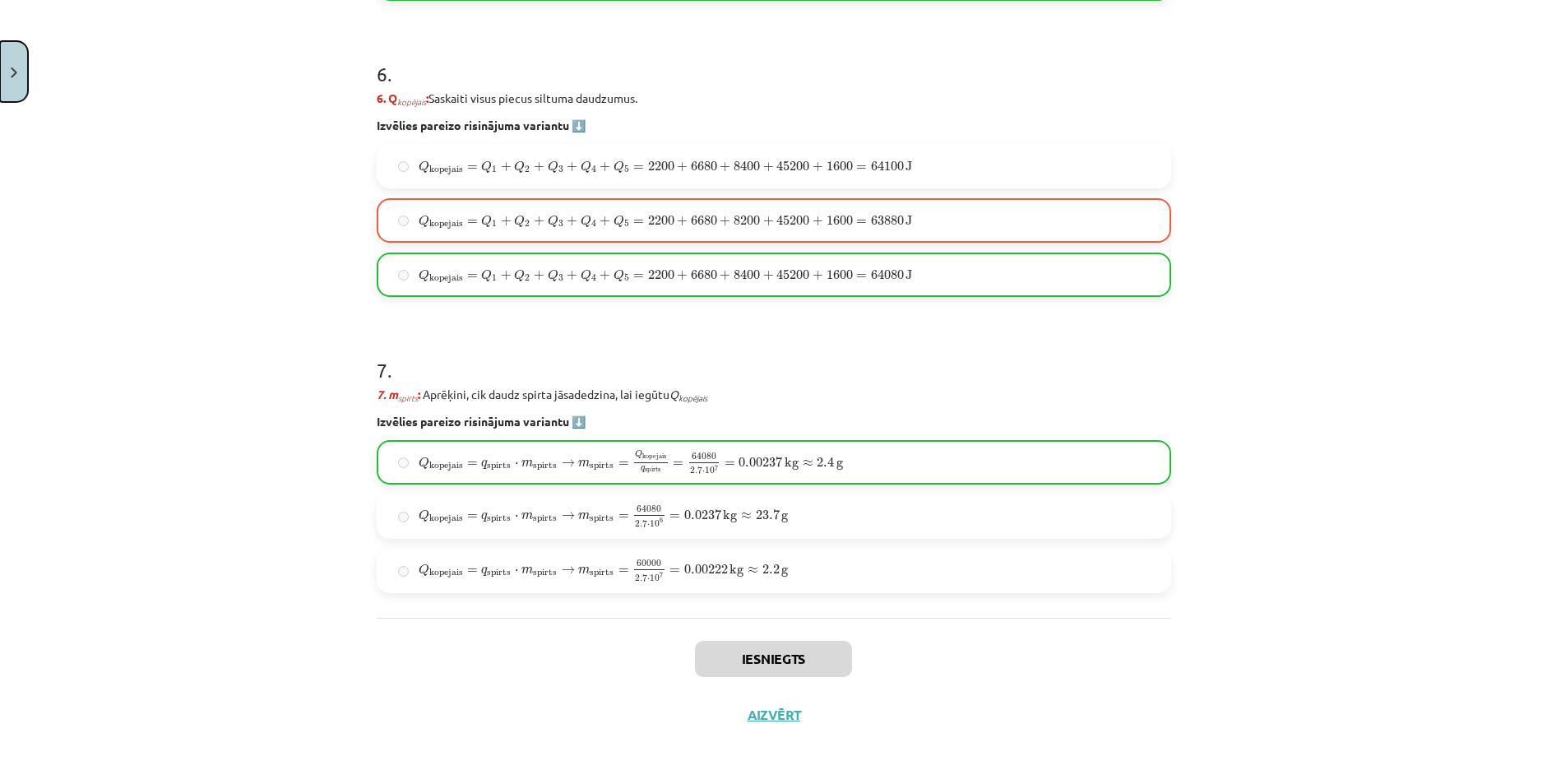
click at [10, 83] on button "Close" at bounding box center [14, 71] width 28 height 61
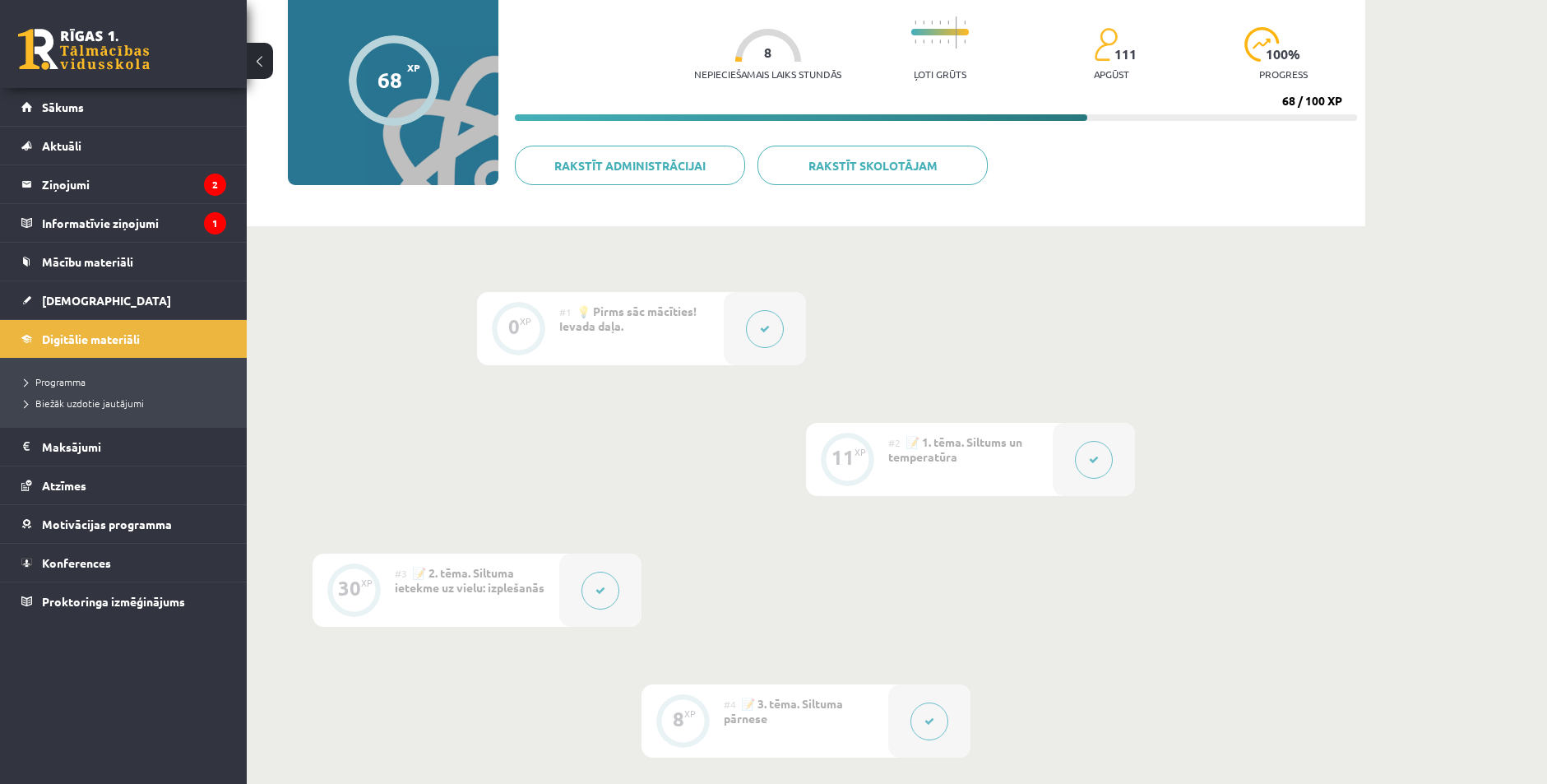
scroll to position [0, 0]
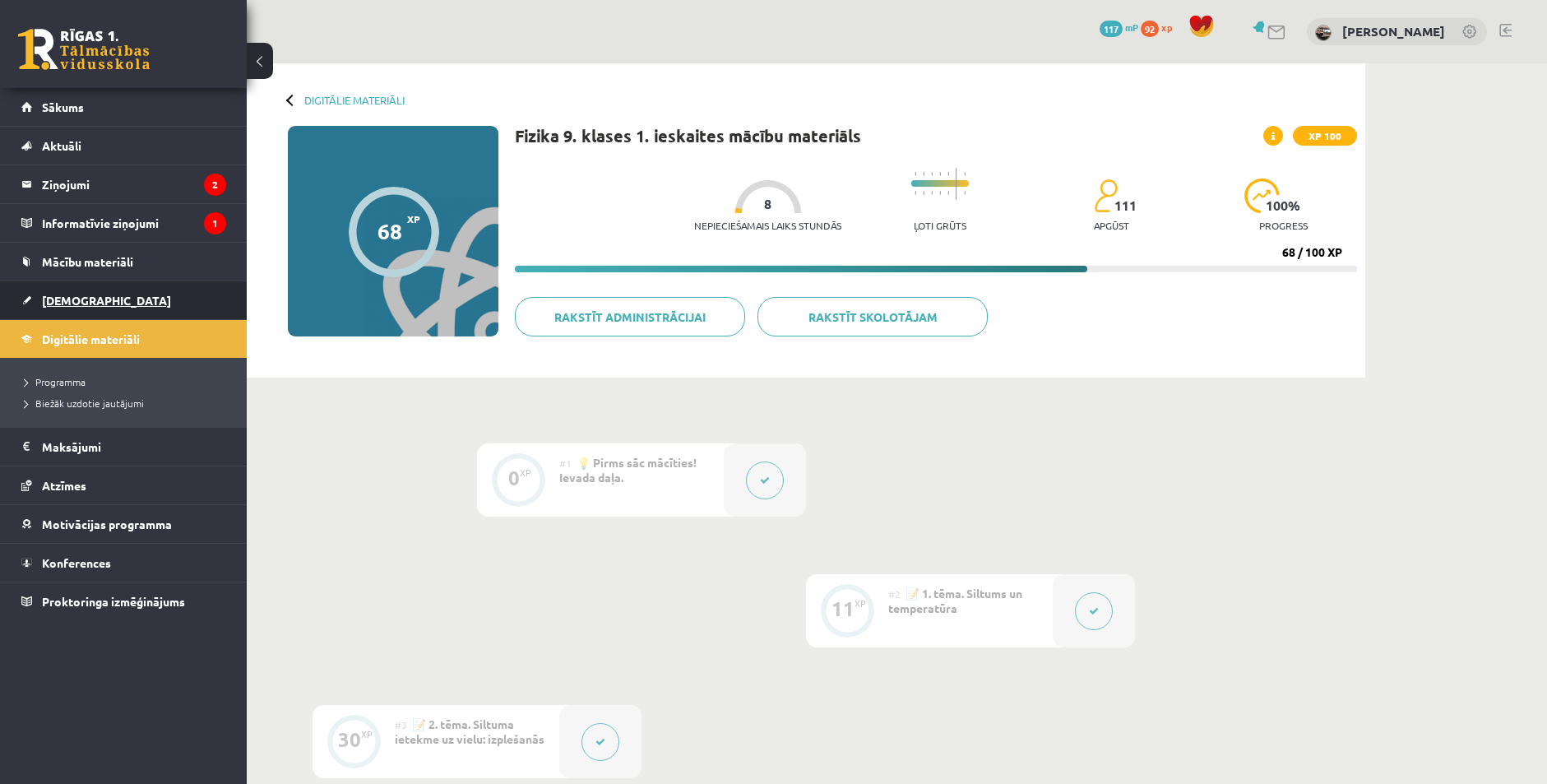
click at [75, 304] on span "[DEMOGRAPHIC_DATA]" at bounding box center [106, 300] width 129 height 15
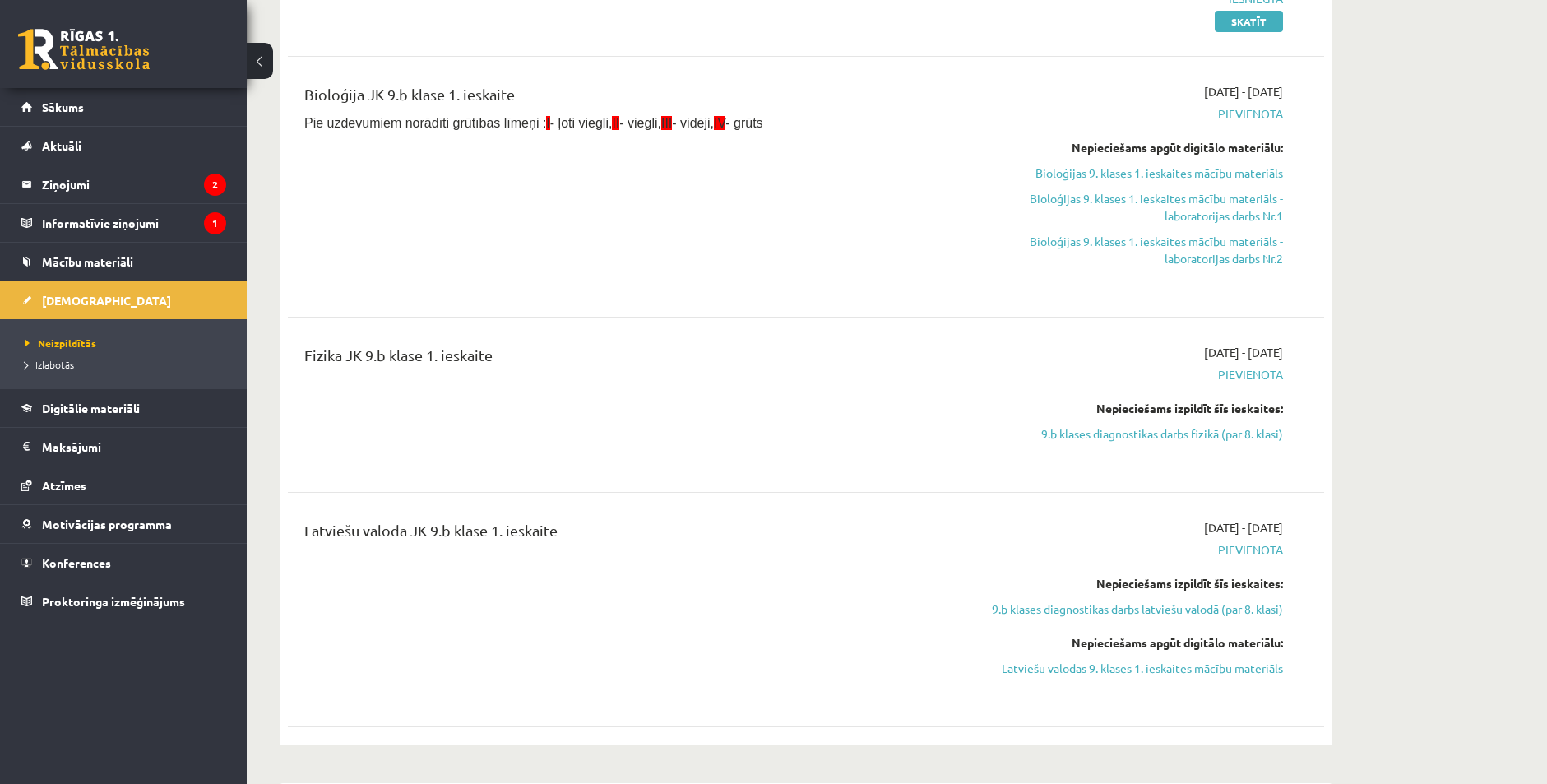
scroll to position [493, 0]
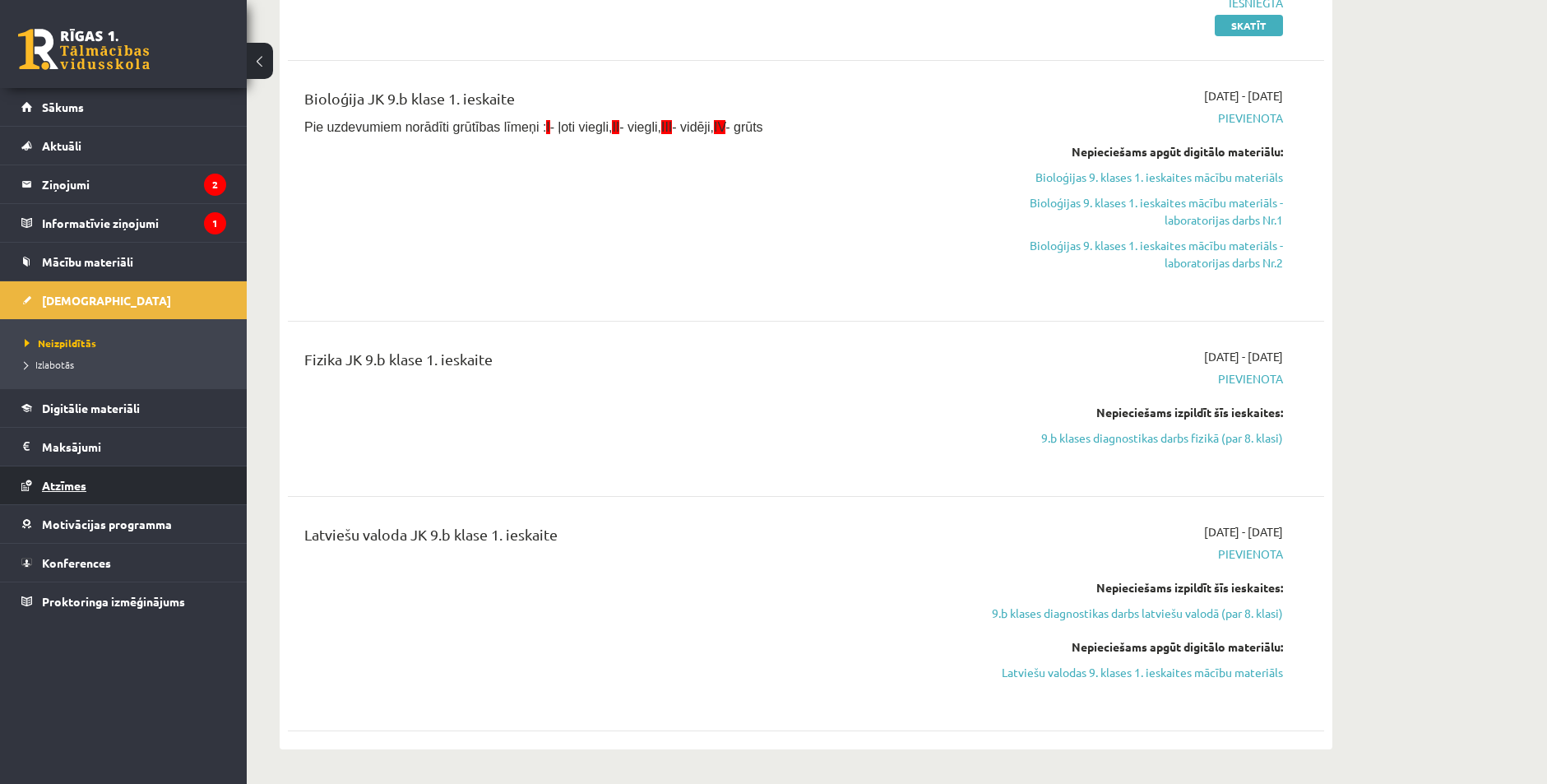
click at [64, 476] on link "Atzīmes" at bounding box center [123, 484] width 205 height 37
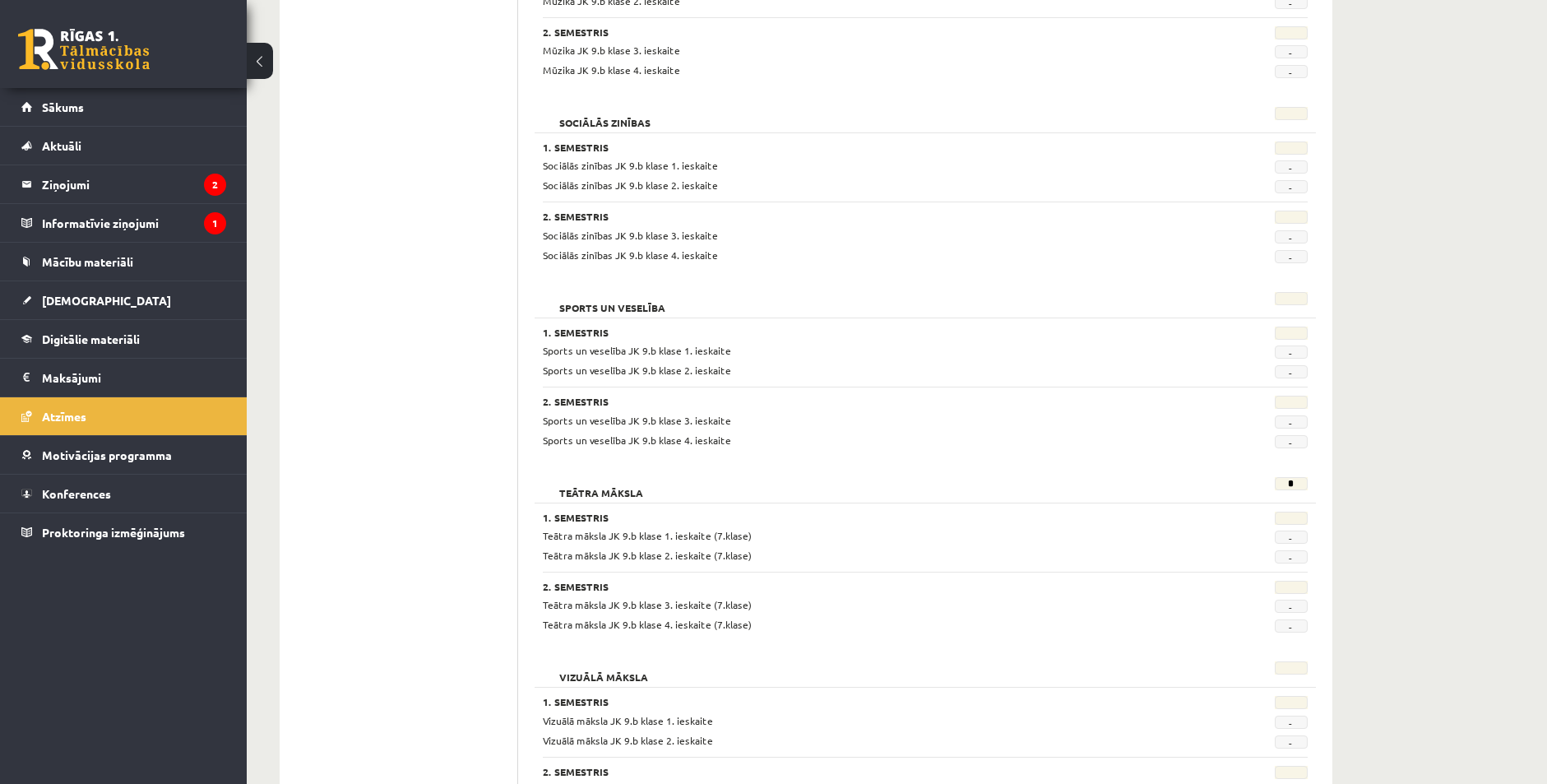
scroll to position [2855, 0]
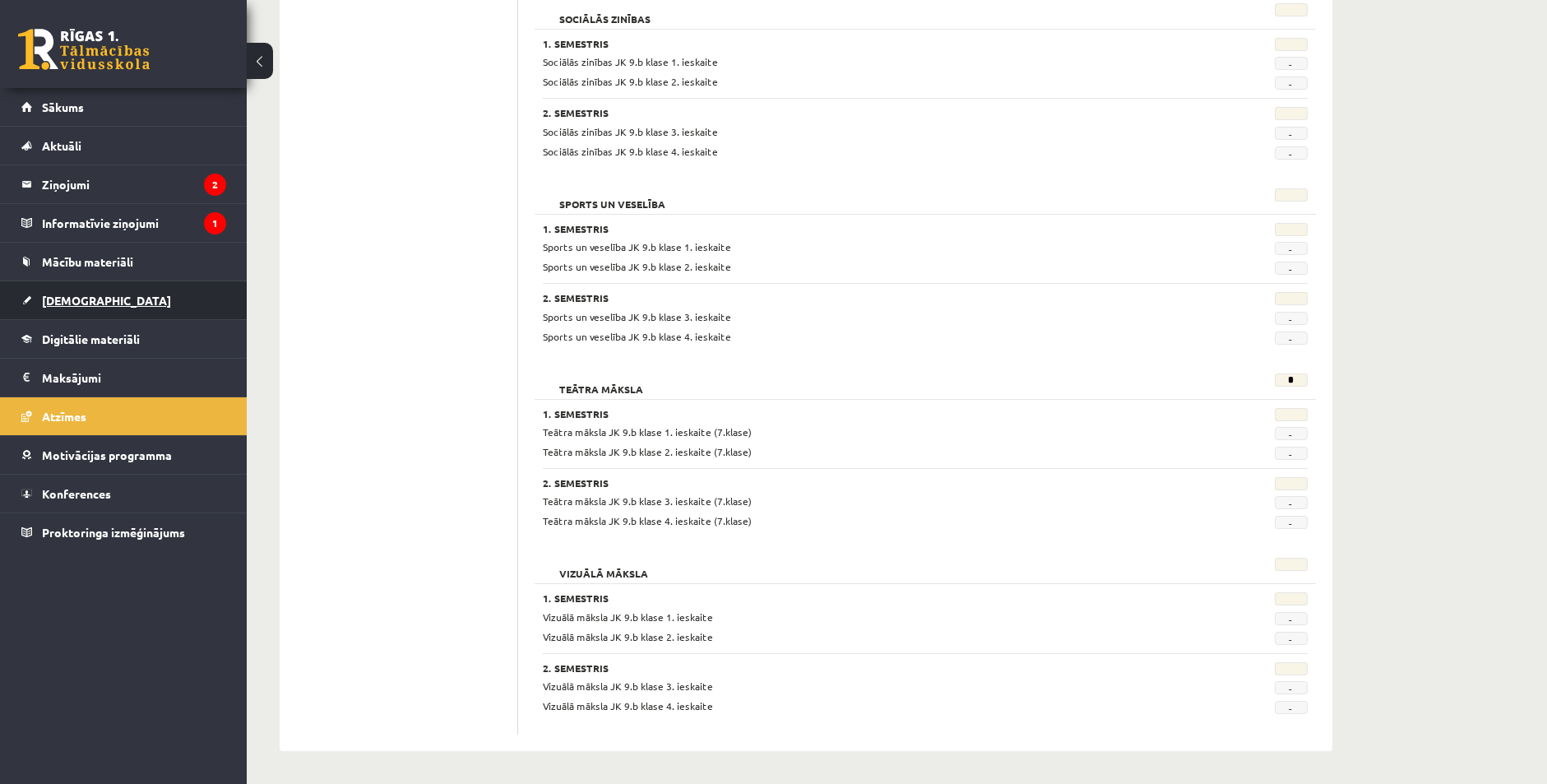
click at [89, 293] on span "[DEMOGRAPHIC_DATA]" at bounding box center [106, 300] width 129 height 15
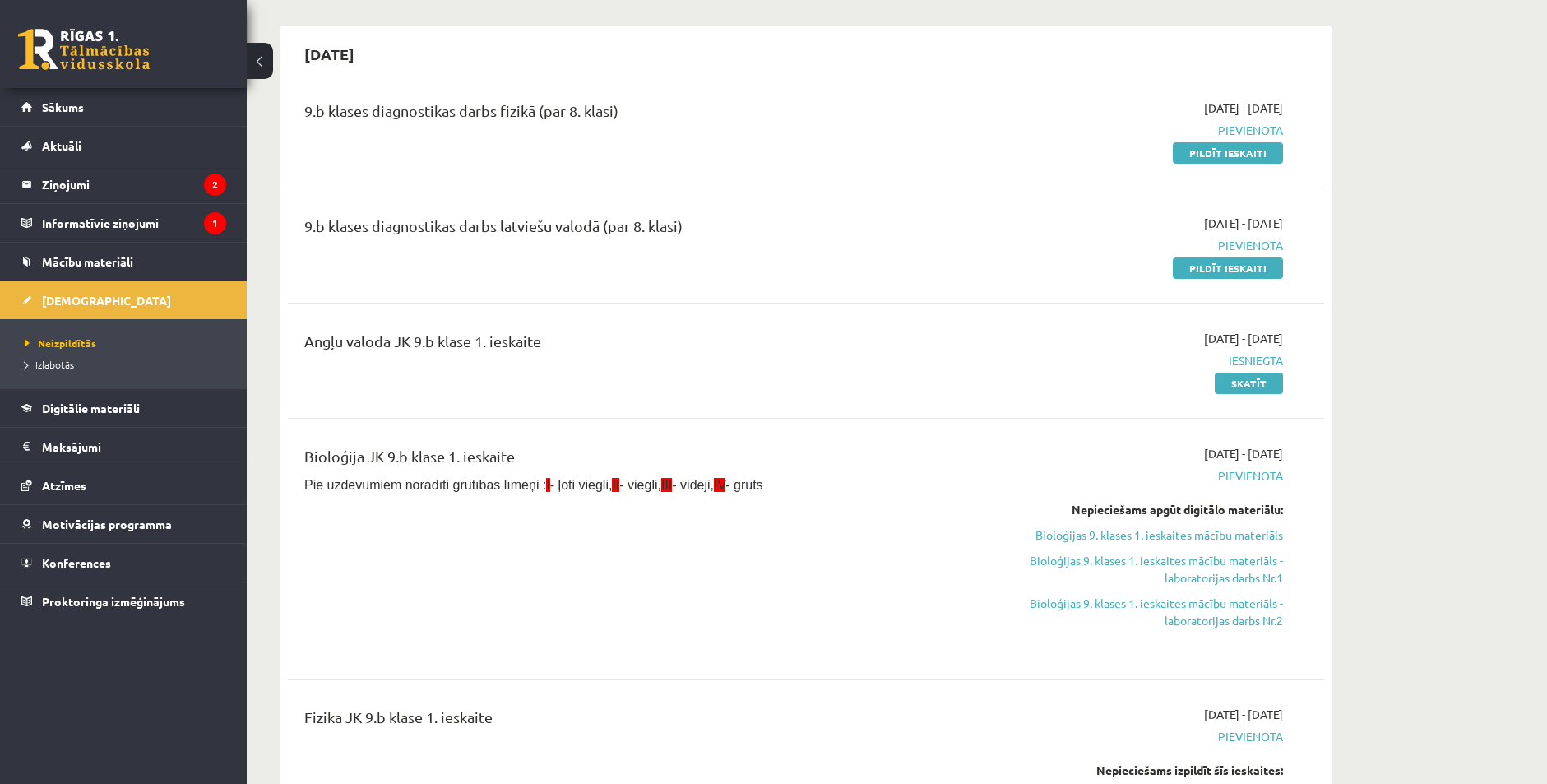
scroll to position [164, 0]
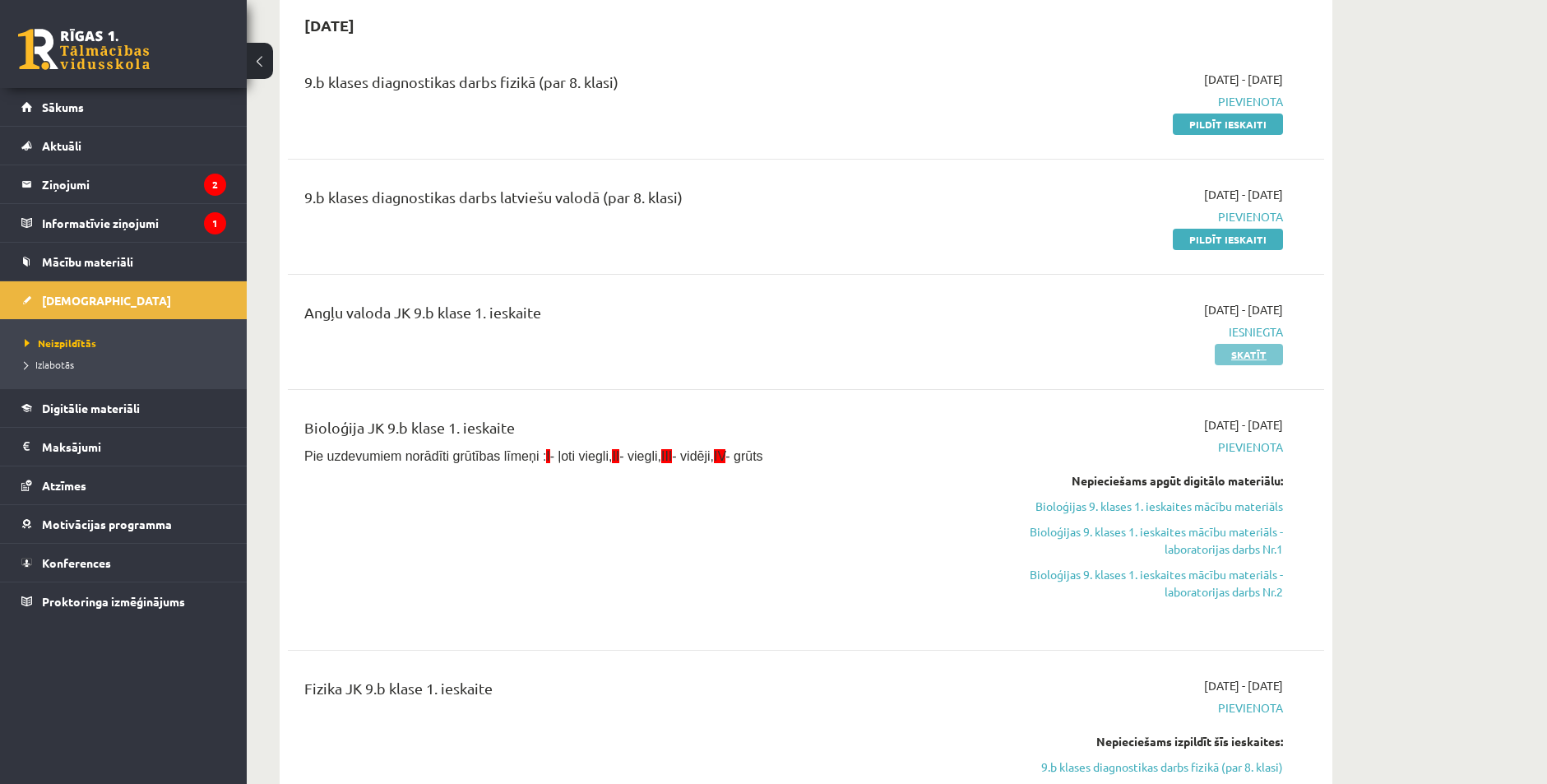
click at [1234, 359] on link "Skatīt" at bounding box center [1248, 354] width 69 height 21
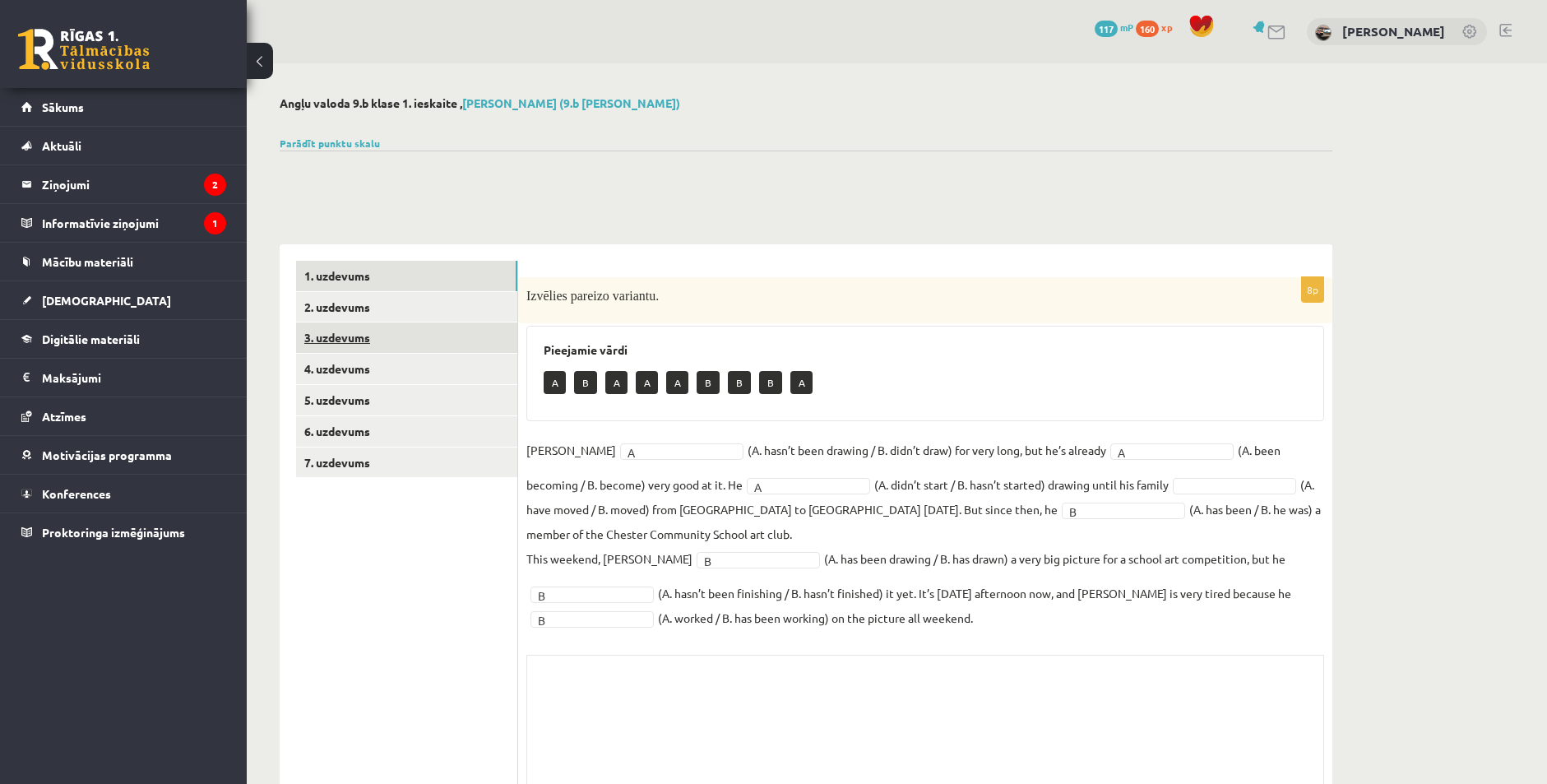
click at [366, 350] on link "3. uzdevums" at bounding box center [407, 337] width 221 height 30
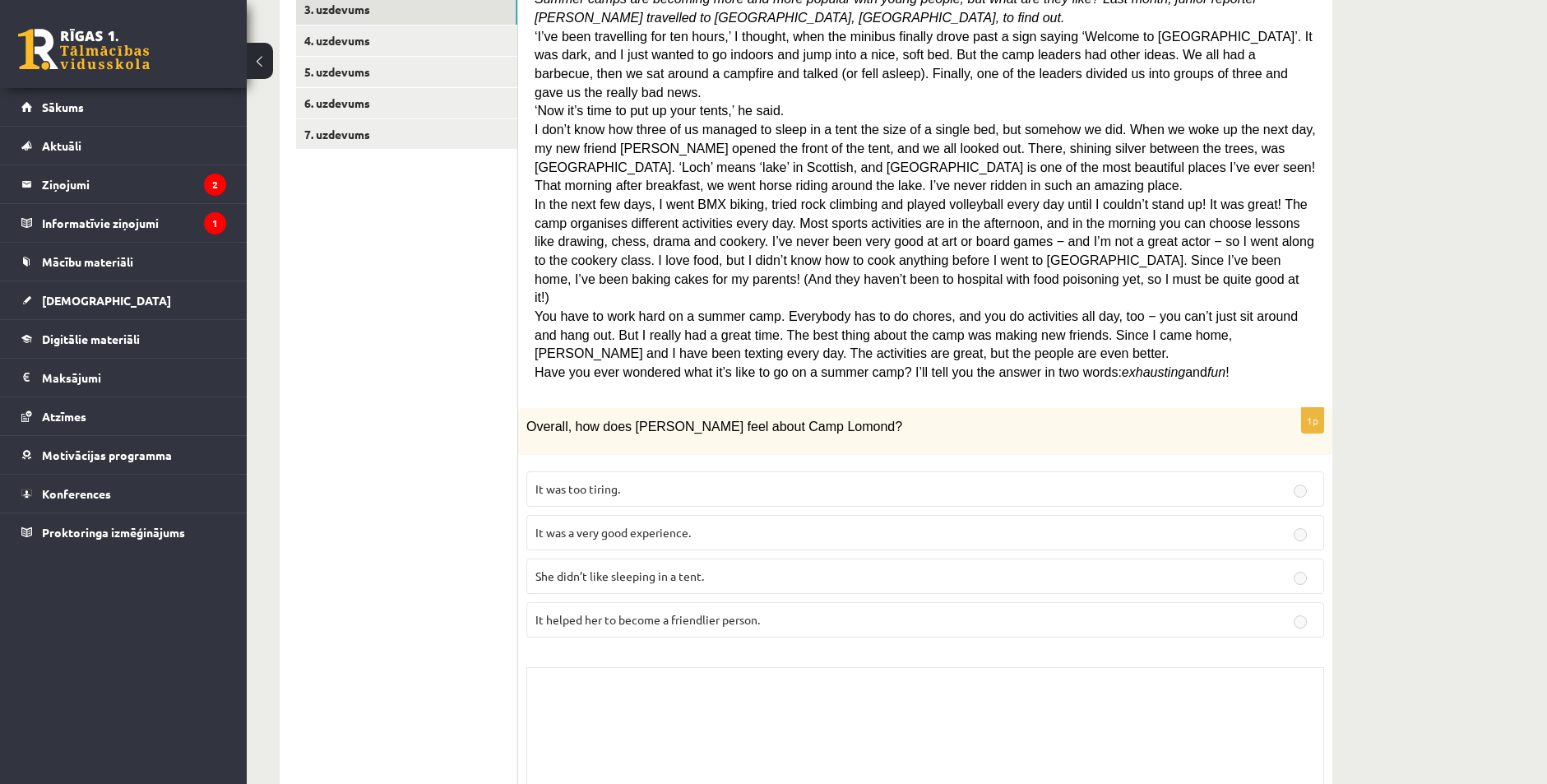
scroll to position [329, 0]
